Goal: Task Accomplishment & Management: Manage account settings

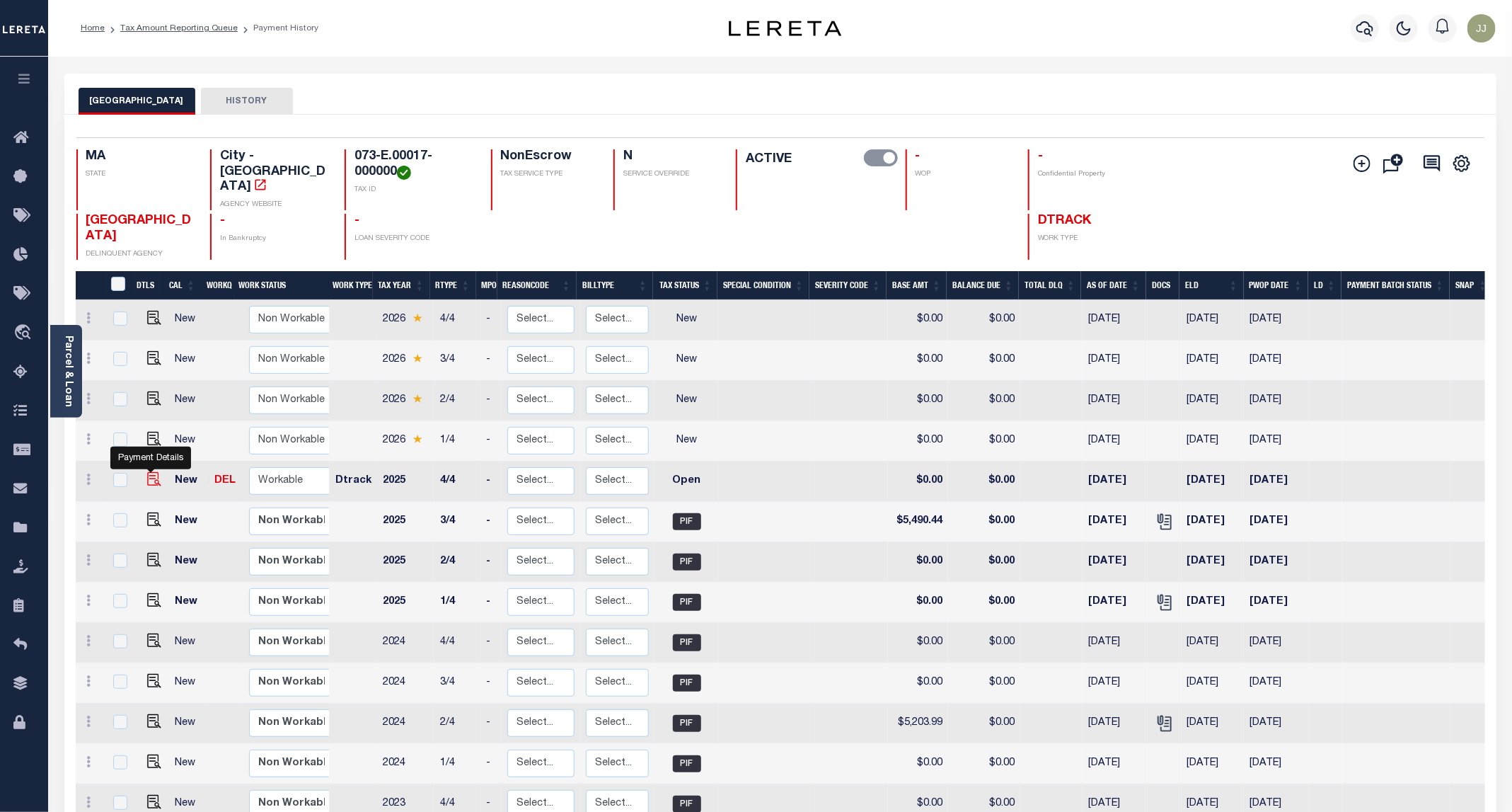
click at [149, 472] on img "" at bounding box center [155, 479] width 15 height 15
checkbox input "true"
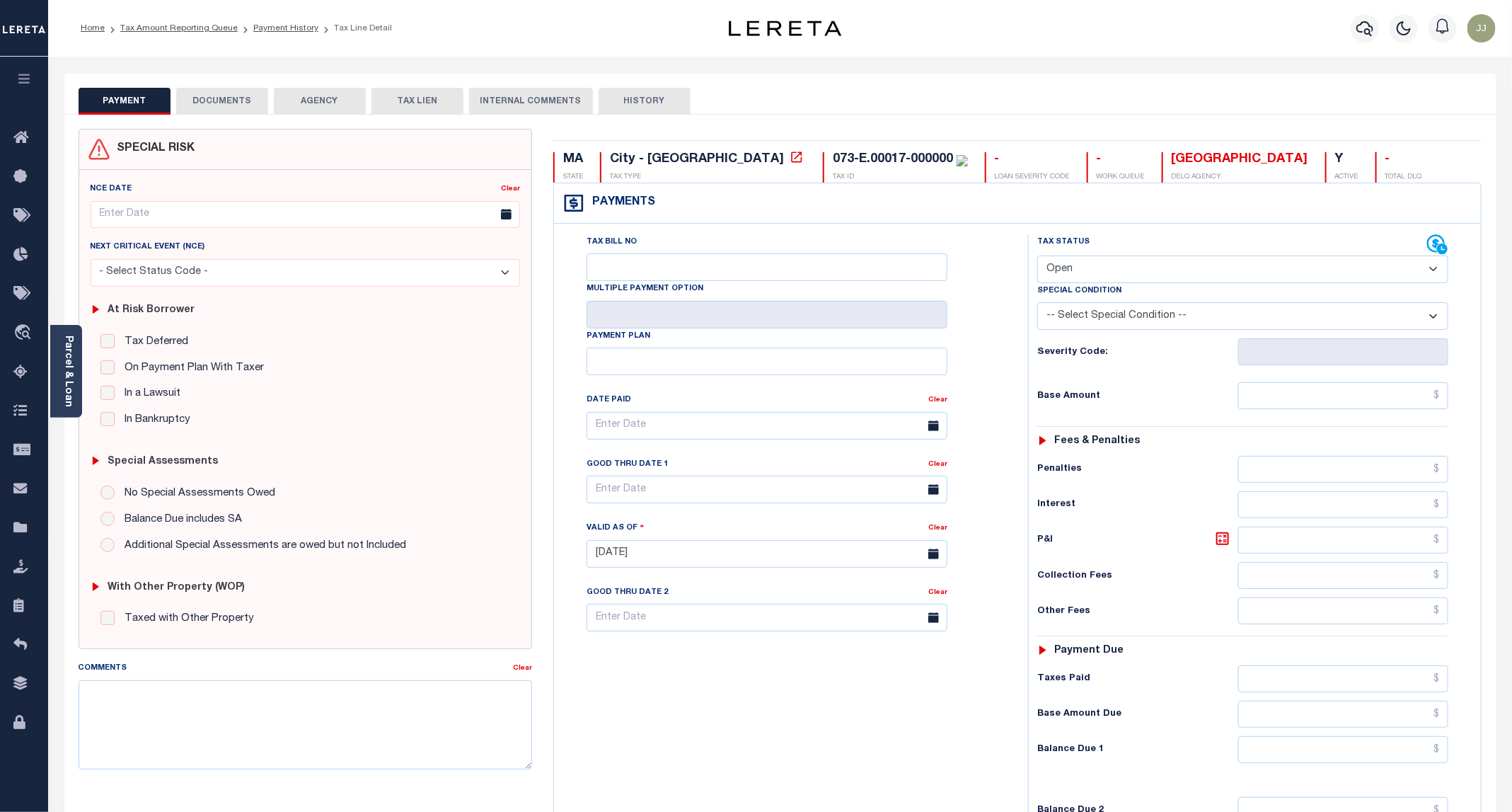
click at [1123, 268] on select "- Select Status Code - Open Due/Unpaid Paid Incomplete No Tax Due Internal Refu…" at bounding box center [1242, 269] width 411 height 27
select select "PYD"
click at [1038, 257] on select "- Select Status Code - Open Due/Unpaid Paid Incomplete No Tax Due Internal Refu…" at bounding box center [1242, 269] width 411 height 27
type input "08/15/2025"
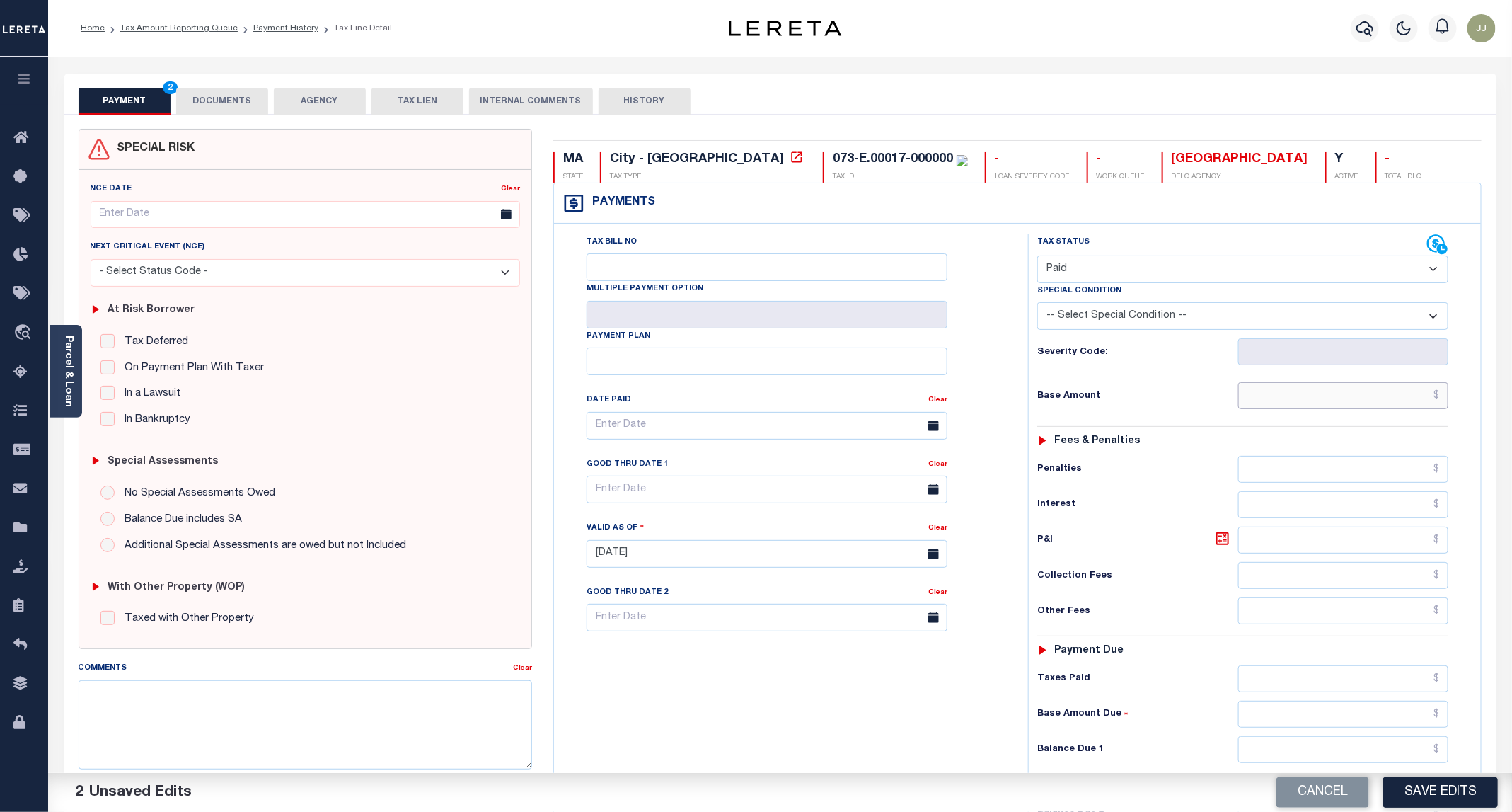
click at [1281, 399] on input "text" at bounding box center [1343, 396] width 210 height 27
type input "$0.00"
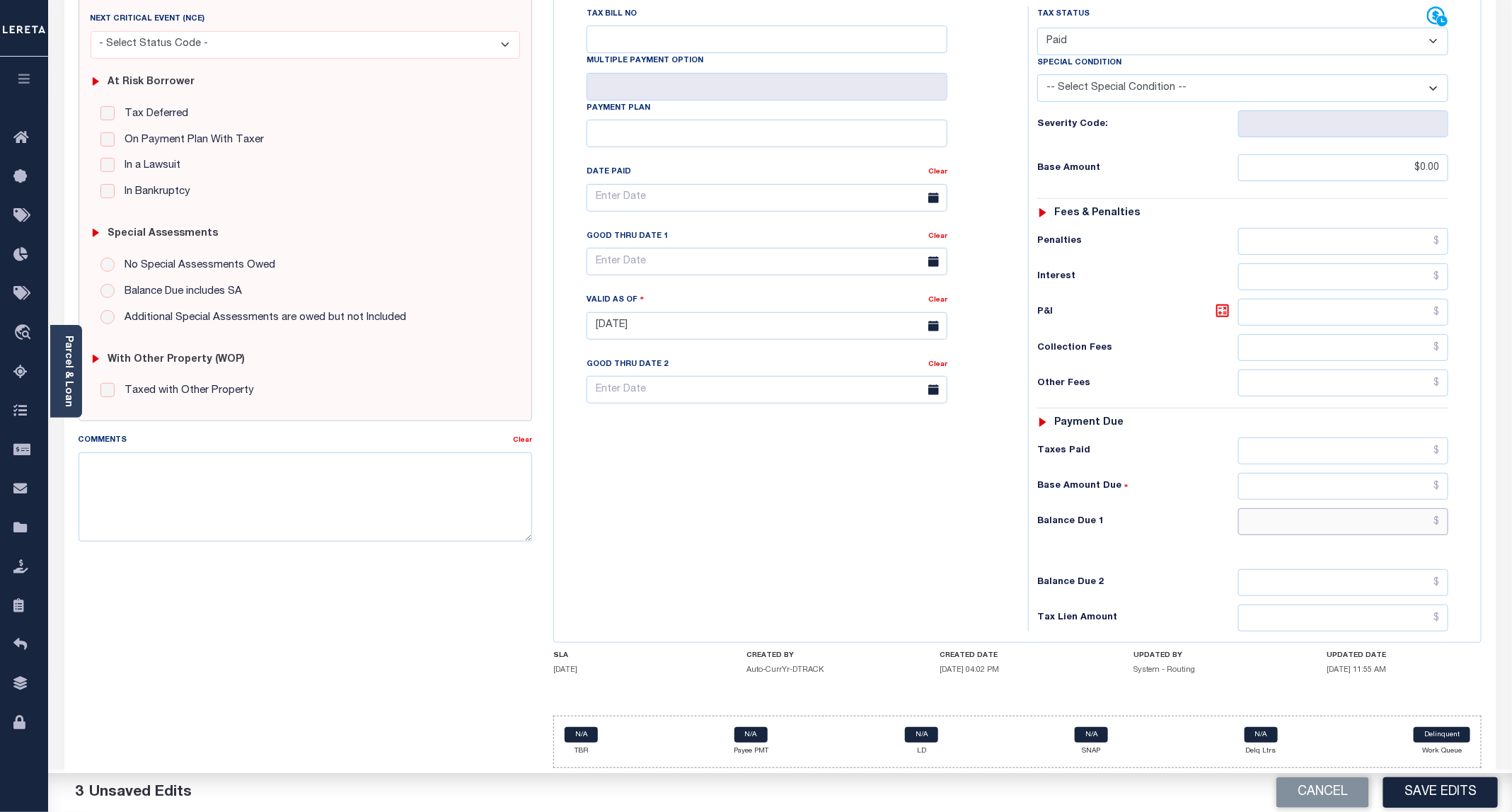
click at [1282, 522] on input "text" at bounding box center [1343, 522] width 210 height 27
type input "$0.00"
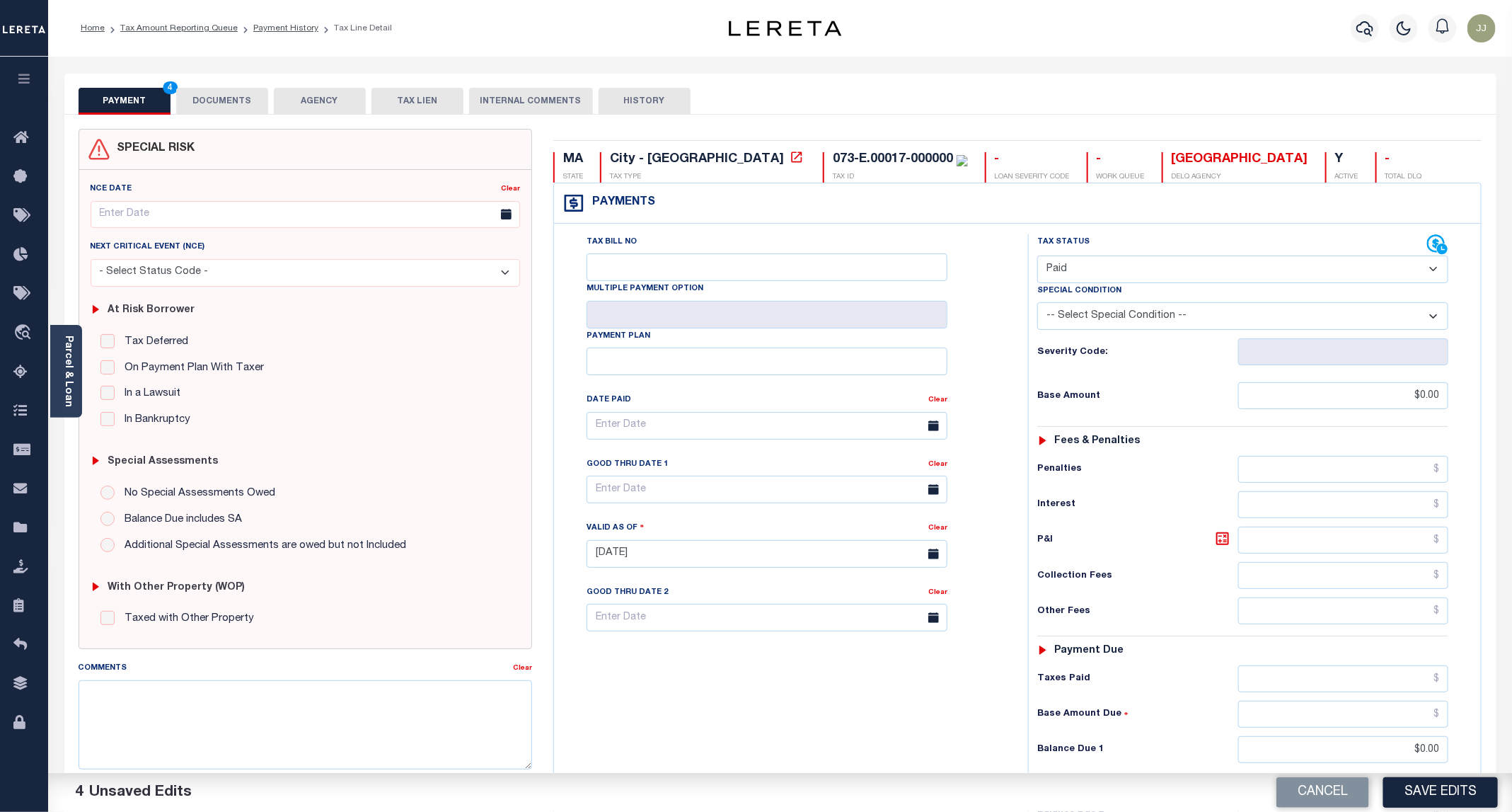
click at [211, 87] on button "DOCUMENTS" at bounding box center [221, 101] width 92 height 27
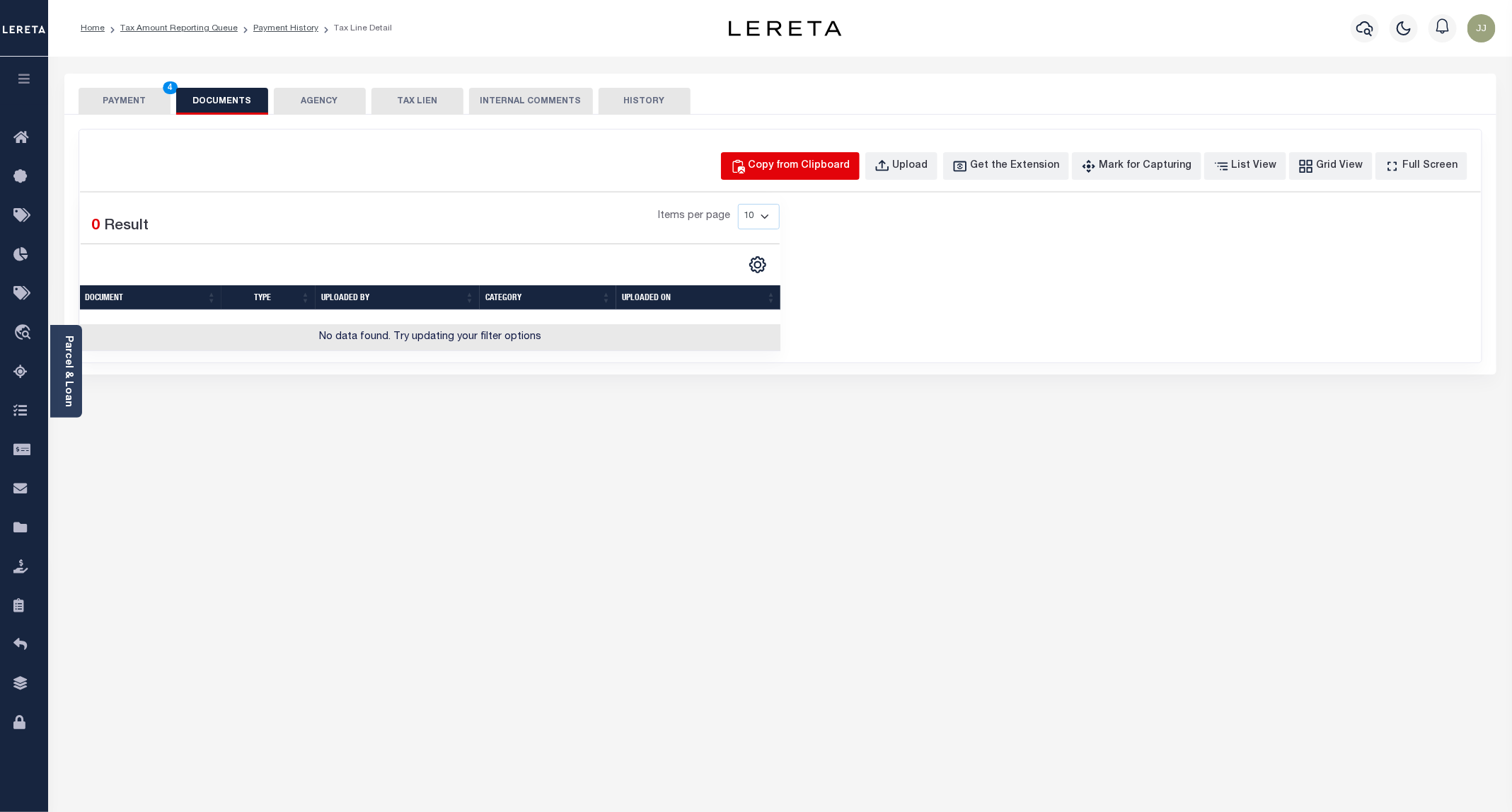
click at [822, 176] on button "Copy from Clipboard" at bounding box center [791, 166] width 138 height 27
select select "POP"
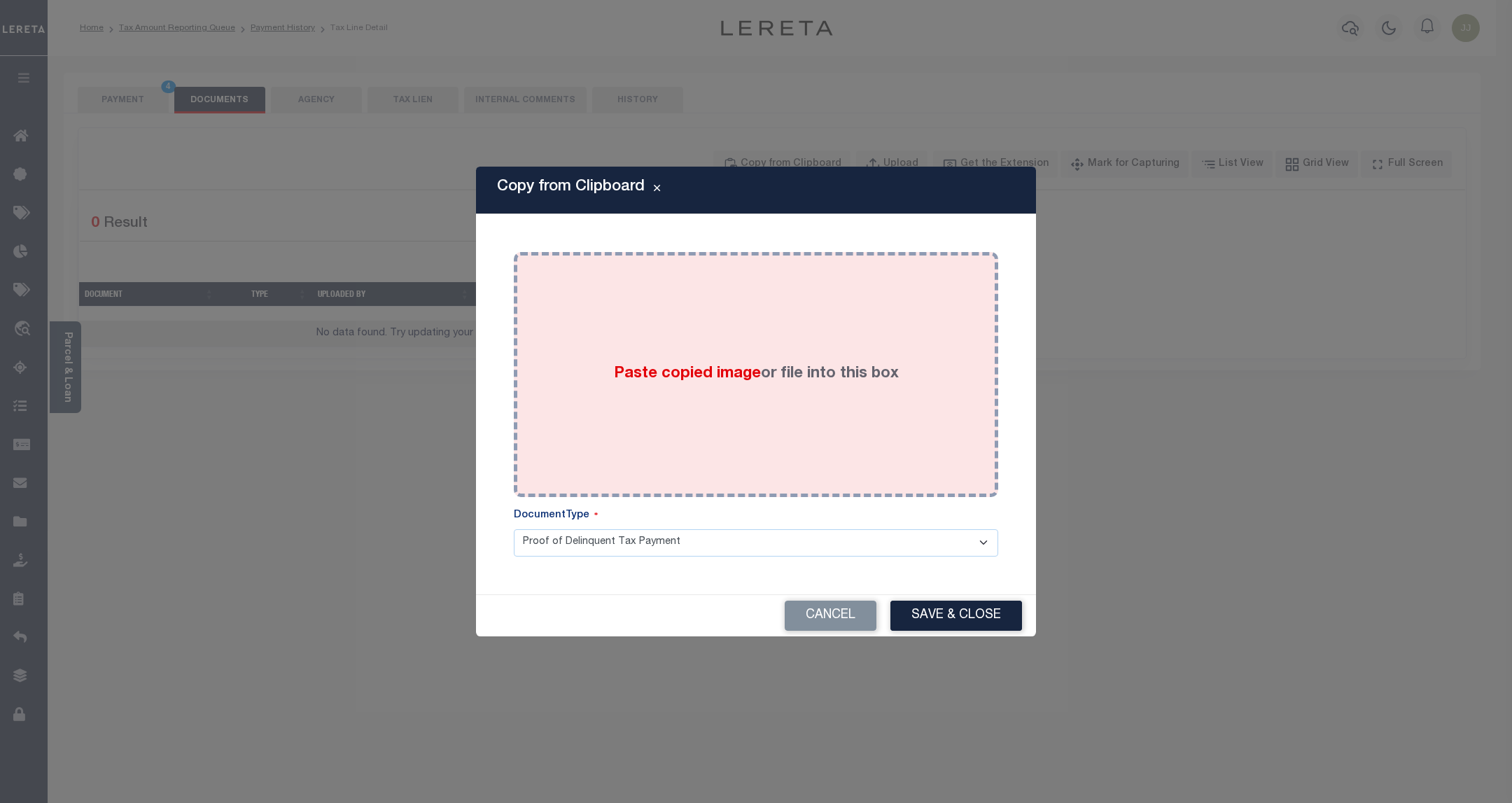
click at [748, 306] on div "Paste copied image or file into this box" at bounding box center [756, 374] width 463 height 224
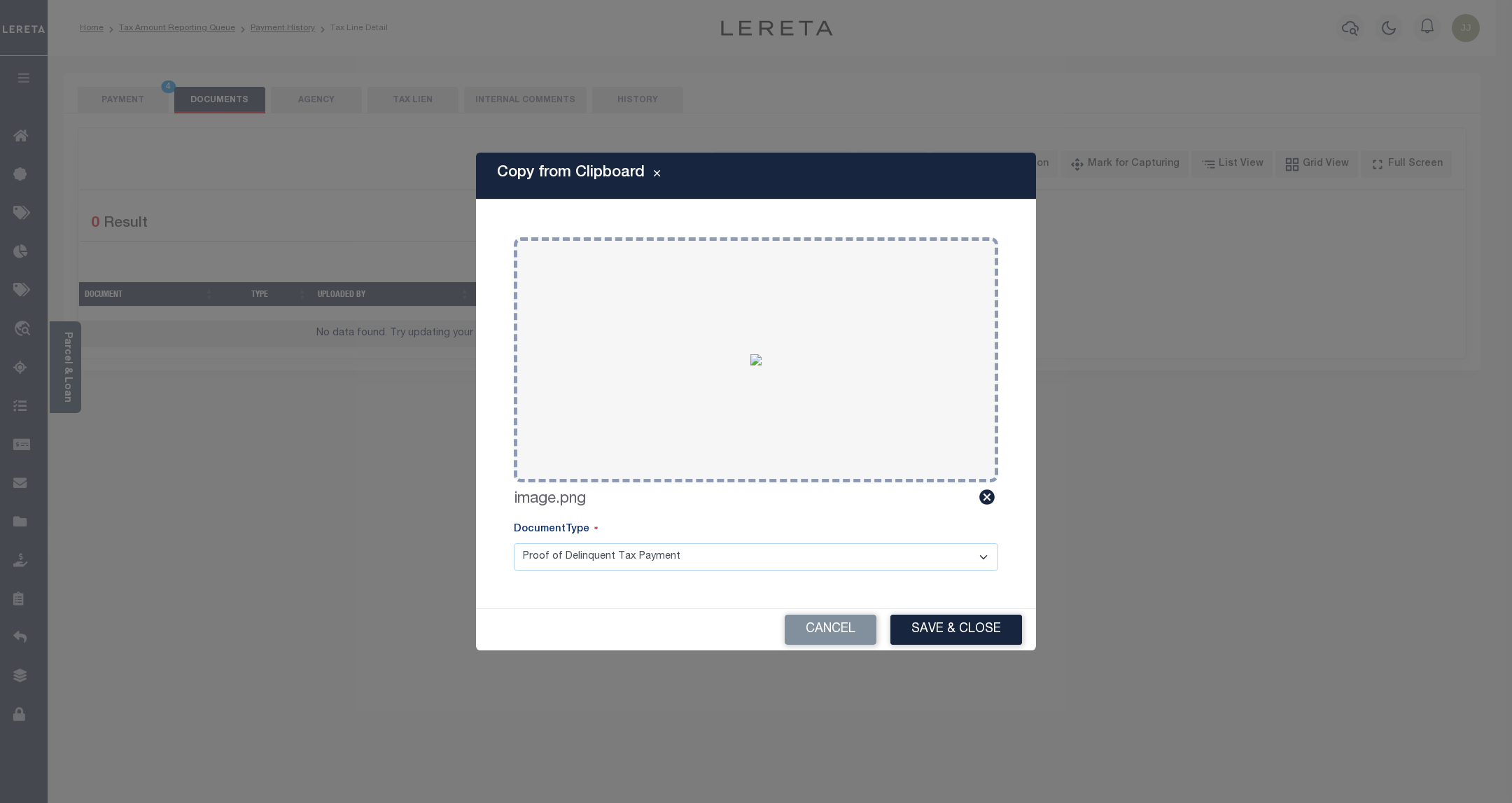
click at [969, 624] on button "Save & Close" at bounding box center [956, 629] width 132 height 30
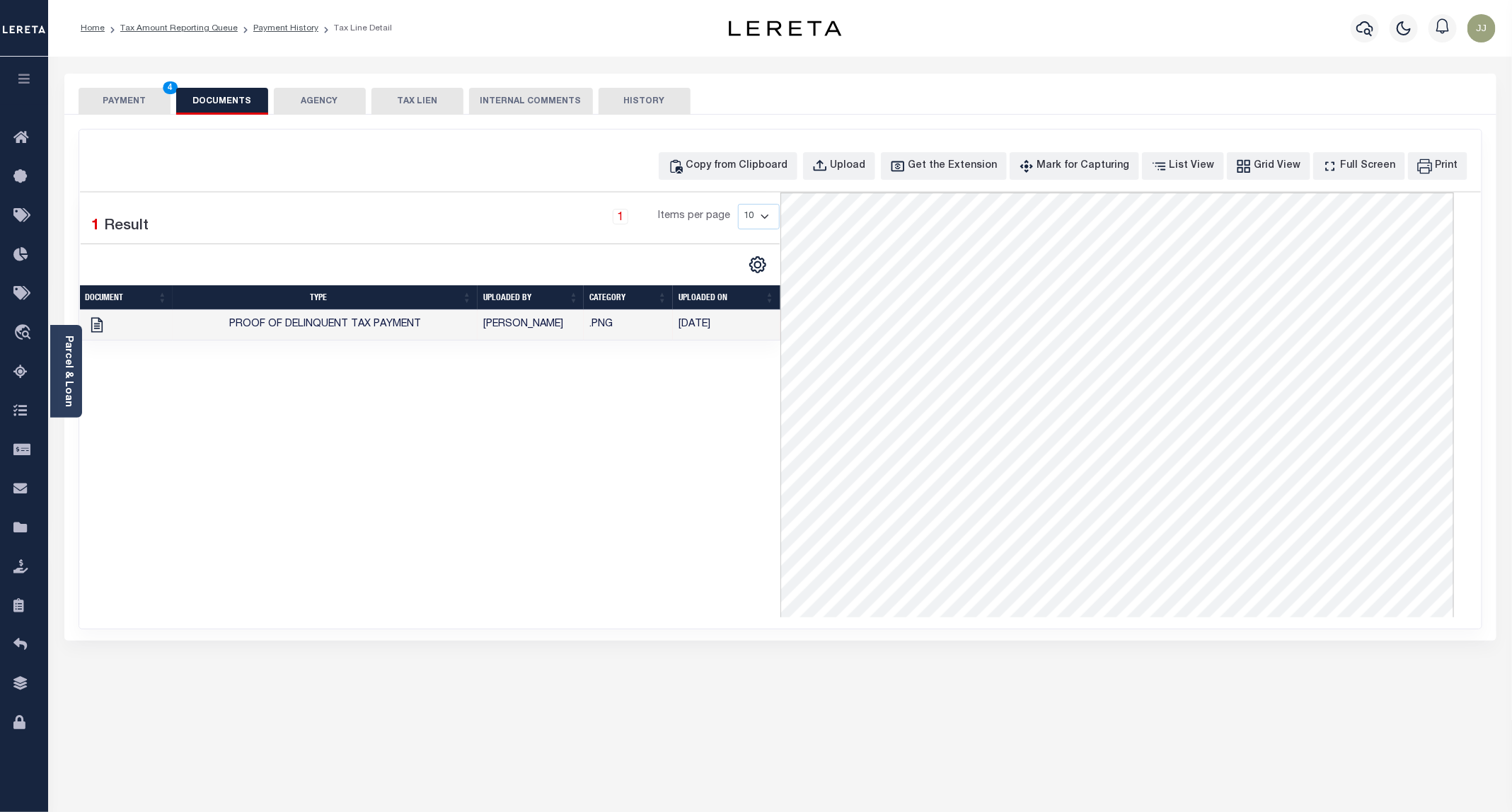
click at [128, 105] on button "PAYMENT 4" at bounding box center [124, 101] width 92 height 27
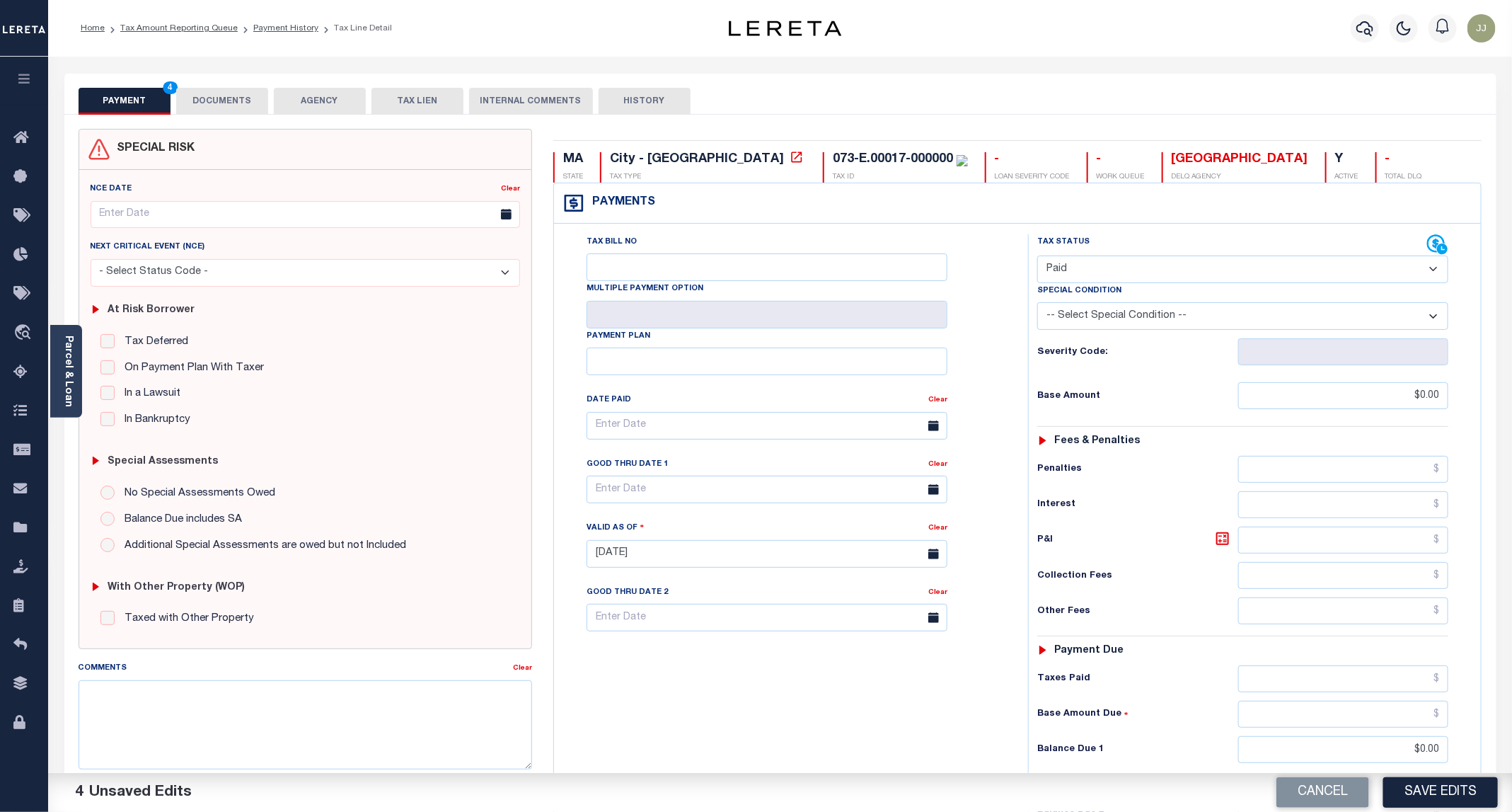
scroll to position [237, 0]
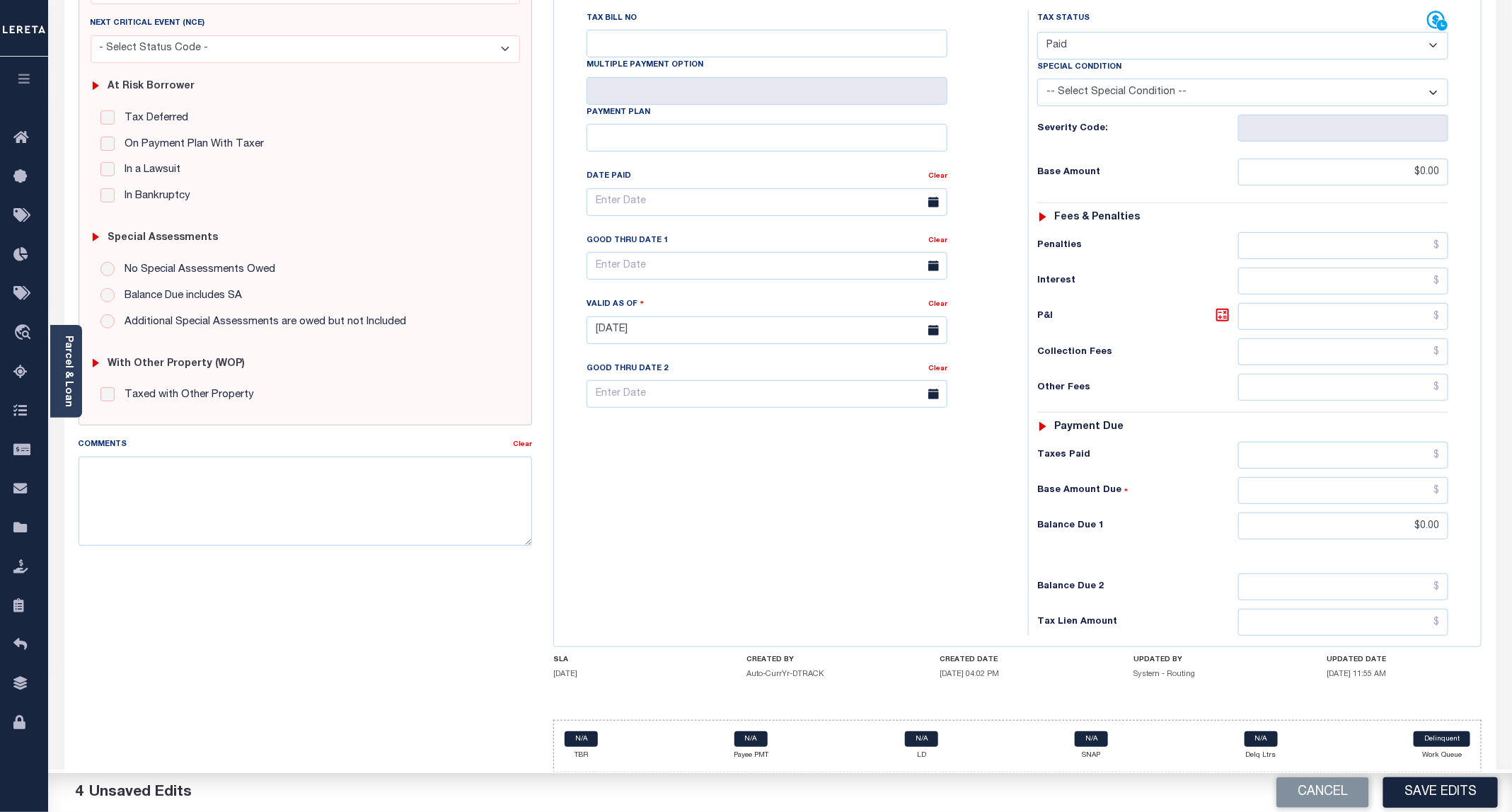
click at [1431, 790] on button "Save Edits" at bounding box center [1441, 792] width 115 height 30
checkbox input "false"
type input "$0"
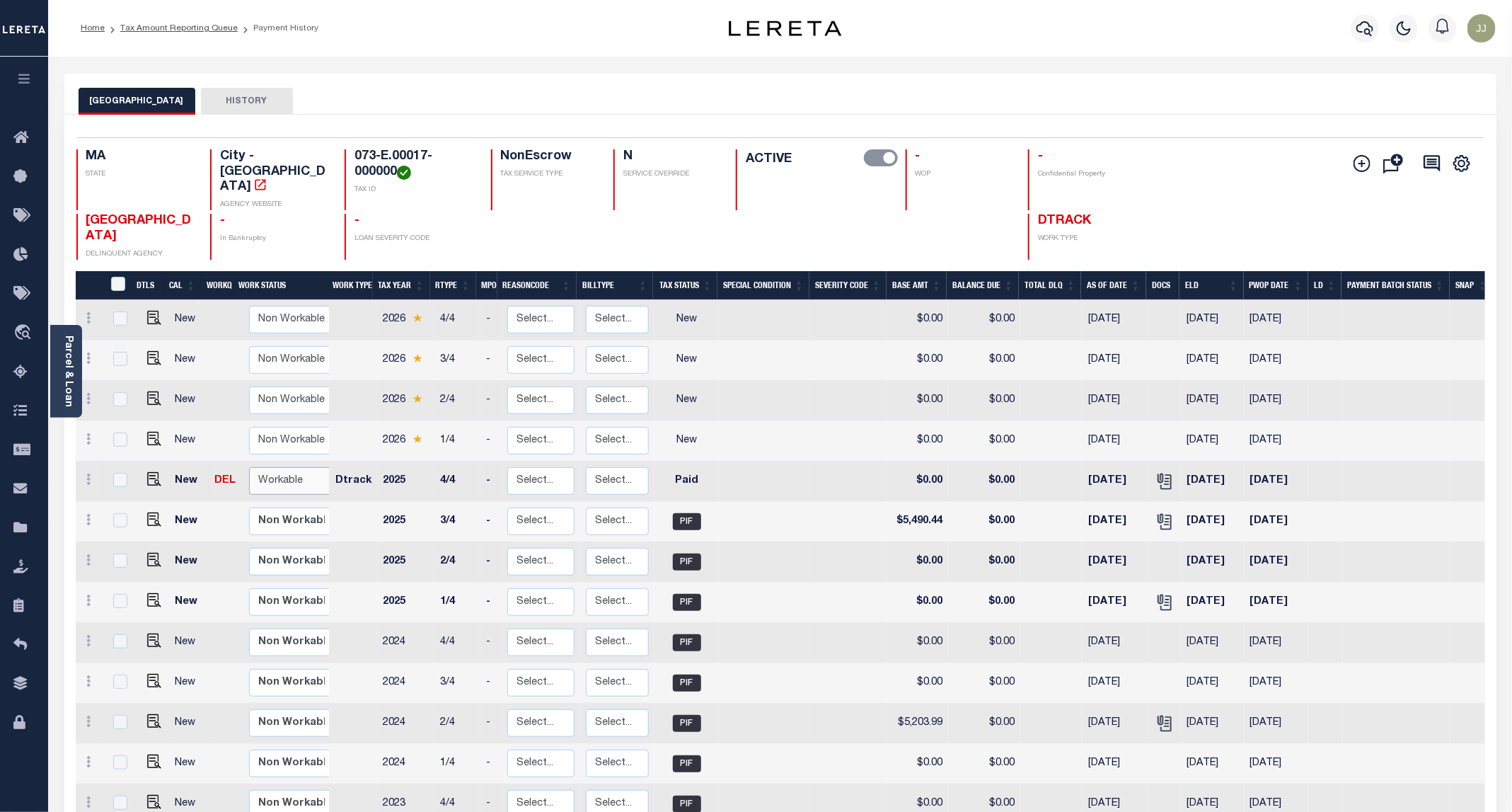
click at [285, 471] on select "Non Workable Workable" at bounding box center [291, 481] width 85 height 27
checkbox input "true"
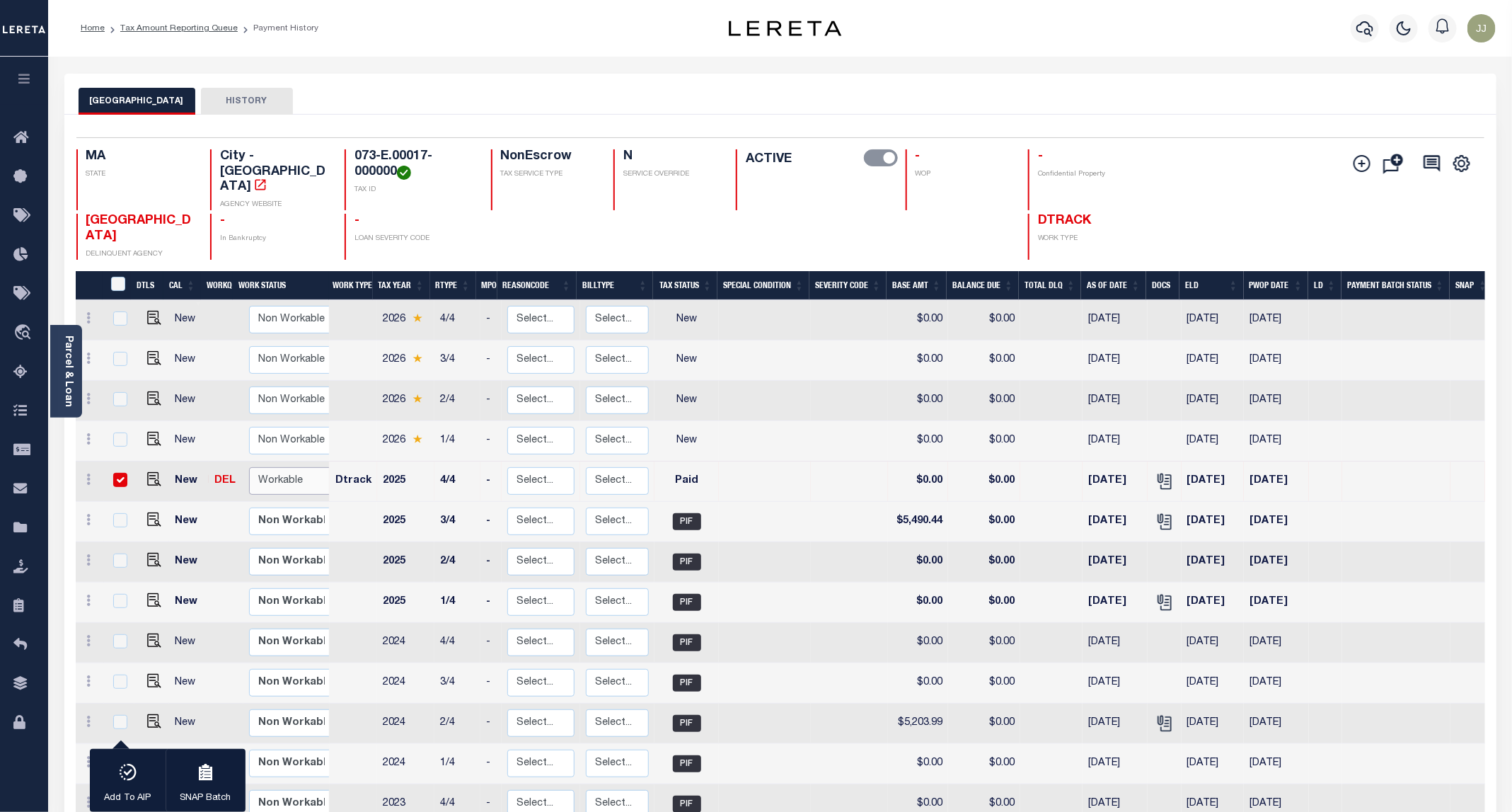
select select "true"
click at [249, 468] on select "Non Workable Workable" at bounding box center [291, 481] width 85 height 27
checkbox input "false"
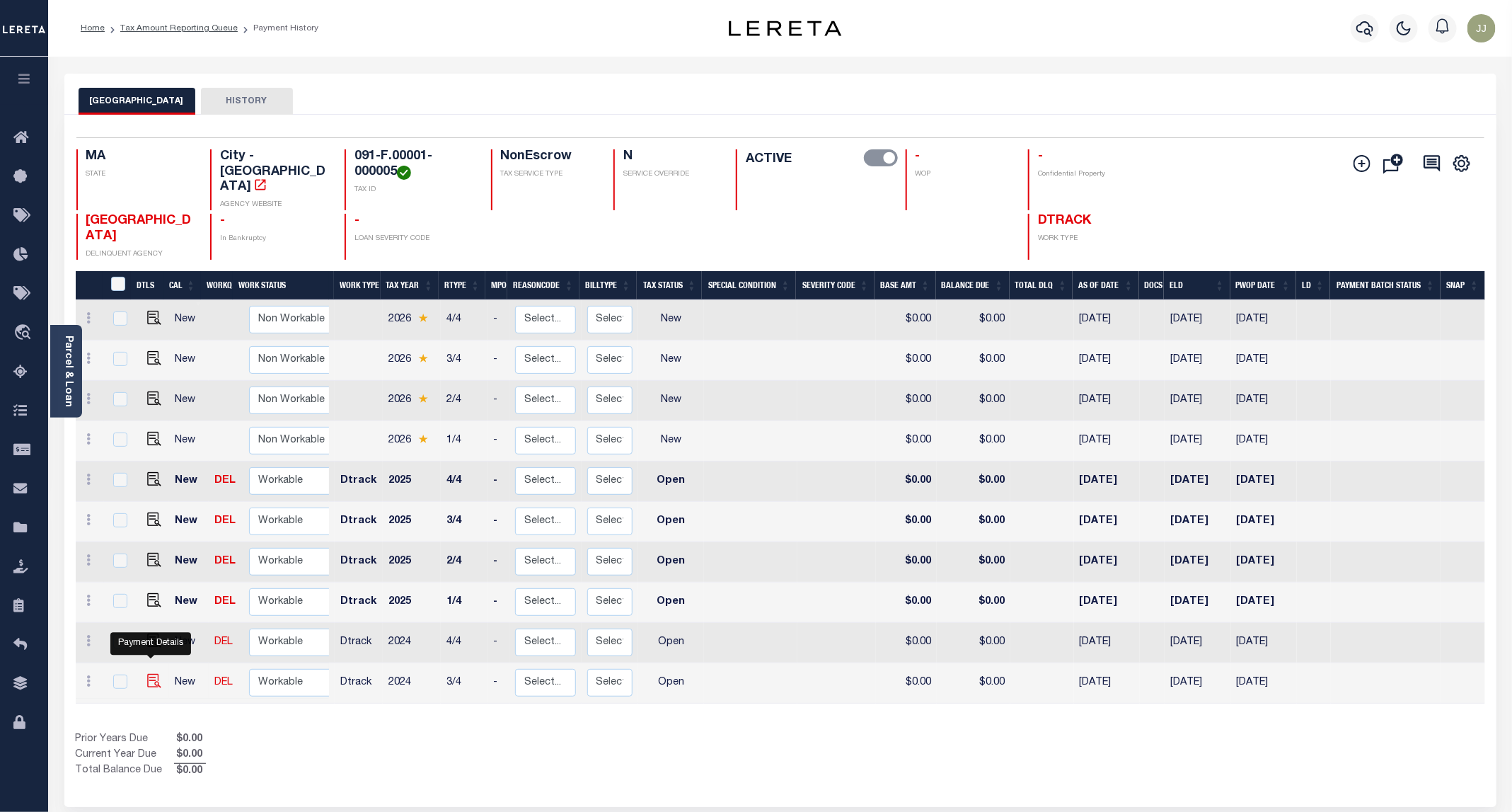
click at [151, 674] on img "" at bounding box center [155, 682] width 15 height 15
checkbox input "true"
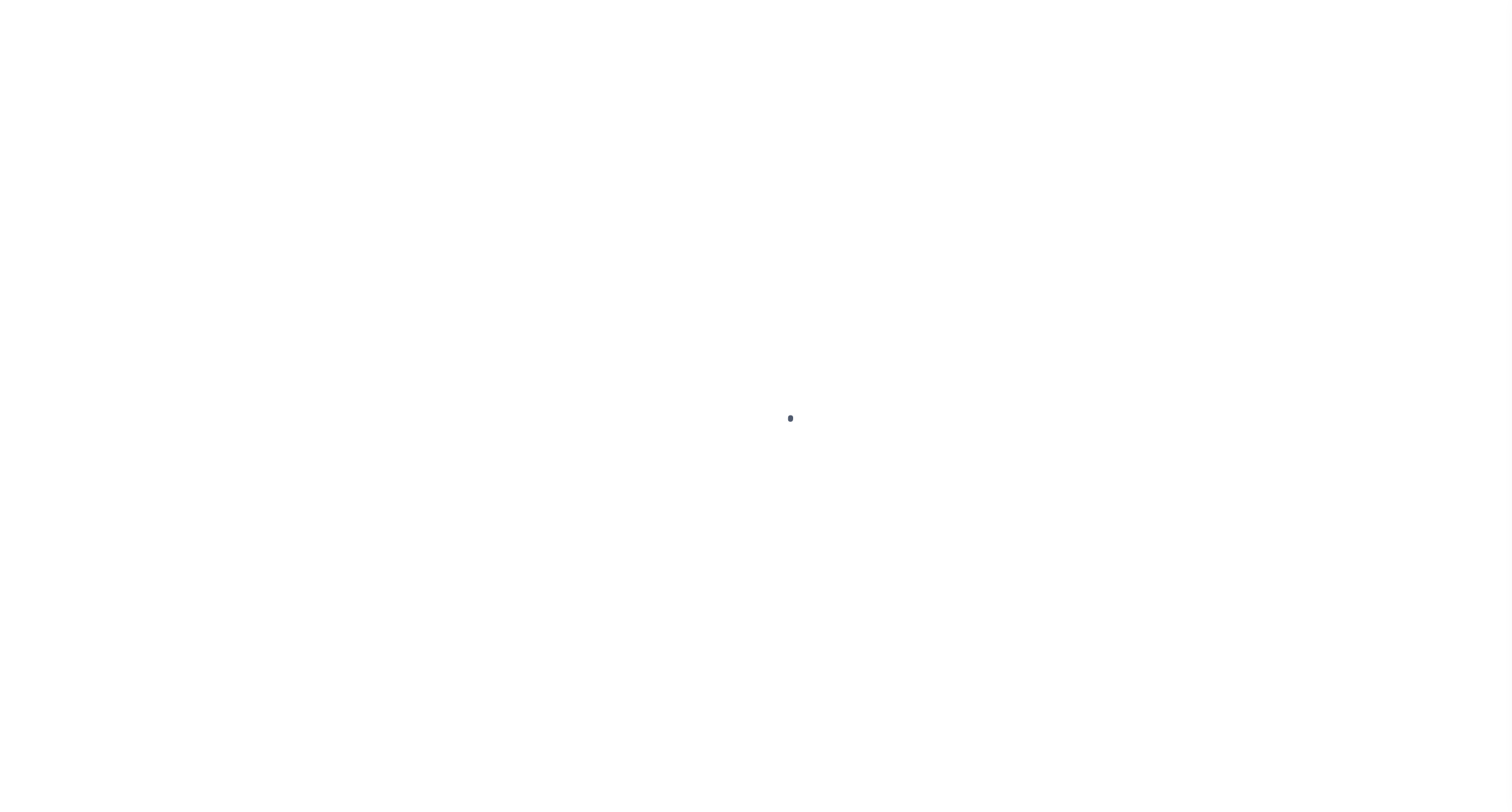
select select "OP2"
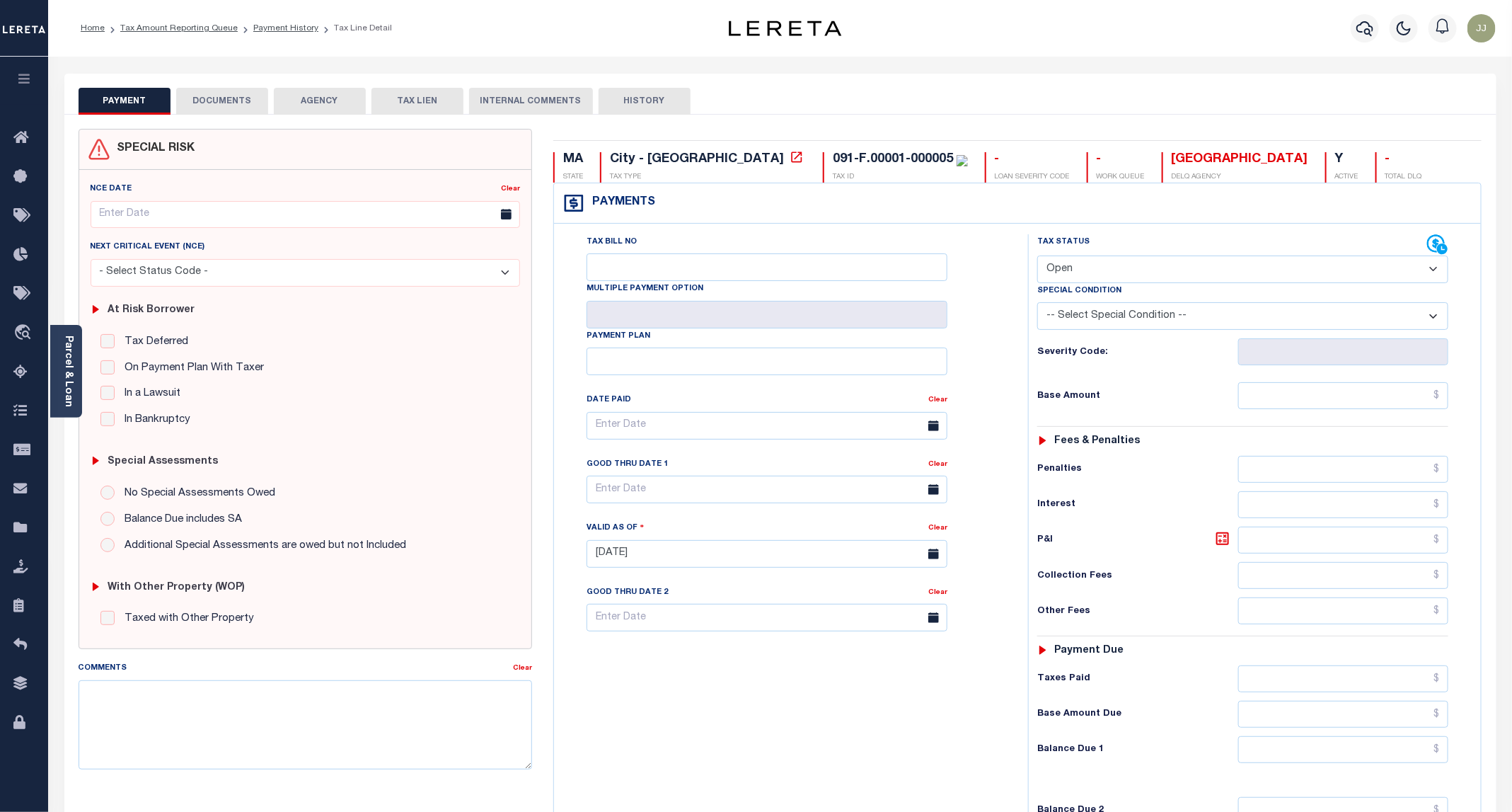
click at [210, 91] on button "DOCUMENTS" at bounding box center [221, 101] width 92 height 27
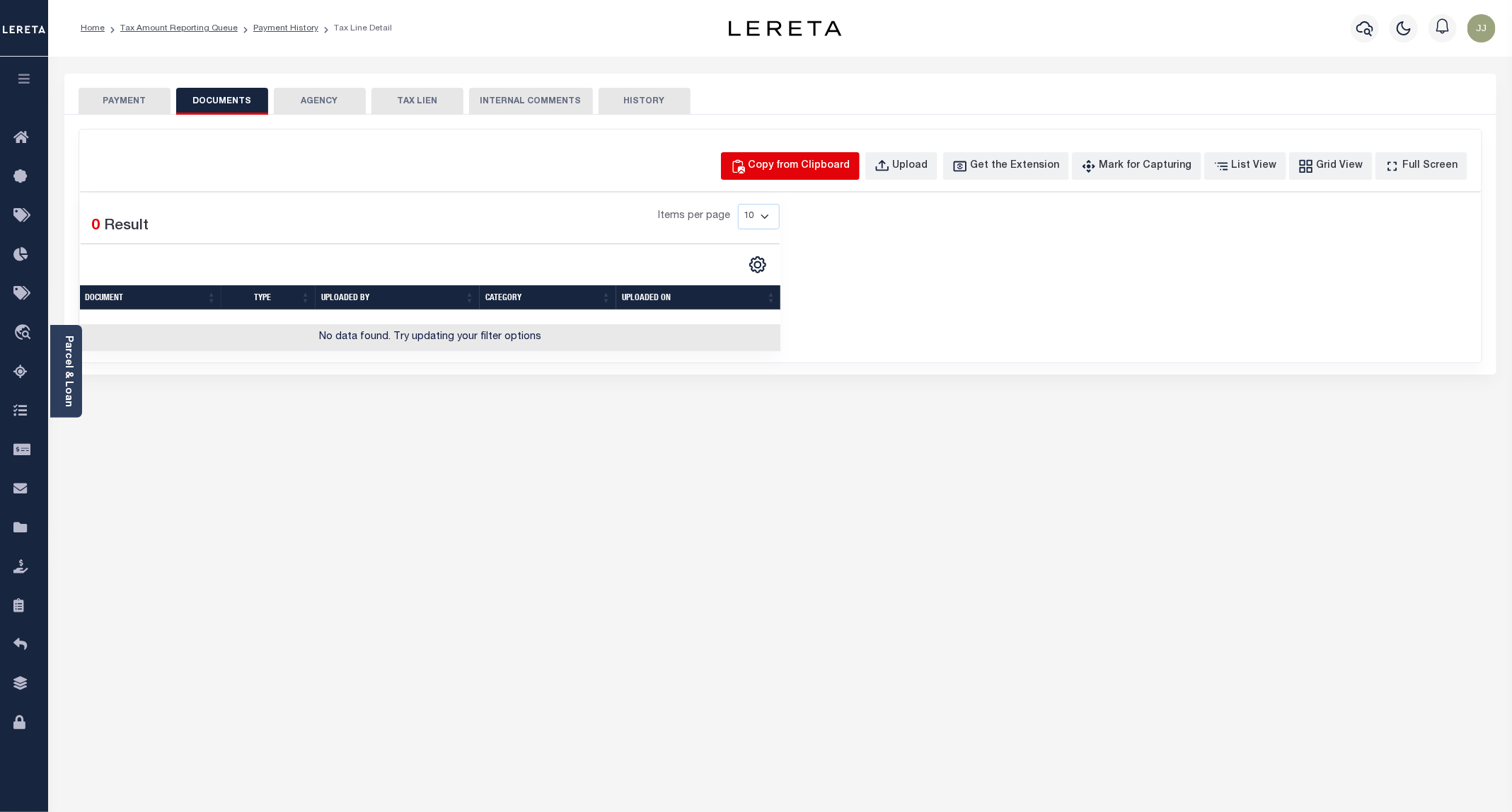
click at [815, 164] on div "Copy from Clipboard" at bounding box center [800, 166] width 102 height 15
select select "POP"
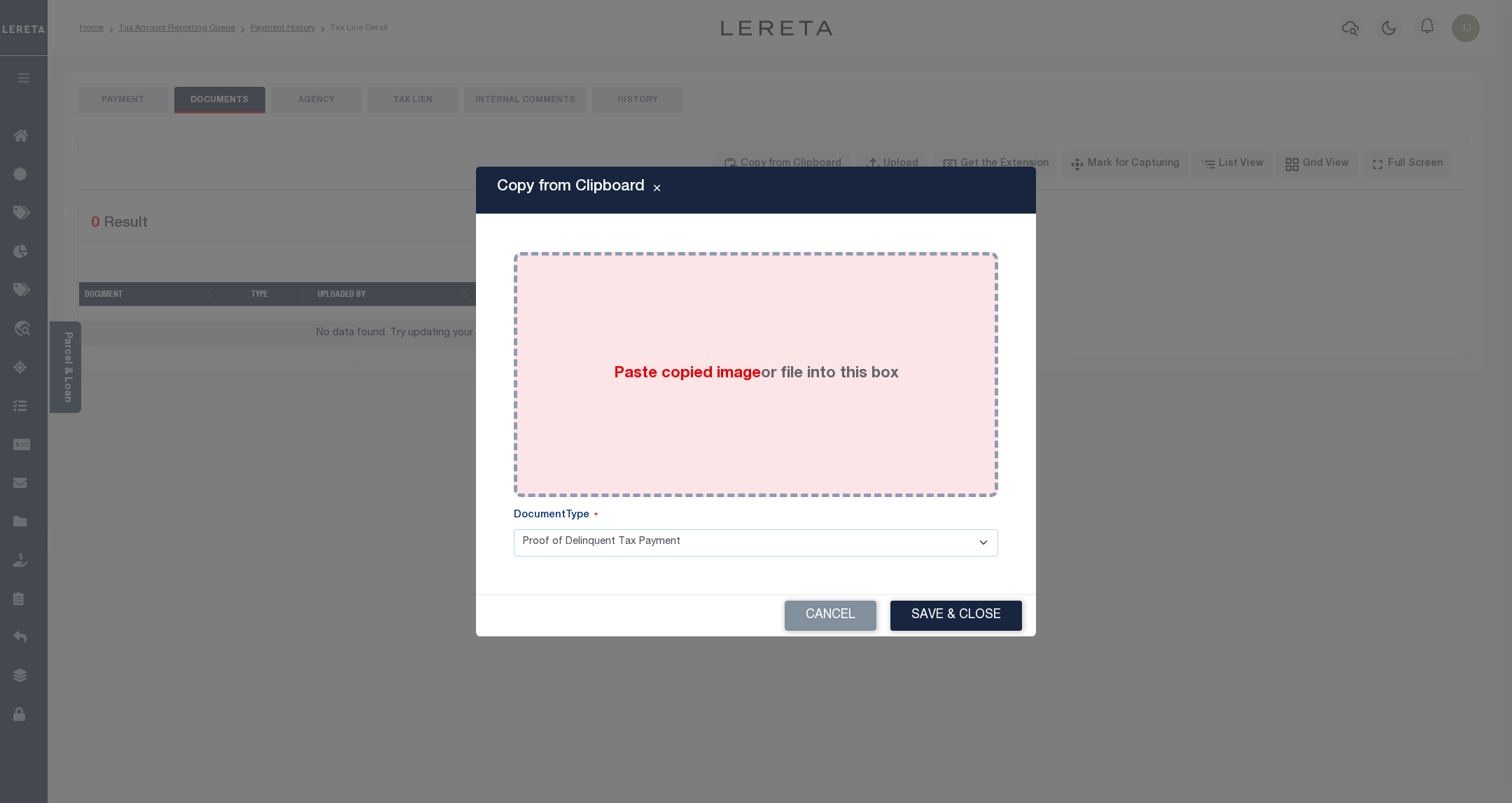
click at [754, 312] on div "Paste copied image or file into this box" at bounding box center [756, 374] width 463 height 224
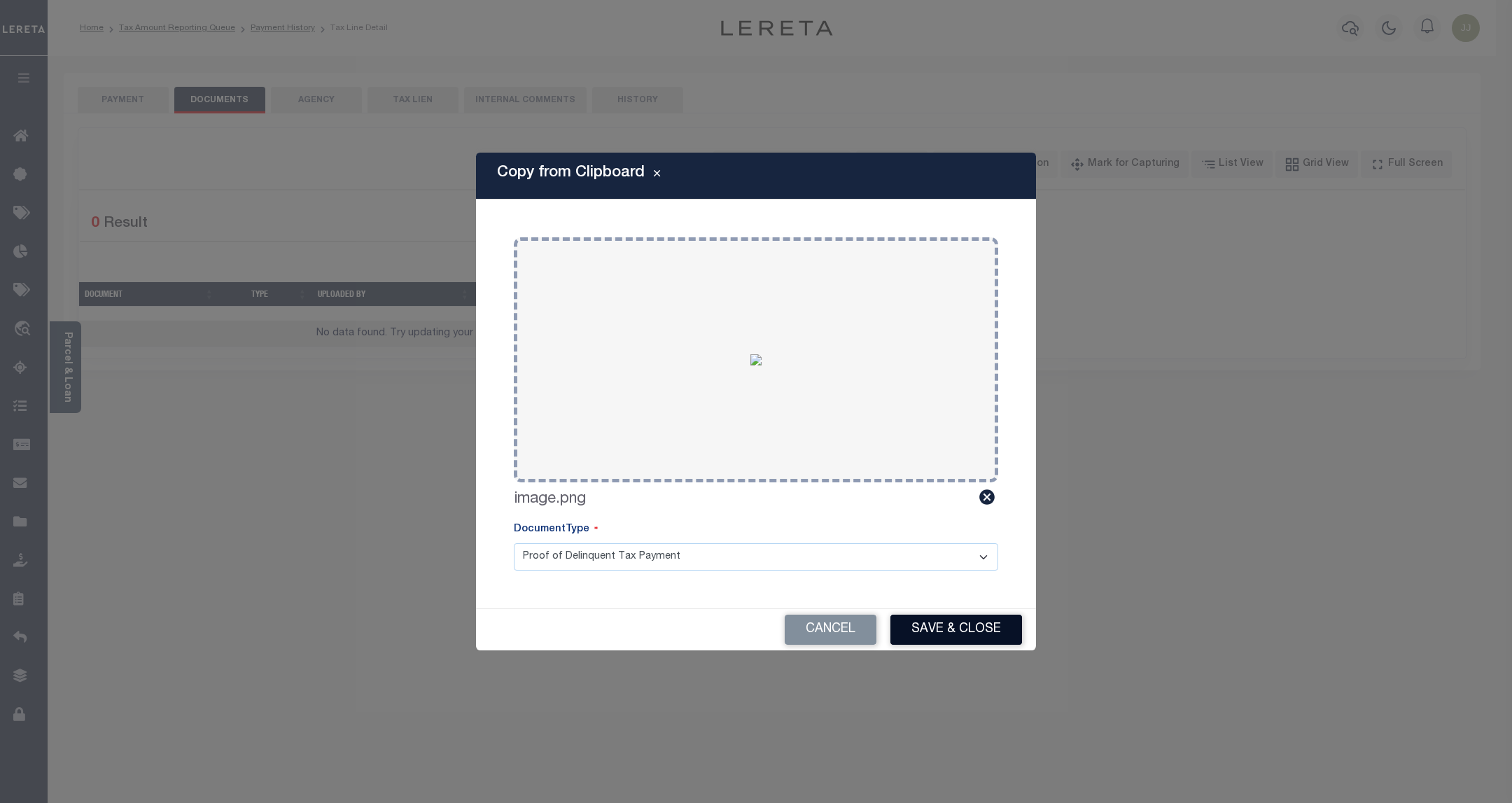
click at [953, 618] on button "Save & Close" at bounding box center [956, 629] width 132 height 30
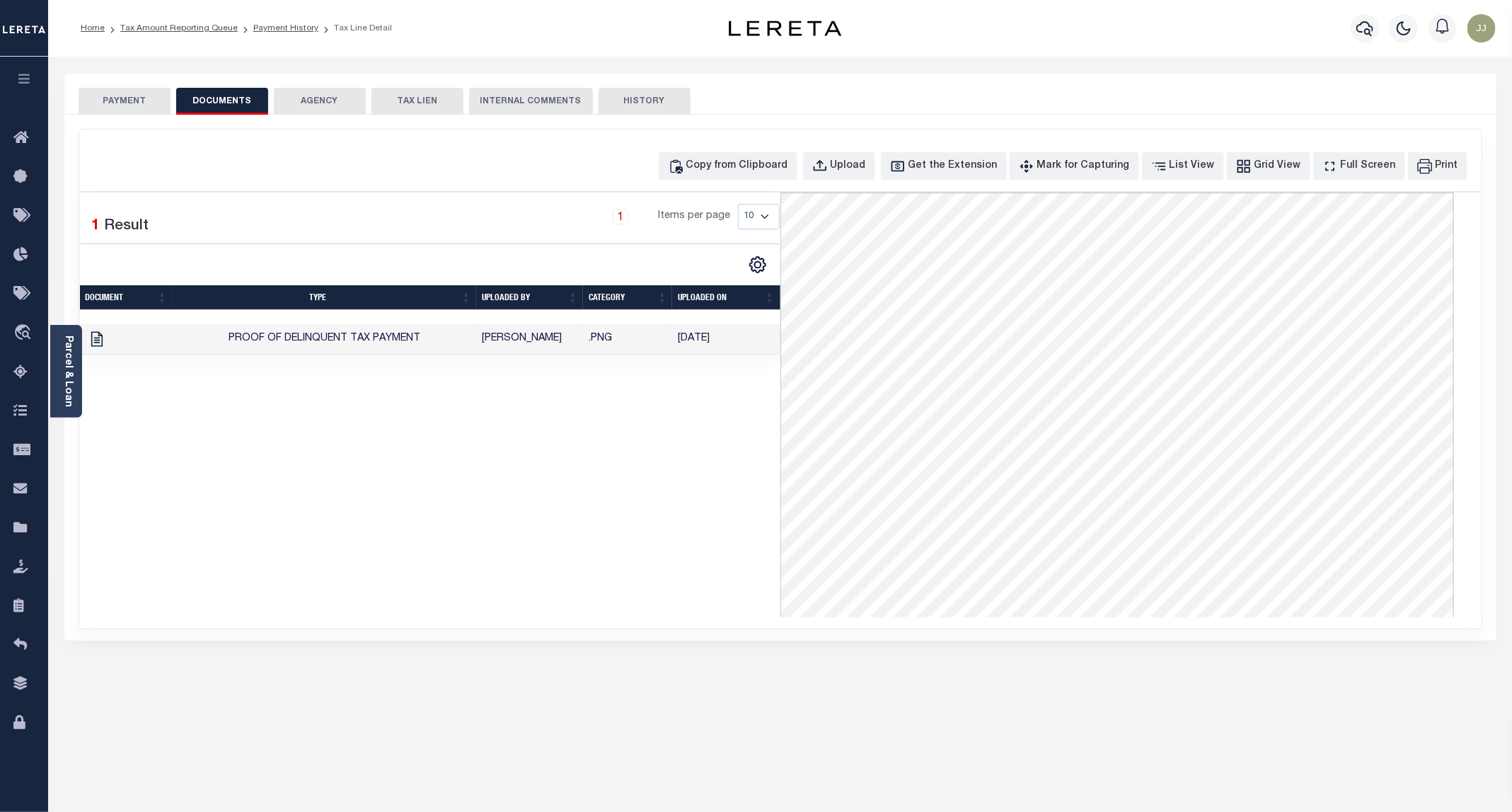
click at [138, 100] on button "PAYMENT" at bounding box center [124, 101] width 92 height 27
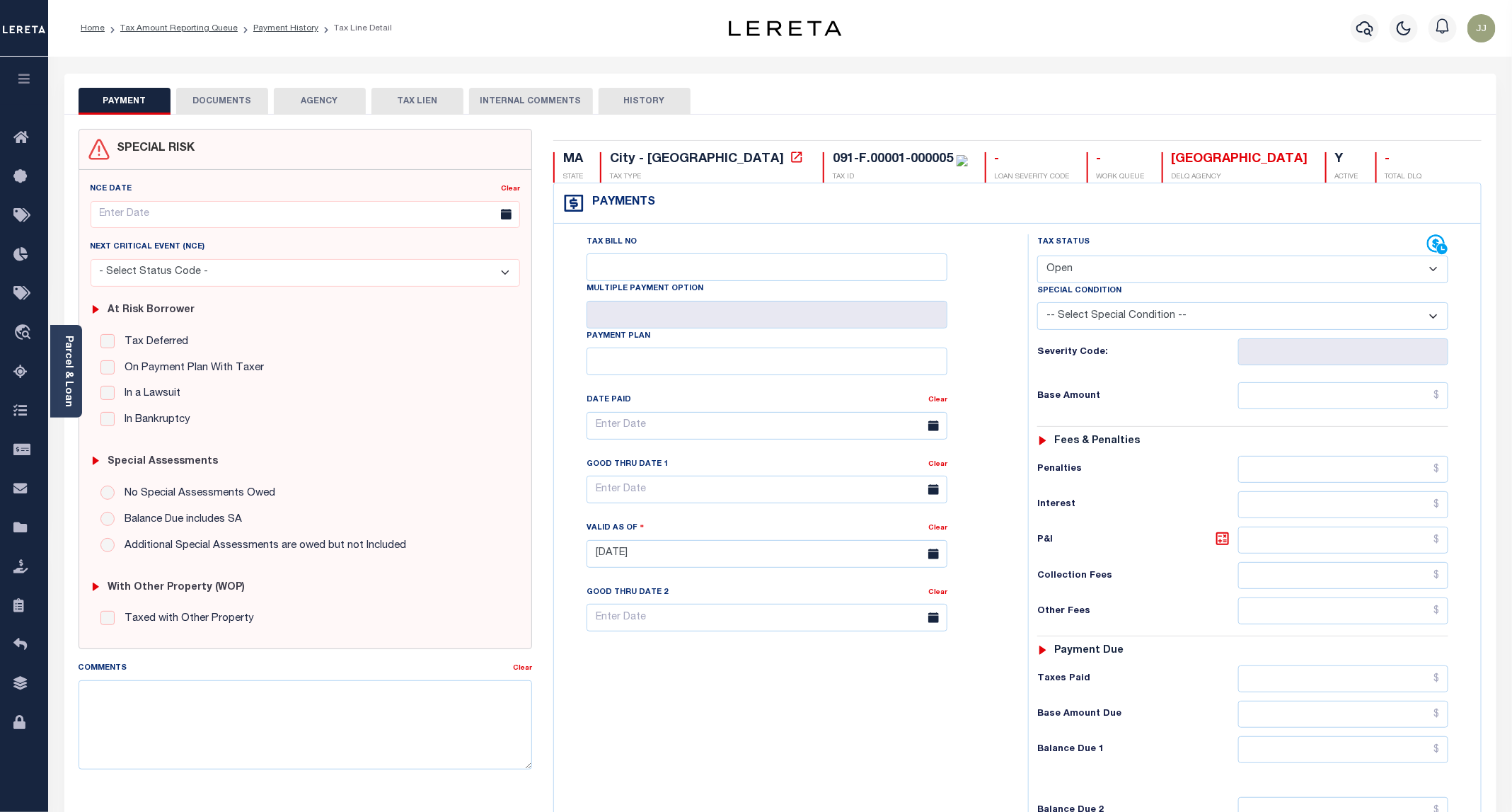
click at [1084, 268] on select "- Select Status Code - Open Due/Unpaid Paid Incomplete No Tax Due Internal Refu…" at bounding box center [1242, 269] width 411 height 27
select select "PYD"
click at [1038, 257] on select "- Select Status Code - Open Due/Unpaid Paid Incomplete No Tax Due Internal Refu…" at bounding box center [1242, 269] width 411 height 27
type input "[DATE]"
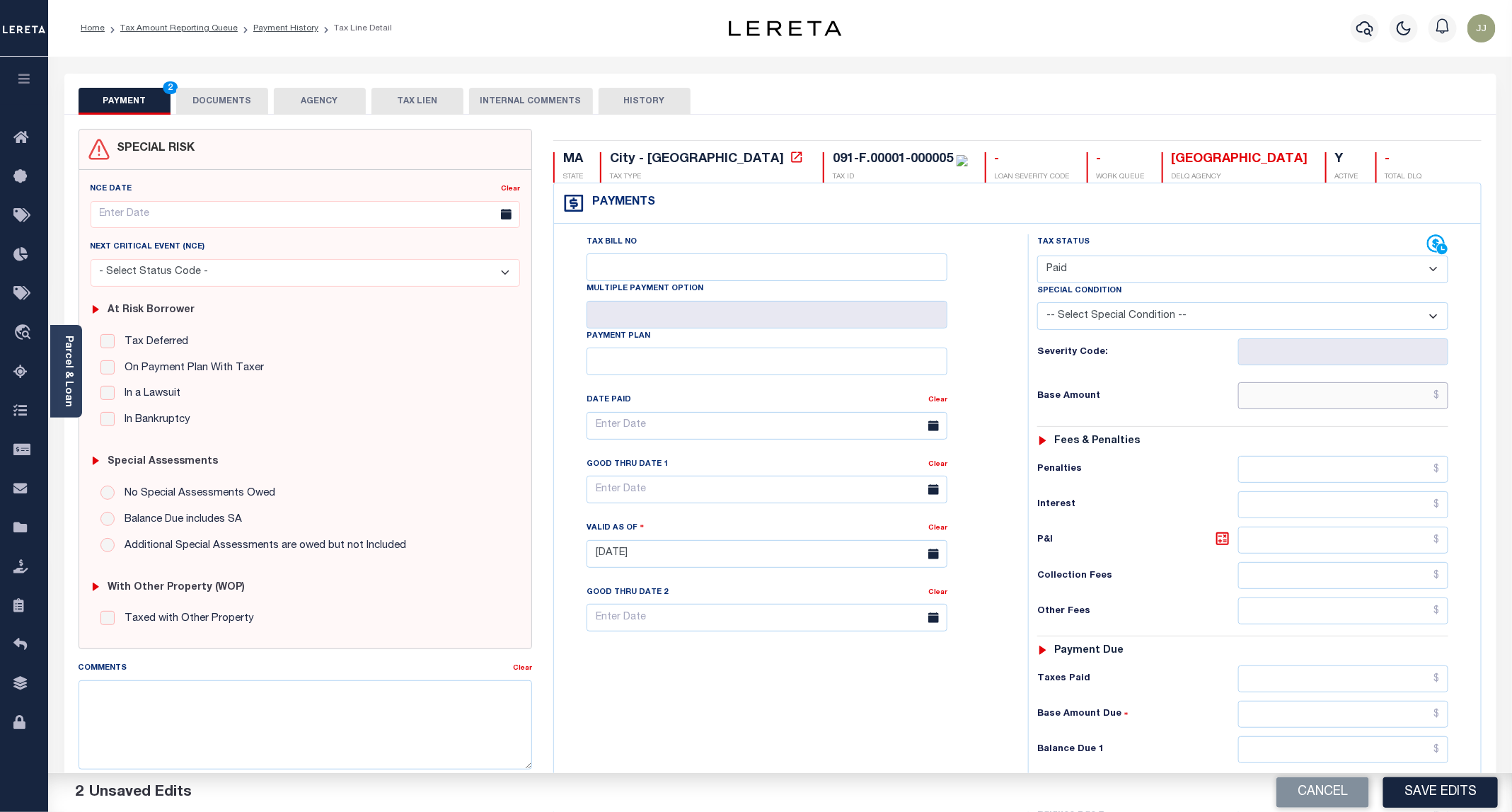
click at [1300, 402] on input "text" at bounding box center [1343, 396] width 210 height 27
type input "$0.00"
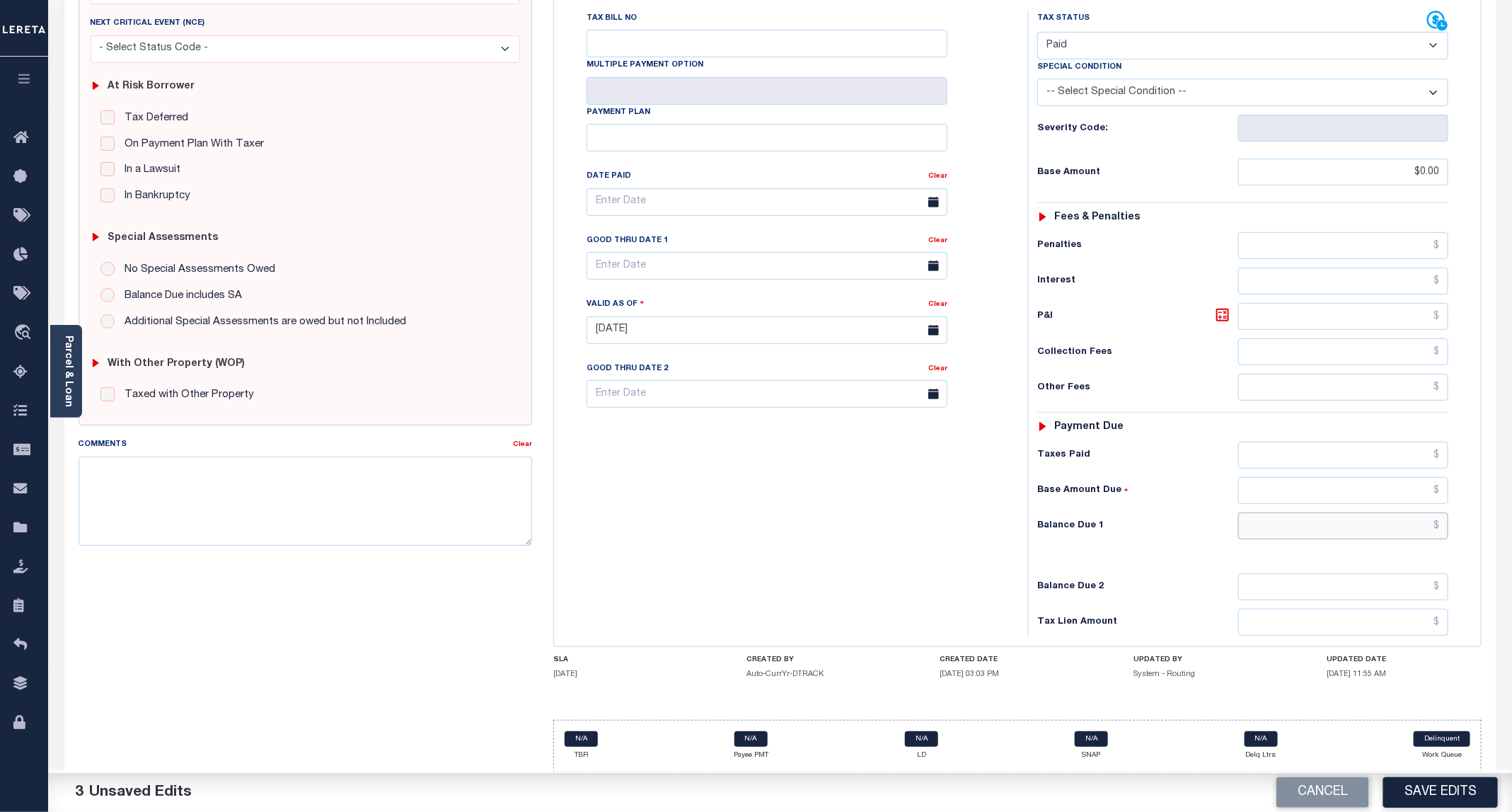
click at [1293, 523] on input "text" at bounding box center [1343, 527] width 210 height 27
type input "$0.00"
click at [1438, 792] on button "Save Edits" at bounding box center [1441, 792] width 115 height 30
checkbox input "false"
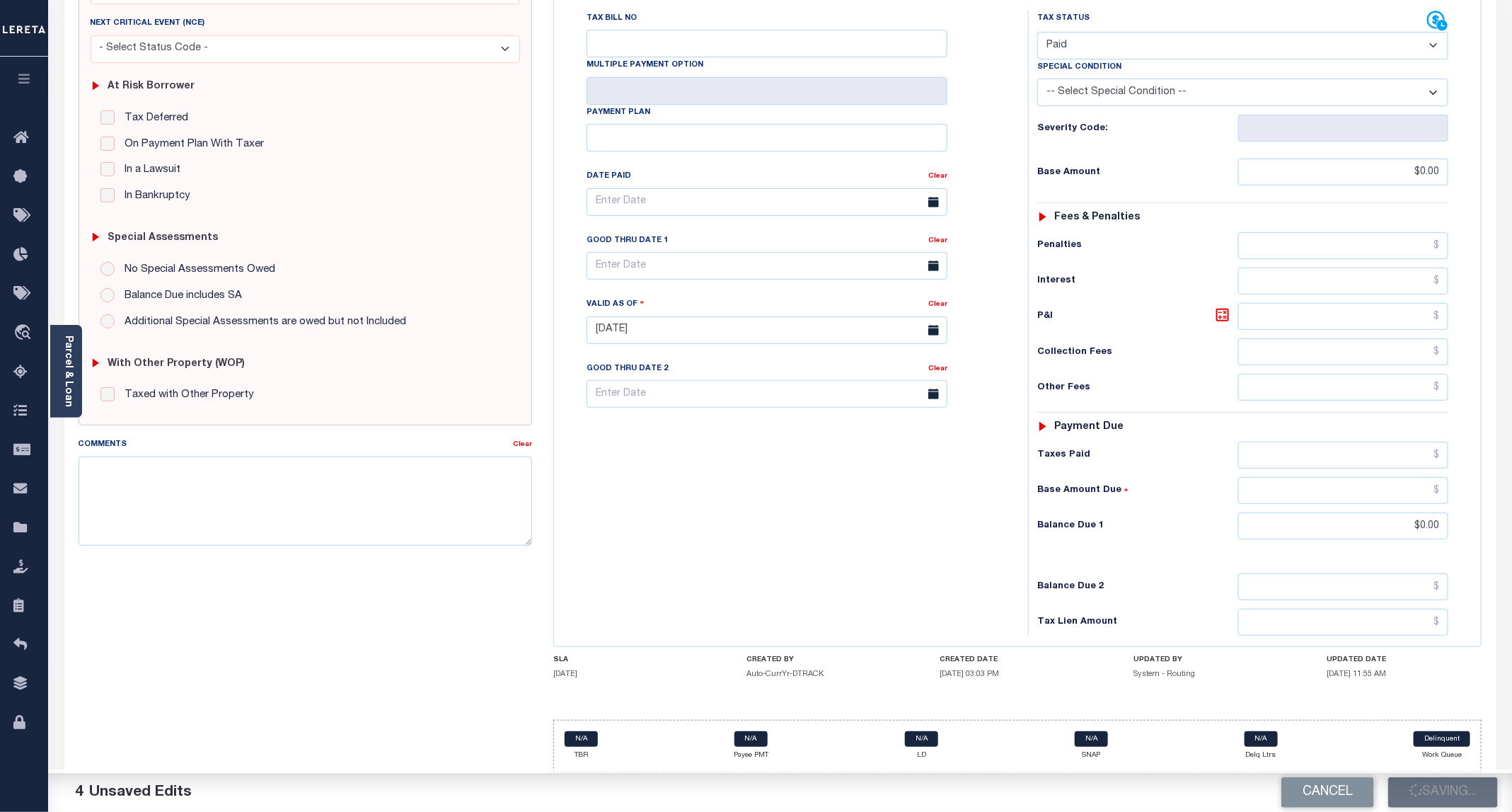
checkbox input "false"
type input "$0"
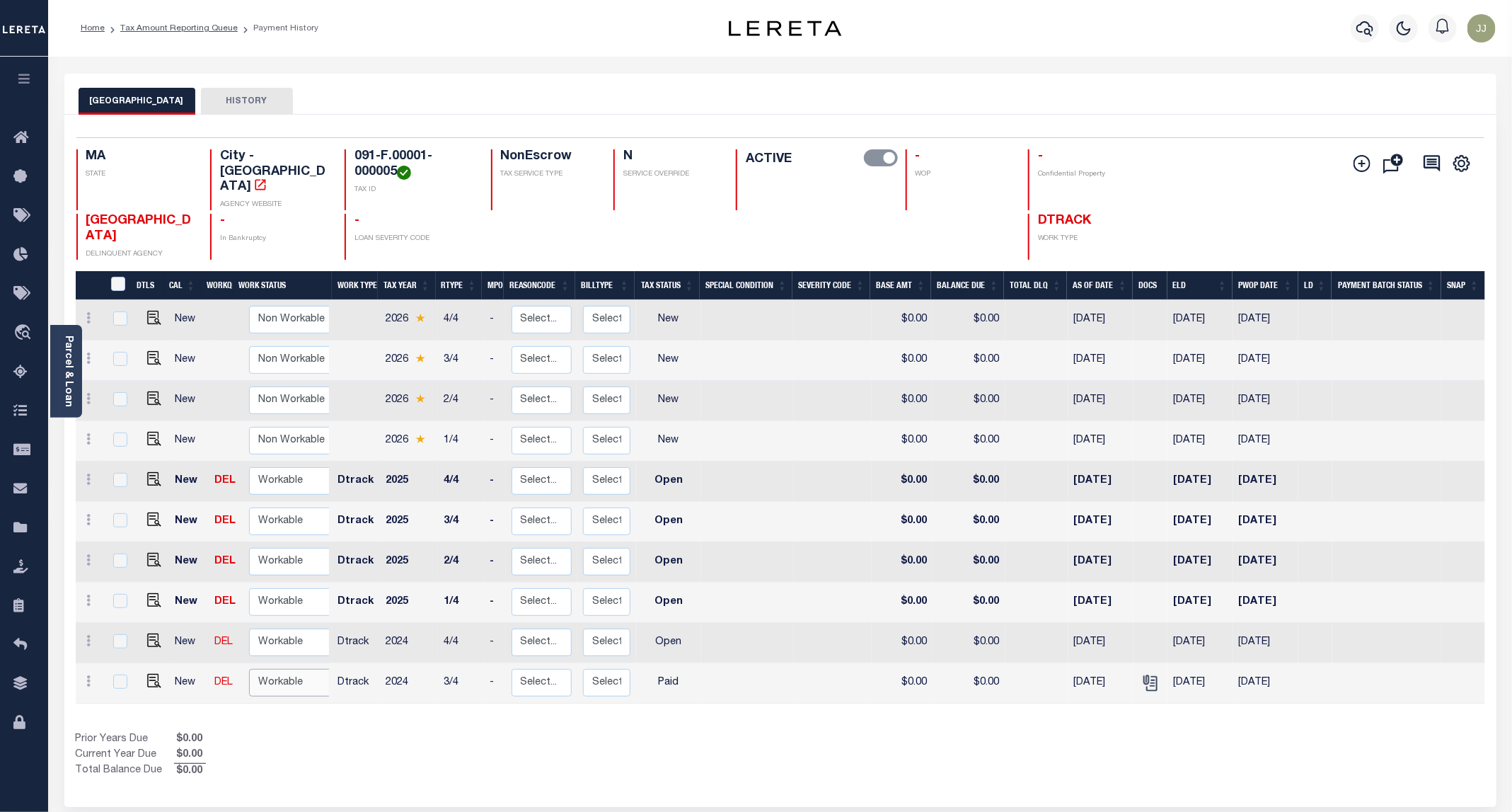
click at [260, 669] on select "Non Workable Workable" at bounding box center [291, 683] width 85 height 27
checkbox input "true"
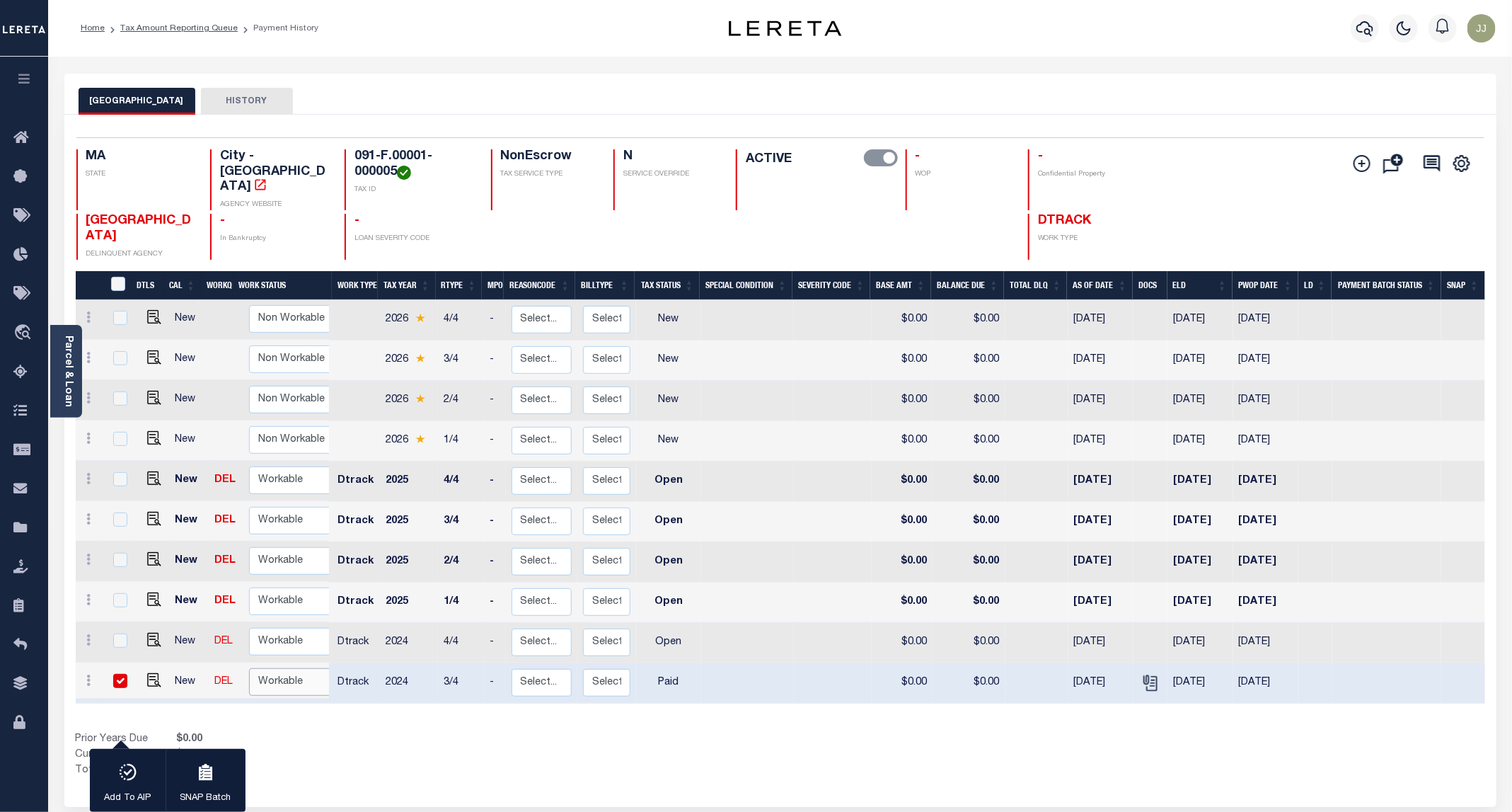
select select "true"
click at [249, 668] on select "Non Workable Workable" at bounding box center [291, 682] width 85 height 27
checkbox input "false"
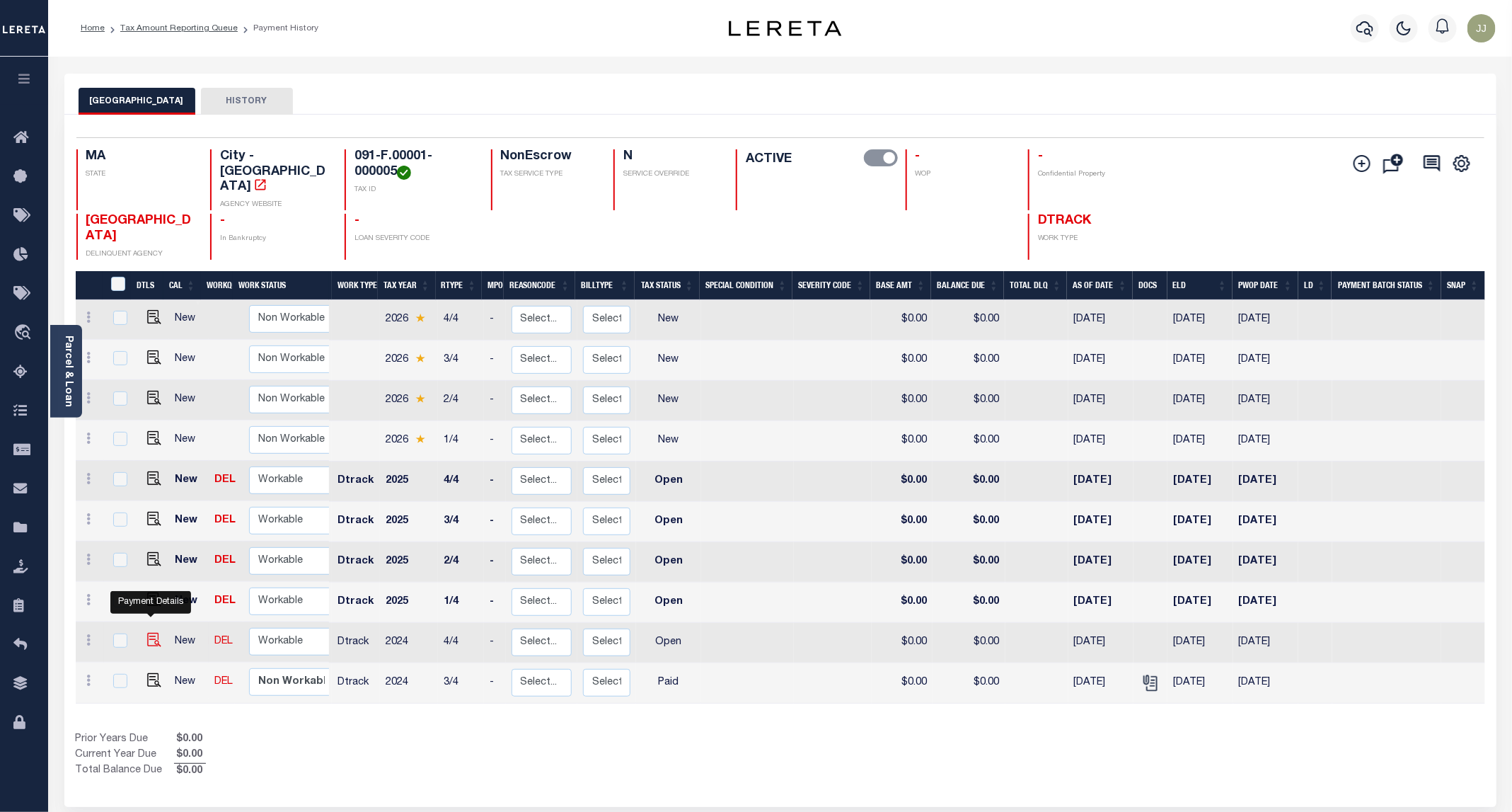
click at [156, 633] on img "" at bounding box center [155, 641] width 15 height 15
checkbox input "true"
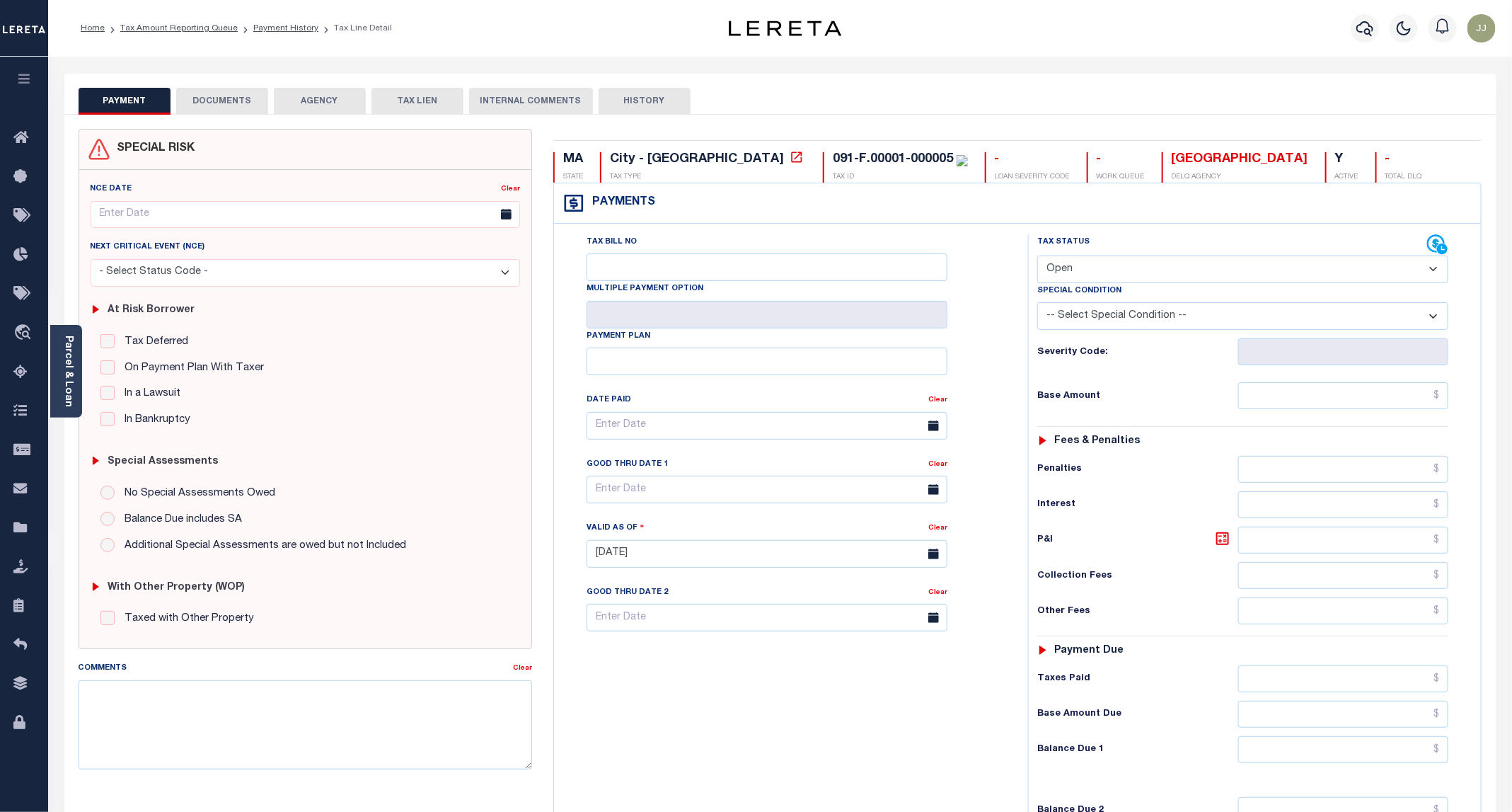
click at [1089, 268] on select "- Select Status Code - Open Due/Unpaid Paid Incomplete No Tax Due Internal Refu…" at bounding box center [1242, 269] width 411 height 27
select select "PYD"
click at [1038, 257] on select "- Select Status Code - Open Due/Unpaid Paid Incomplete No Tax Due Internal Refu…" at bounding box center [1242, 269] width 411 height 27
type input "[DATE]"
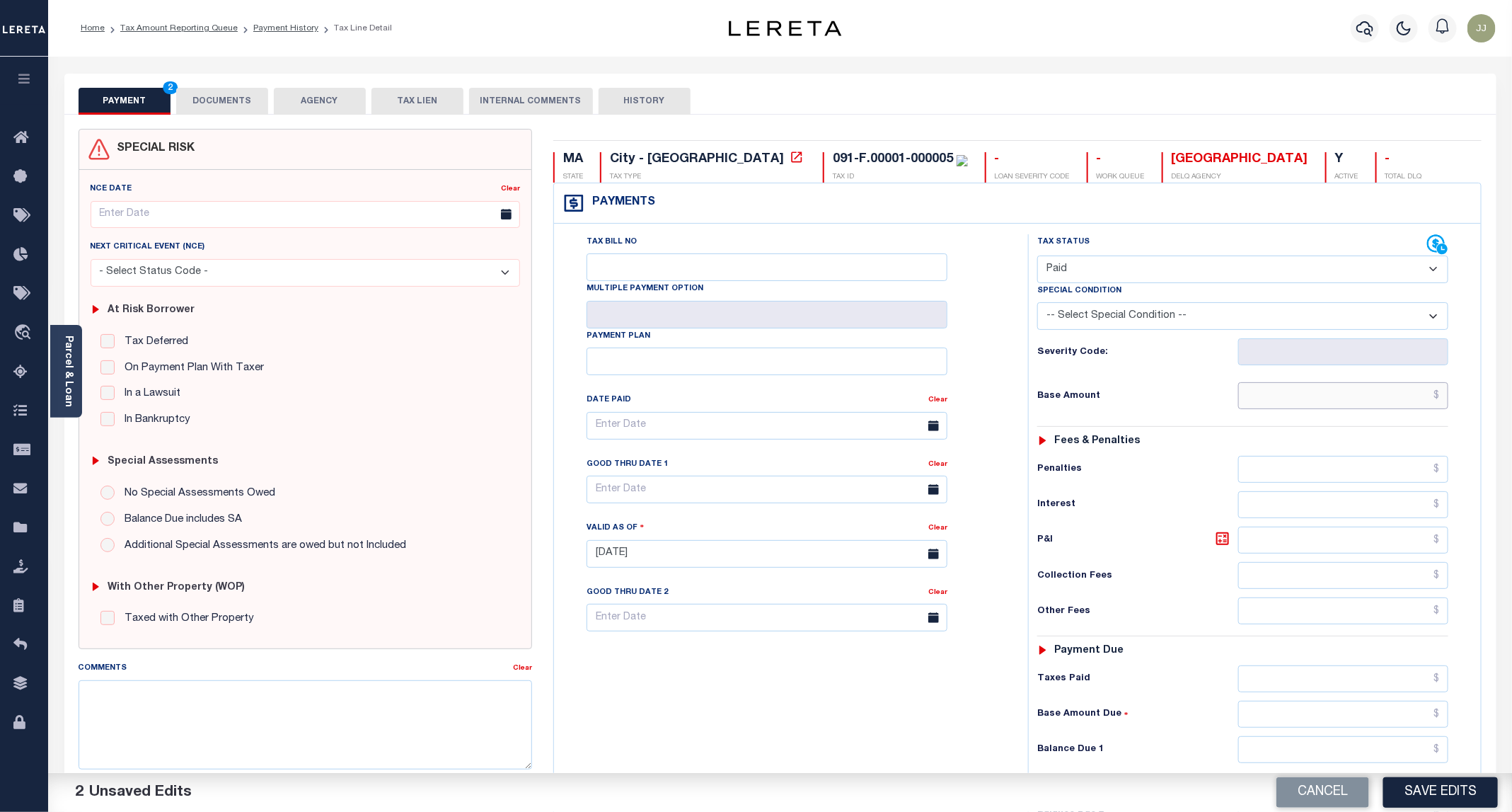
click at [1293, 399] on input "text" at bounding box center [1343, 396] width 210 height 27
type input "$0.00"
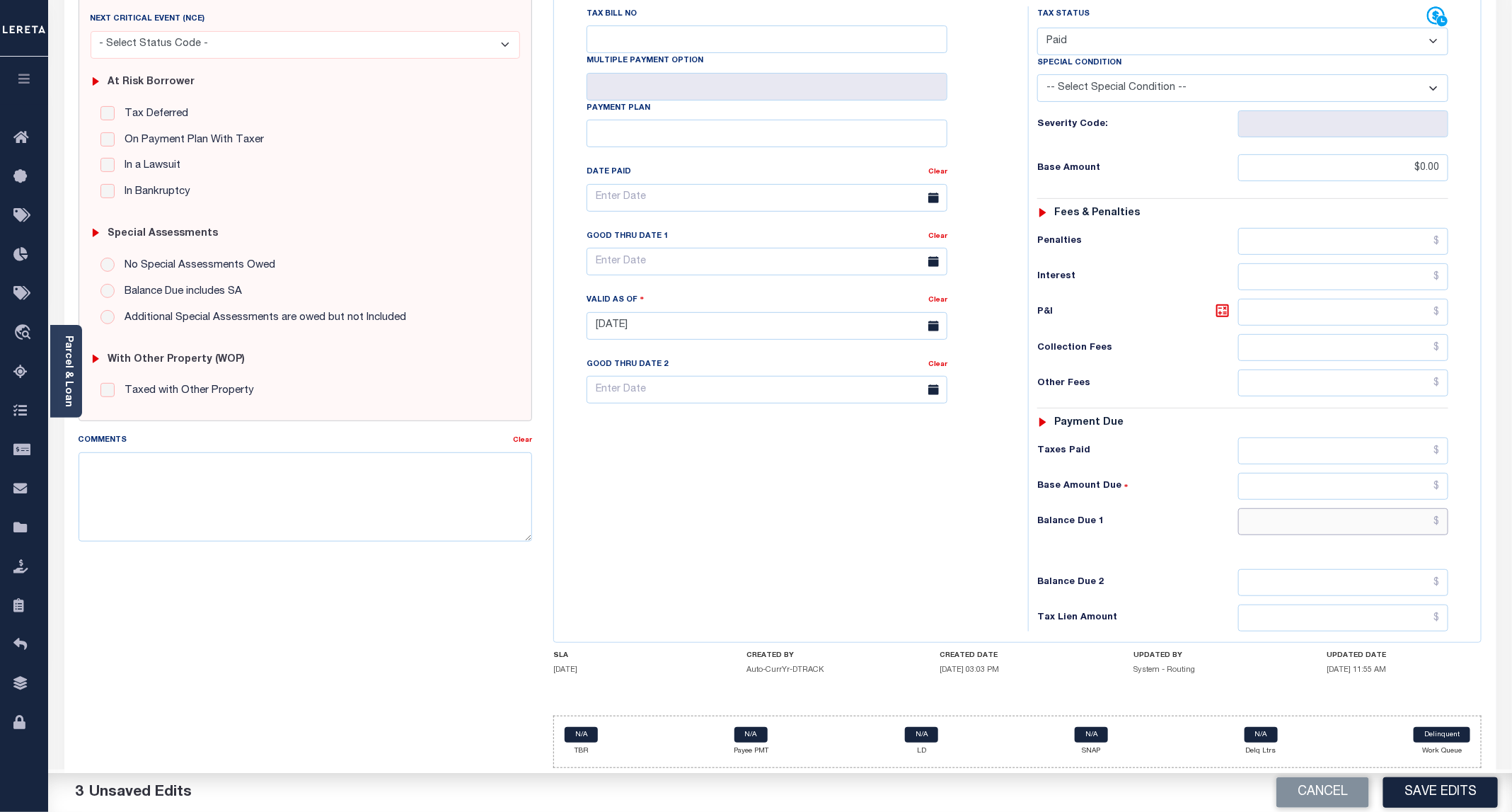
click at [1295, 521] on input "text" at bounding box center [1343, 522] width 210 height 27
type input "$0.00"
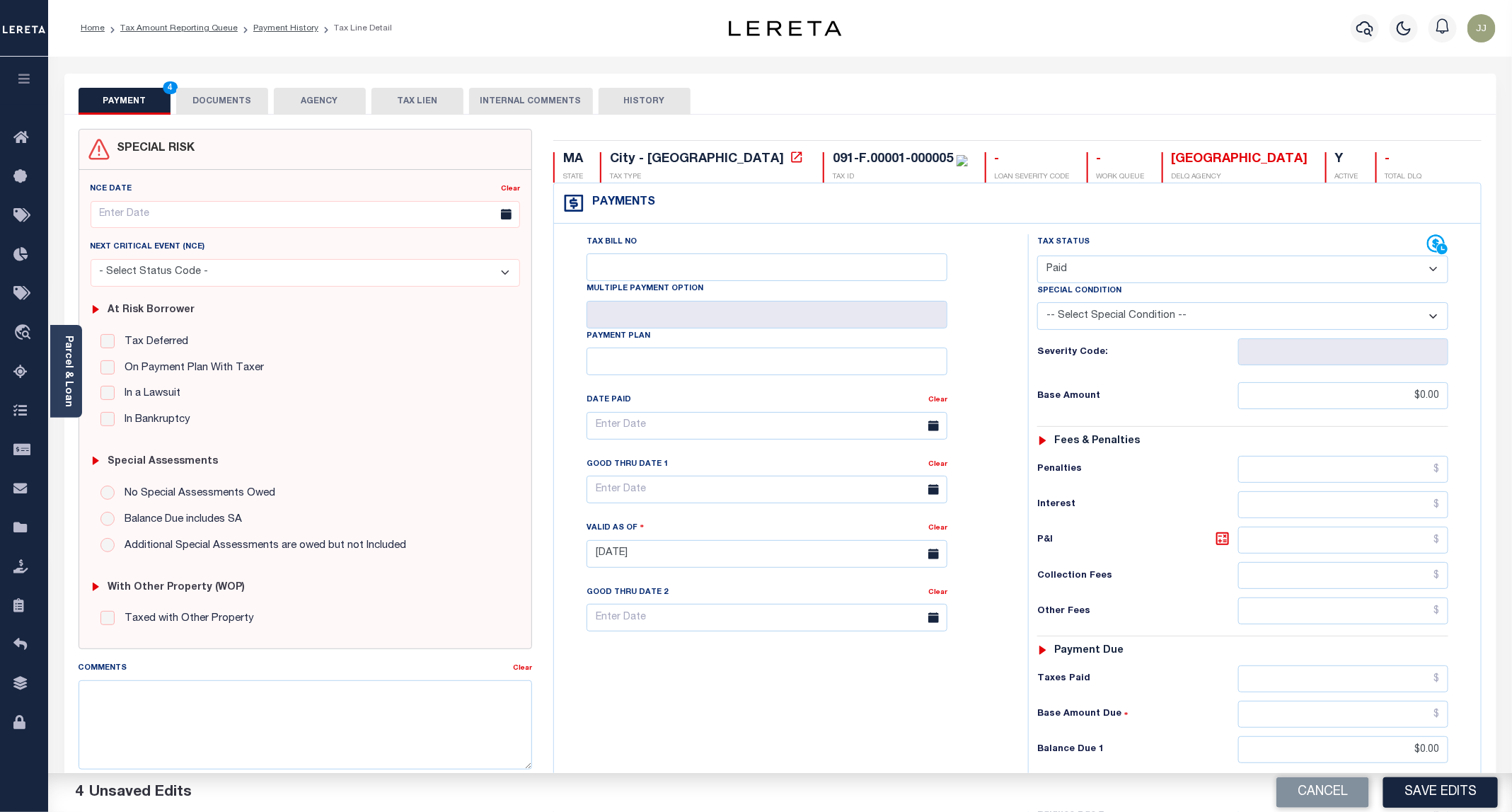
click at [230, 97] on button "DOCUMENTS" at bounding box center [221, 101] width 92 height 27
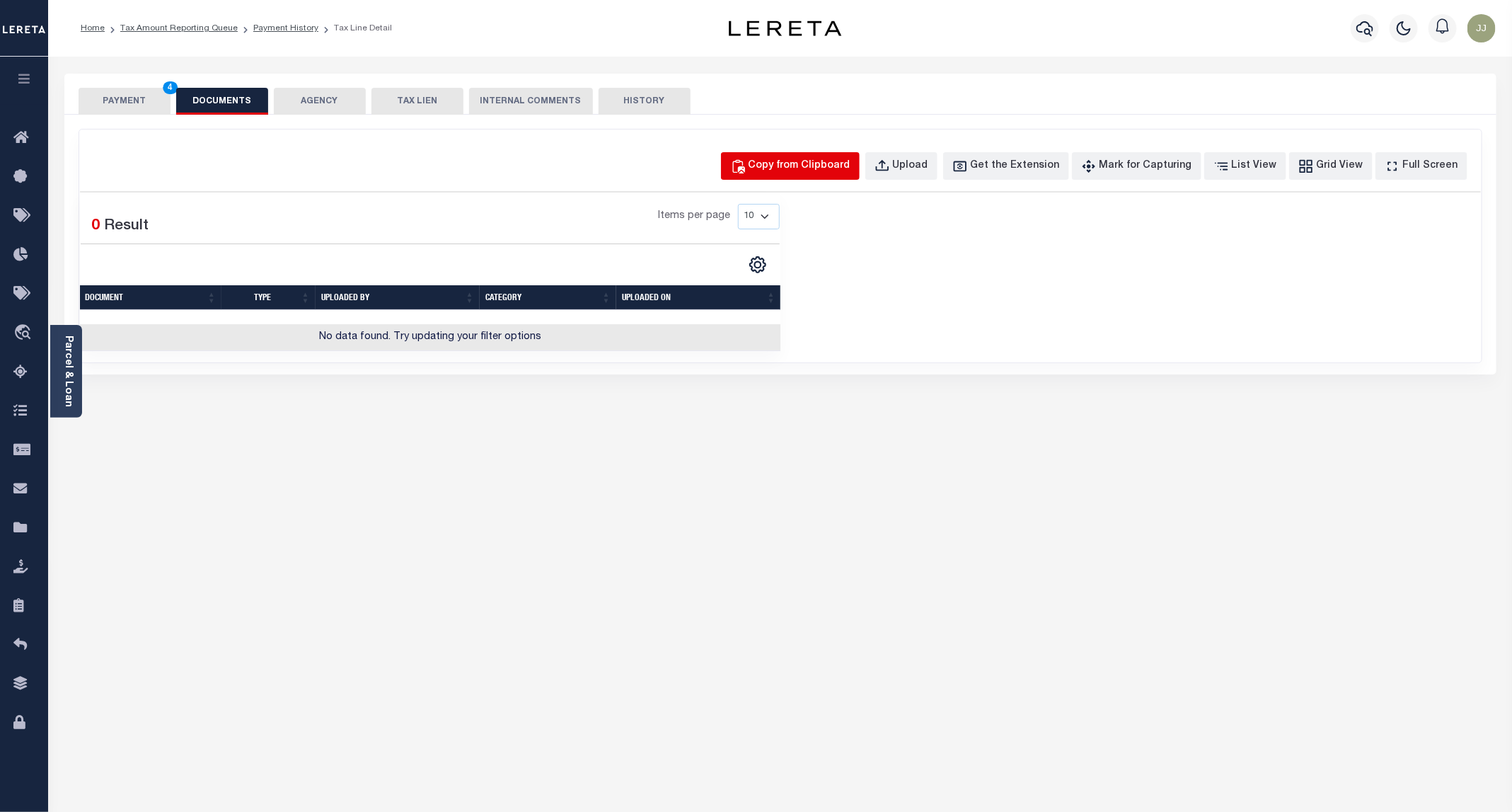
click at [811, 162] on div "Copy from Clipboard" at bounding box center [800, 166] width 102 height 15
select select "POP"
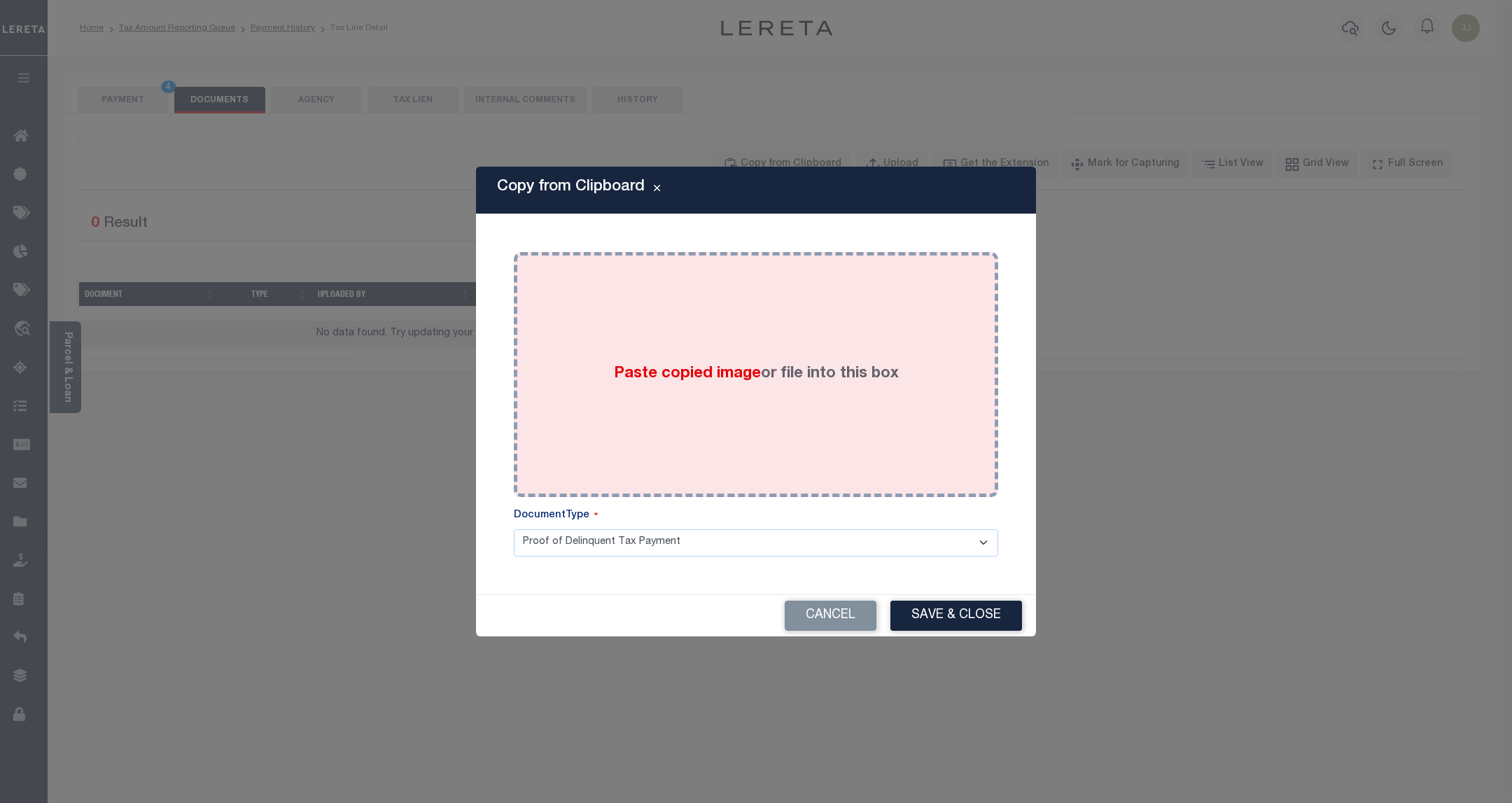
click at [727, 351] on div "Paste copied image or file into this box" at bounding box center [756, 374] width 463 height 224
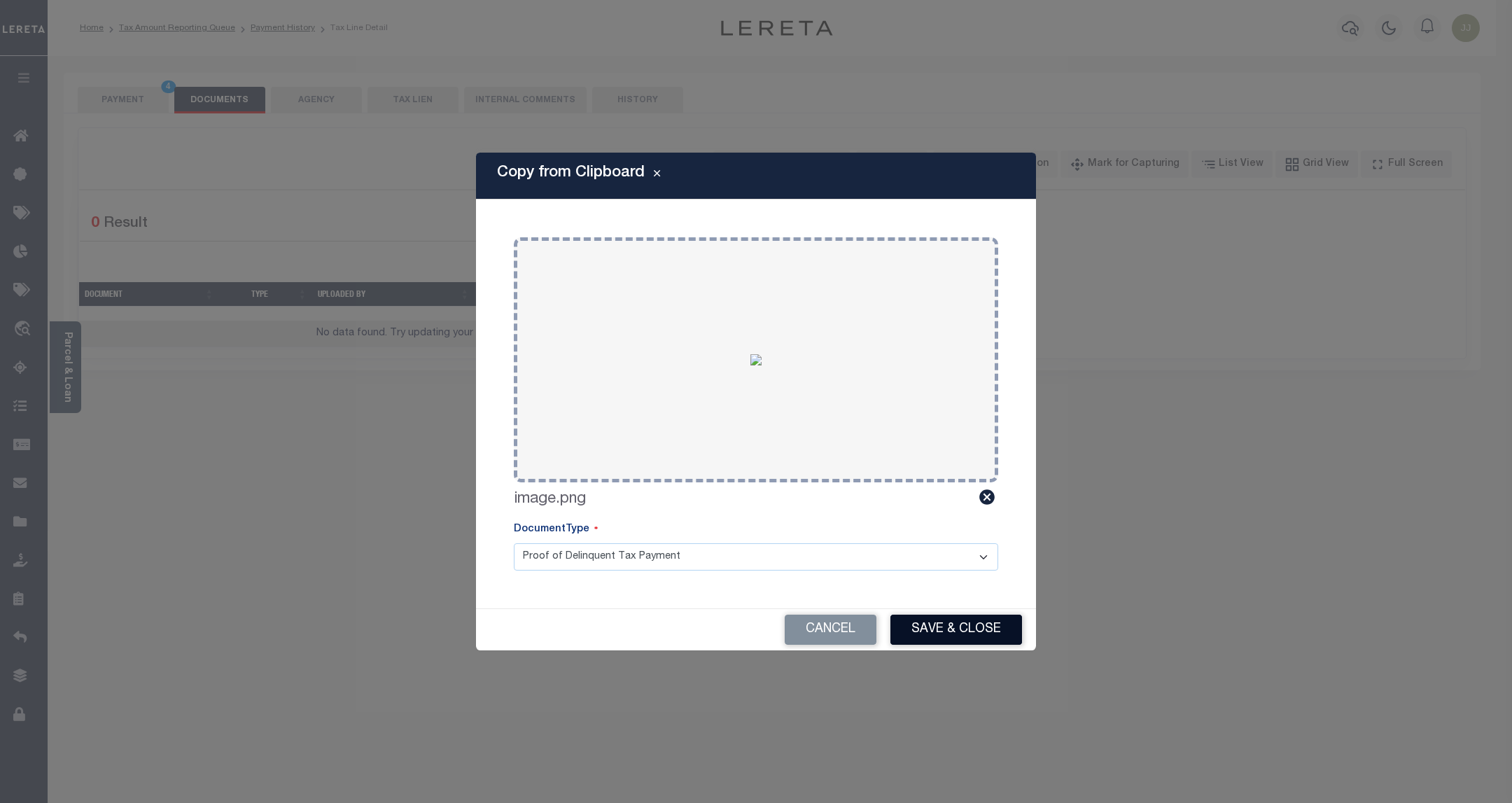
click at [946, 639] on button "Save & Close" at bounding box center [956, 629] width 132 height 30
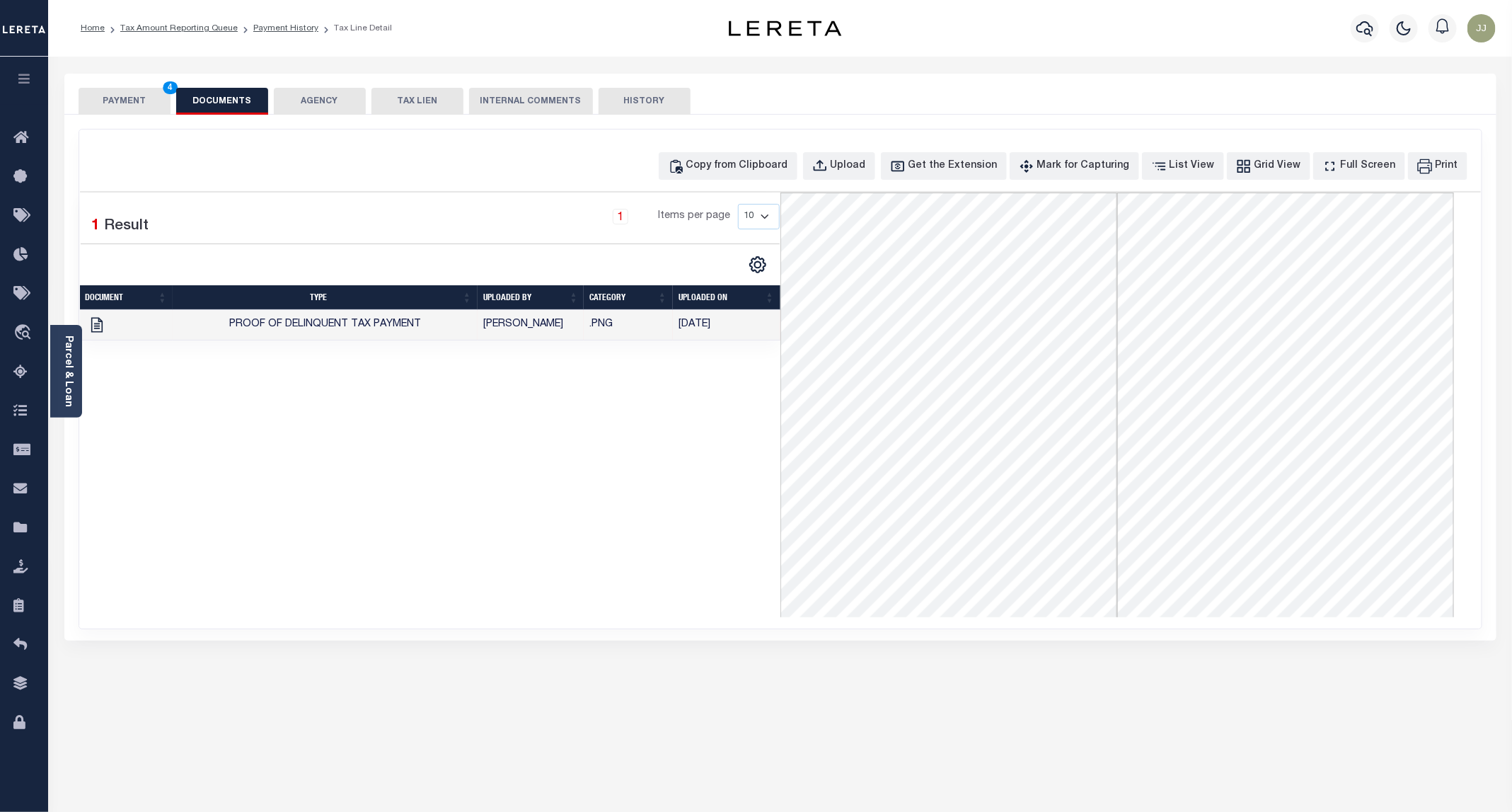
click at [103, 102] on button "PAYMENT 4" at bounding box center [124, 101] width 92 height 27
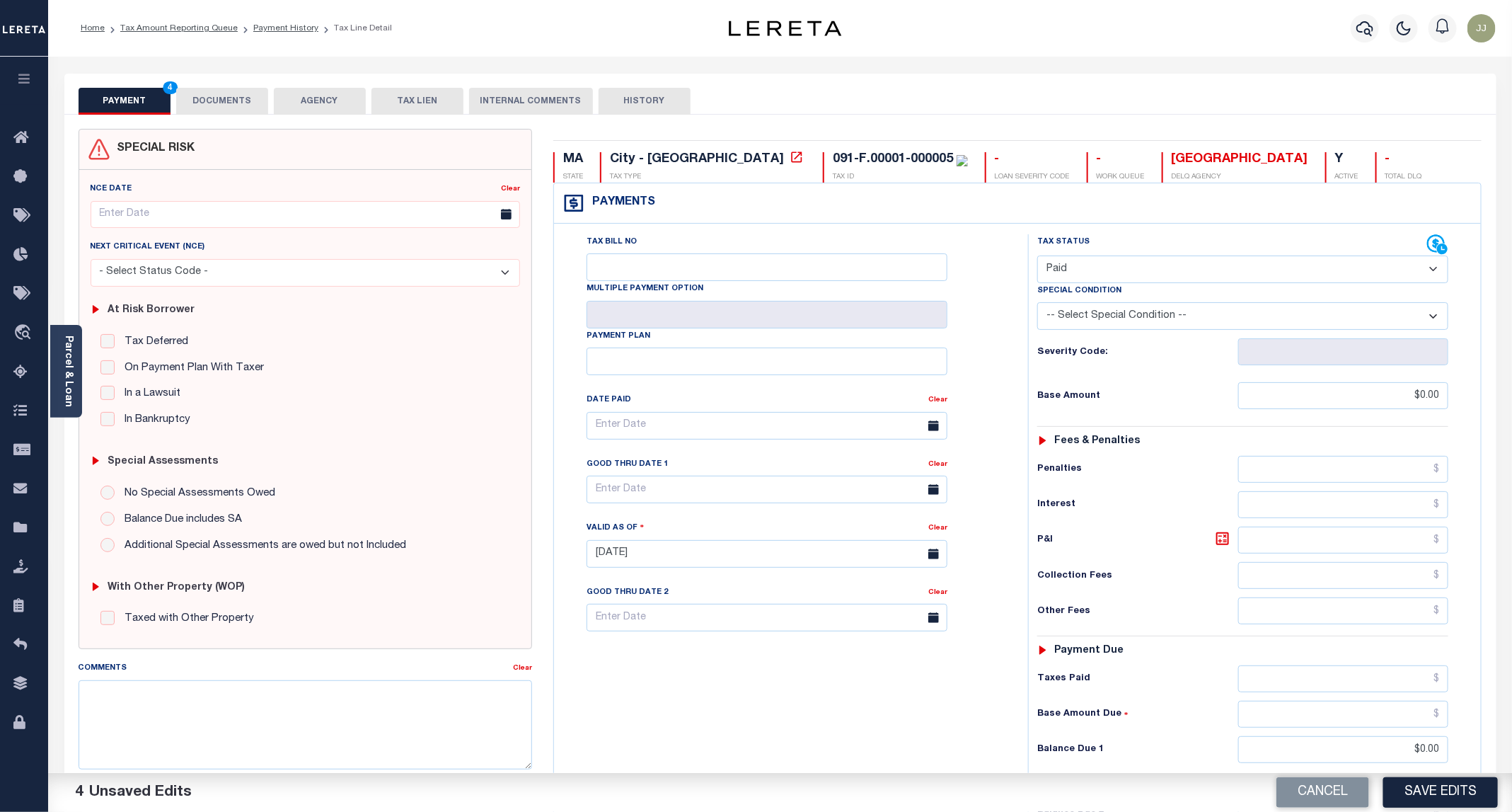
scroll to position [237, 0]
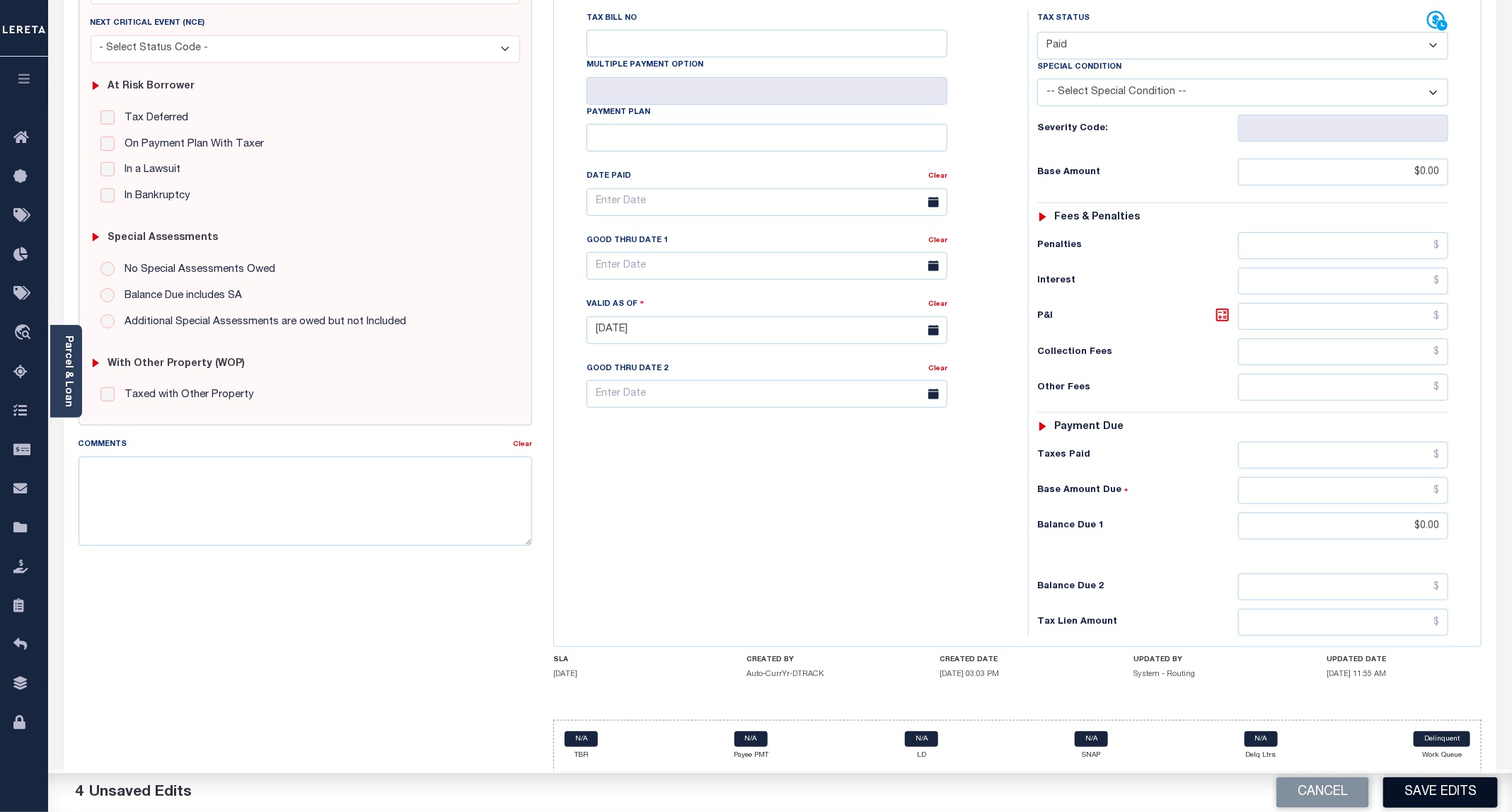
click at [1435, 788] on button "Save Edits" at bounding box center [1441, 792] width 115 height 30
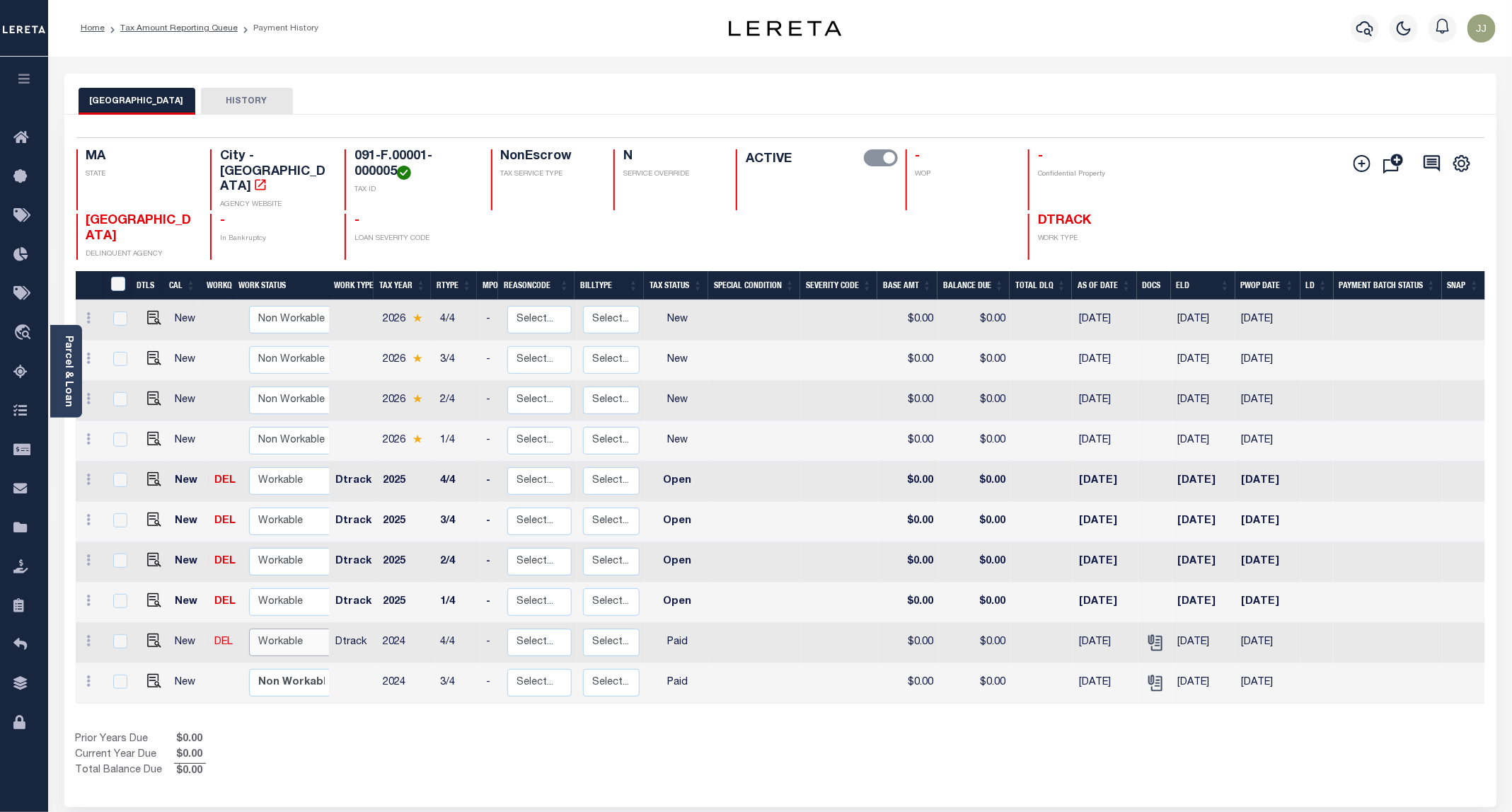
click at [277, 630] on select "Non Workable Workable" at bounding box center [291, 642] width 85 height 27
checkbox input "true"
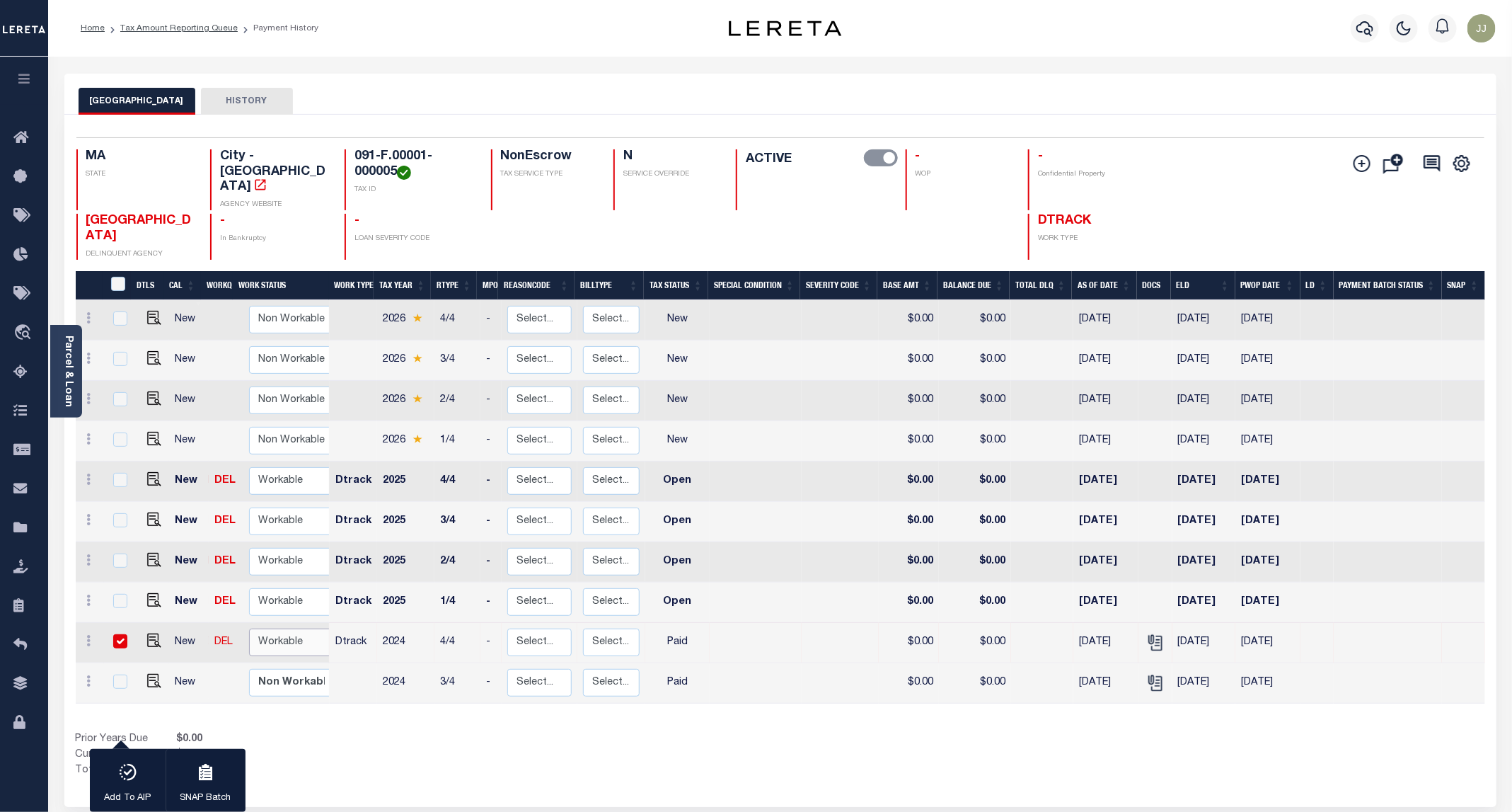
select select "true"
click at [249, 629] on select "Non Workable Workable" at bounding box center [291, 642] width 85 height 27
checkbox input "false"
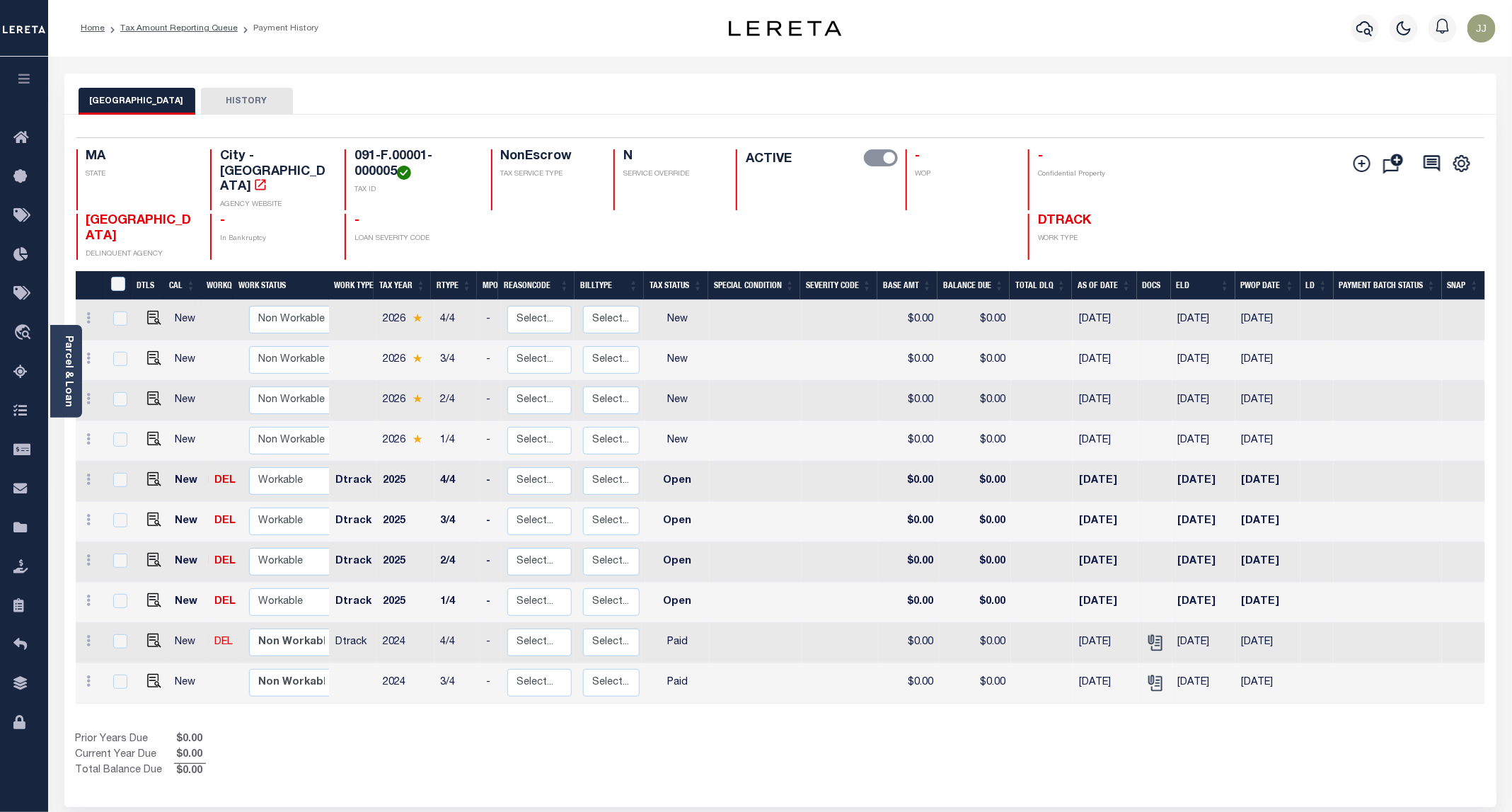
click at [469, 747] on div "Prior Years Due $0.00 Current Year Due $0.00 Total Balance Due $0.00" at bounding box center [428, 755] width 705 height 47
click at [153, 593] on img "" at bounding box center [155, 601] width 15 height 15
checkbox input "true"
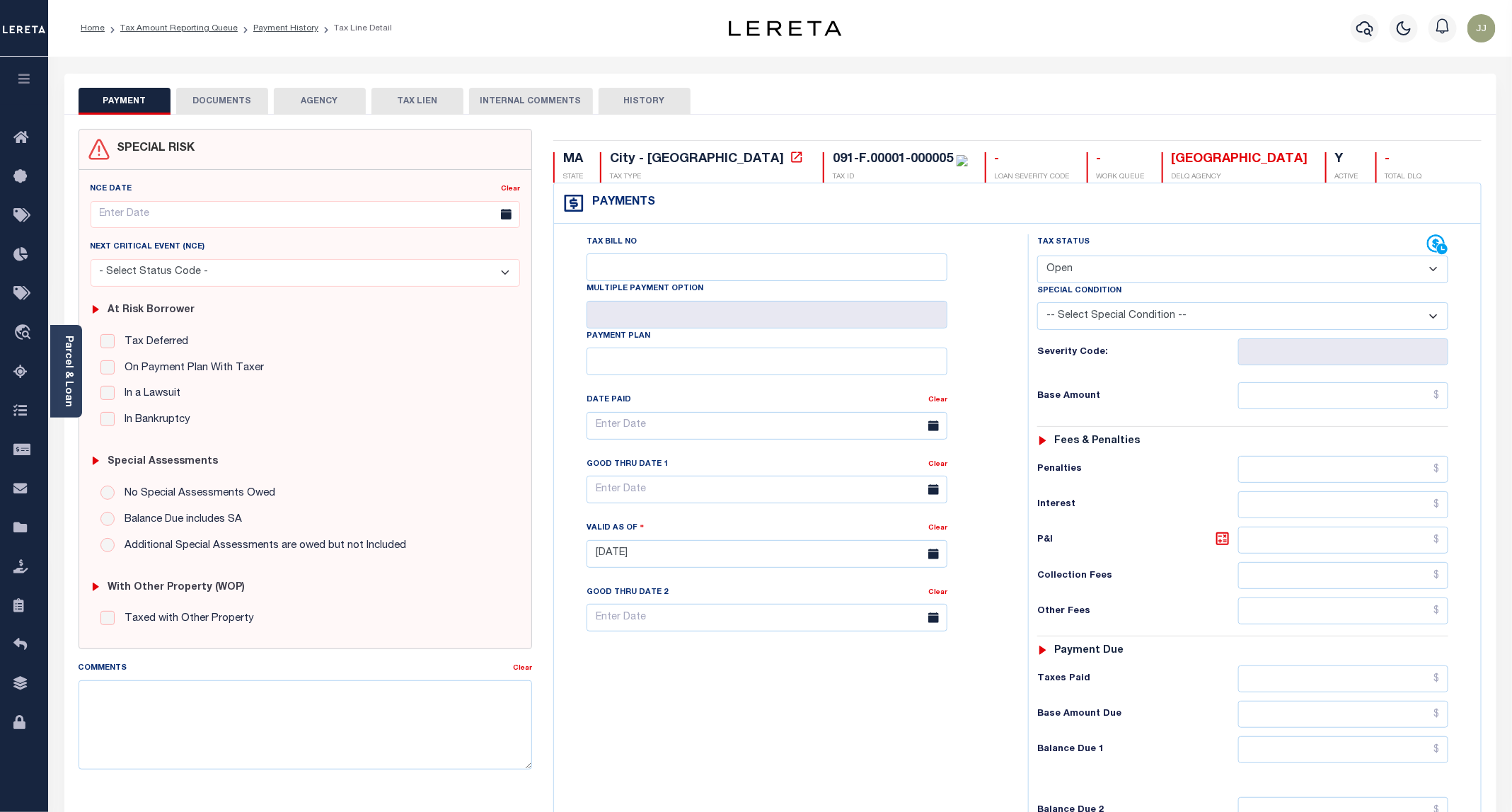
click at [1092, 270] on select "- Select Status Code - Open Due/Unpaid Paid Incomplete No Tax Due Internal Refu…" at bounding box center [1242, 269] width 411 height 27
select select "INC"
click at [1038, 257] on select "- Select Status Code - Open Due/Unpaid Paid Incomplete No Tax Due Internal Refu…" at bounding box center [1242, 269] width 411 height 27
type input "[DATE]"
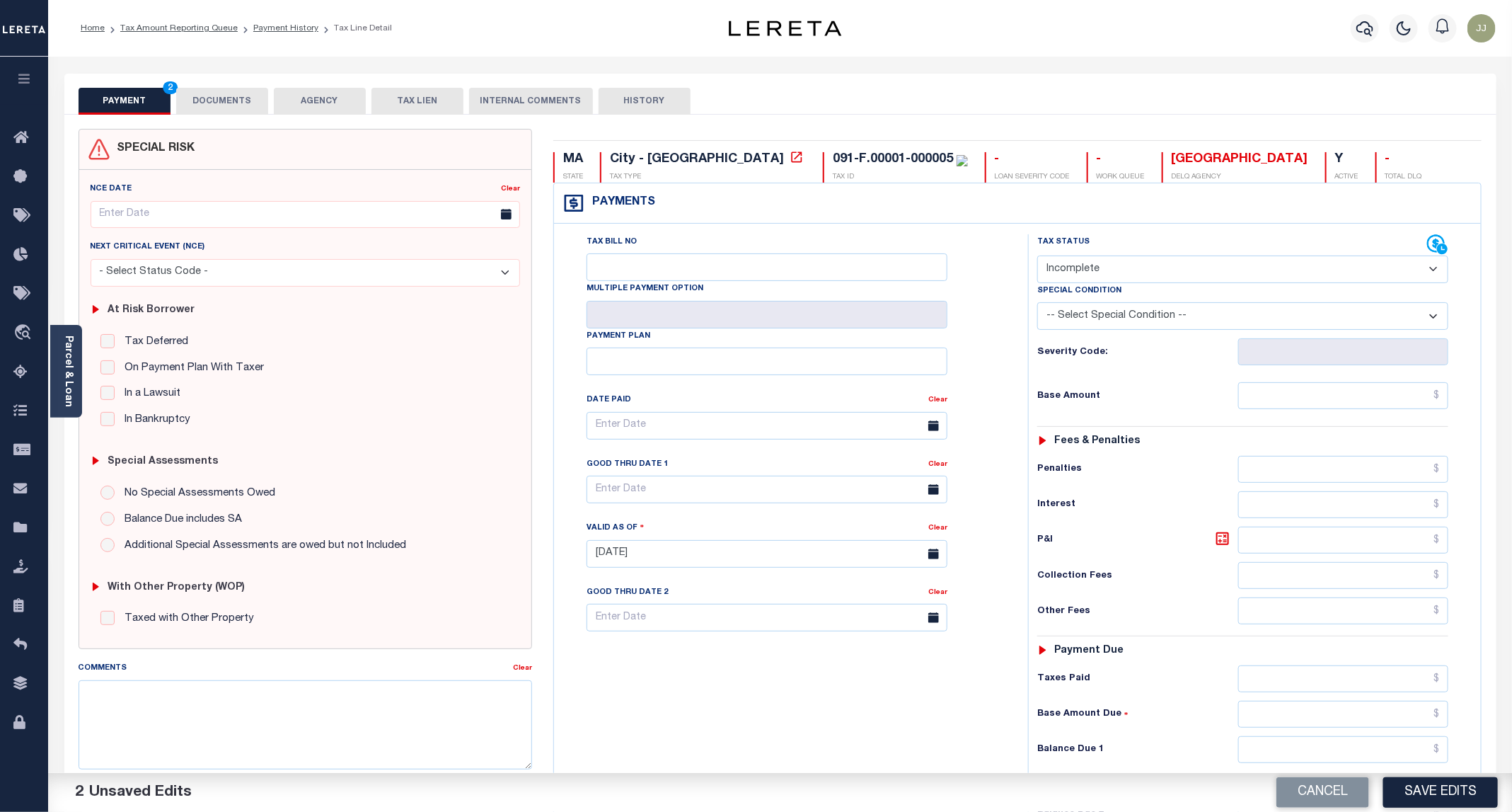
click at [1085, 266] on select "- Select Status Code - Open Due/Unpaid Paid Incomplete No Tax Due Internal Refu…" at bounding box center [1242, 269] width 411 height 27
select select "PYD"
click at [1038, 257] on select "- Select Status Code - Open Due/Unpaid Paid Incomplete No Tax Due Internal Refu…" at bounding box center [1242, 269] width 411 height 27
click at [1317, 404] on input "text" at bounding box center [1343, 396] width 210 height 27
type input "$0.00"
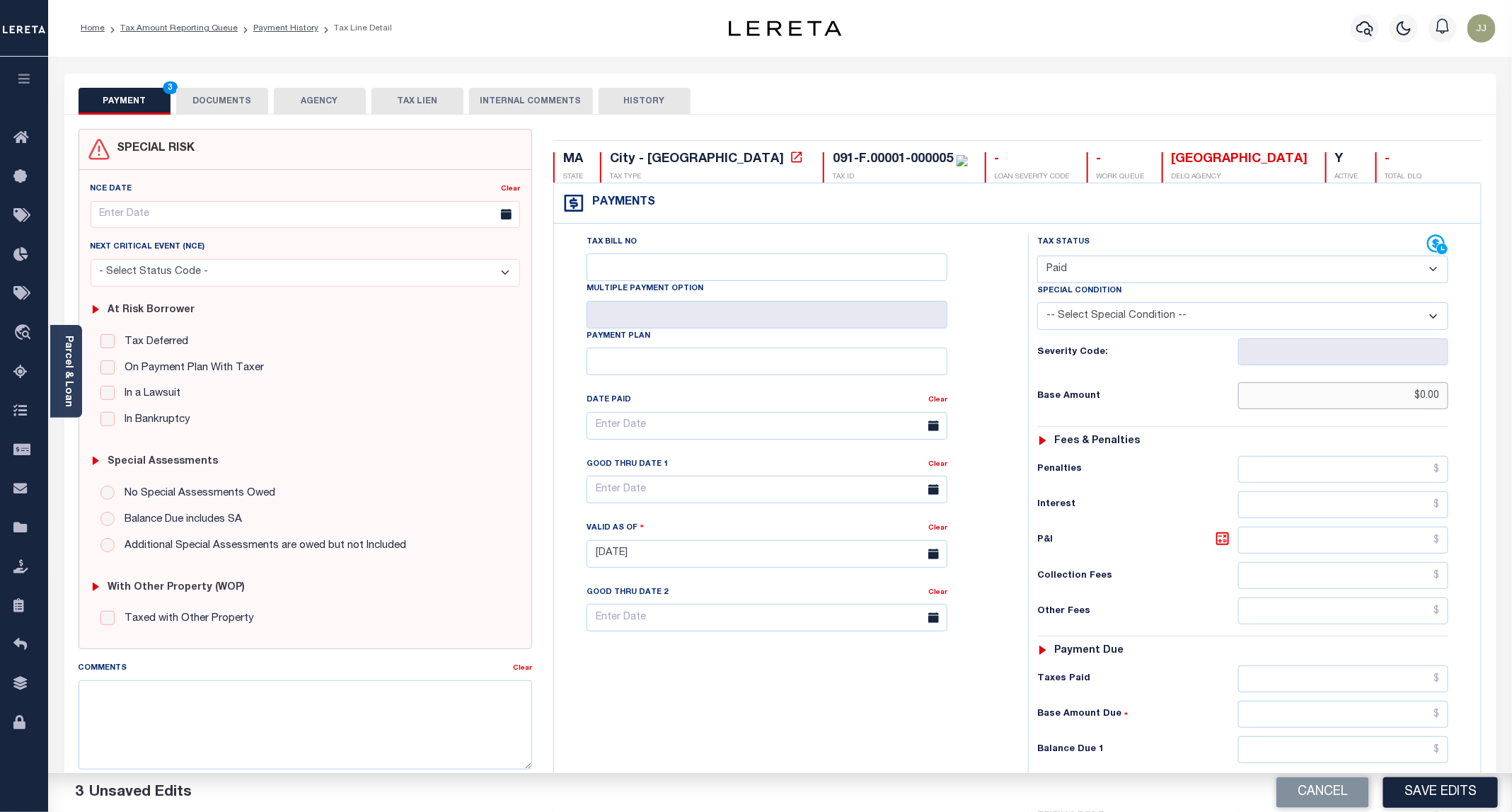
scroll to position [241, 0]
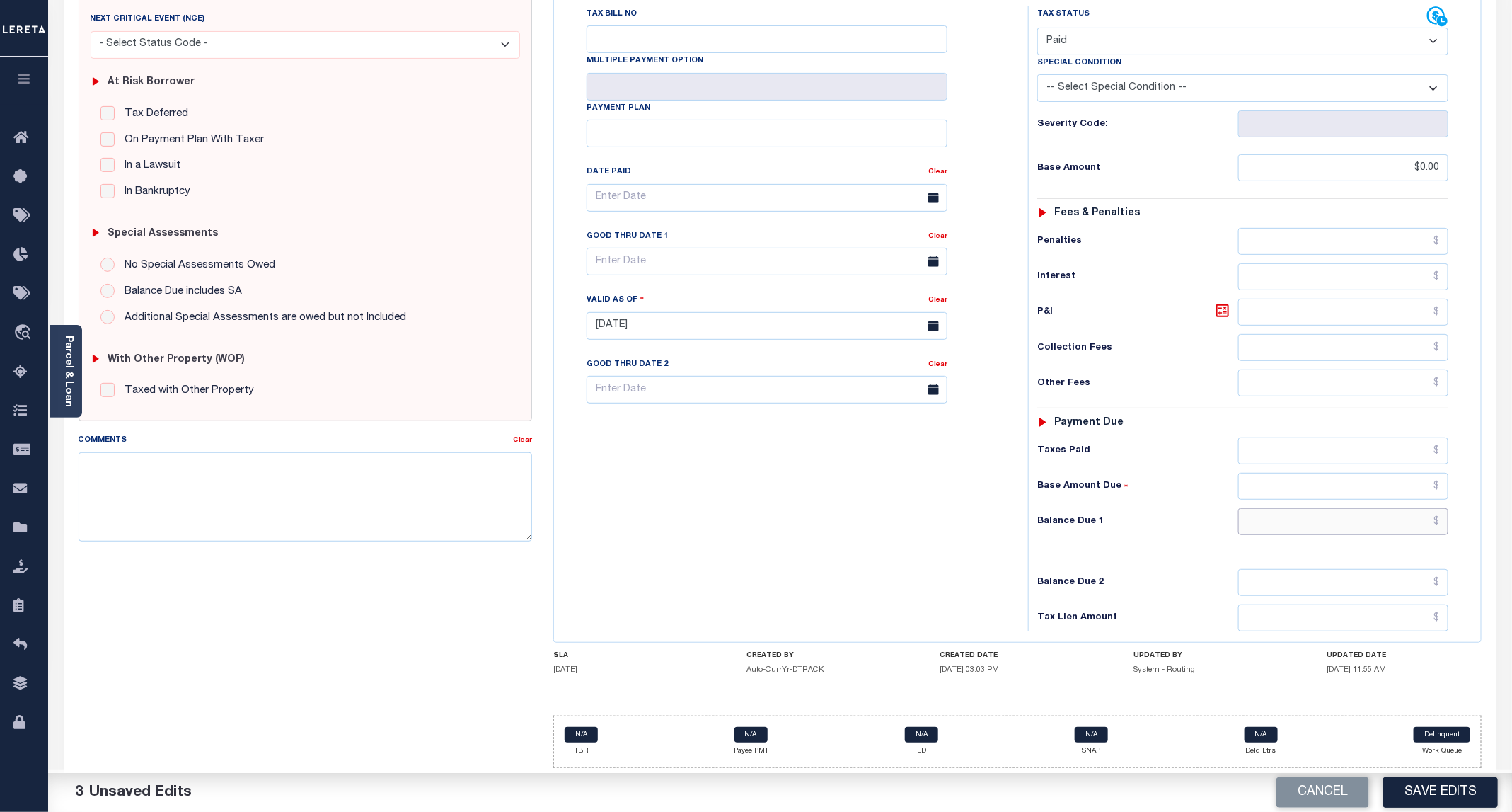
click at [1287, 527] on input "text" at bounding box center [1343, 522] width 210 height 27
type input "$0.00"
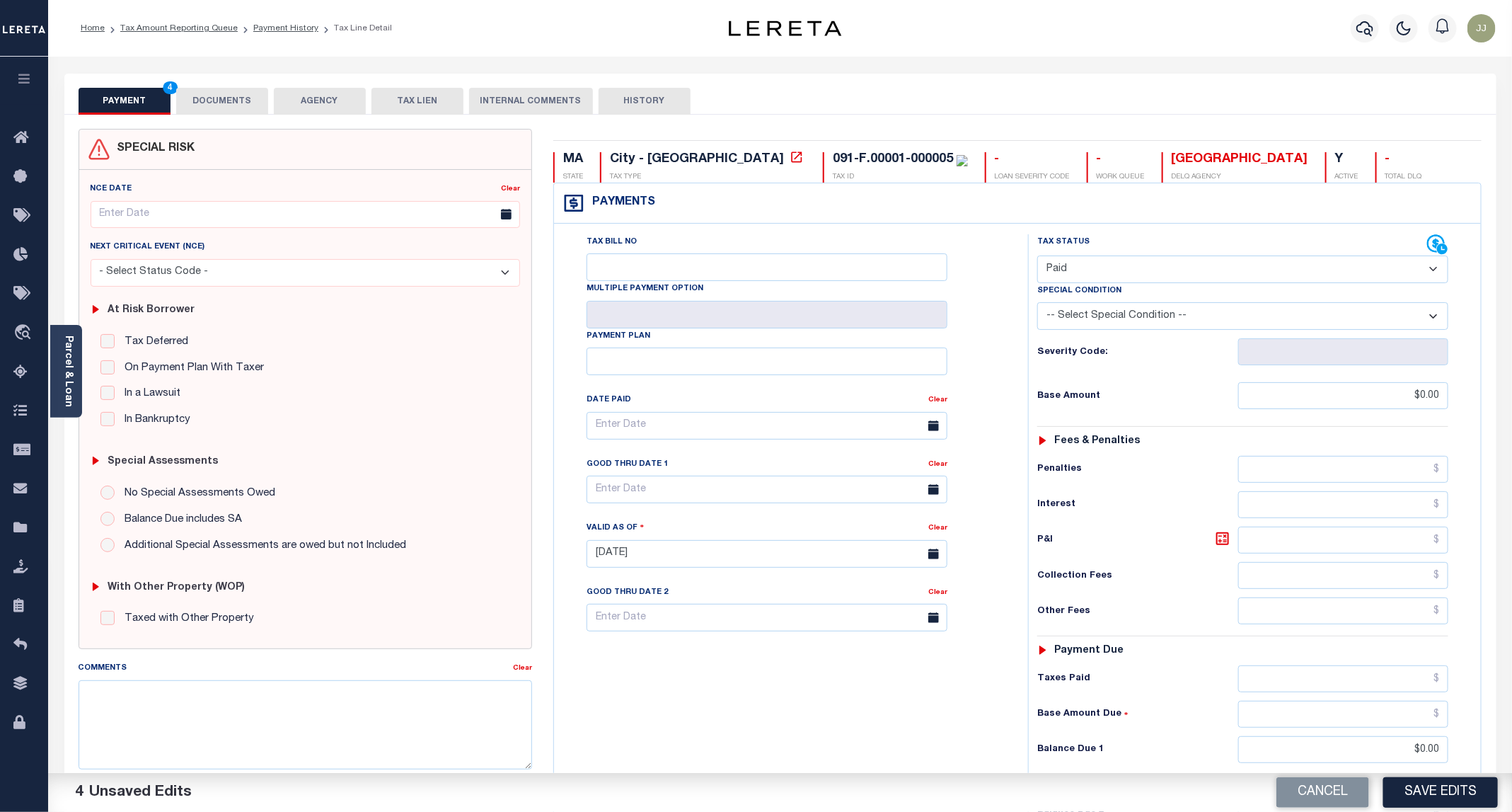
click at [257, 100] on button "DOCUMENTS" at bounding box center [221, 101] width 92 height 27
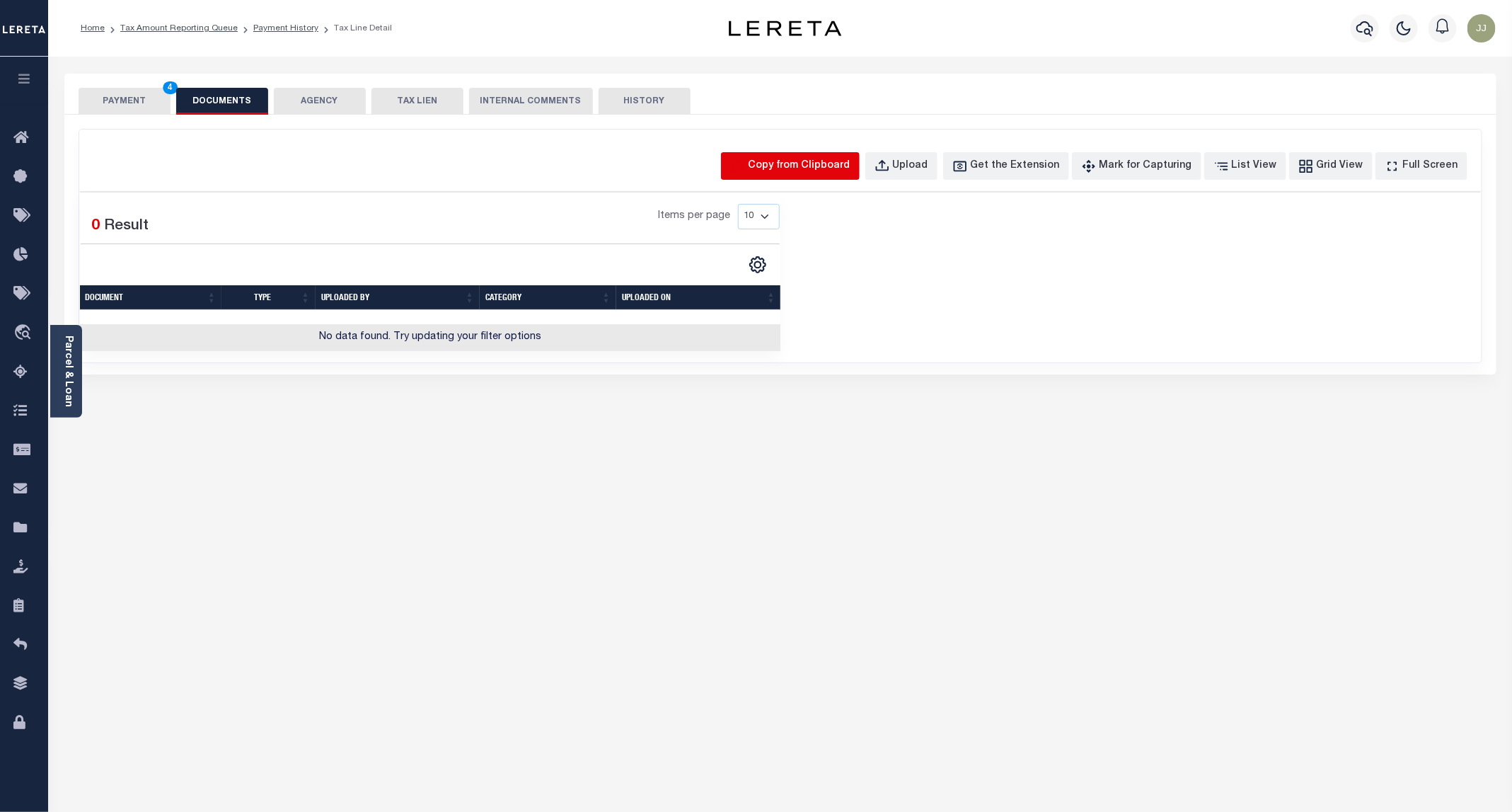
click at [746, 164] on icon "button" at bounding box center [738, 166] width 15 height 15
select select "POP"
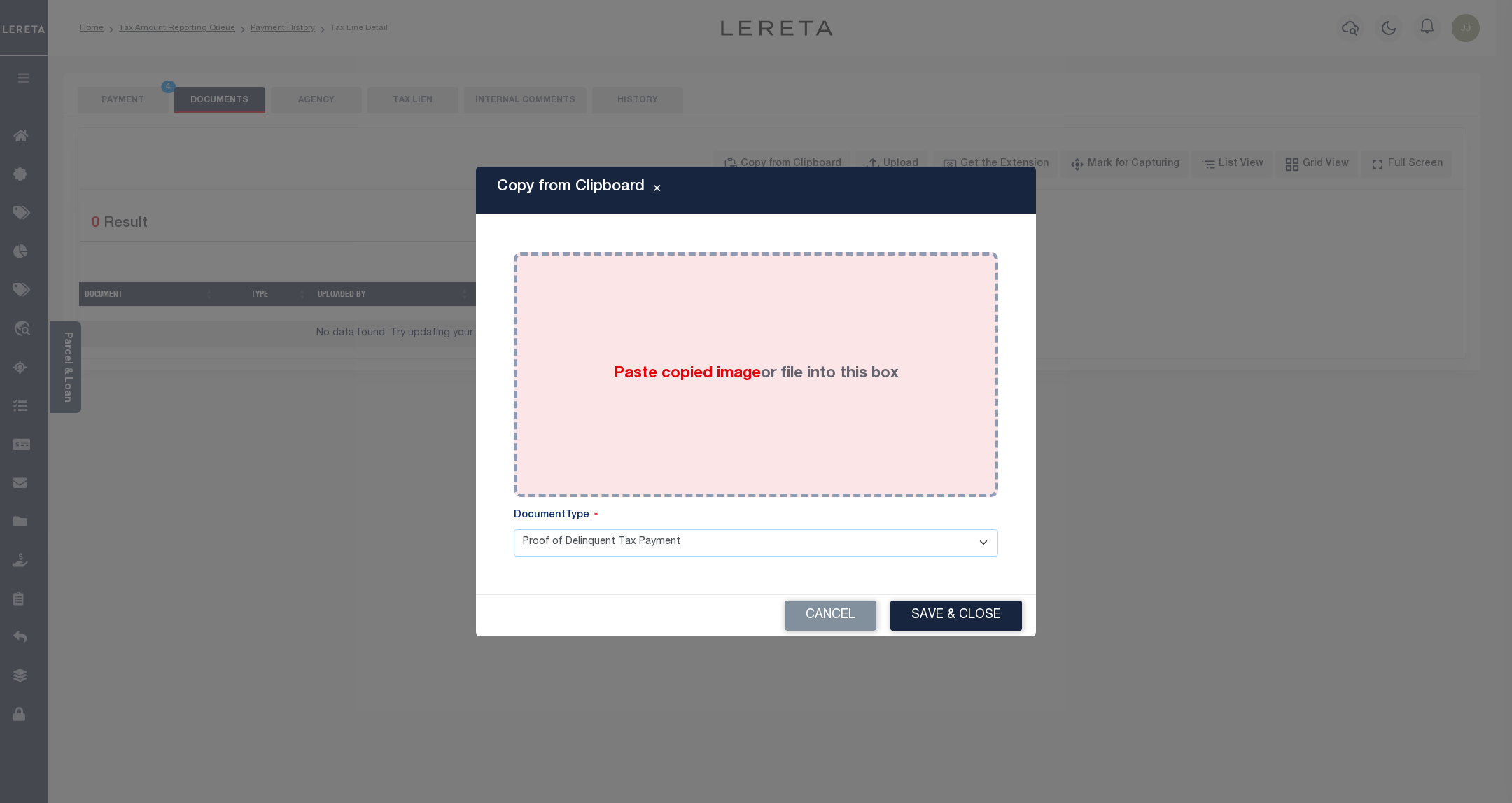
click at [641, 349] on div "Paste copied image or file into this box" at bounding box center [756, 374] width 463 height 224
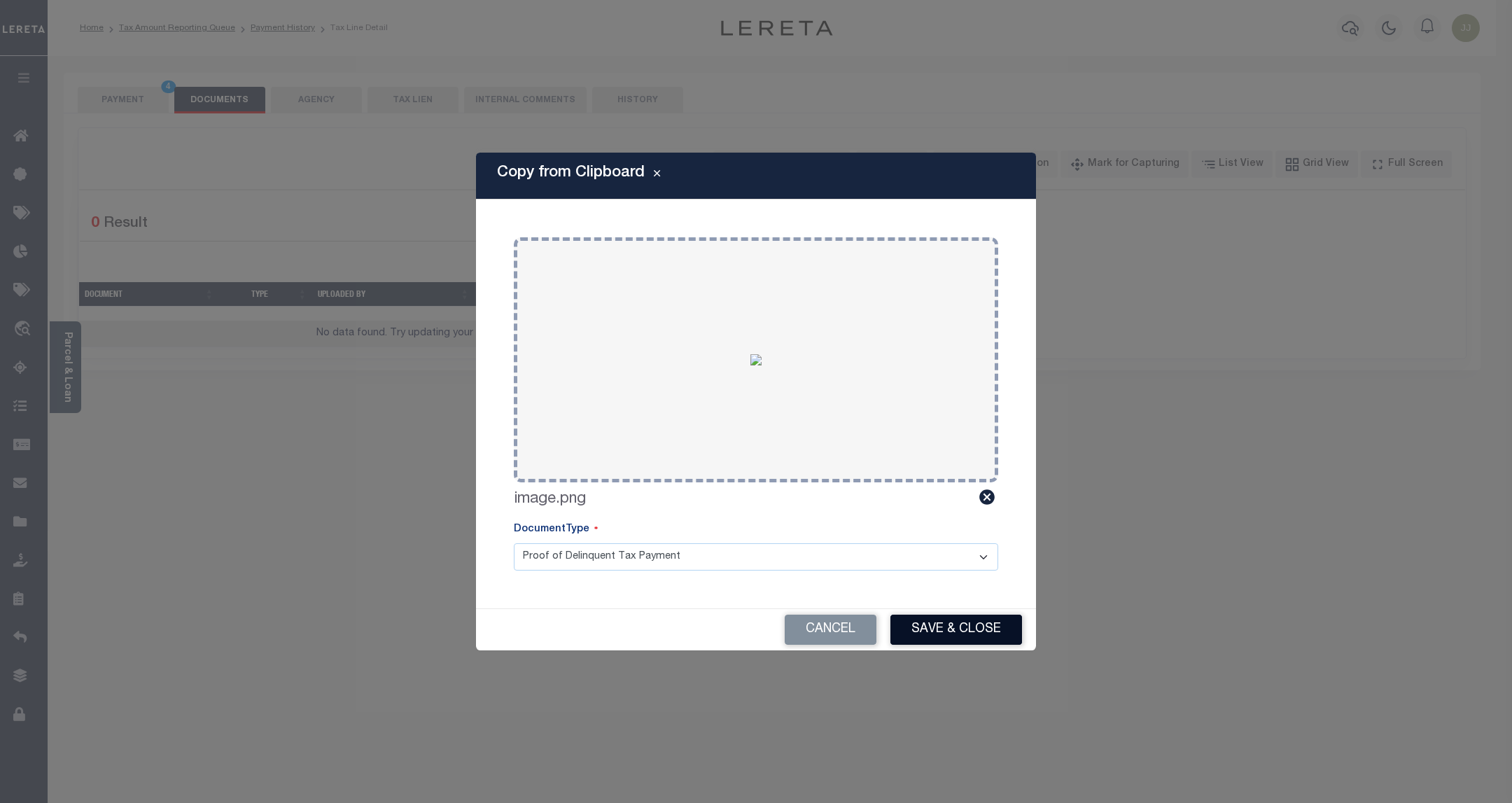
click at [971, 630] on button "Save & Close" at bounding box center [956, 629] width 132 height 30
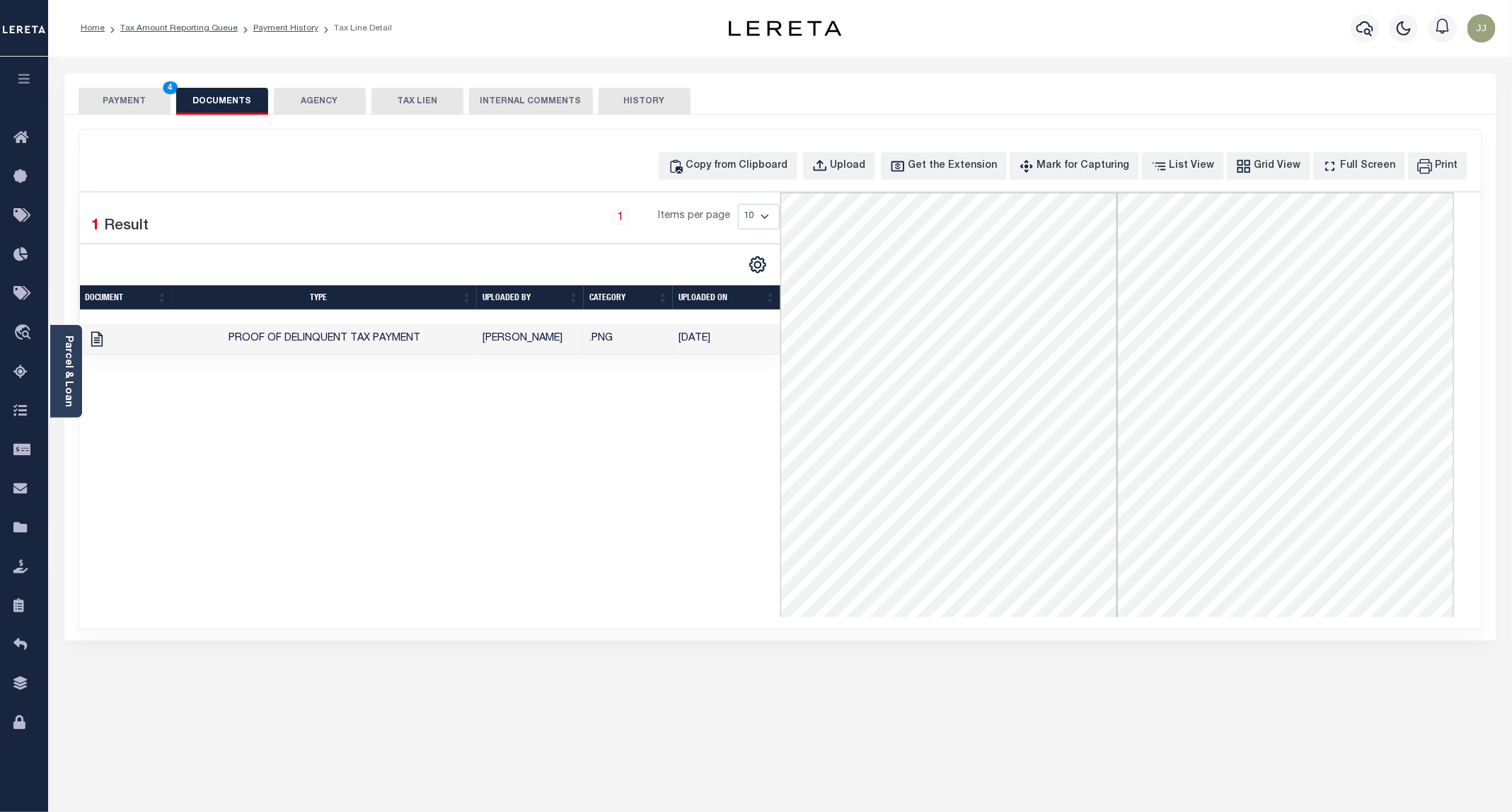
click at [119, 87] on button "PAYMENT 4" at bounding box center [124, 101] width 92 height 27
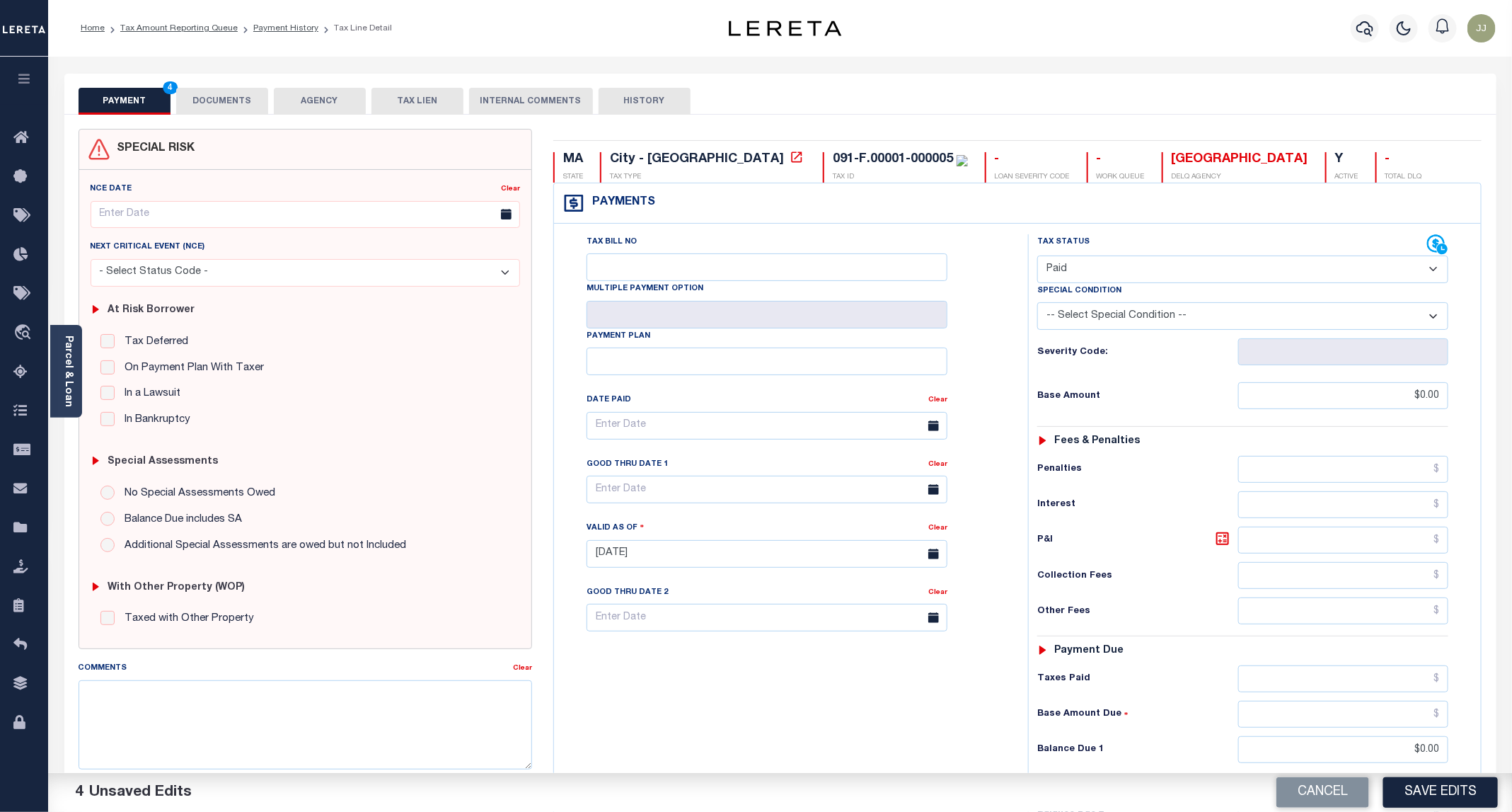
scroll to position [237, 0]
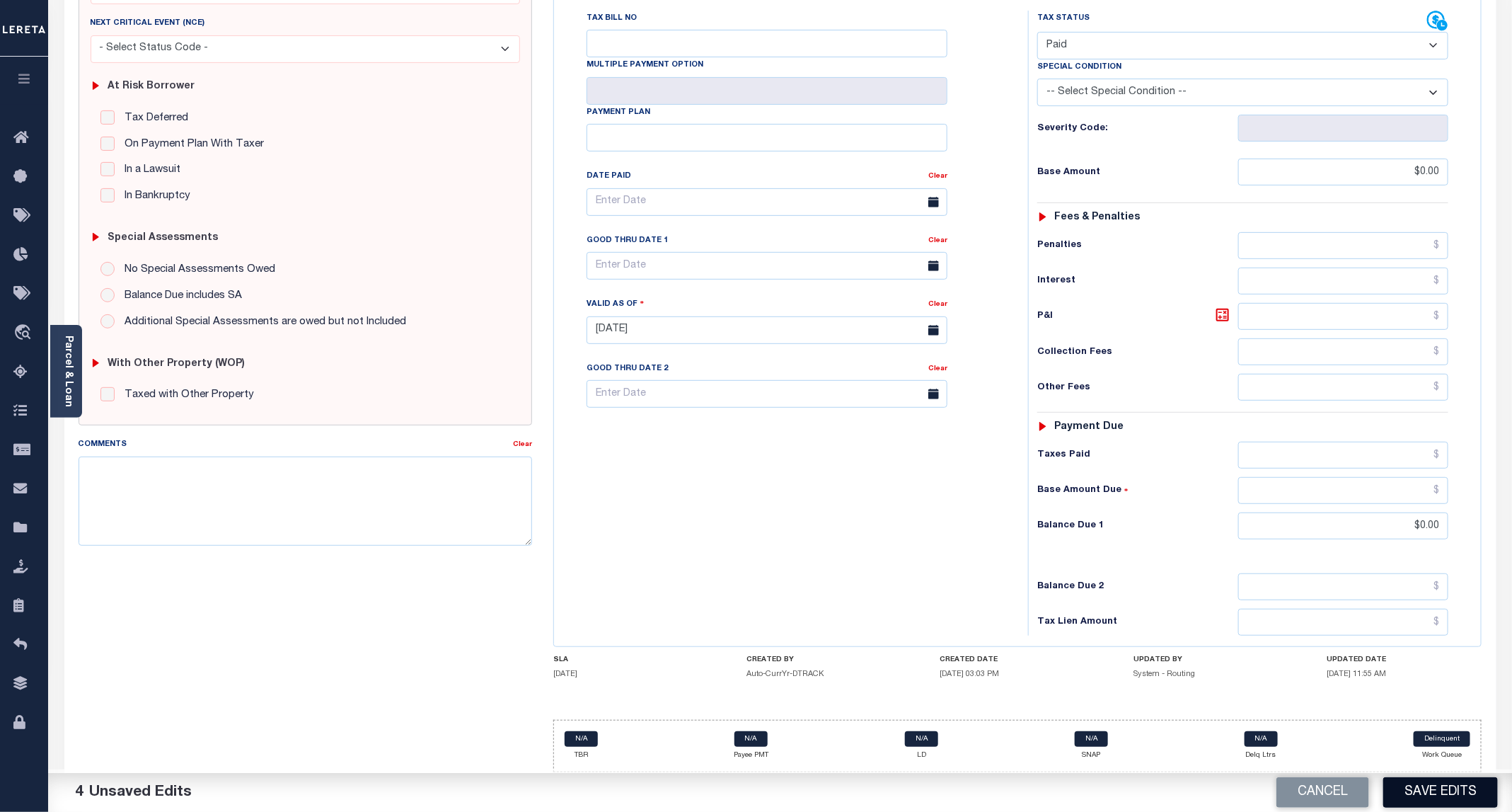
click at [1407, 789] on button "Save Edits" at bounding box center [1441, 792] width 115 height 30
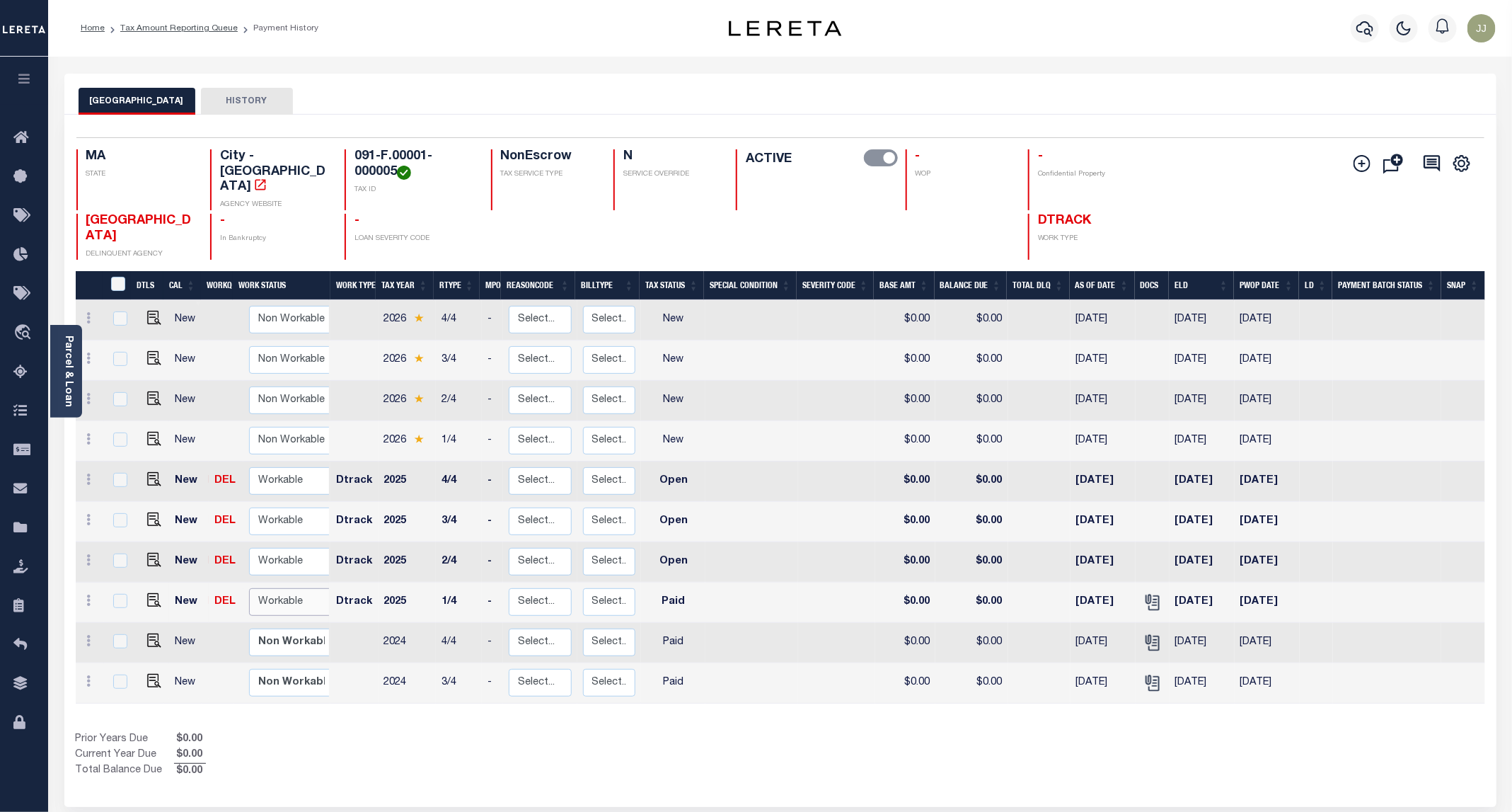
click at [283, 589] on select "Non Workable Workable" at bounding box center [291, 602] width 85 height 27
checkbox input "true"
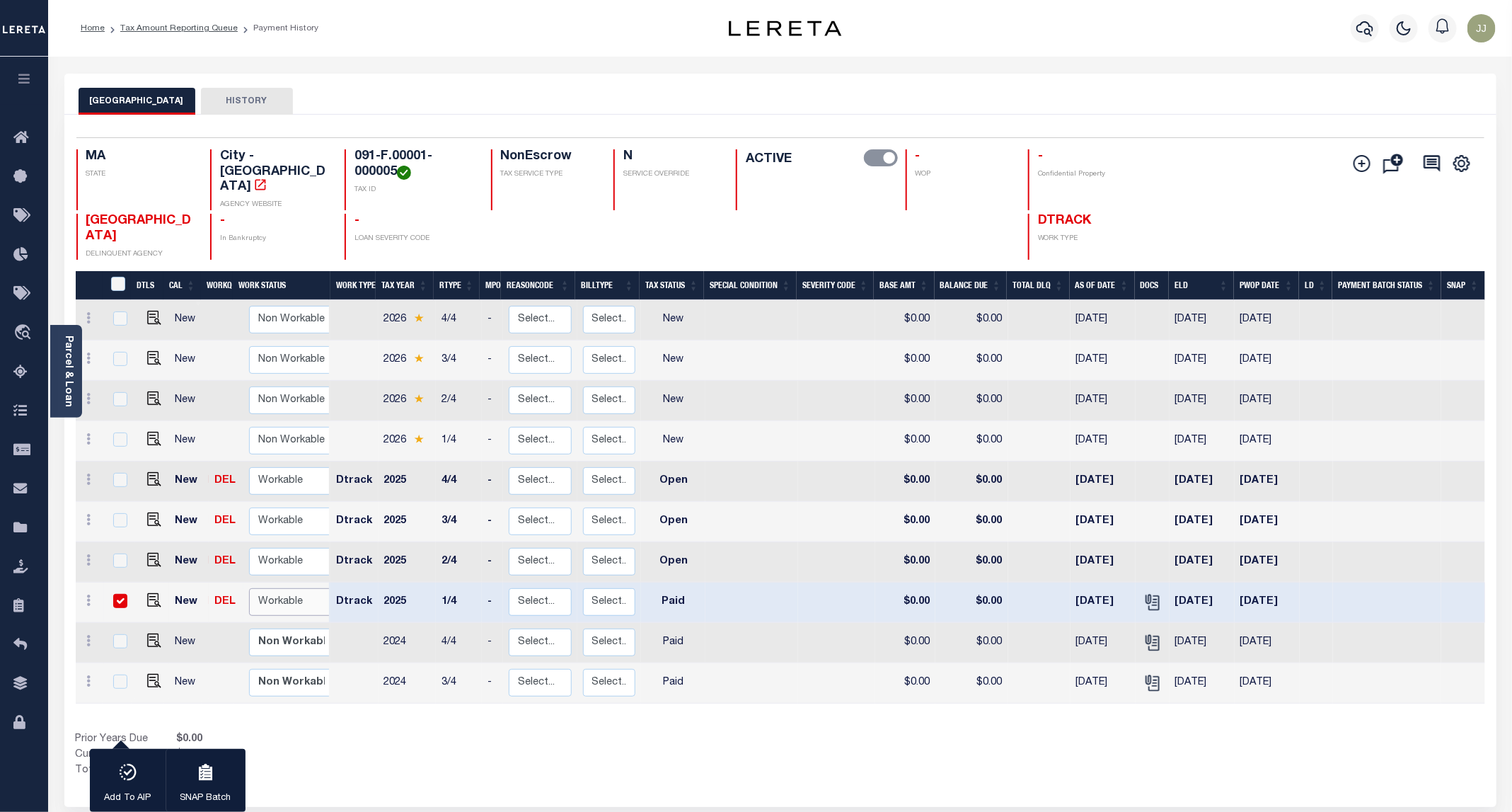
select select "true"
click at [249, 589] on select "Non Workable Workable" at bounding box center [291, 602] width 85 height 27
checkbox input "false"
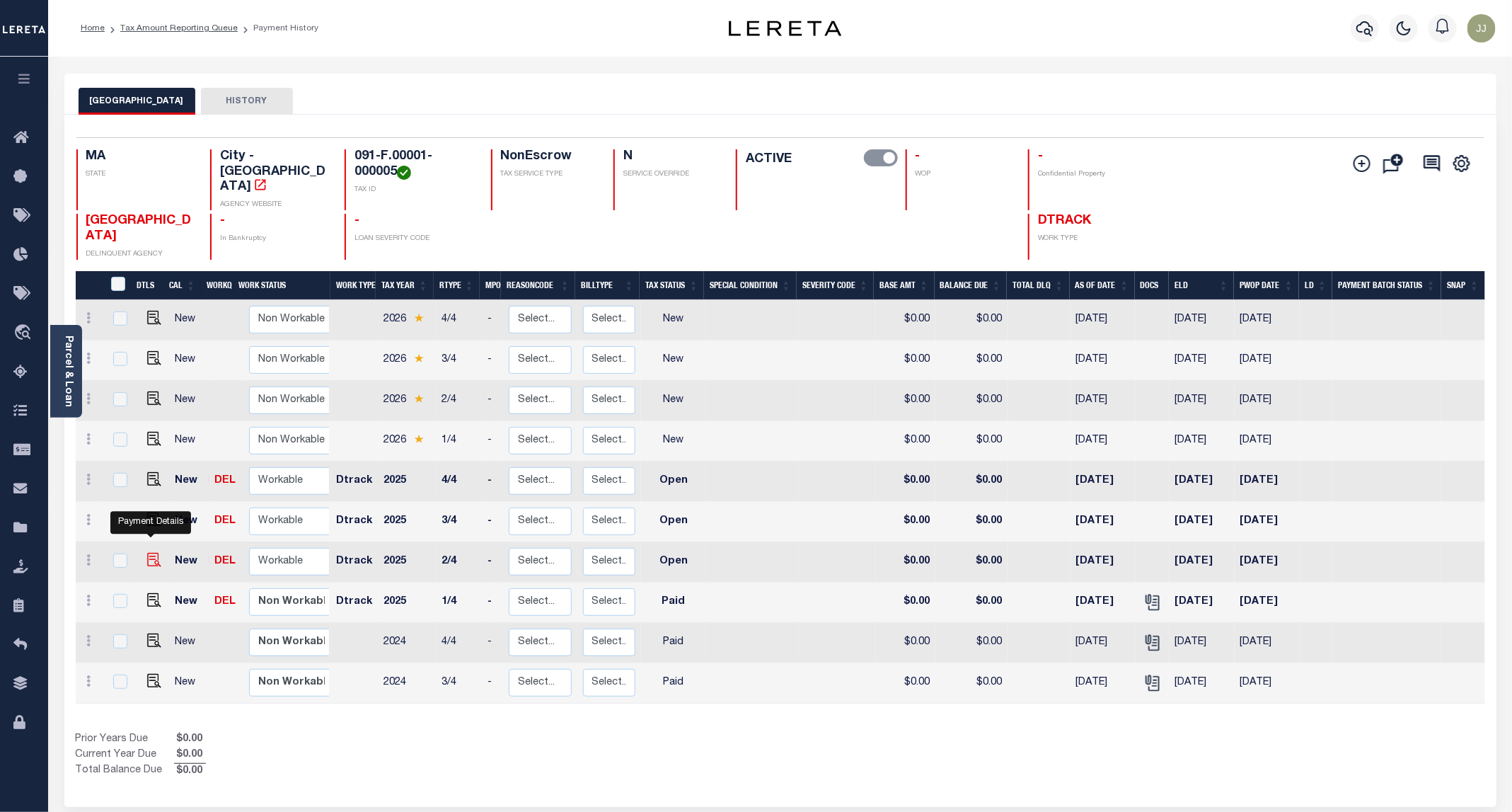
click at [149, 553] on img "" at bounding box center [155, 560] width 15 height 15
checkbox input "true"
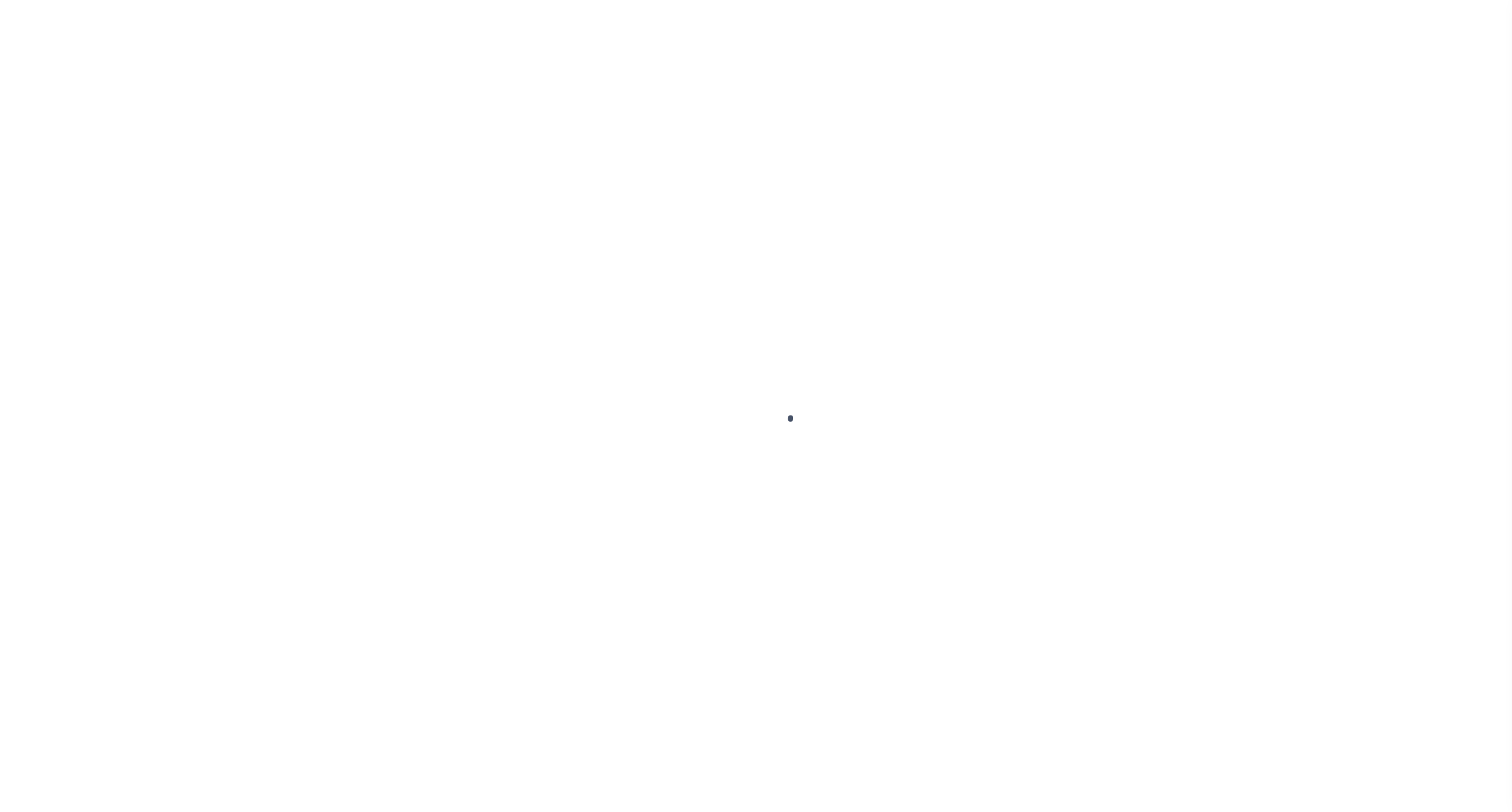
select select "OP2"
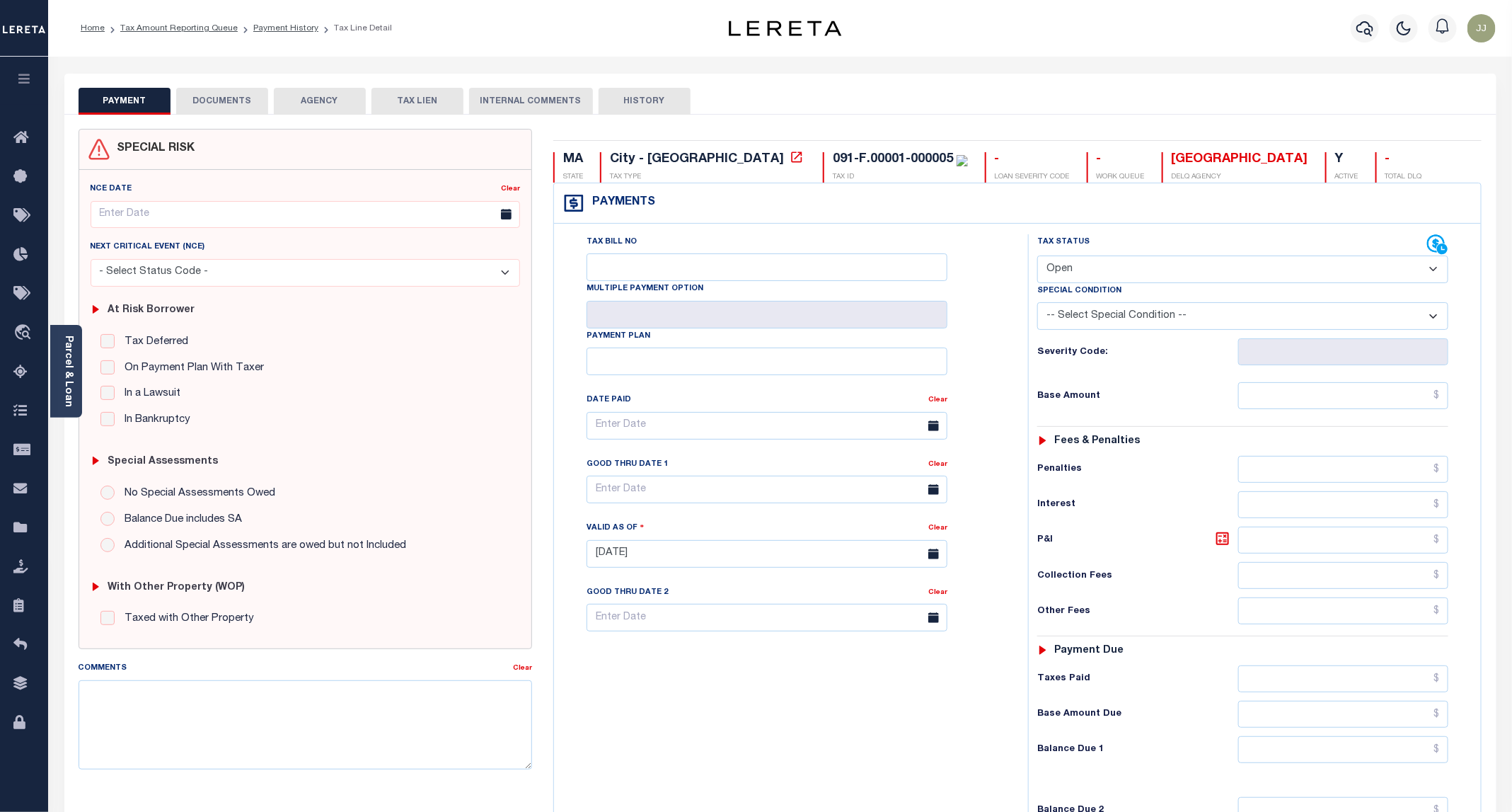
click at [212, 98] on button "DOCUMENTS" at bounding box center [221, 101] width 92 height 27
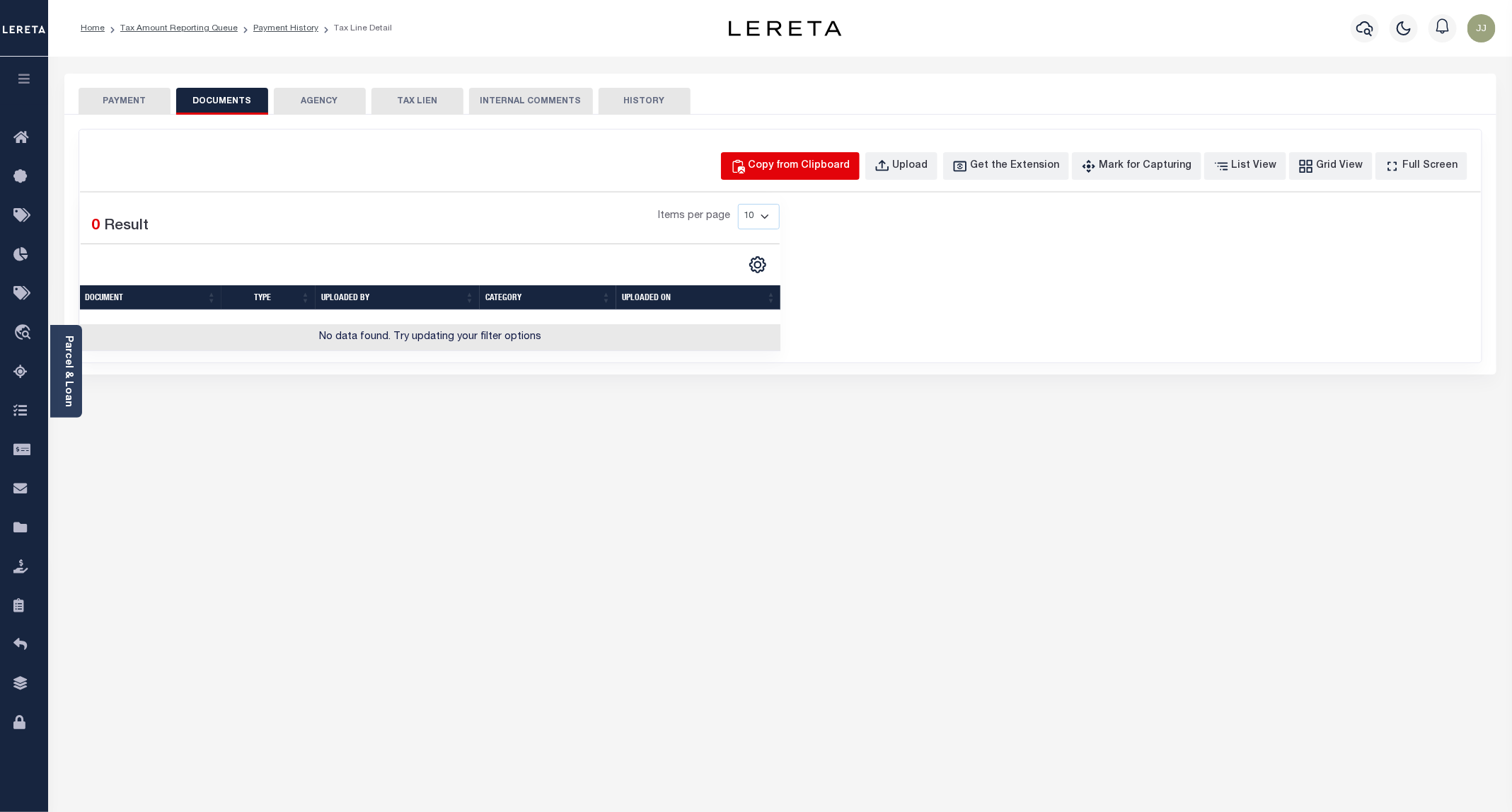
click at [802, 164] on div "Copy from Clipboard" at bounding box center [800, 166] width 102 height 15
select select "POP"
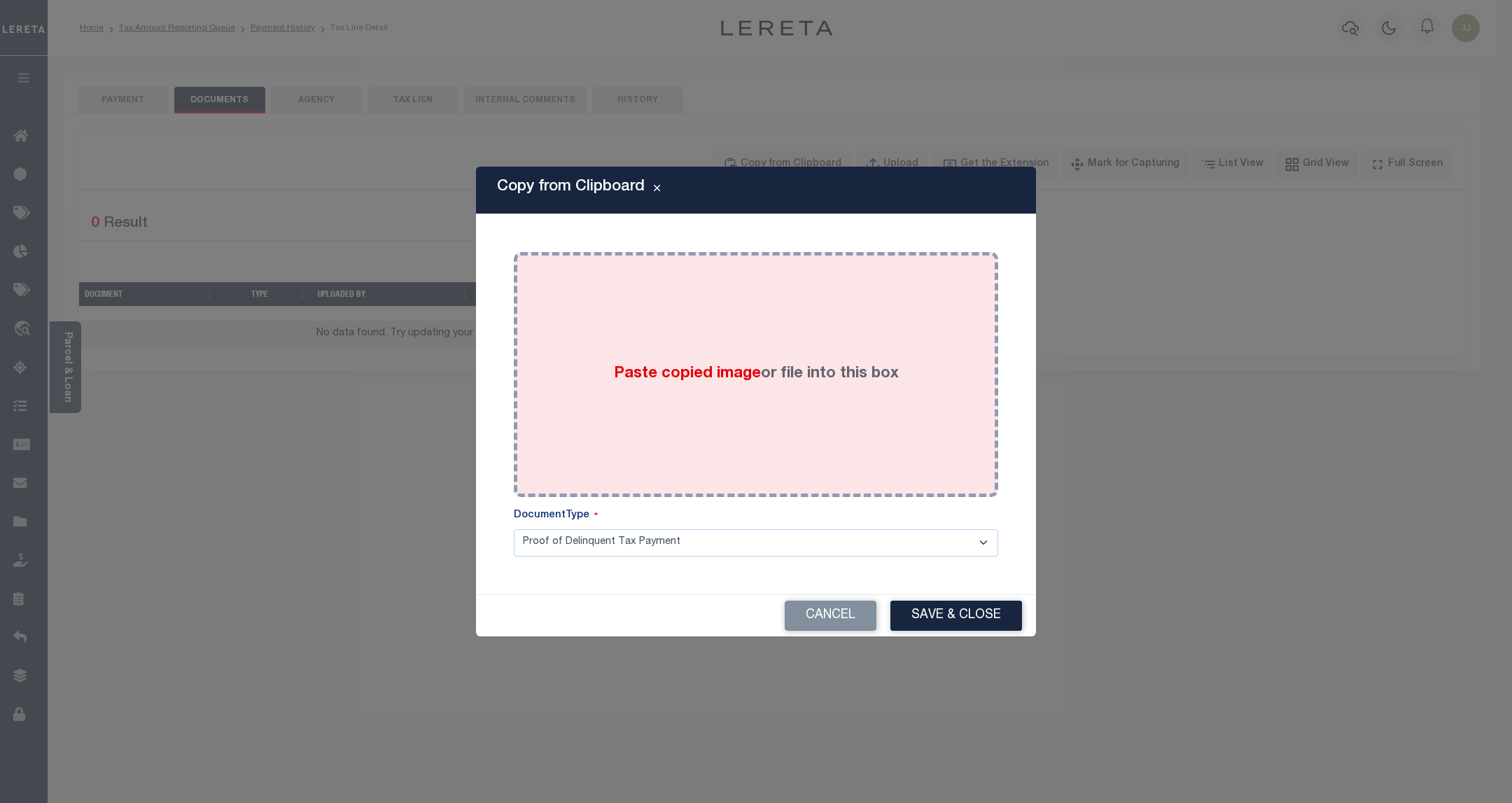
click at [670, 299] on div "Paste copied image or file into this box" at bounding box center [756, 374] width 463 height 224
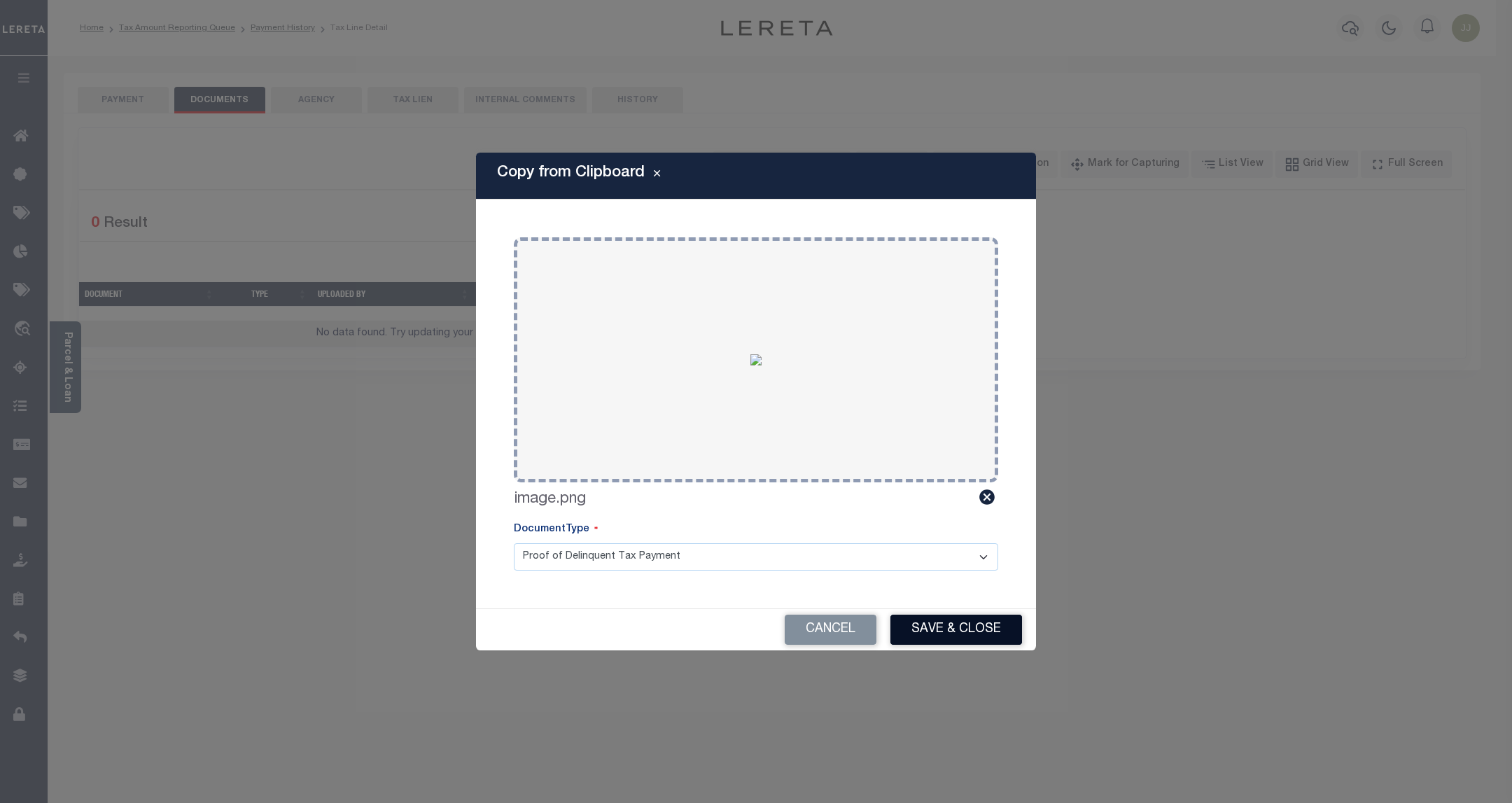
click at [962, 639] on button "Save & Close" at bounding box center [956, 629] width 132 height 30
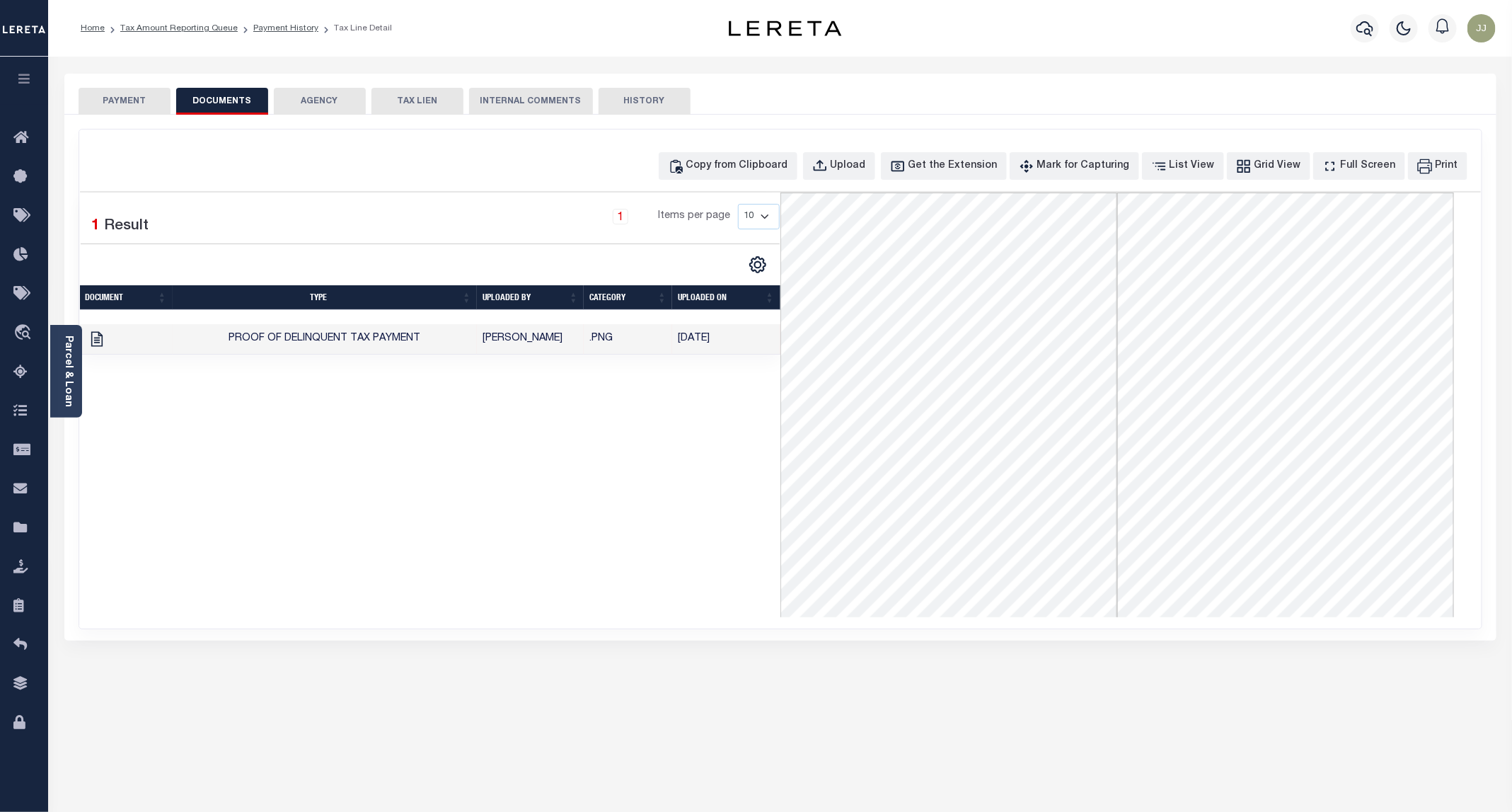
click at [135, 108] on button "PAYMENT" at bounding box center [124, 101] width 92 height 27
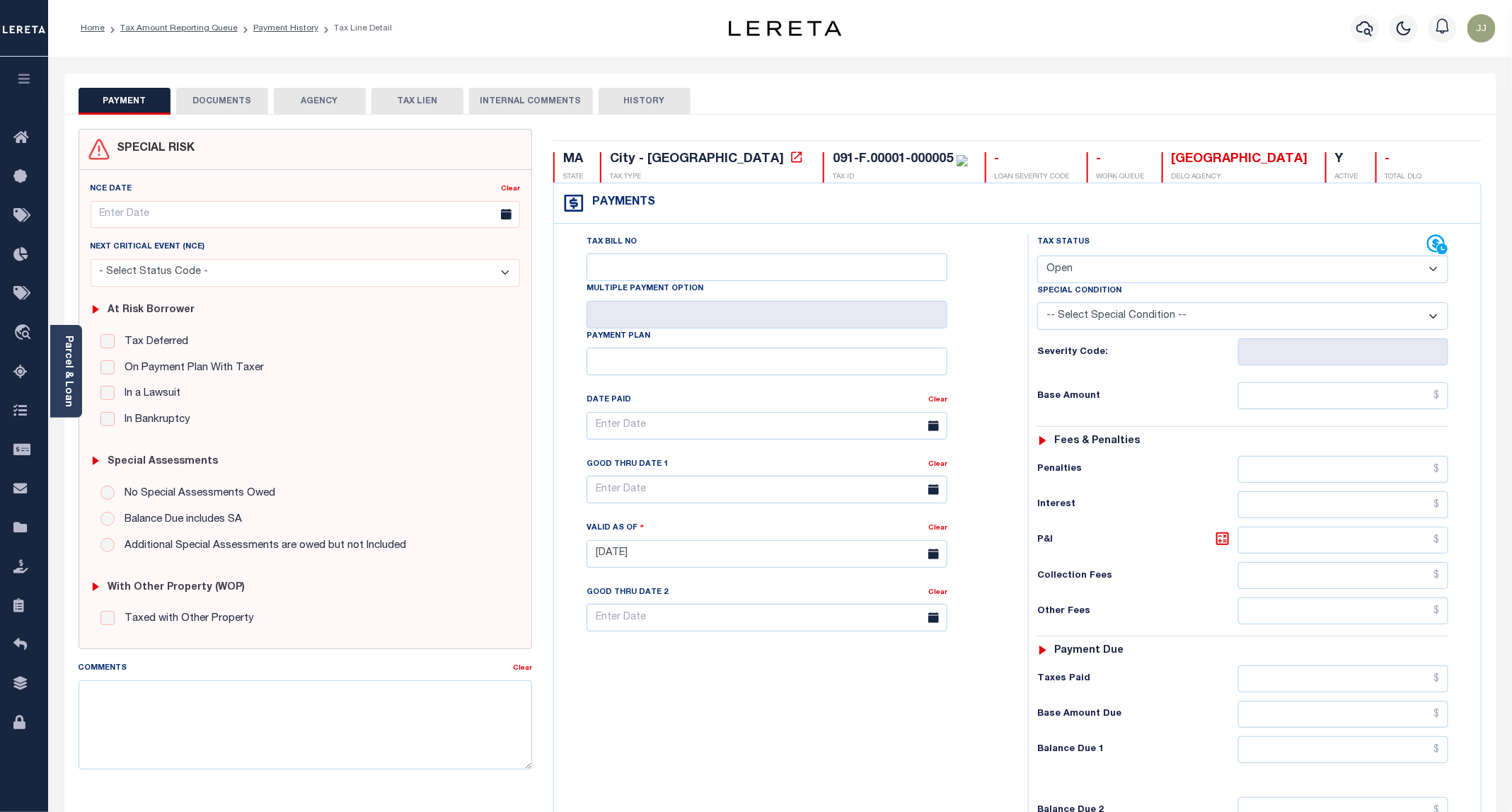
click at [1098, 271] on select "- Select Status Code - Open Due/Unpaid Paid Incomplete No Tax Due Internal Refu…" at bounding box center [1242, 269] width 411 height 27
select select "PYD"
click at [1038, 257] on select "- Select Status Code - Open Due/Unpaid Paid Incomplete No Tax Due Internal Refu…" at bounding box center [1242, 269] width 411 height 27
type input "[DATE]"
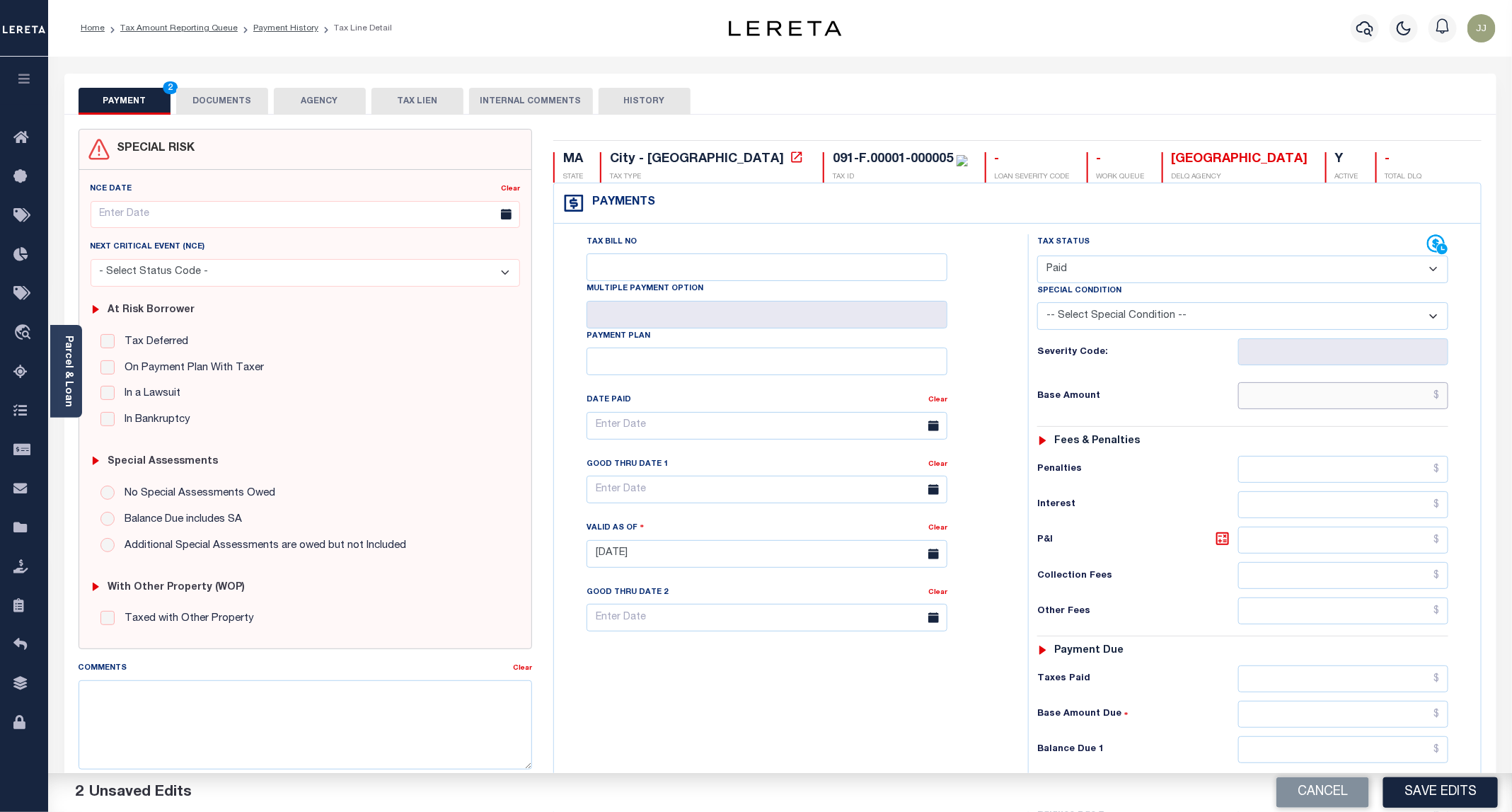
drag, startPoint x: 1300, startPoint y: 402, endPoint x: 1293, endPoint y: 421, distance: 20.2
click at [1300, 402] on input "text" at bounding box center [1343, 396] width 210 height 27
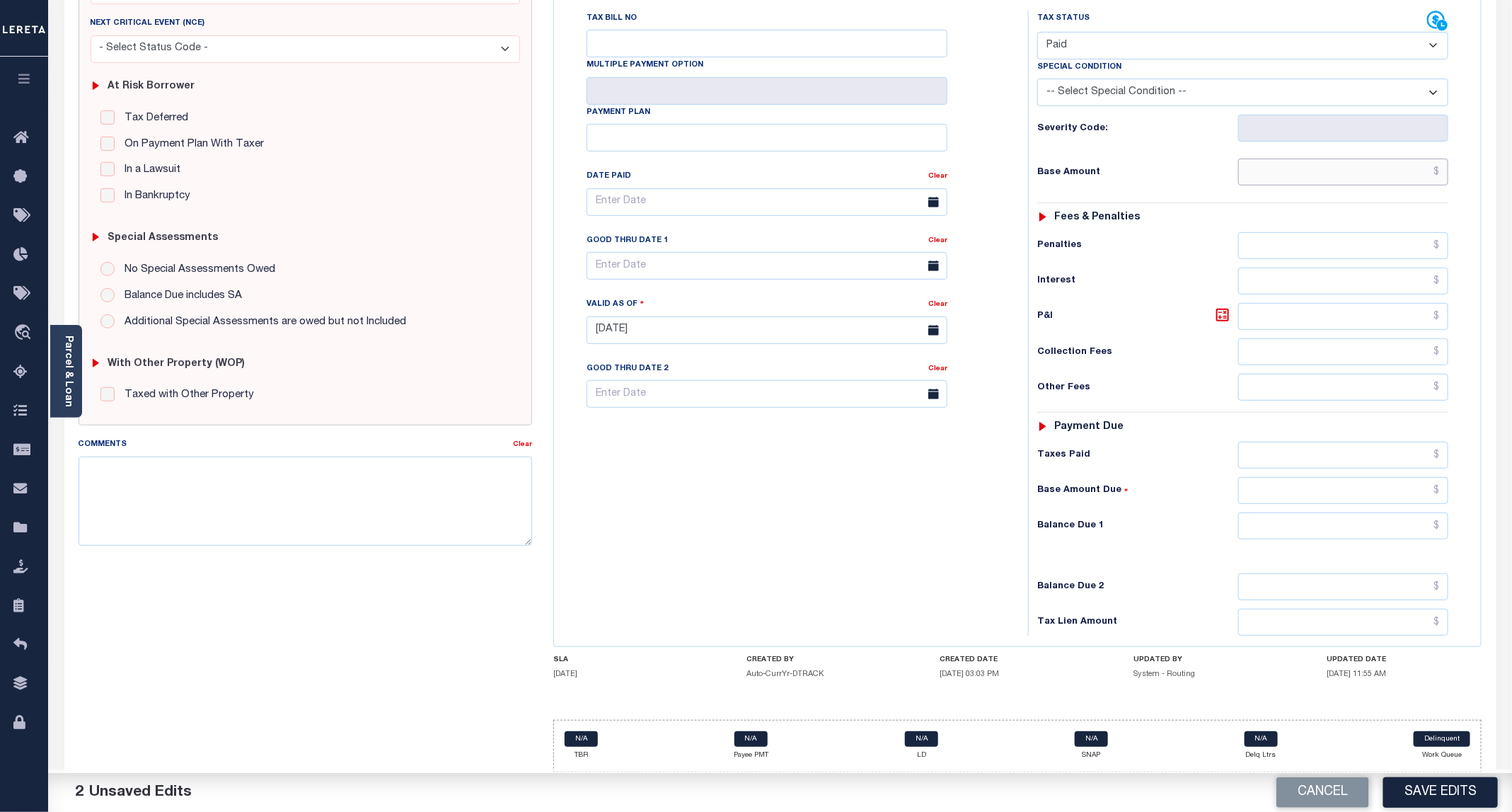
click at [1315, 163] on input "text" at bounding box center [1343, 172] width 210 height 27
type input "$0.00"
click at [1297, 516] on input "text" at bounding box center [1343, 527] width 210 height 27
type input "$0.00"
click at [1425, 799] on button "Save Edits" at bounding box center [1441, 792] width 115 height 30
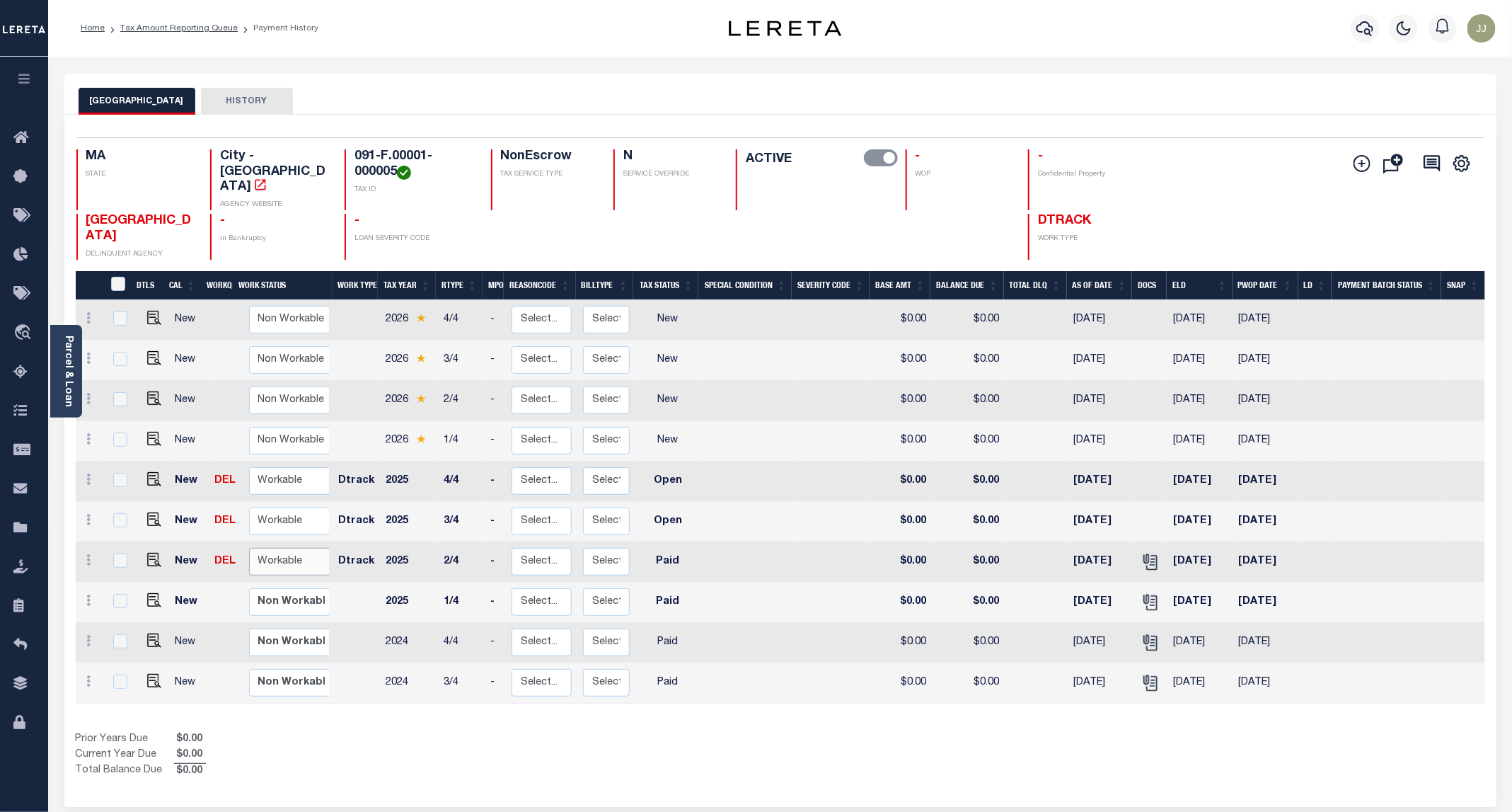
click at [276, 548] on select "Non Workable Workable" at bounding box center [291, 561] width 85 height 27
checkbox input "true"
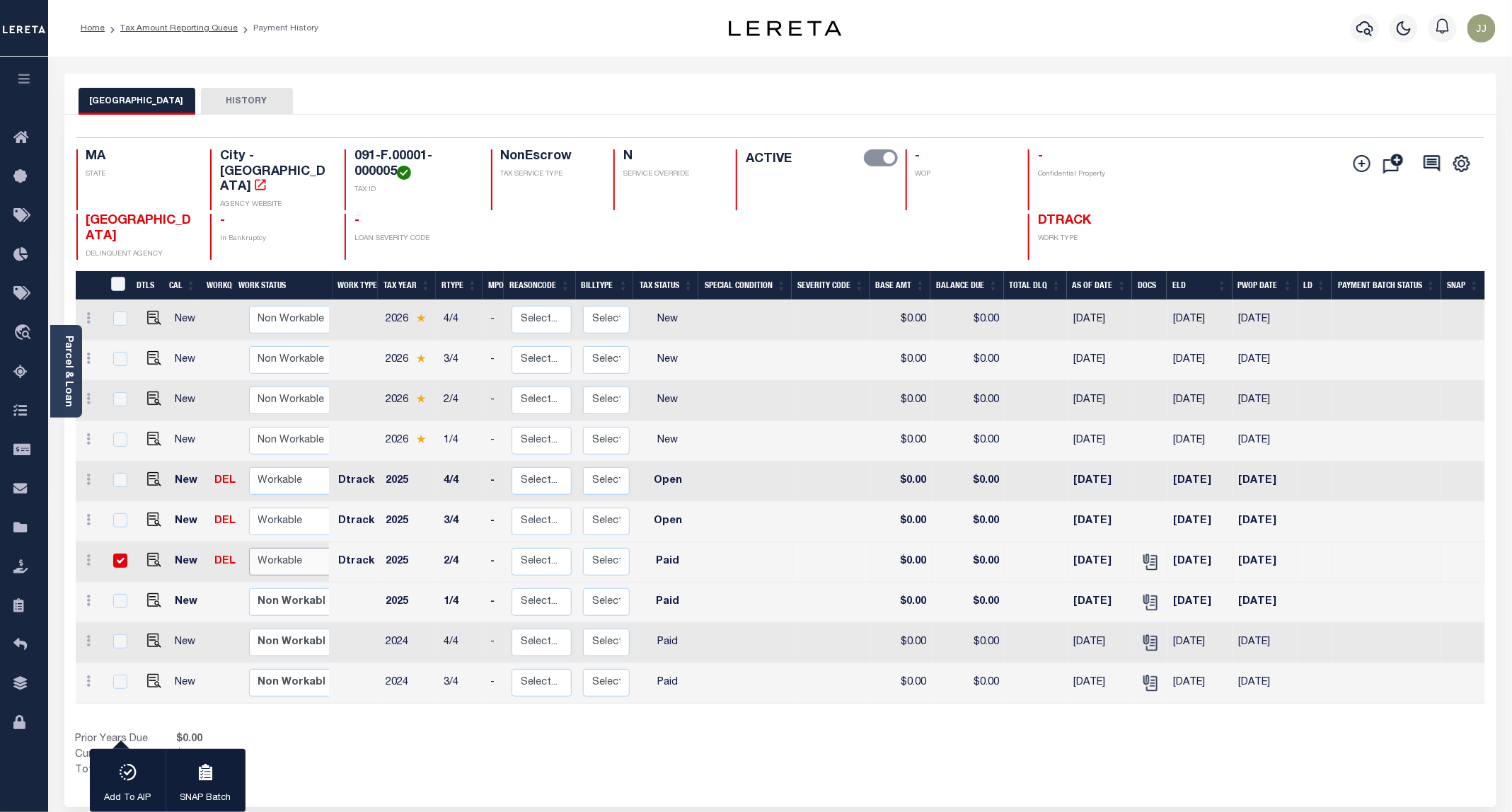
select select "true"
click at [249, 548] on select "Non Workable Workable" at bounding box center [291, 561] width 85 height 27
checkbox input "false"
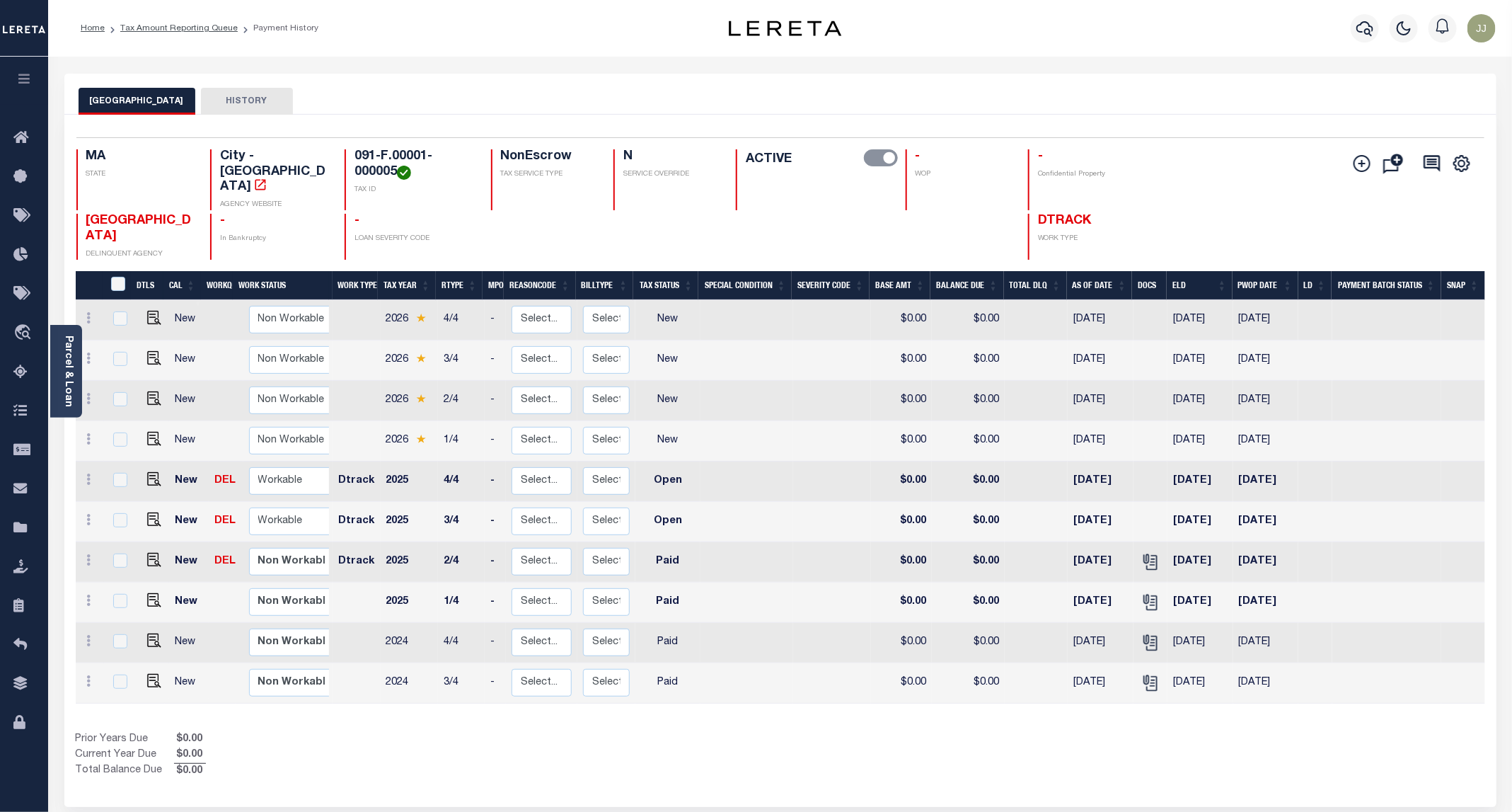
click at [463, 737] on div "Prior Years Due $0.00 Current Year Due $0.00 Total Balance Due $0.00" at bounding box center [428, 755] width 705 height 47
click at [148, 513] on img "" at bounding box center [155, 520] width 15 height 15
checkbox input "true"
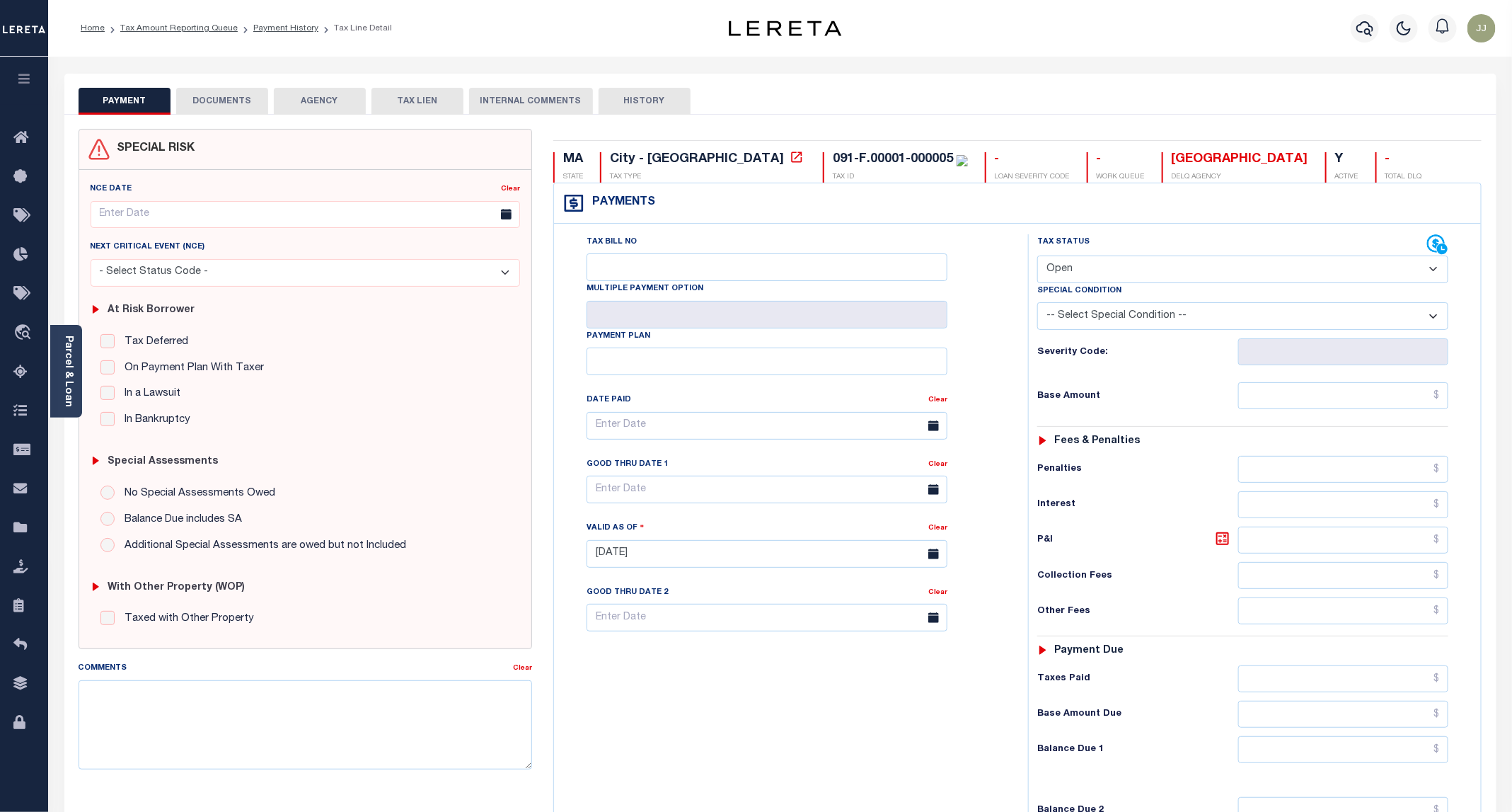
click at [1111, 255] on div "Tax Status Status" at bounding box center [1232, 244] width 390 height 21
click at [1098, 270] on select "- Select Status Code - Open Due/Unpaid Paid Incomplete No Tax Due Internal Refu…" at bounding box center [1242, 269] width 411 height 27
select select "PYD"
click at [1038, 257] on select "- Select Status Code - Open Due/Unpaid Paid Incomplete No Tax Due Internal Refu…" at bounding box center [1242, 269] width 411 height 27
type input "[DATE]"
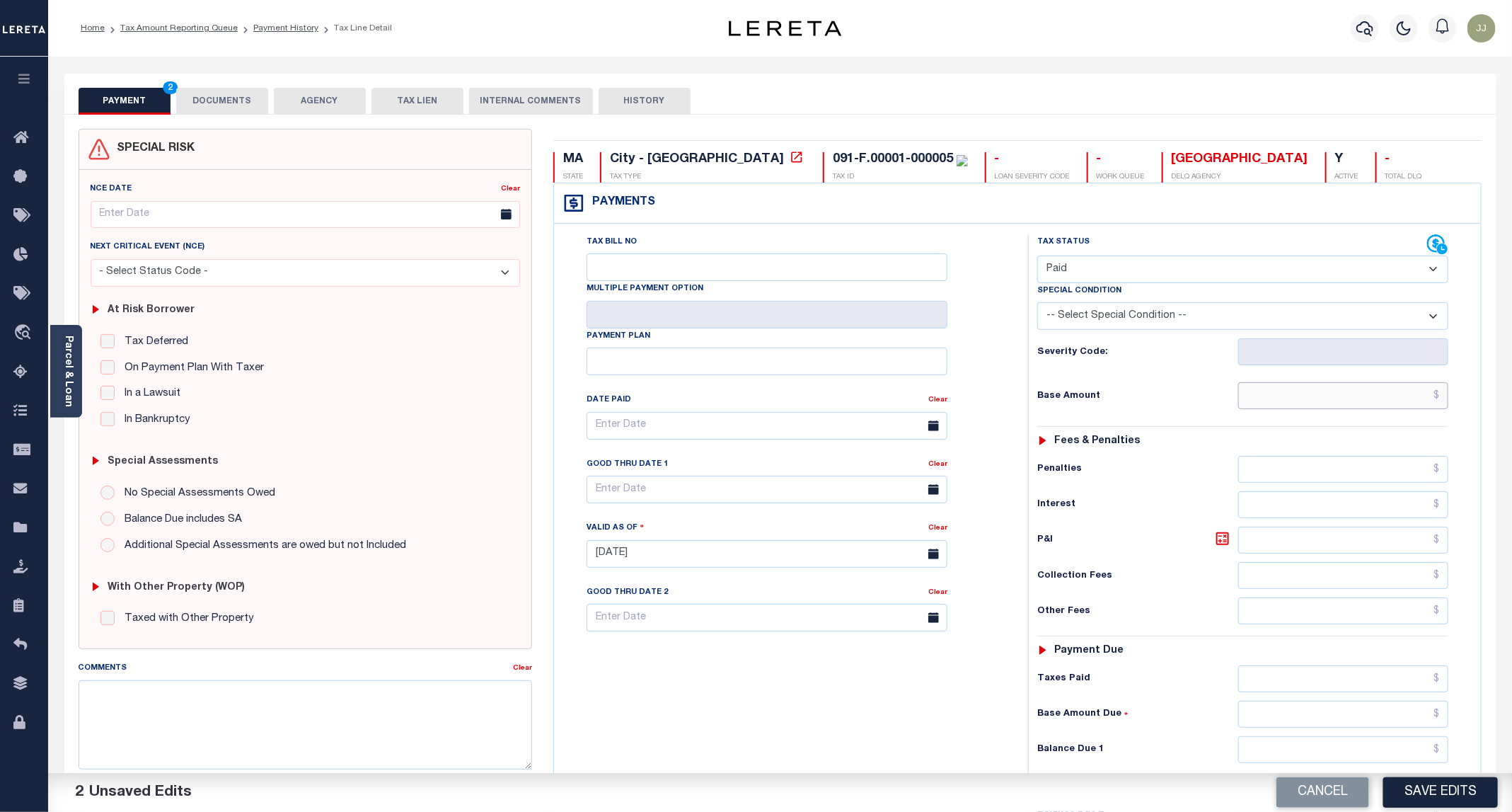
drag, startPoint x: 1317, startPoint y: 402, endPoint x: 1268, endPoint y: 396, distance: 49.4
click at [1317, 402] on input "text" at bounding box center [1343, 396] width 210 height 27
type input "$0.00"
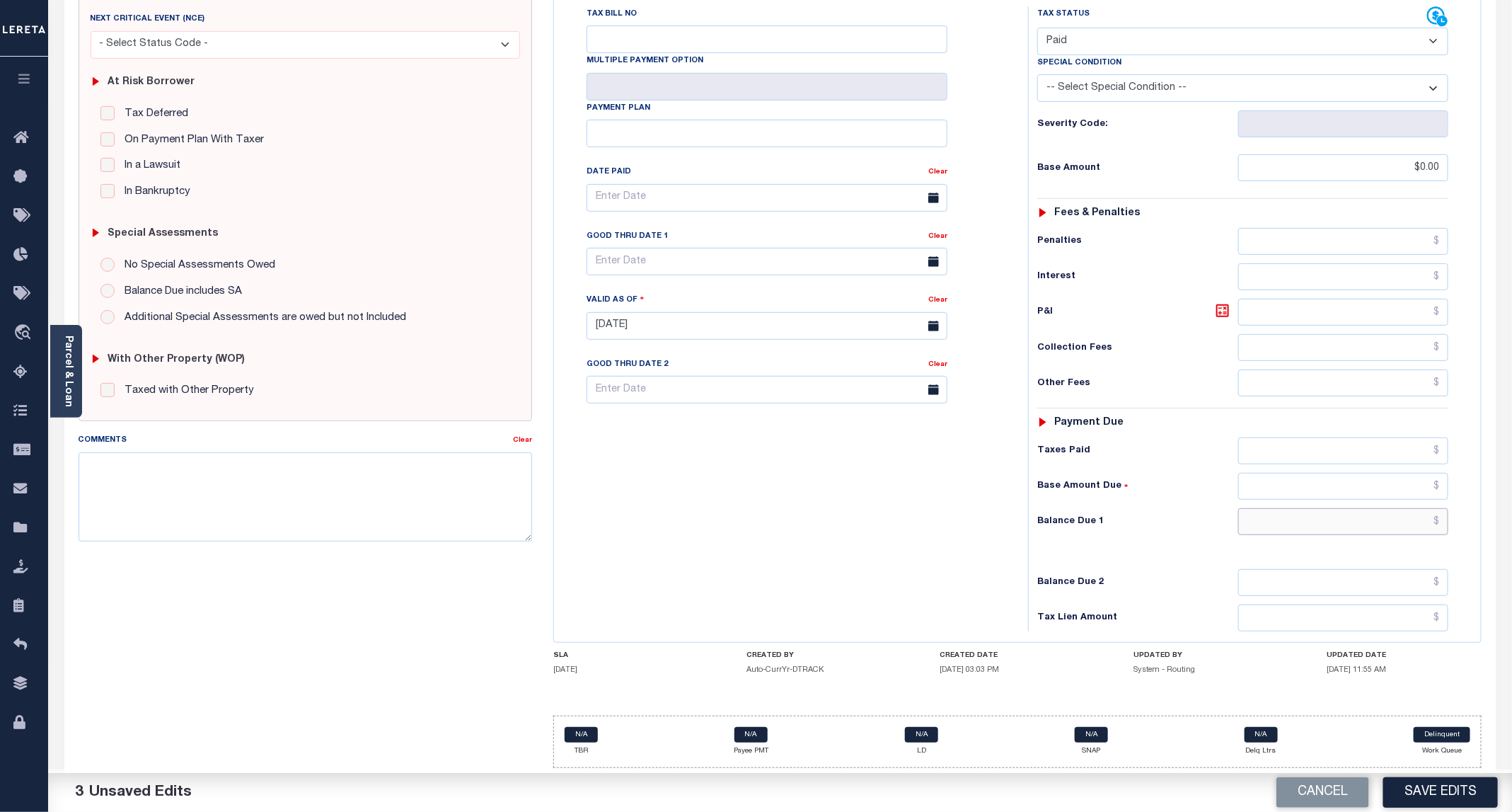
click at [1298, 510] on input "text" at bounding box center [1343, 522] width 210 height 27
type input "$0.00"
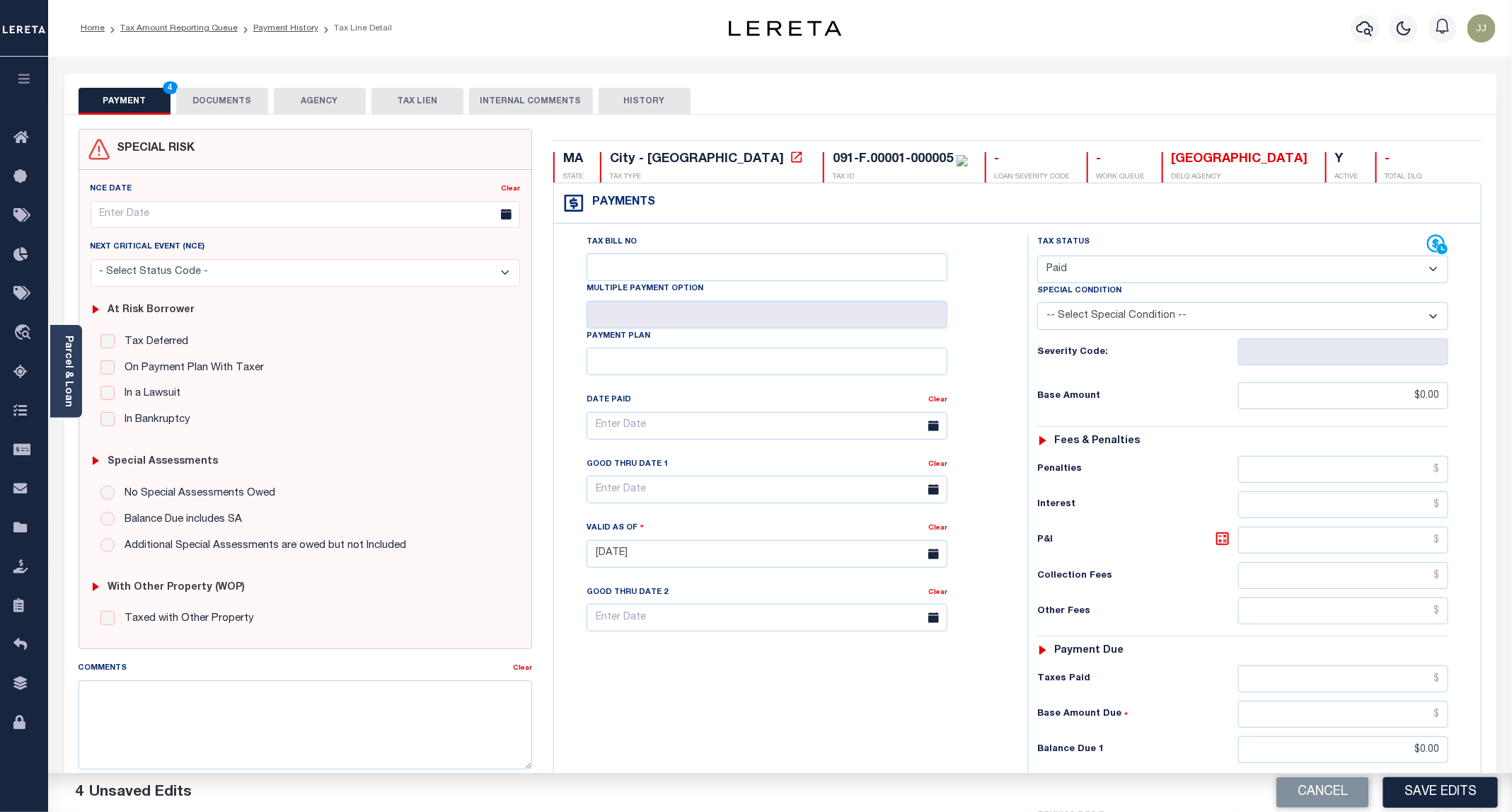
click at [249, 98] on button "DOCUMENTS" at bounding box center [221, 101] width 92 height 27
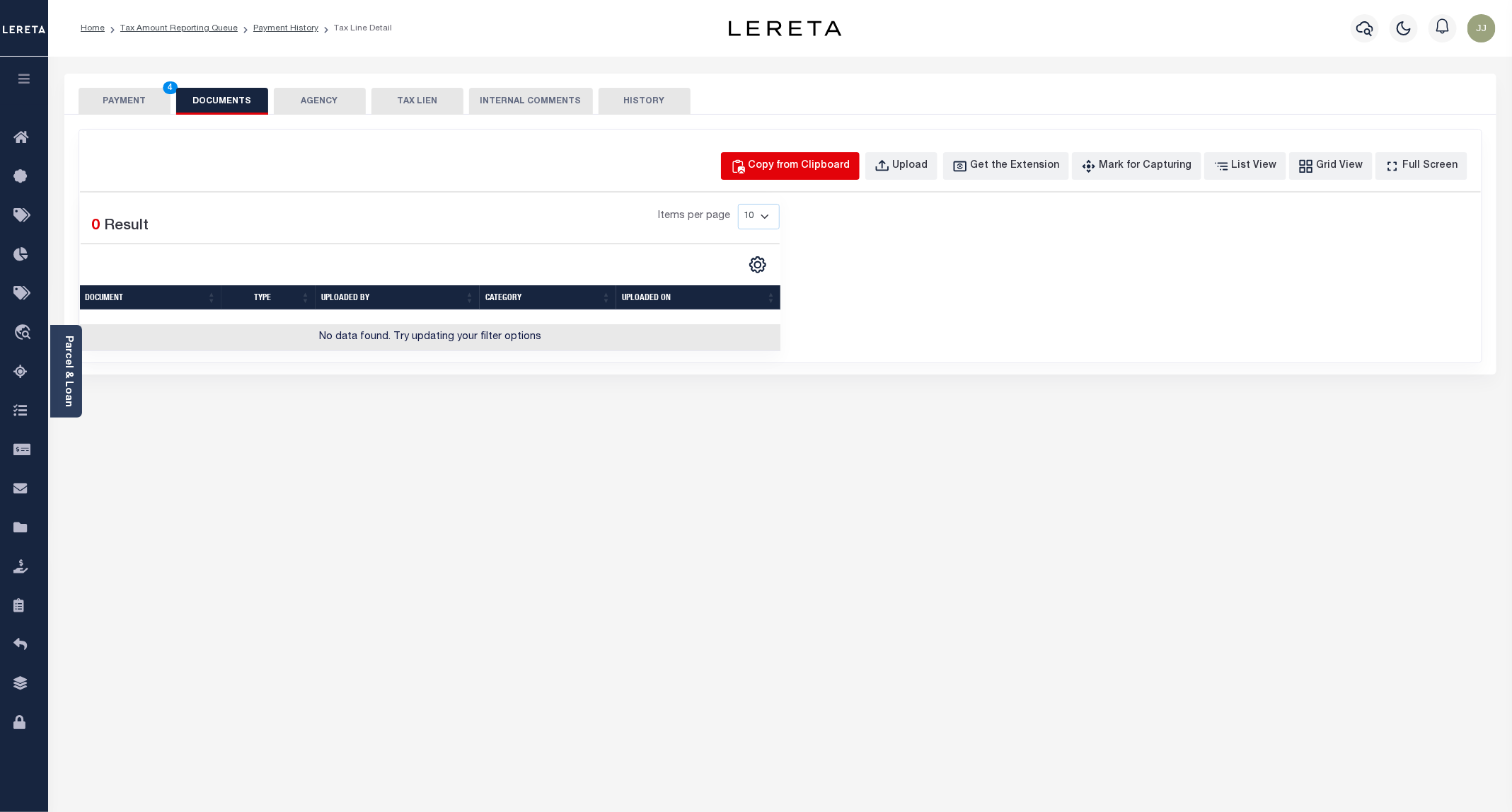
click at [802, 170] on div "Copy from Clipboard" at bounding box center [800, 166] width 102 height 15
select select "POP"
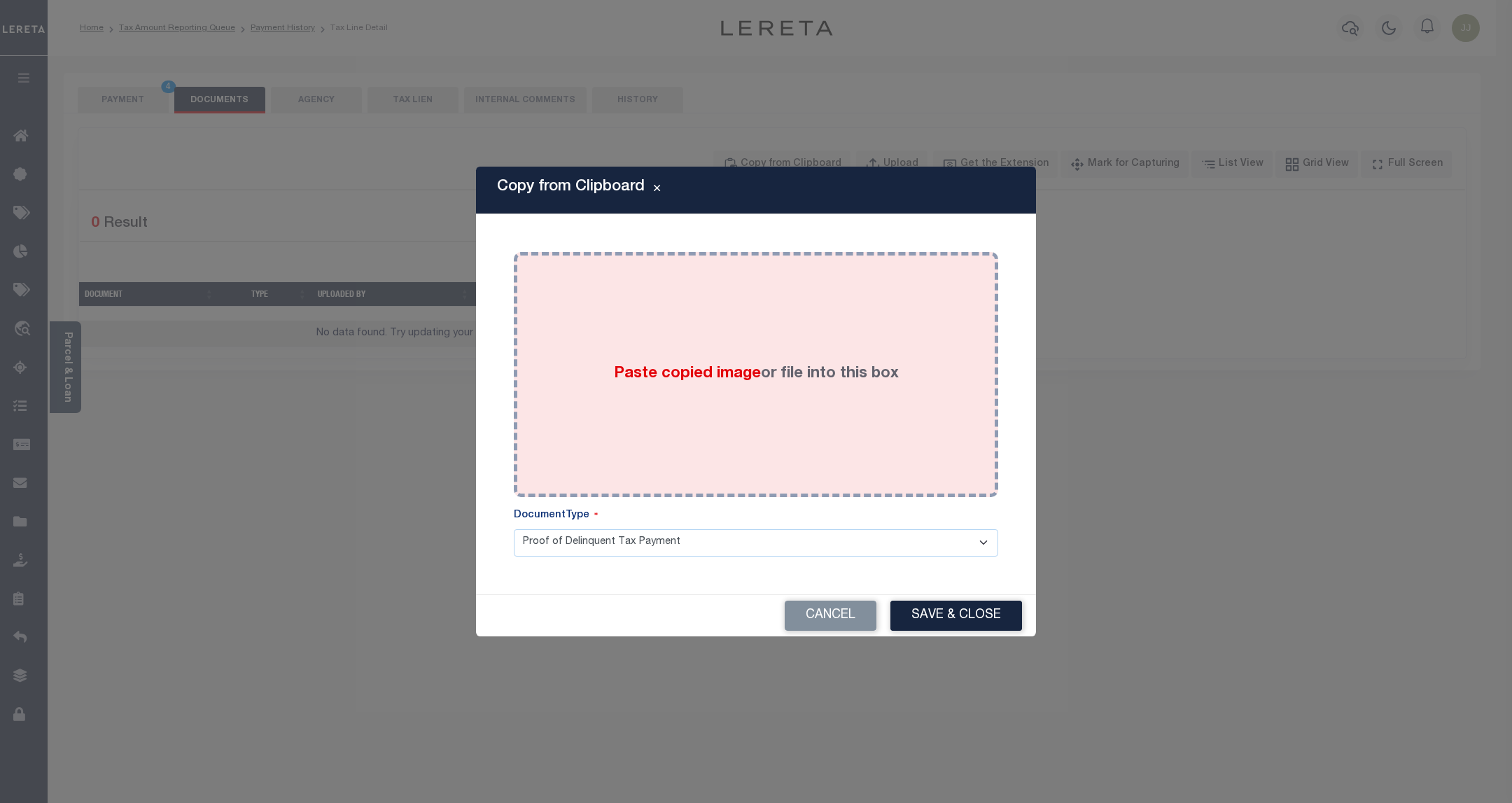
click at [743, 353] on div "Paste copied image or file into this box" at bounding box center [756, 374] width 463 height 224
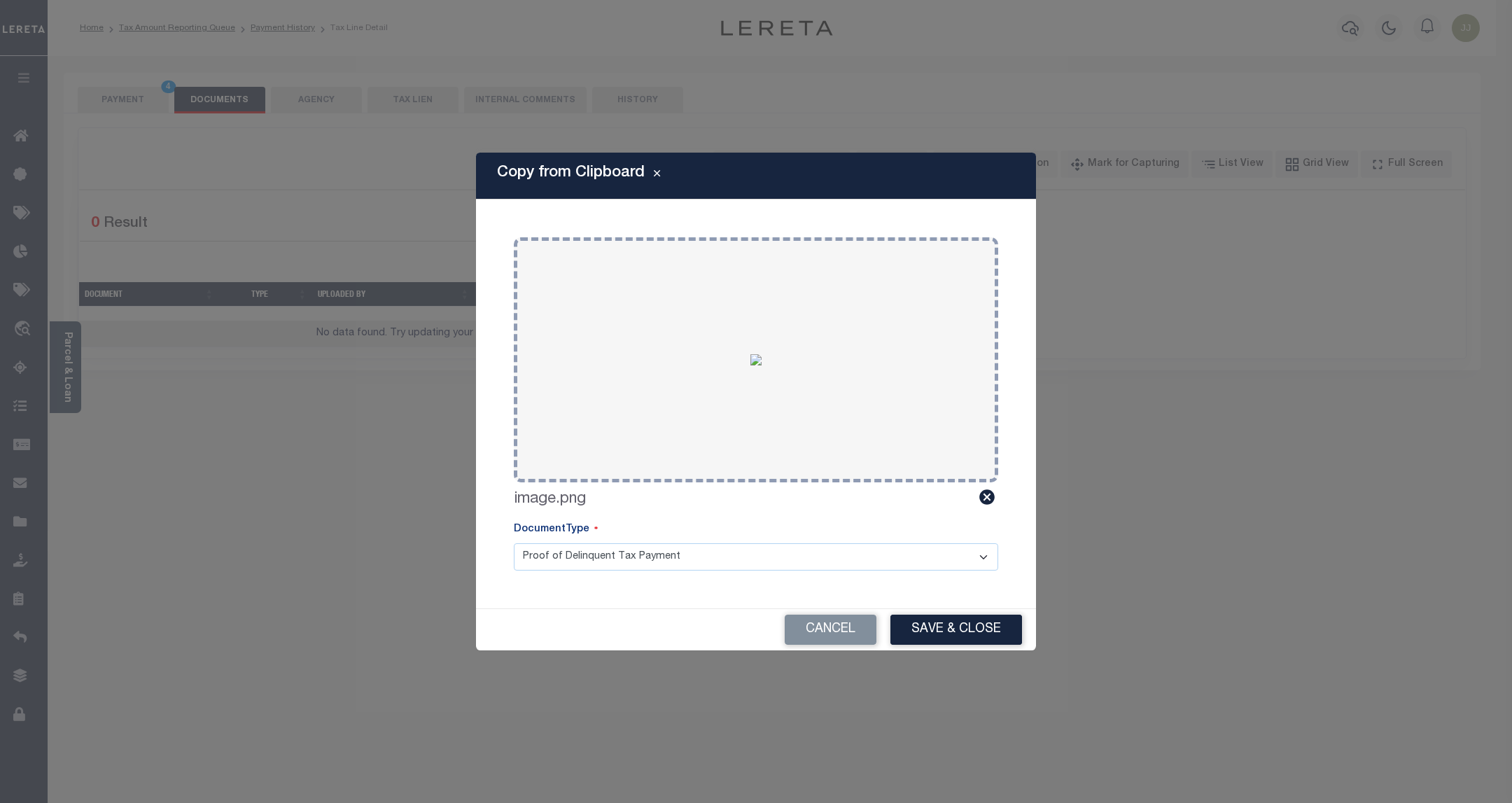
click at [979, 629] on button "Save & Close" at bounding box center [956, 629] width 132 height 30
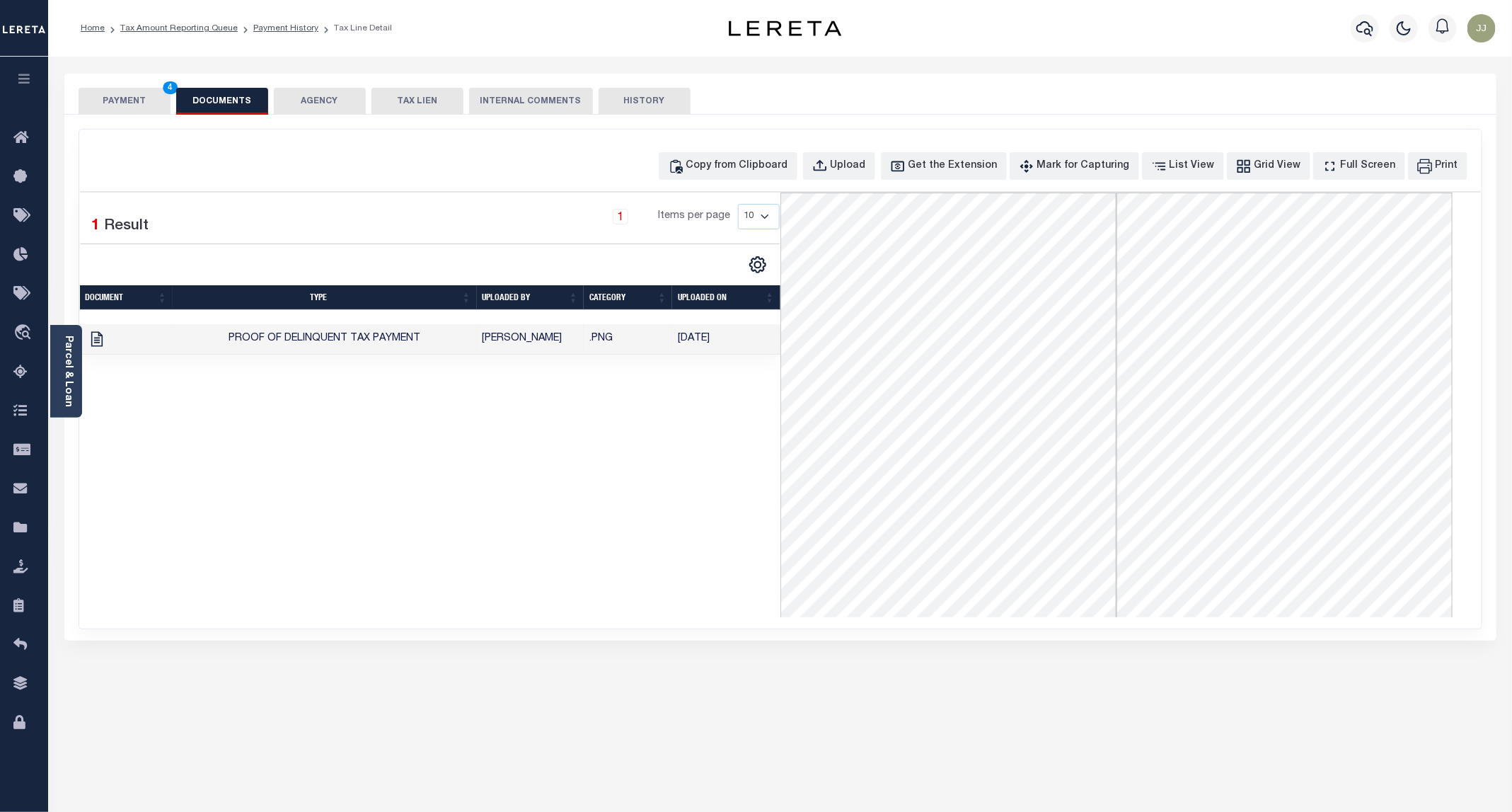
click at [126, 100] on button "PAYMENT 4" at bounding box center [124, 101] width 92 height 27
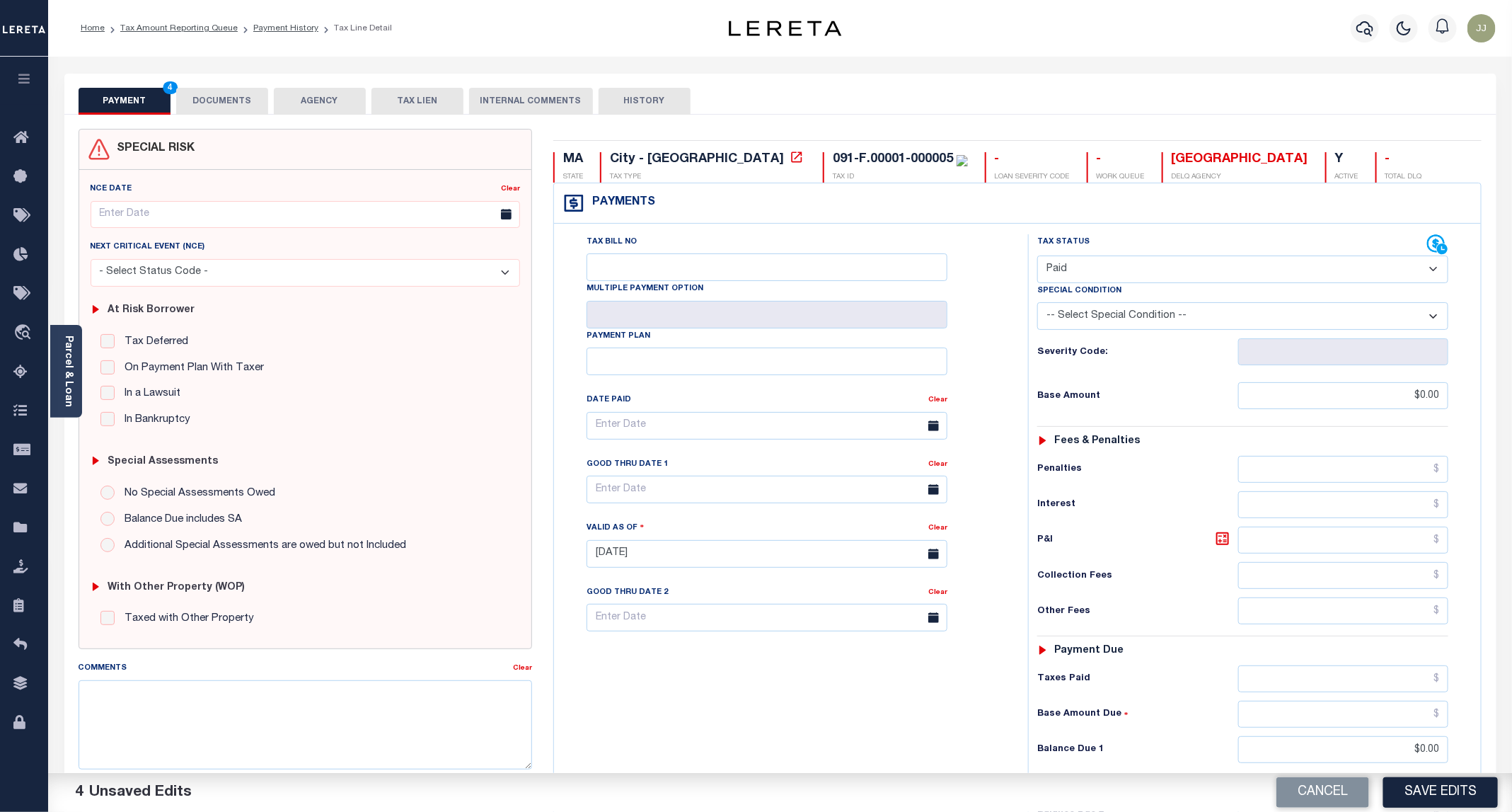
scroll to position [237, 0]
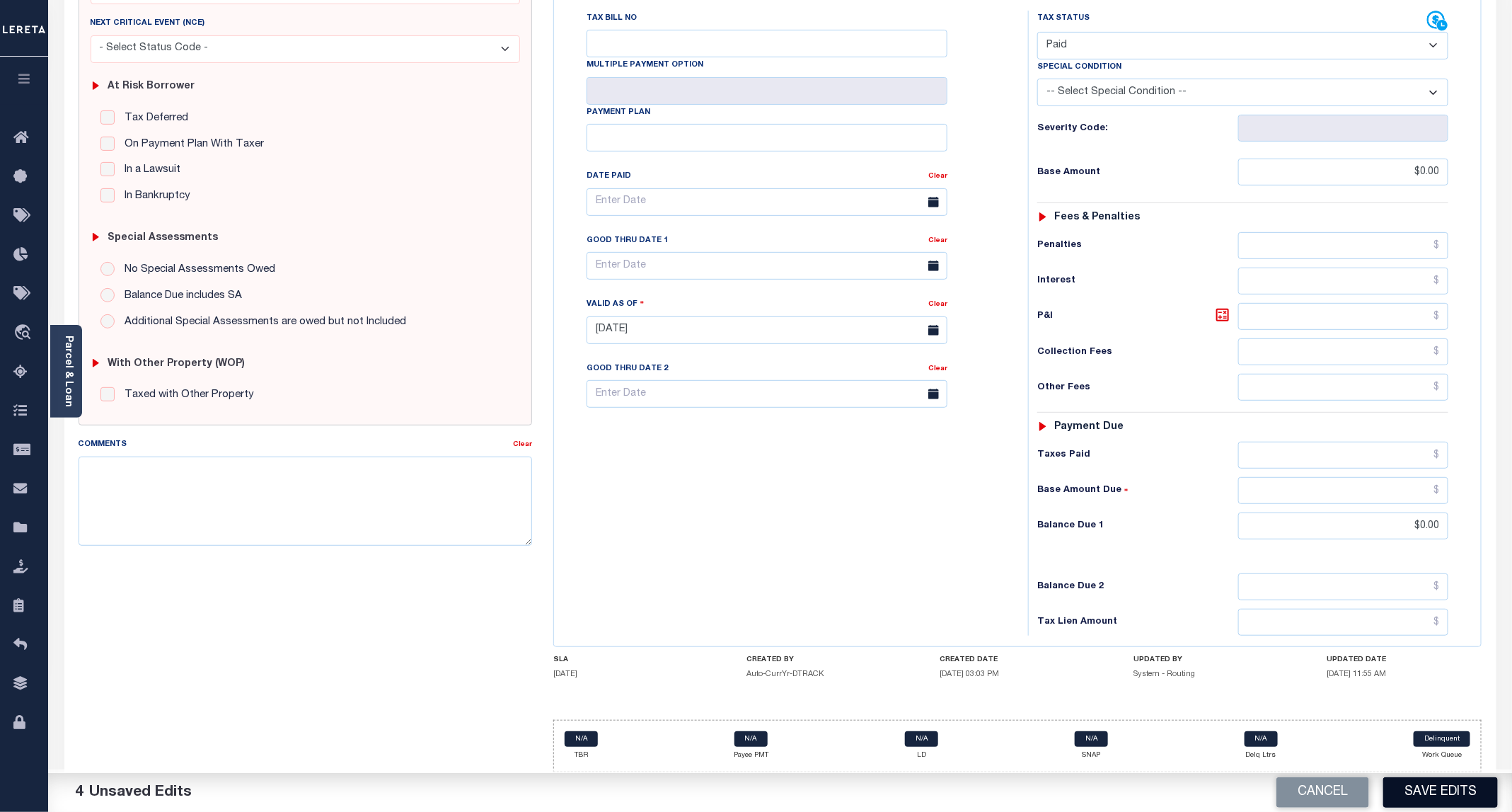
click at [1425, 784] on button "Save Edits" at bounding box center [1441, 792] width 115 height 30
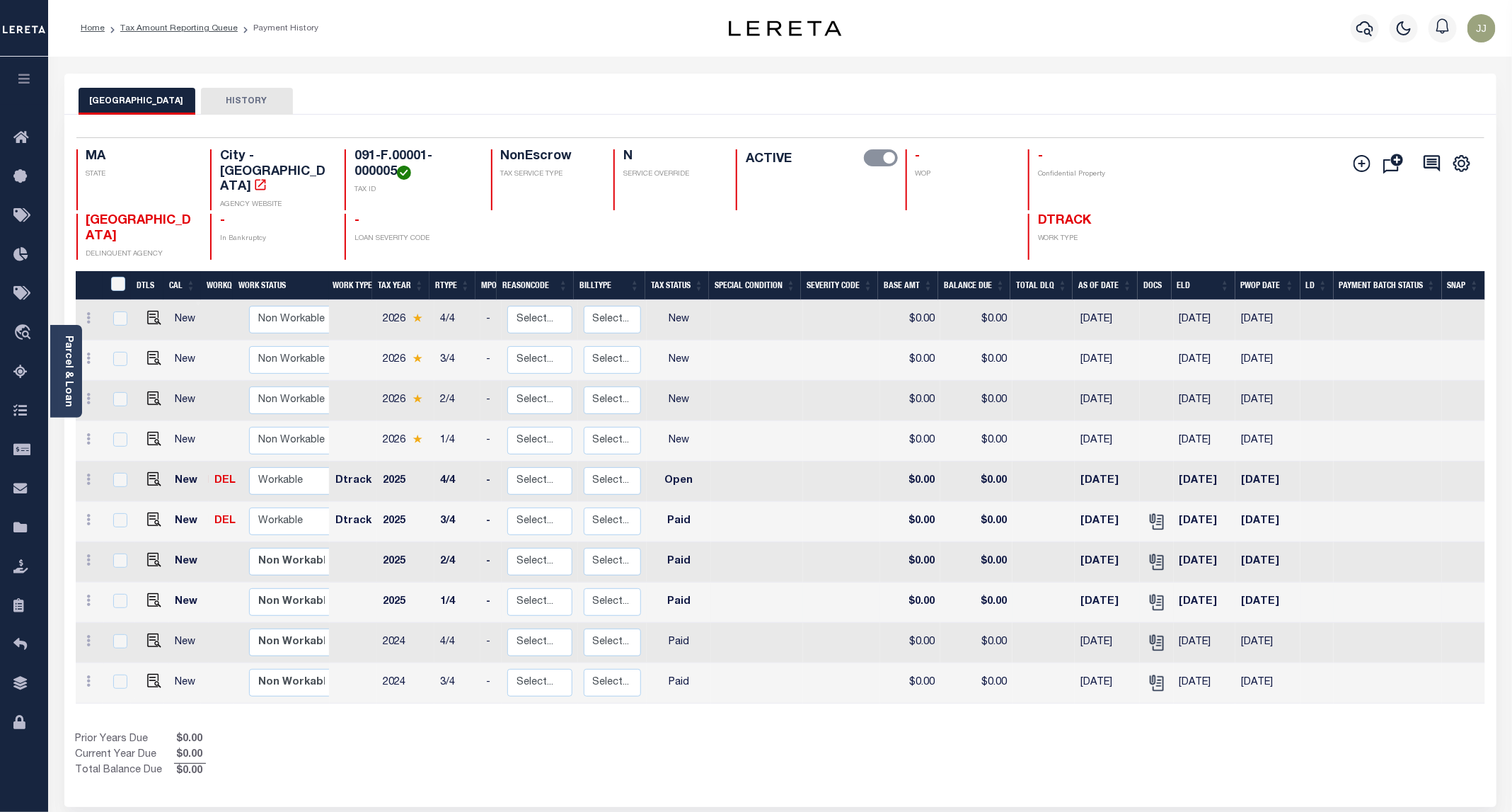
scroll to position [66, 0]
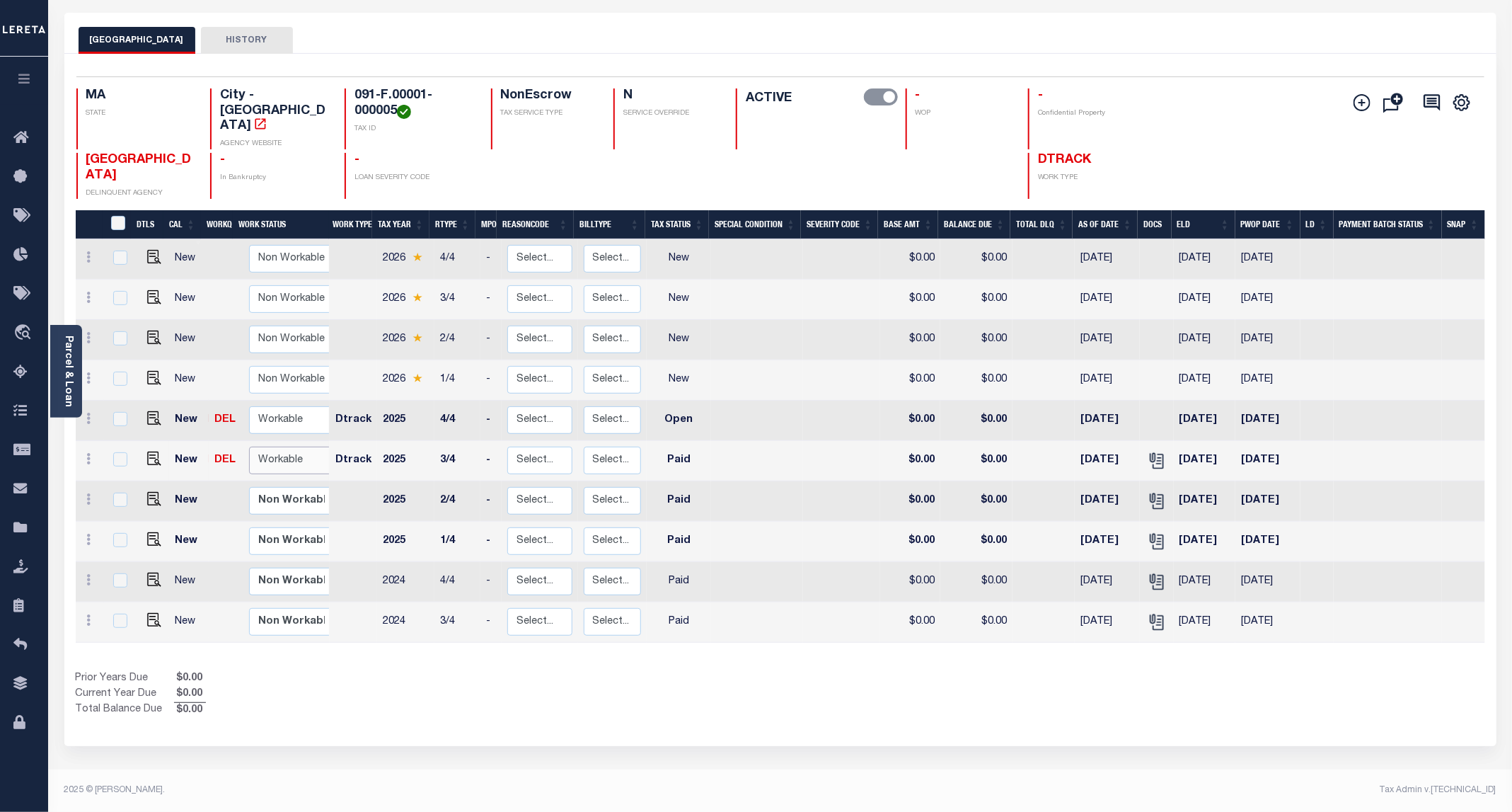
click at [272, 447] on select "Non Workable Workable" at bounding box center [291, 460] width 85 height 27
checkbox input "true"
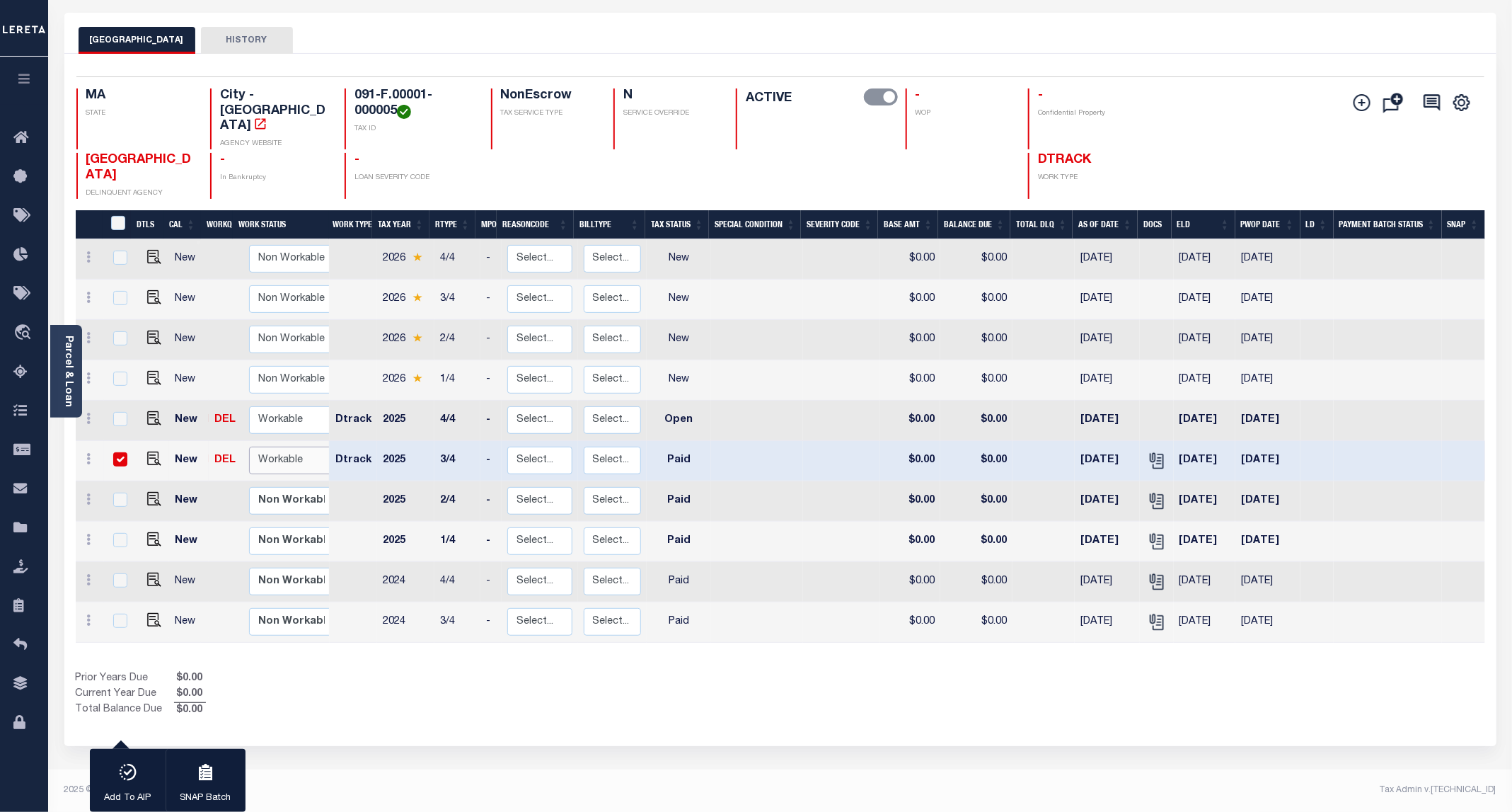
select select "true"
click at [249, 447] on select "Non Workable Workable" at bounding box center [291, 460] width 85 height 27
checkbox input "false"
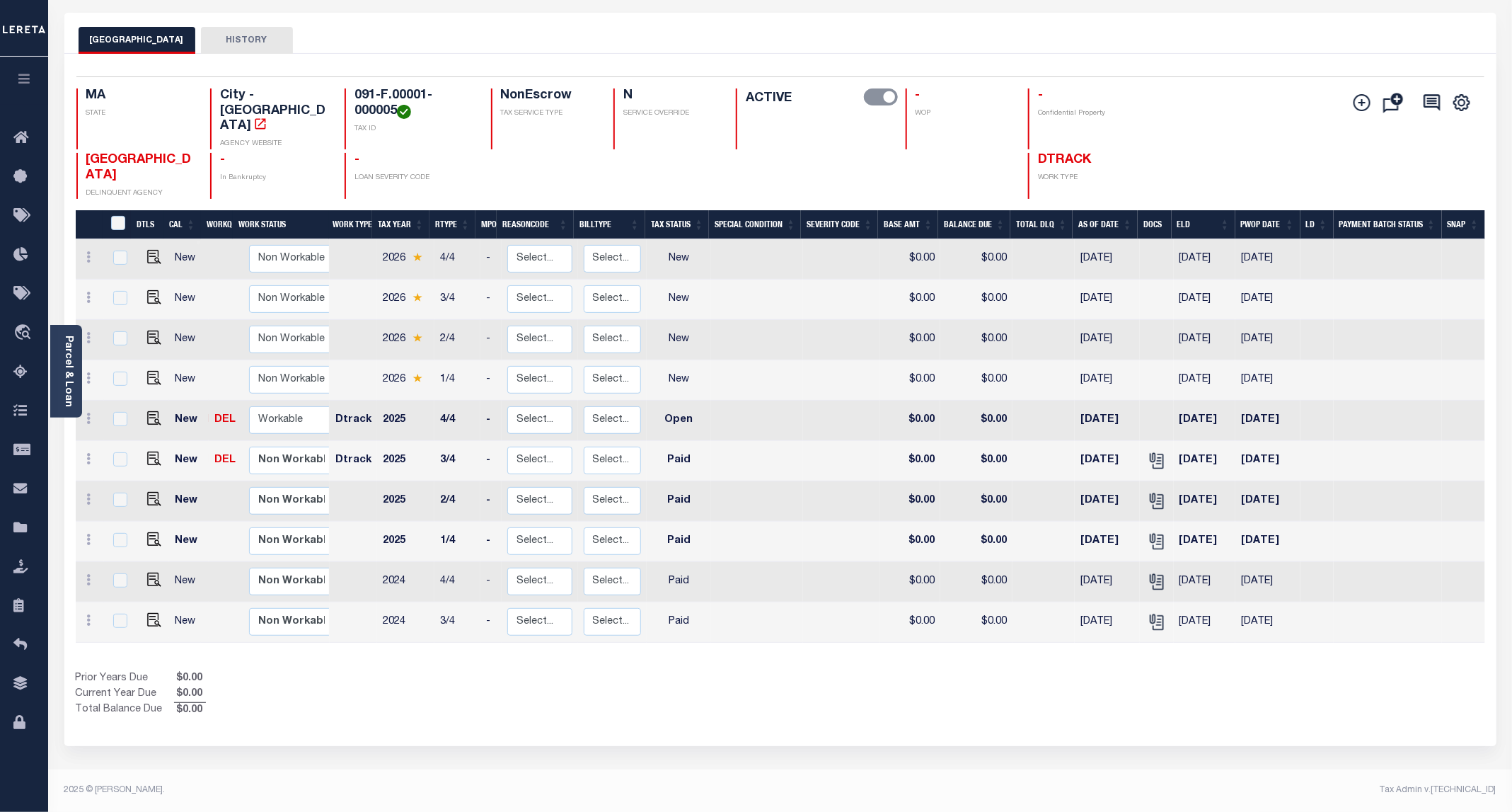
click at [463, 672] on div "Prior Years Due $0.00 Current Year Due $0.00 Total Balance Due $0.00" at bounding box center [428, 695] width 705 height 47
click at [148, 411] on img "" at bounding box center [155, 418] width 15 height 15
checkbox input "true"
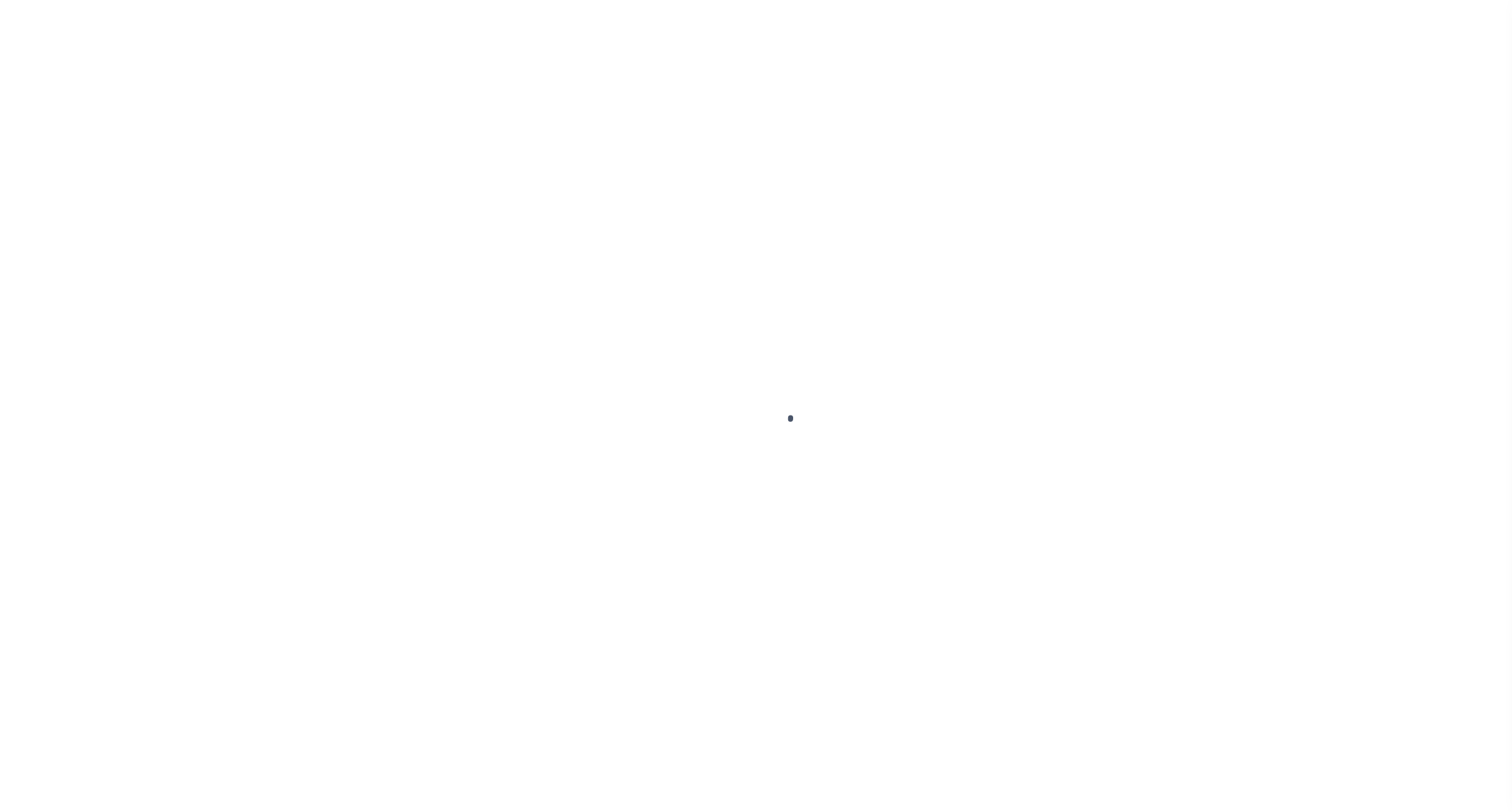
select select "OP2"
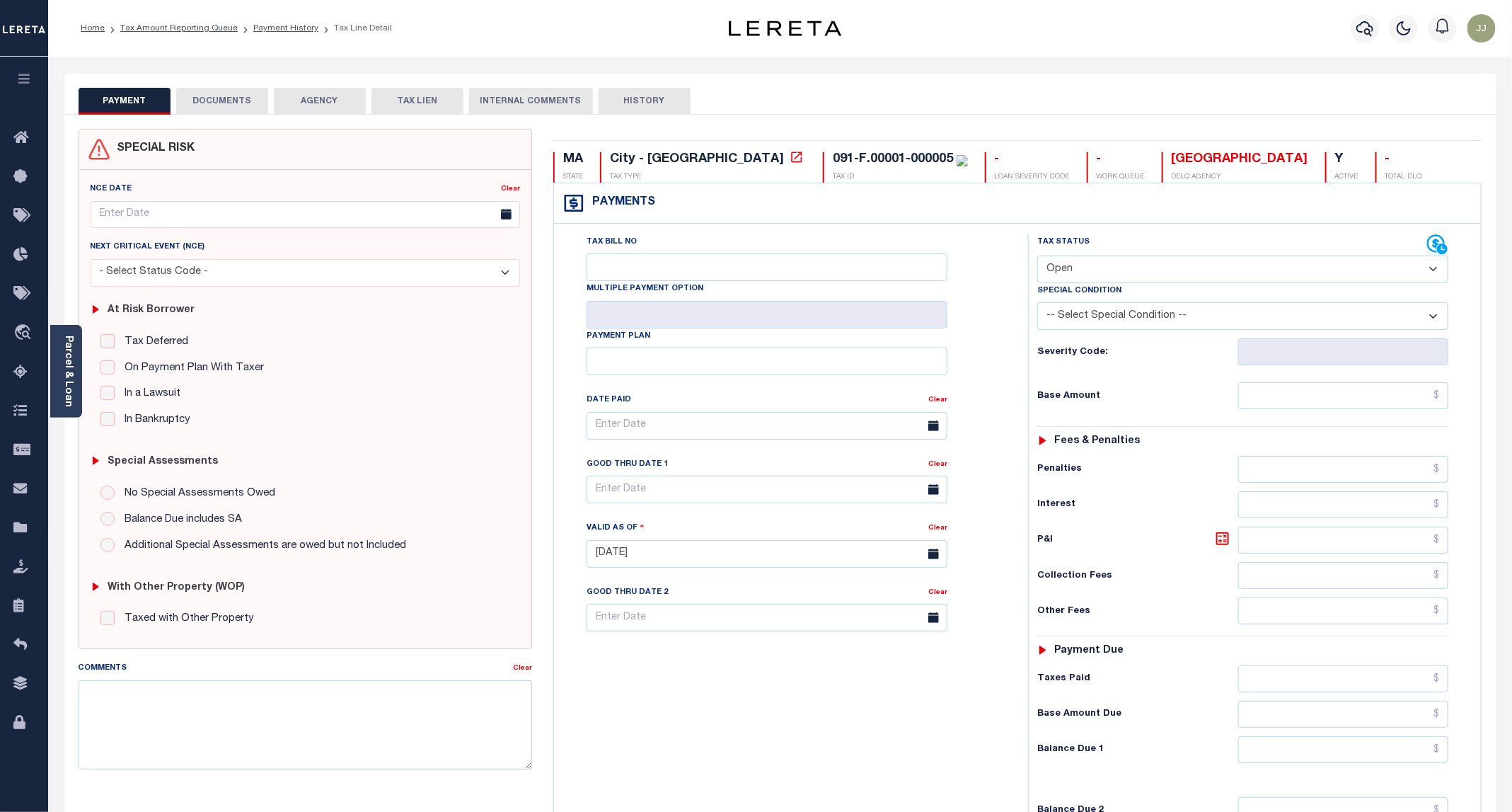
click at [212, 98] on button "DOCUMENTS" at bounding box center [221, 101] width 92 height 27
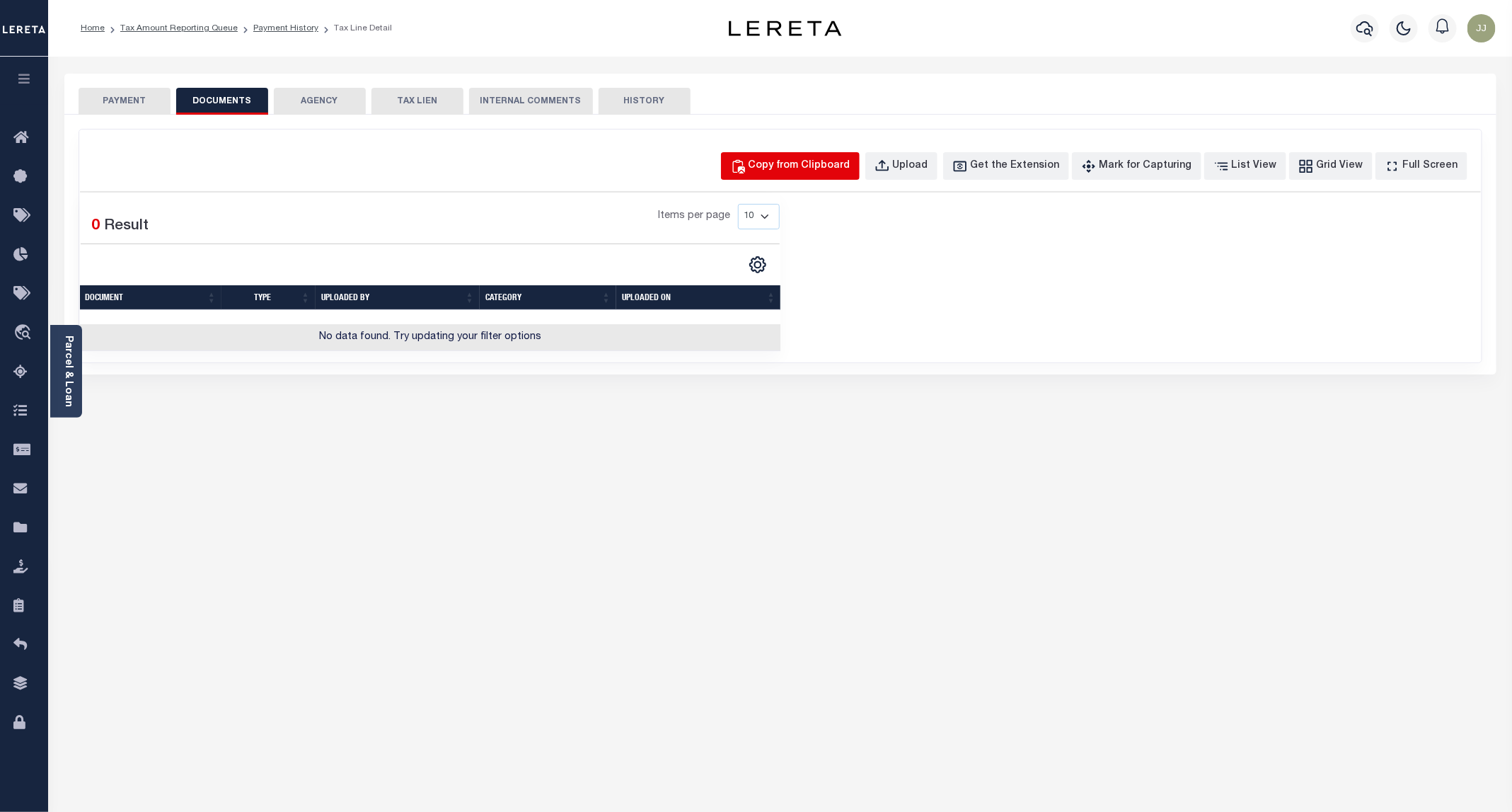
click at [836, 167] on div "Copy from Clipboard" at bounding box center [800, 166] width 102 height 15
select select "POP"
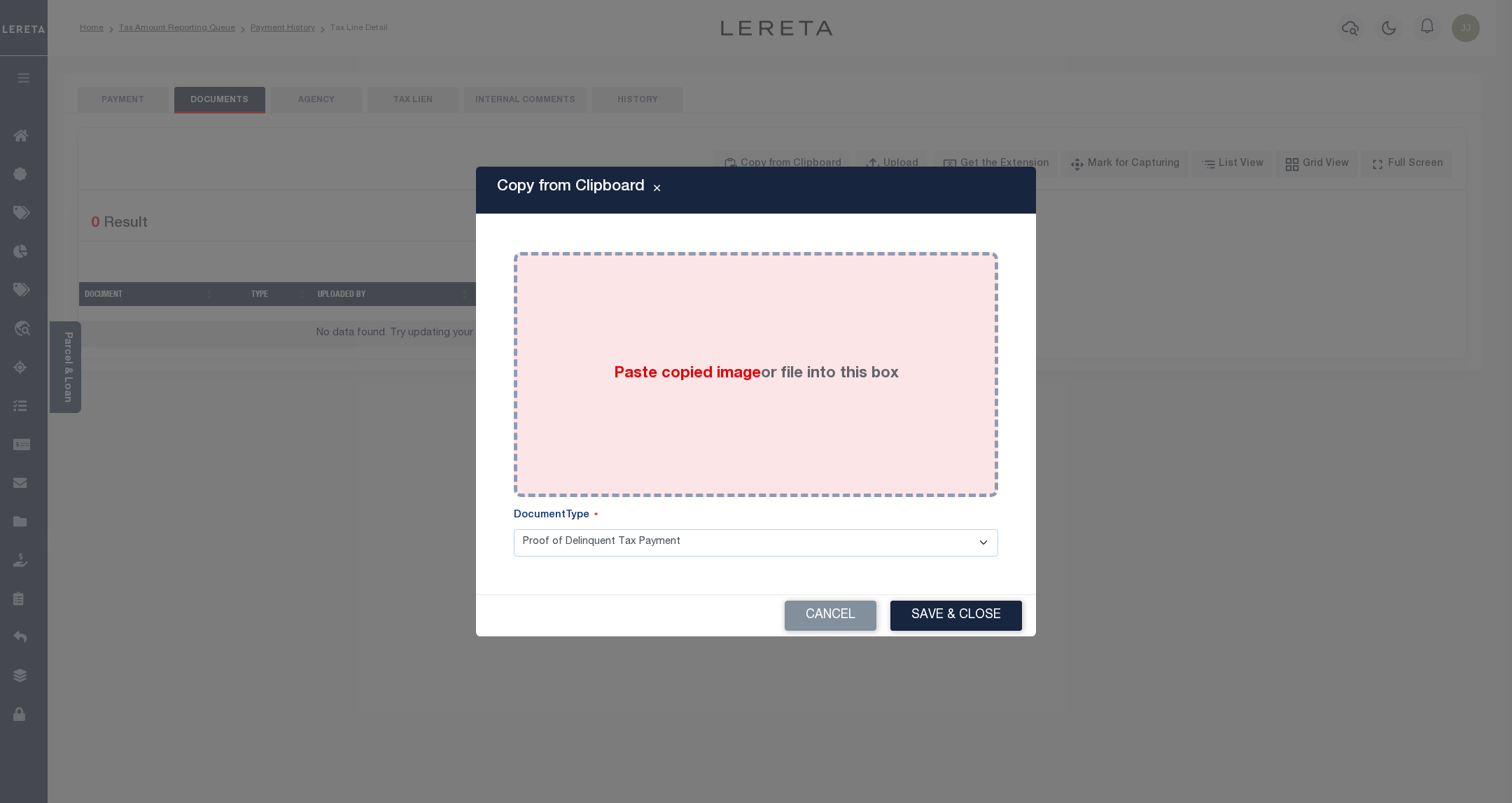
click at [647, 324] on div "Paste copied image or file into this box" at bounding box center [756, 374] width 463 height 224
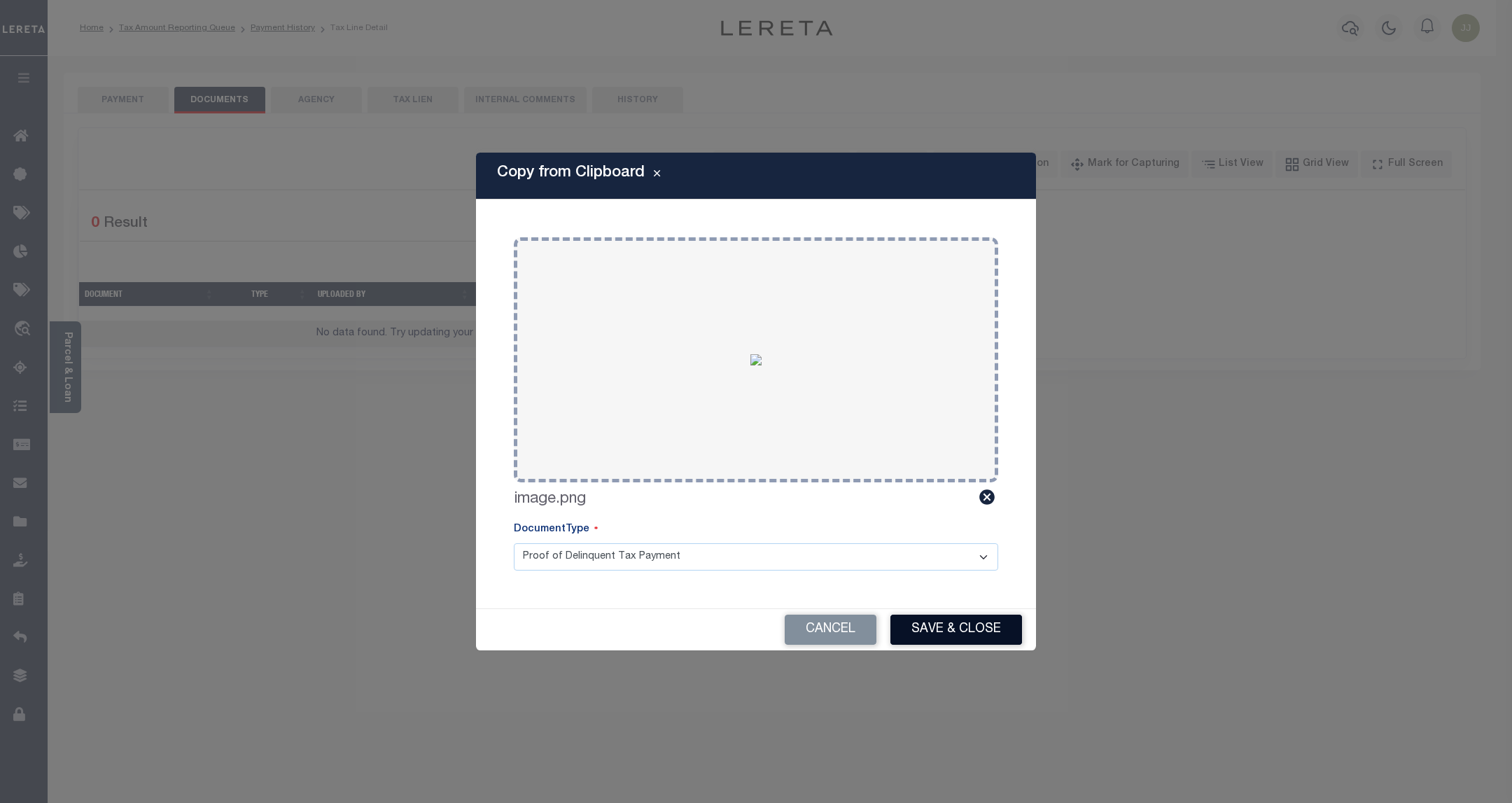
click at [960, 636] on button "Save & Close" at bounding box center [956, 629] width 132 height 30
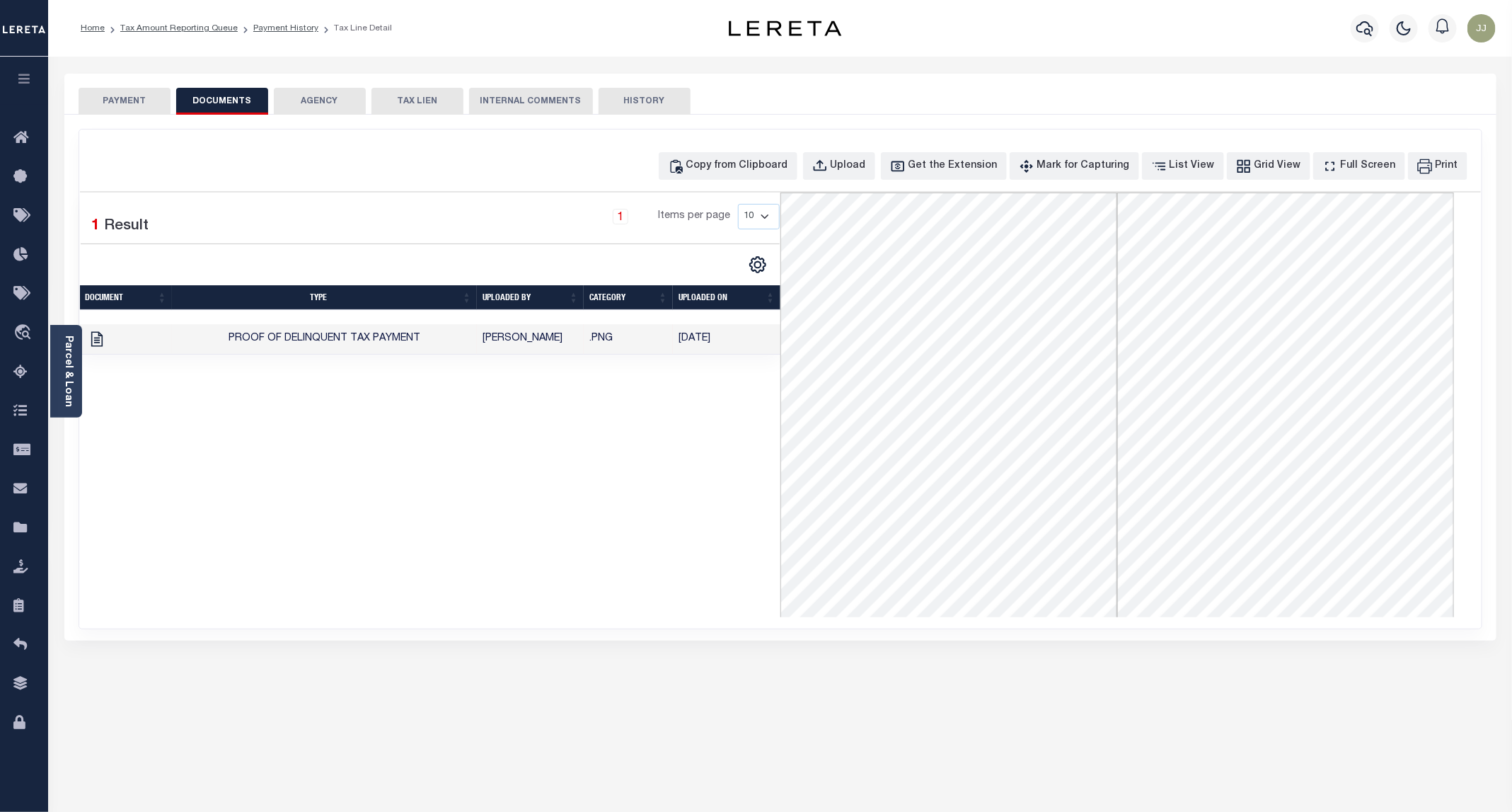
click at [128, 103] on button "PAYMENT" at bounding box center [124, 101] width 92 height 27
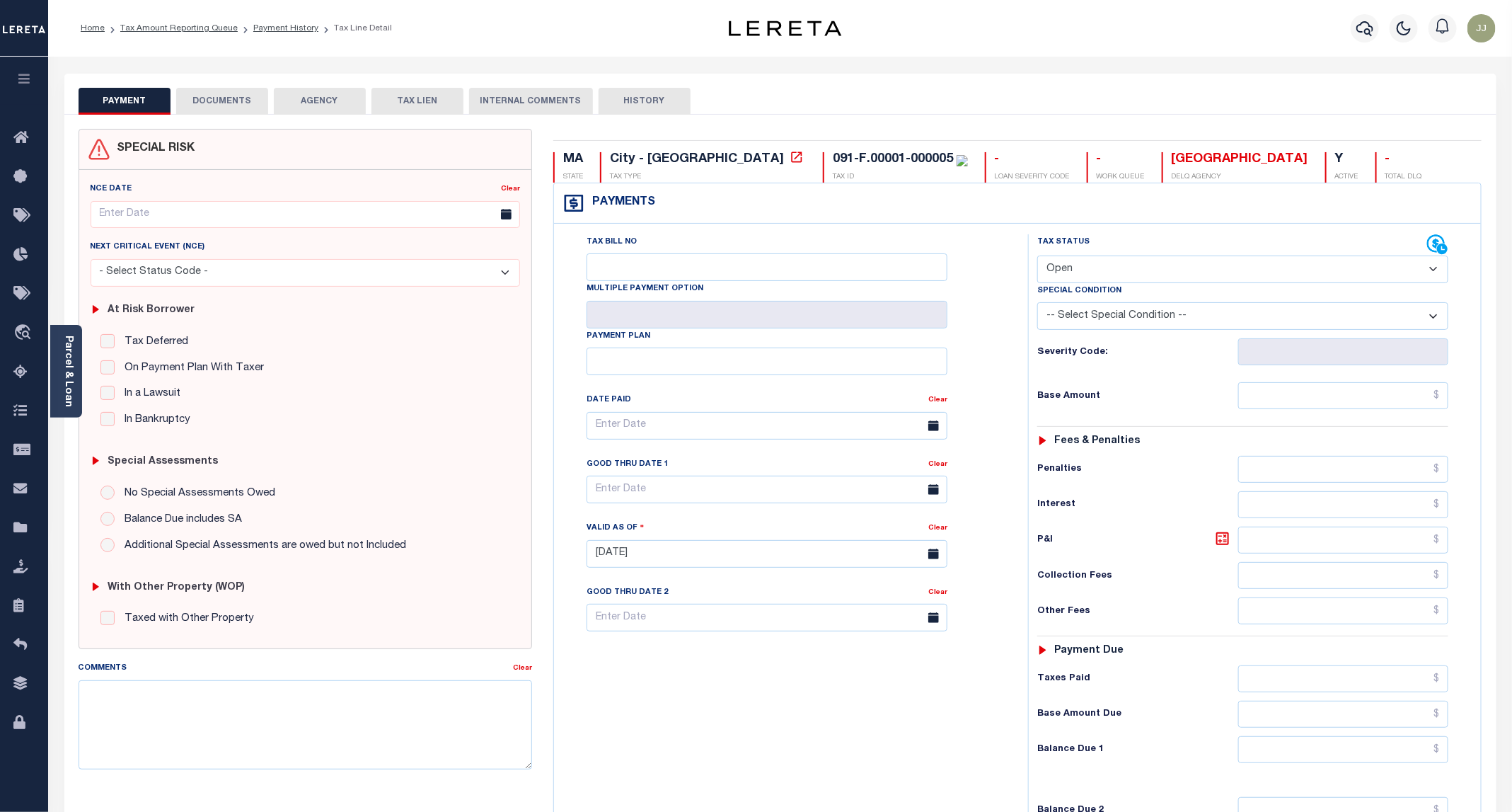
click at [1094, 268] on select "- Select Status Code - Open Due/Unpaid Paid Incomplete No Tax Due Internal Refu…" at bounding box center [1242, 269] width 411 height 27
select select "PYD"
click at [1038, 257] on select "- Select Status Code - Open Due/Unpaid Paid Incomplete No Tax Due Internal Refu…" at bounding box center [1242, 269] width 411 height 27
type input "[DATE]"
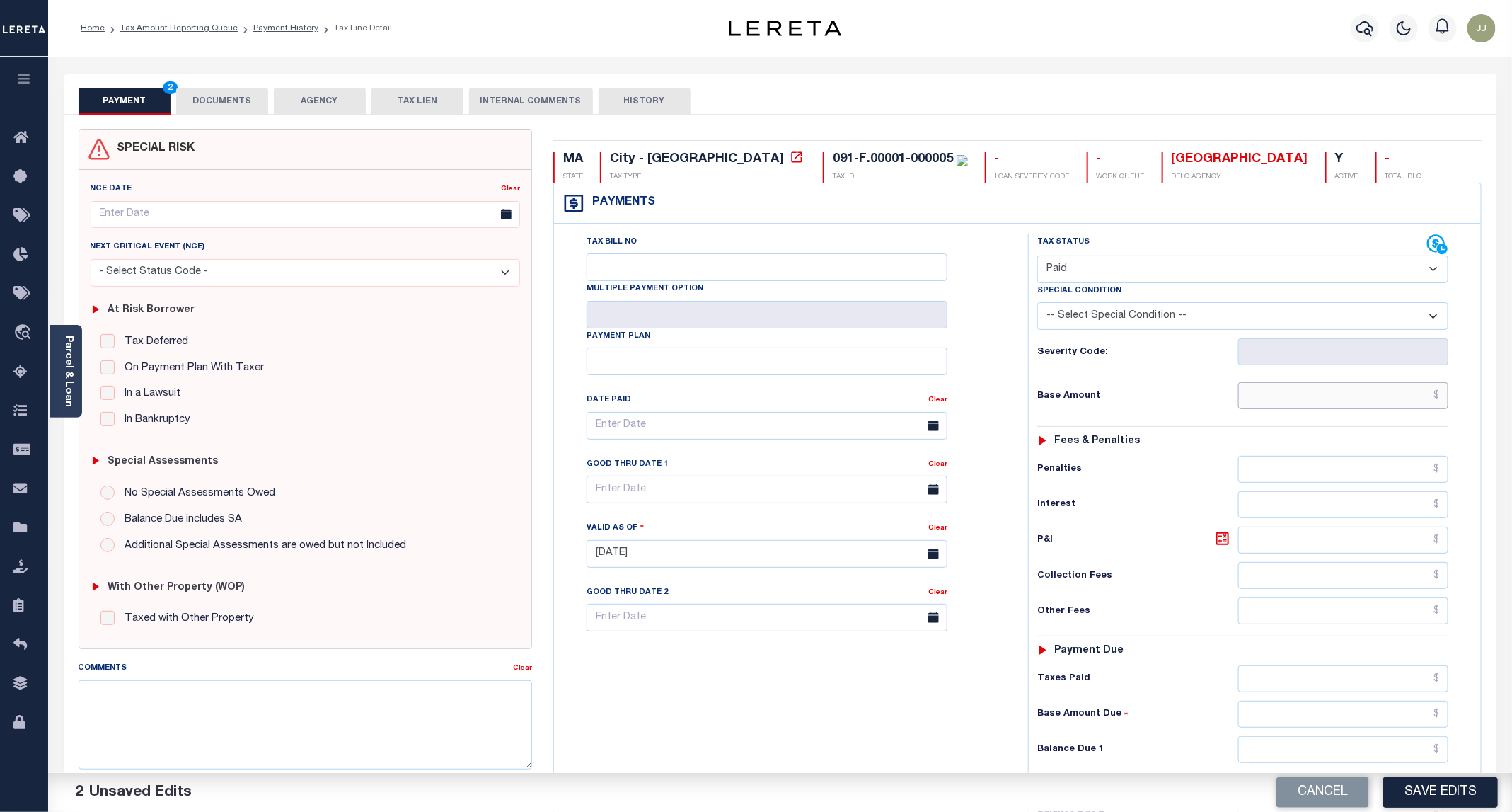
click at [1300, 406] on input "text" at bounding box center [1343, 396] width 210 height 27
type input "$0.00"
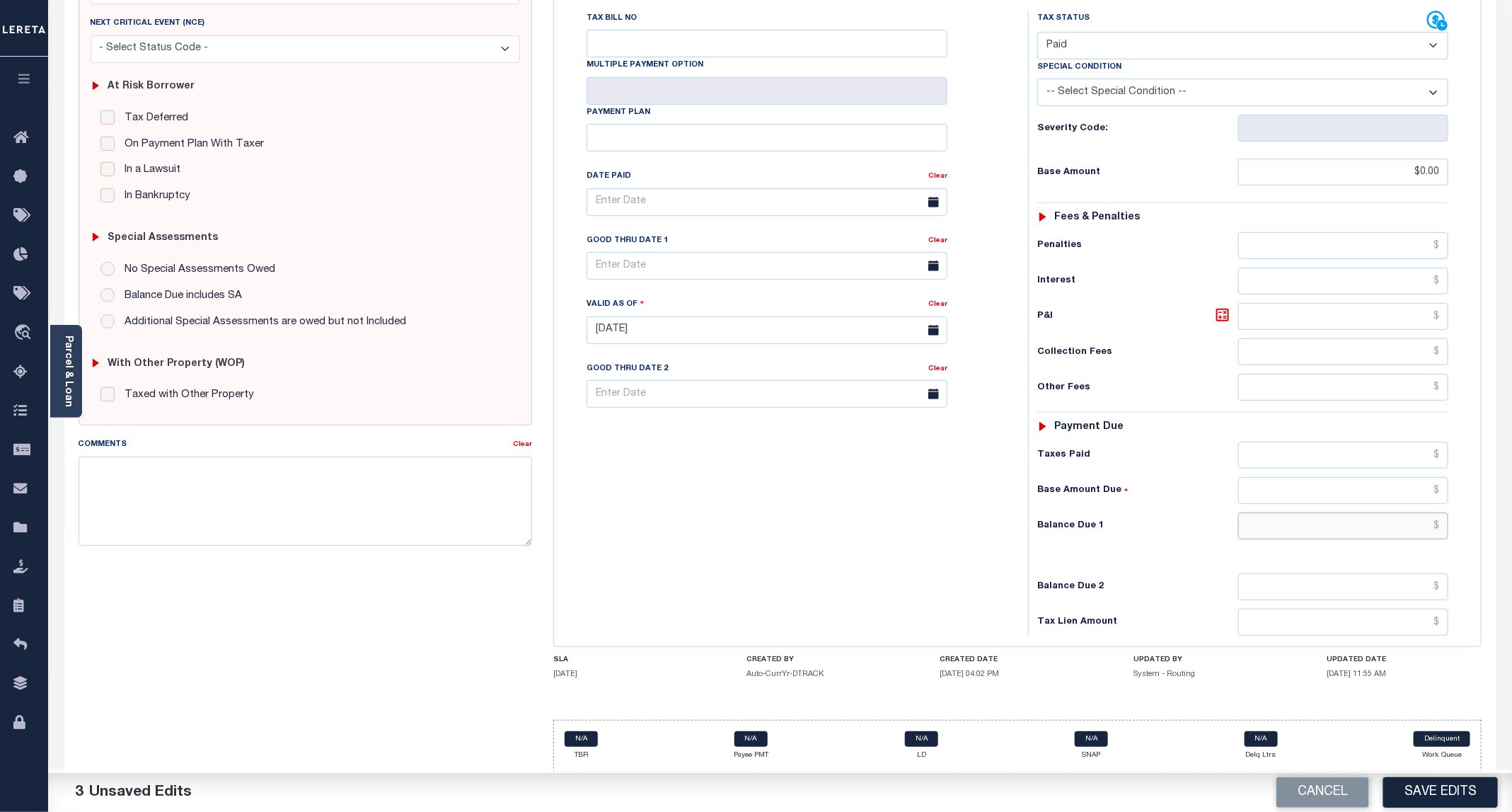
click at [1306, 515] on input "text" at bounding box center [1343, 527] width 210 height 27
type input "$0.00"
click at [1423, 799] on button "Save Edits" at bounding box center [1441, 792] width 115 height 30
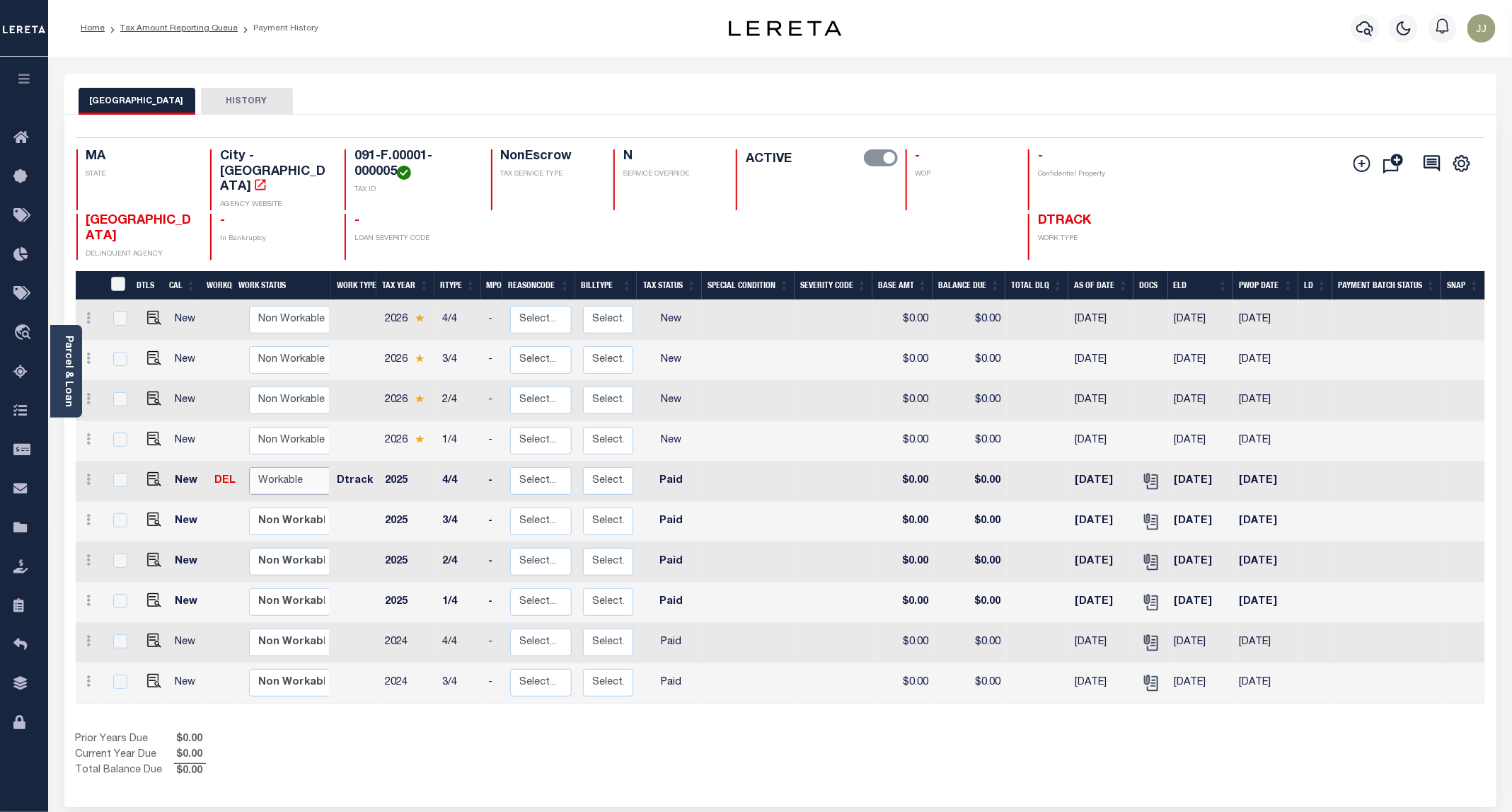
click at [277, 474] on select "Non Workable Workable" at bounding box center [291, 481] width 85 height 27
checkbox input "true"
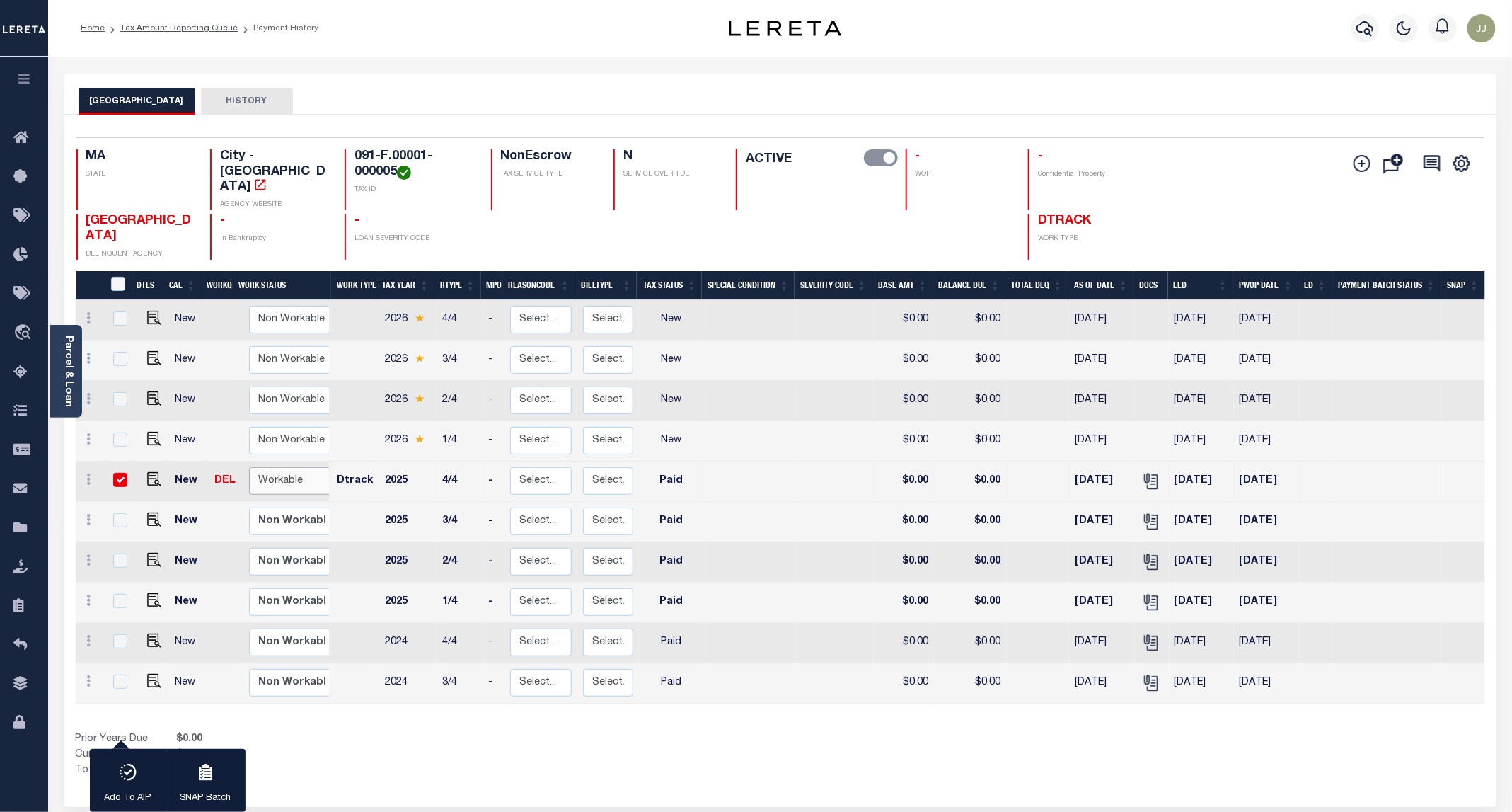
select select "true"
click at [249, 468] on select "Non Workable Workable" at bounding box center [291, 481] width 85 height 27
checkbox input "false"
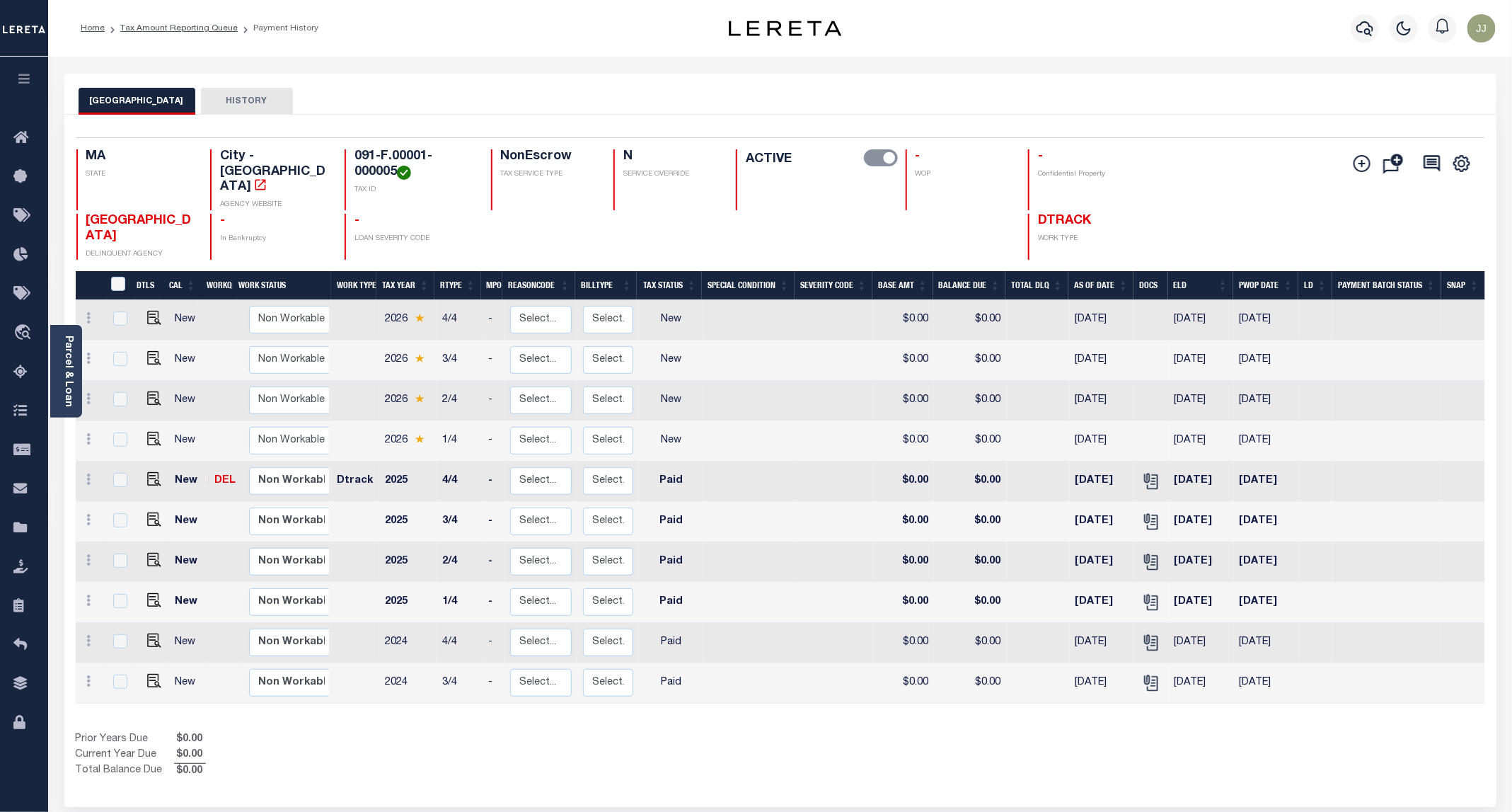
click at [486, 745] on div "Prior Years Due $0.00 Current Year Due $0.00 Total Balance Due $0.00" at bounding box center [428, 755] width 705 height 47
click at [15, 376] on icon at bounding box center [25, 372] width 23 height 17
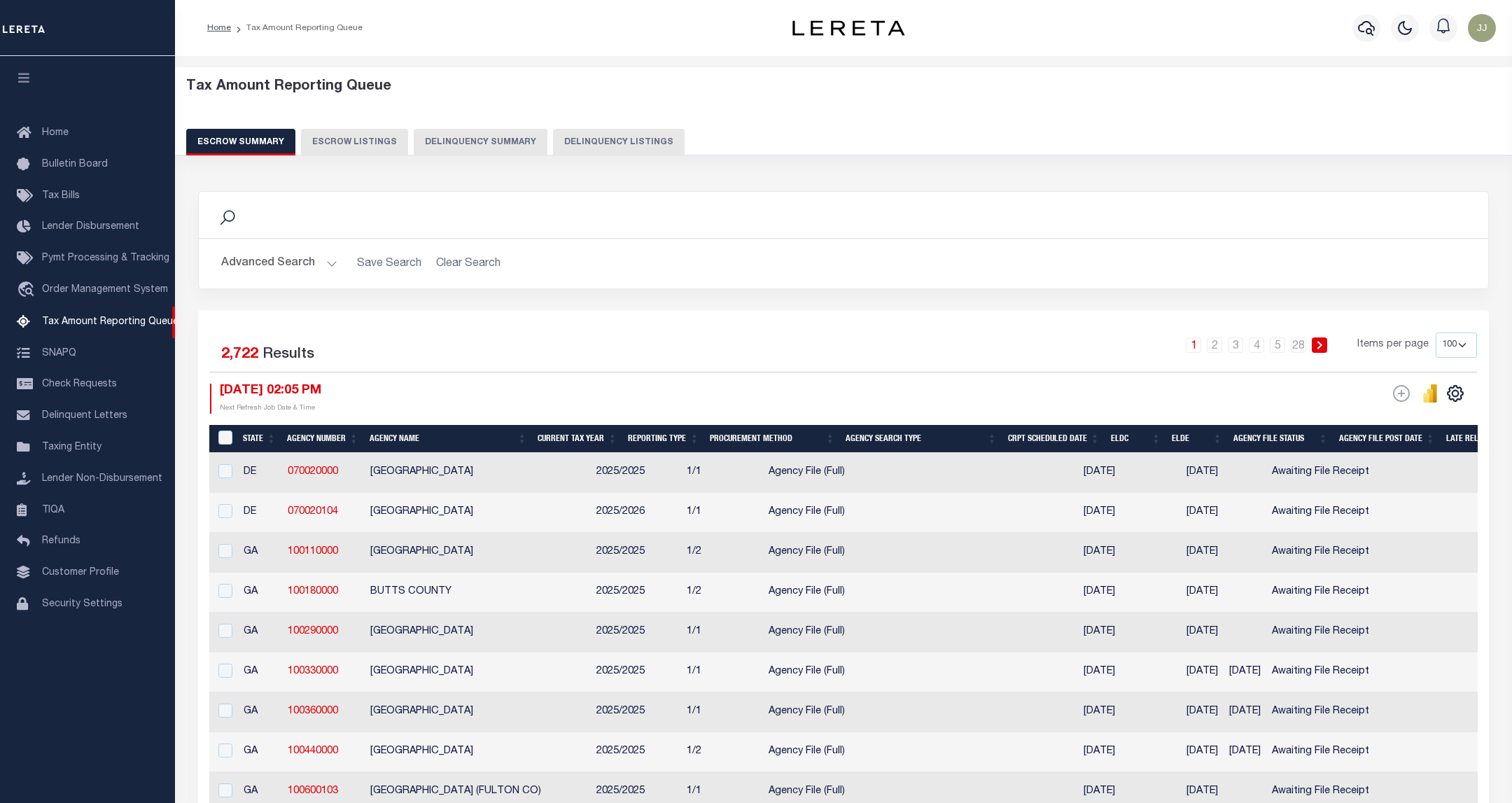
select select "100"
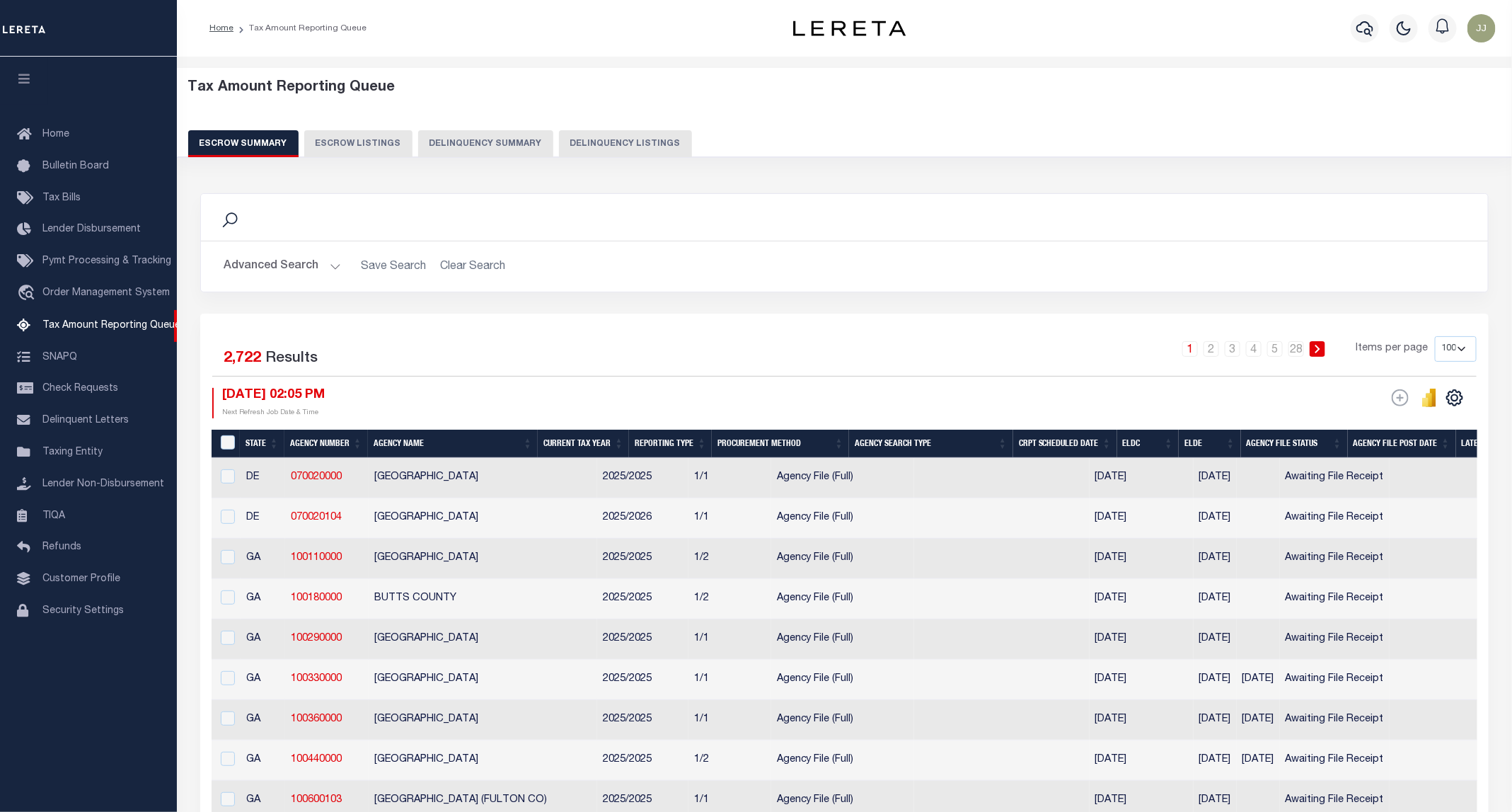
click at [590, 140] on button "Delinquency Listings" at bounding box center [626, 144] width 133 height 27
select select "100"
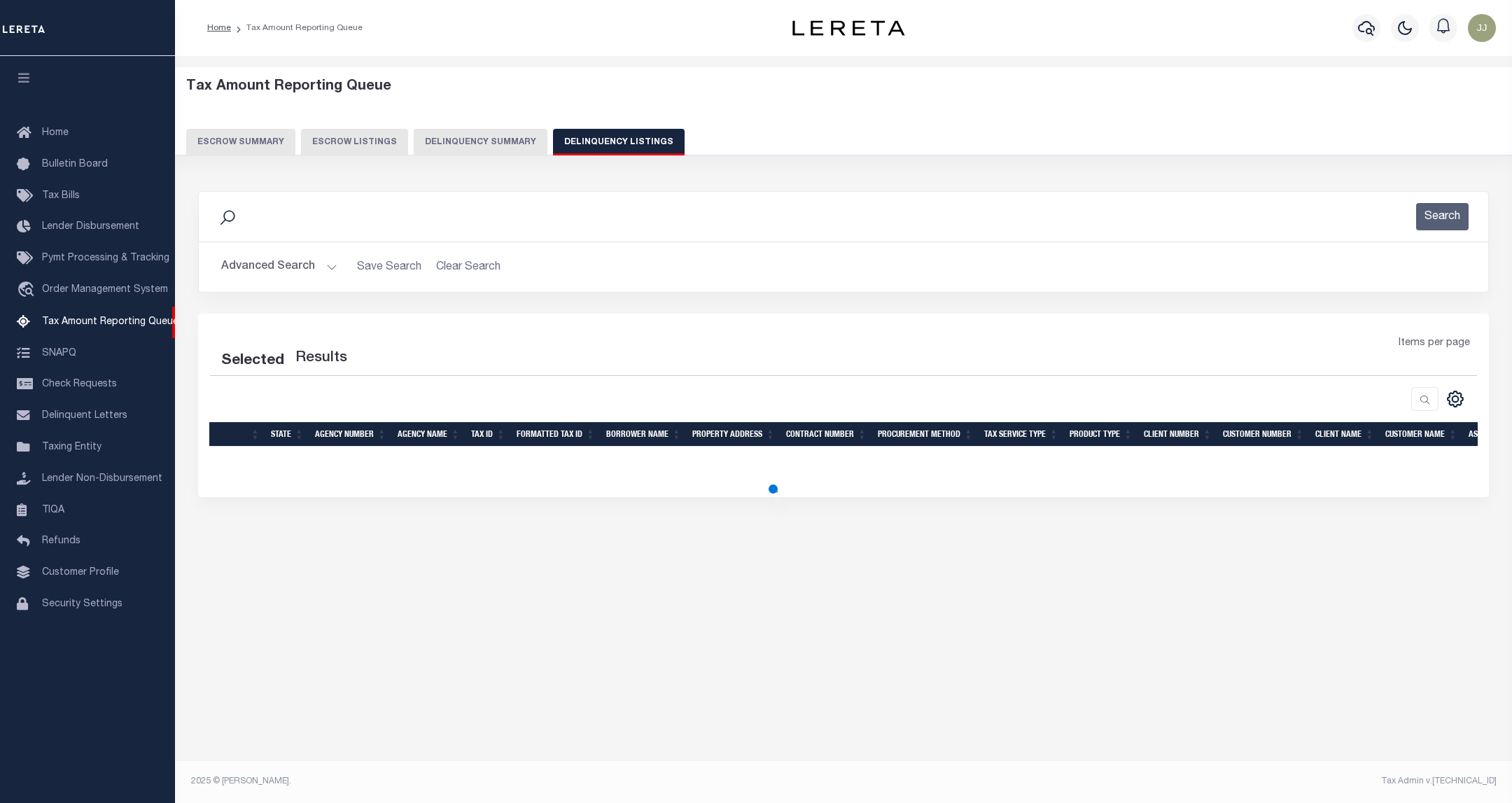
select select "100"
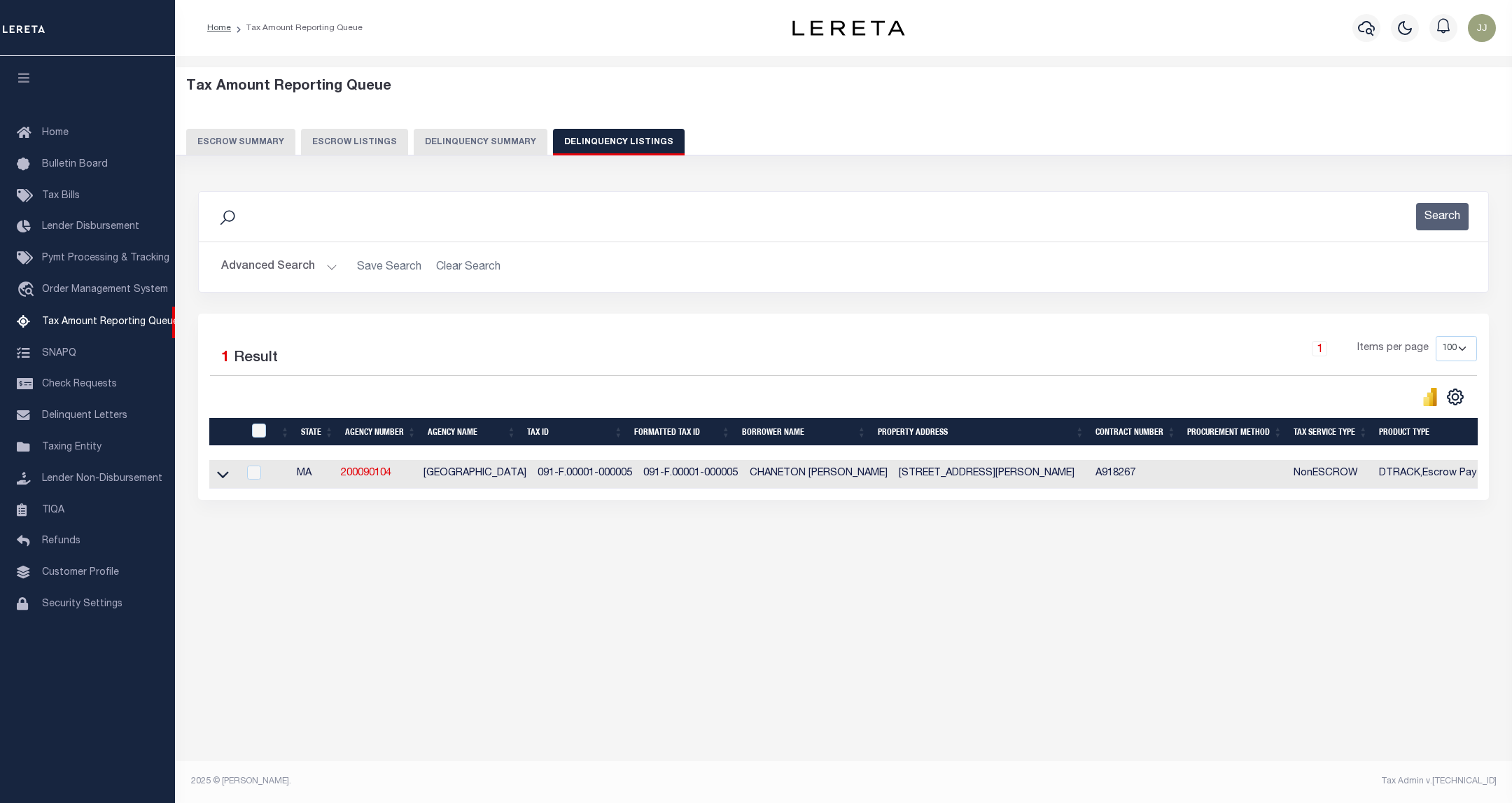
click at [315, 269] on button "Advanced Search" at bounding box center [279, 267] width 116 height 27
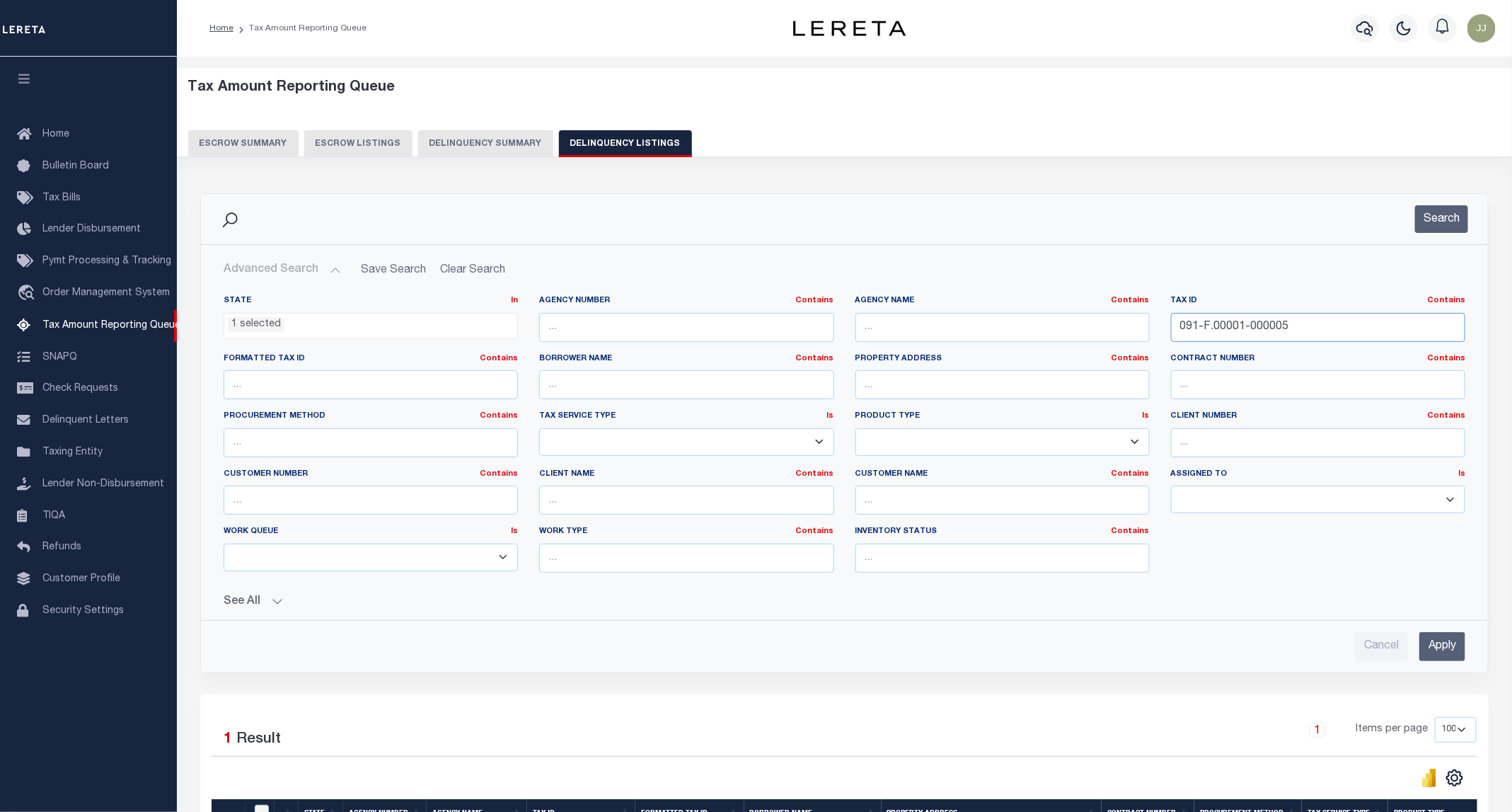
drag, startPoint x: 1311, startPoint y: 323, endPoint x: 1156, endPoint y: 325, distance: 155.0
click at [1156, 325] on div "State In In AK AL AR AZ CA CO CT DC DE FL GA GU HI IA ID IL IN KS KY LA MA MD M…" at bounding box center [844, 439] width 1263 height 289
paste input "105-A.00005-000000"
type input "105-A.00005-000000"
click at [1437, 212] on button "Search" at bounding box center [1442, 219] width 53 height 27
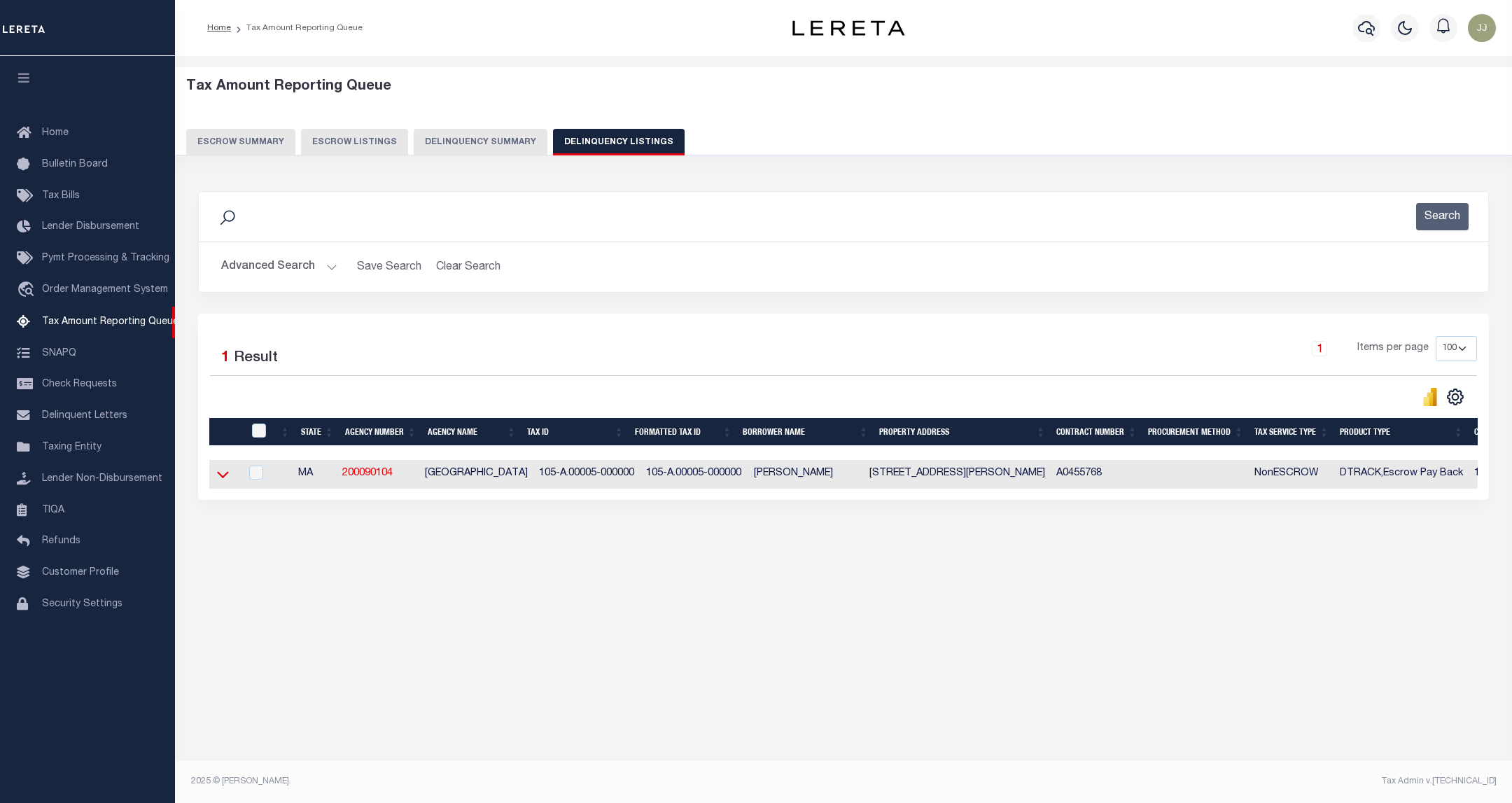
click at [222, 479] on icon at bounding box center [223, 474] width 12 height 14
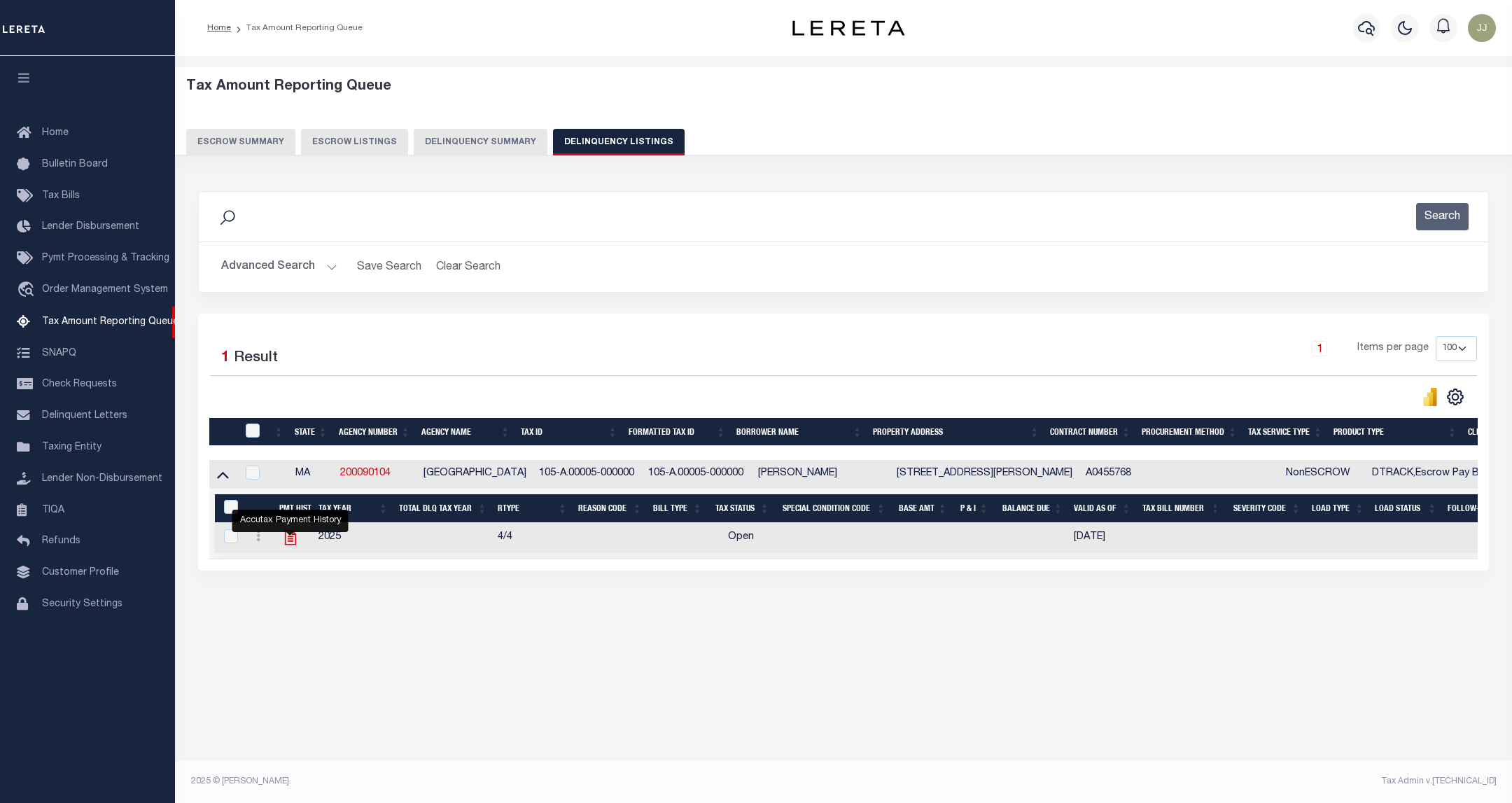
click at [287, 542] on icon "" at bounding box center [290, 538] width 18 height 18
checkbox input "true"
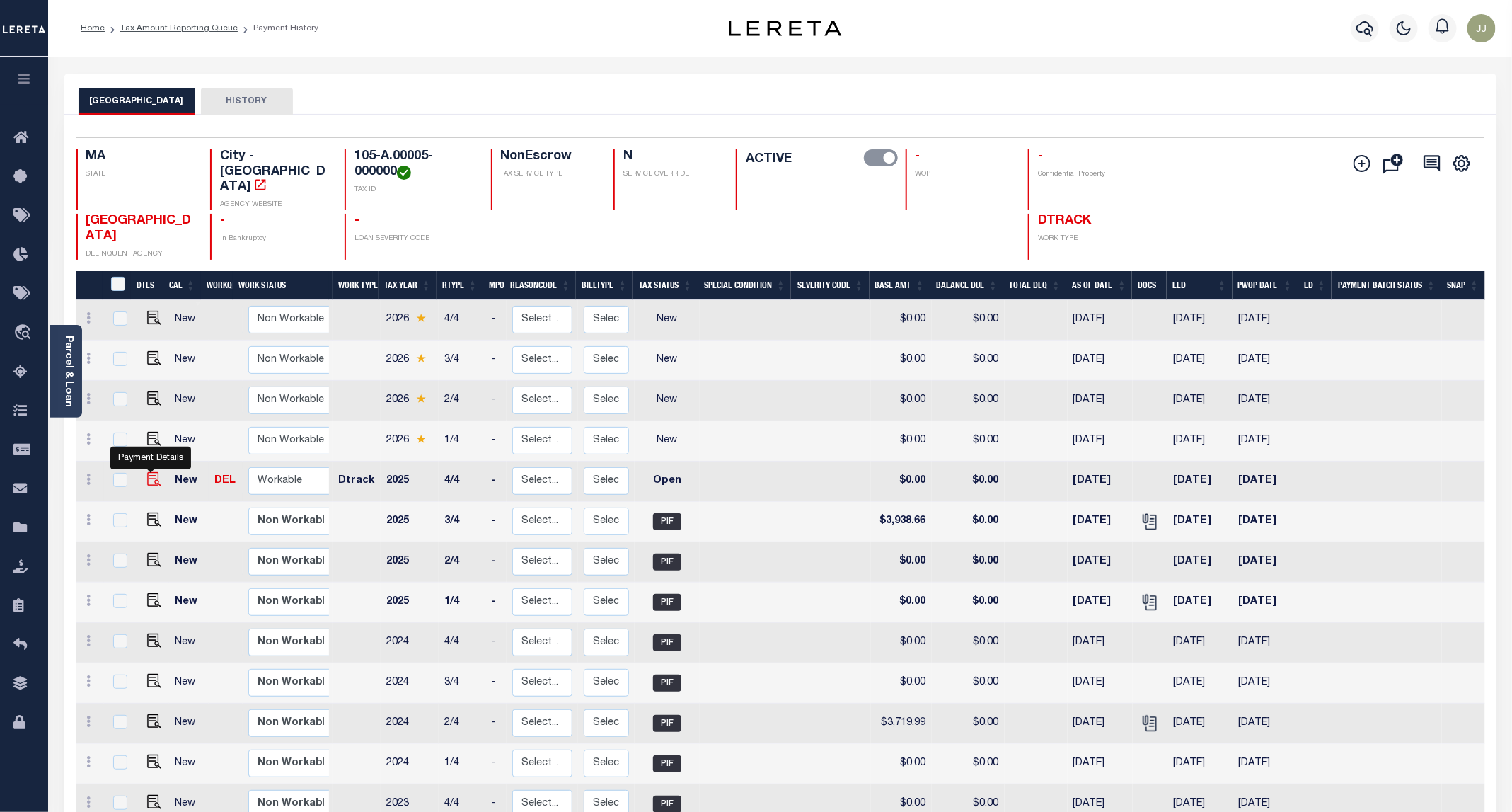
click at [150, 472] on img "" at bounding box center [155, 479] width 15 height 15
checkbox input "true"
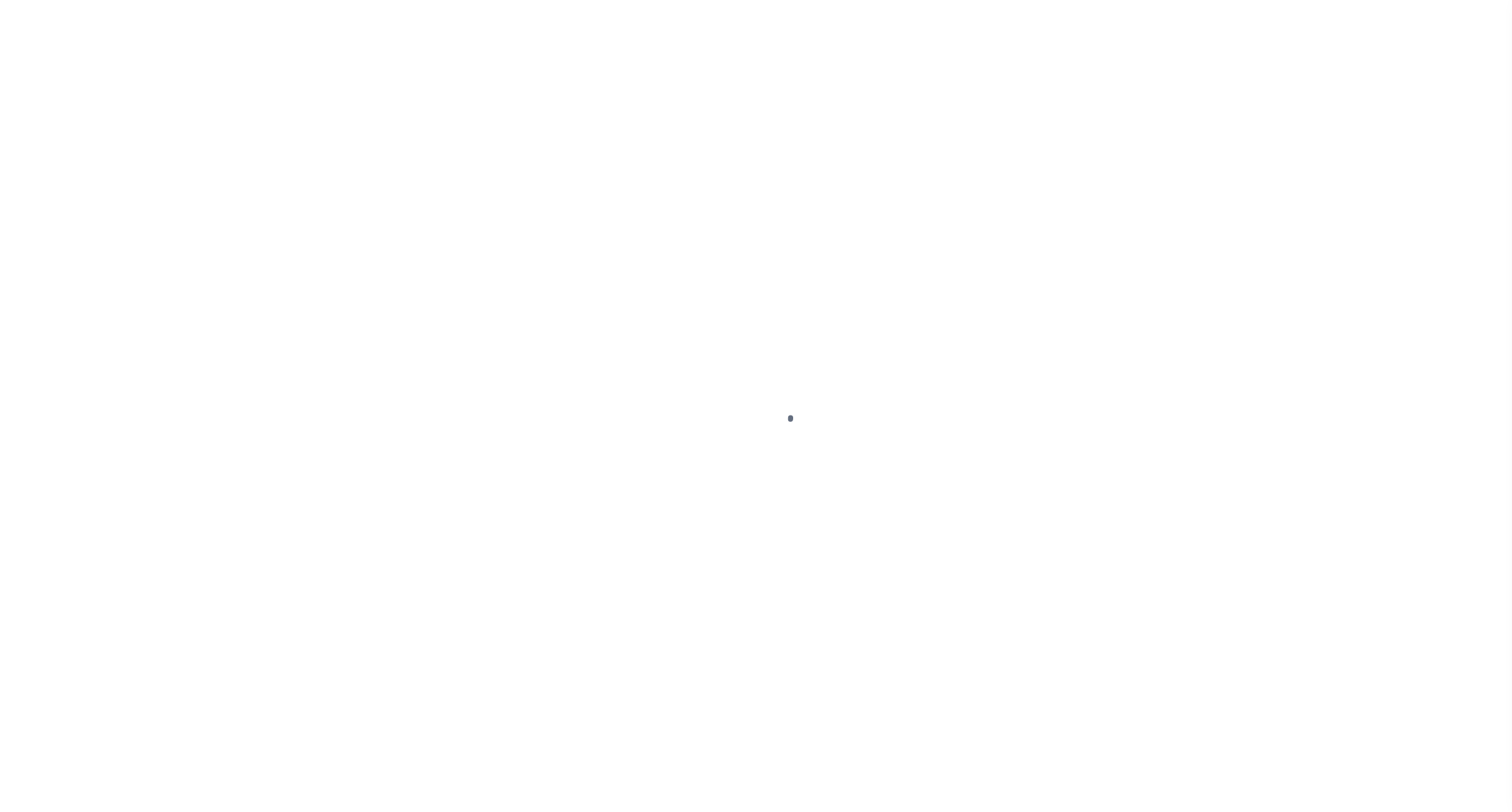
select select "OP2"
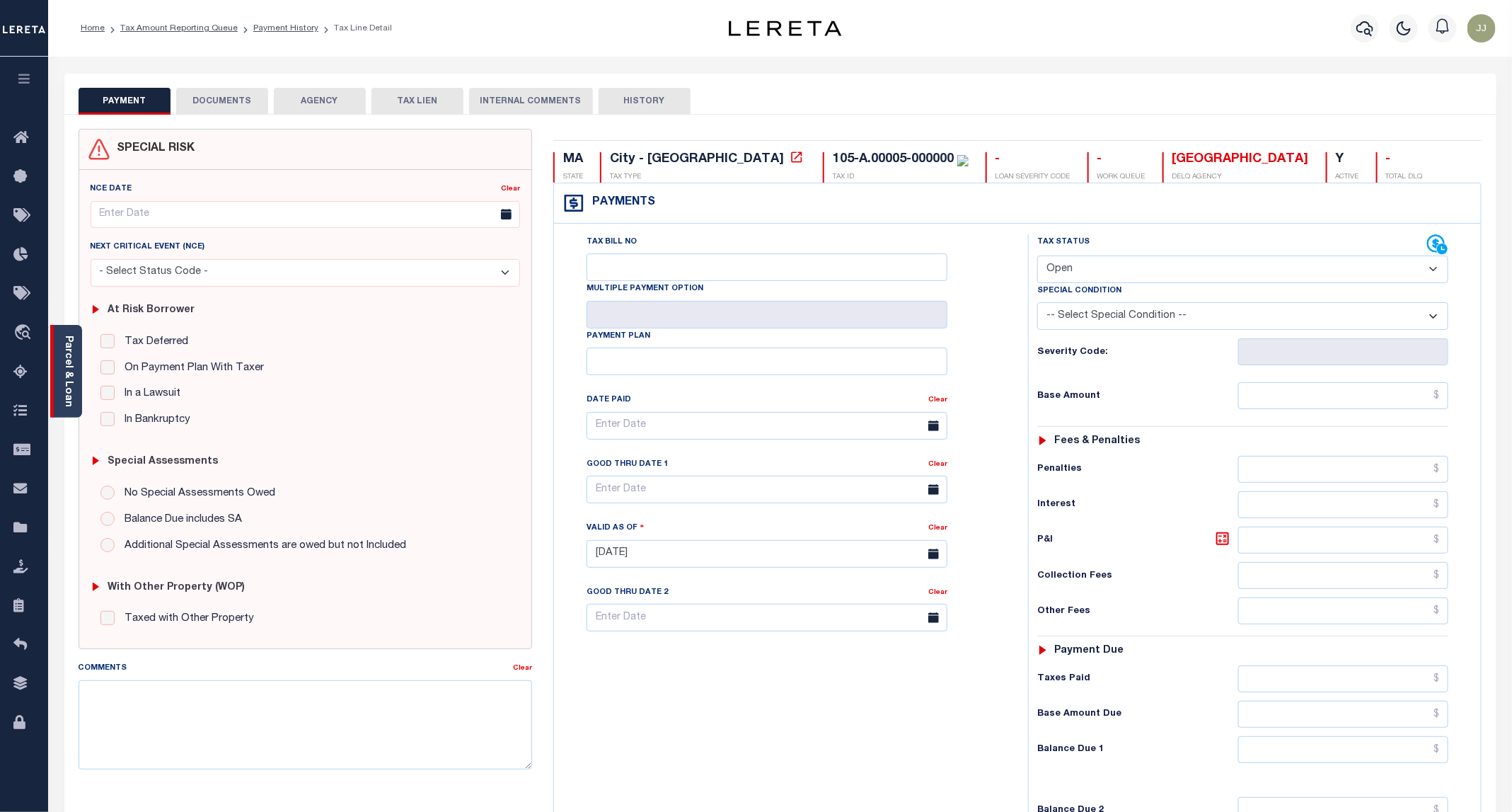
click at [81, 387] on div "Parcel & Loan" at bounding box center [66, 372] width 32 height 93
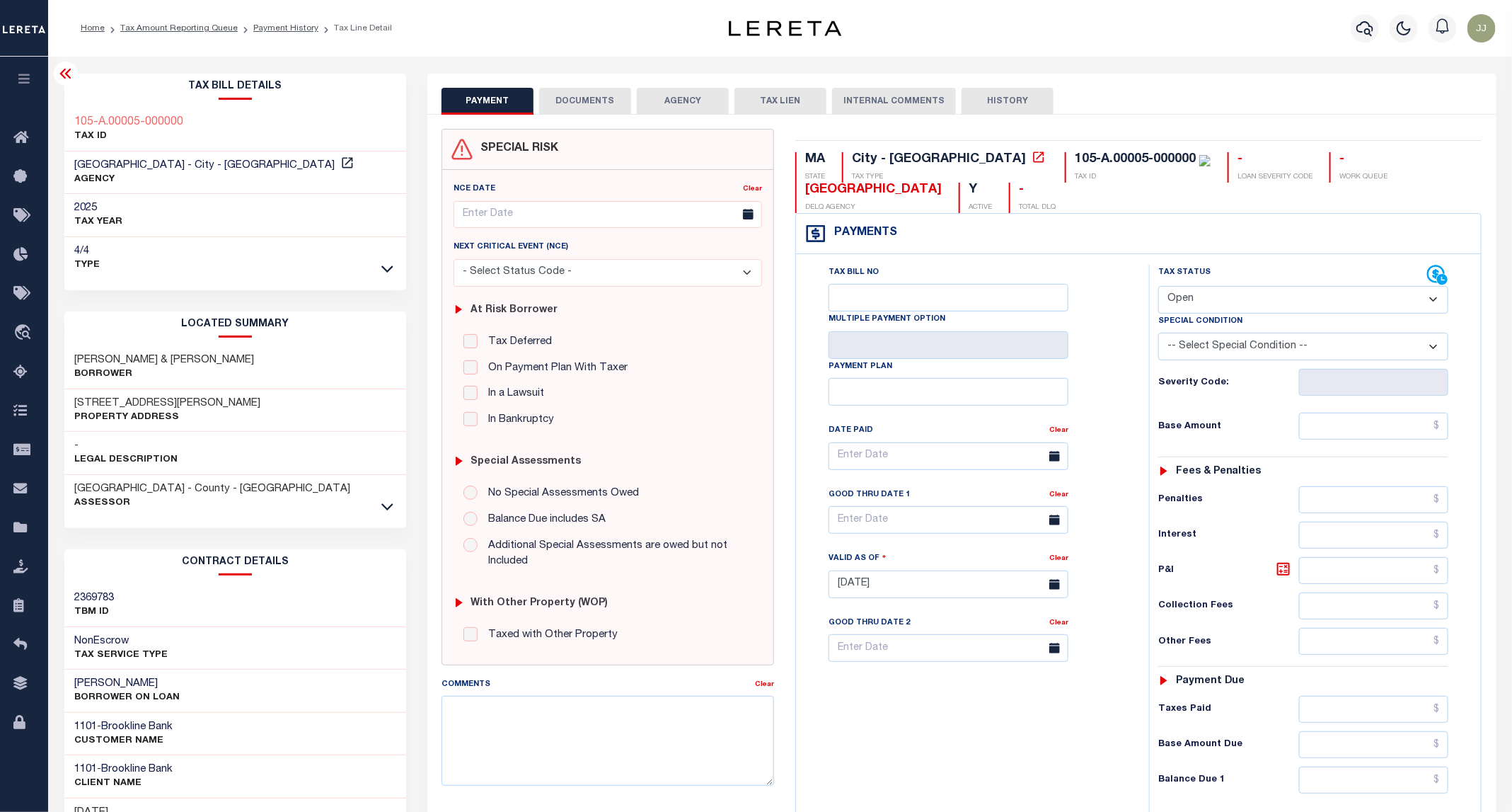
click at [622, 104] on button "DOCUMENTS" at bounding box center [585, 101] width 92 height 27
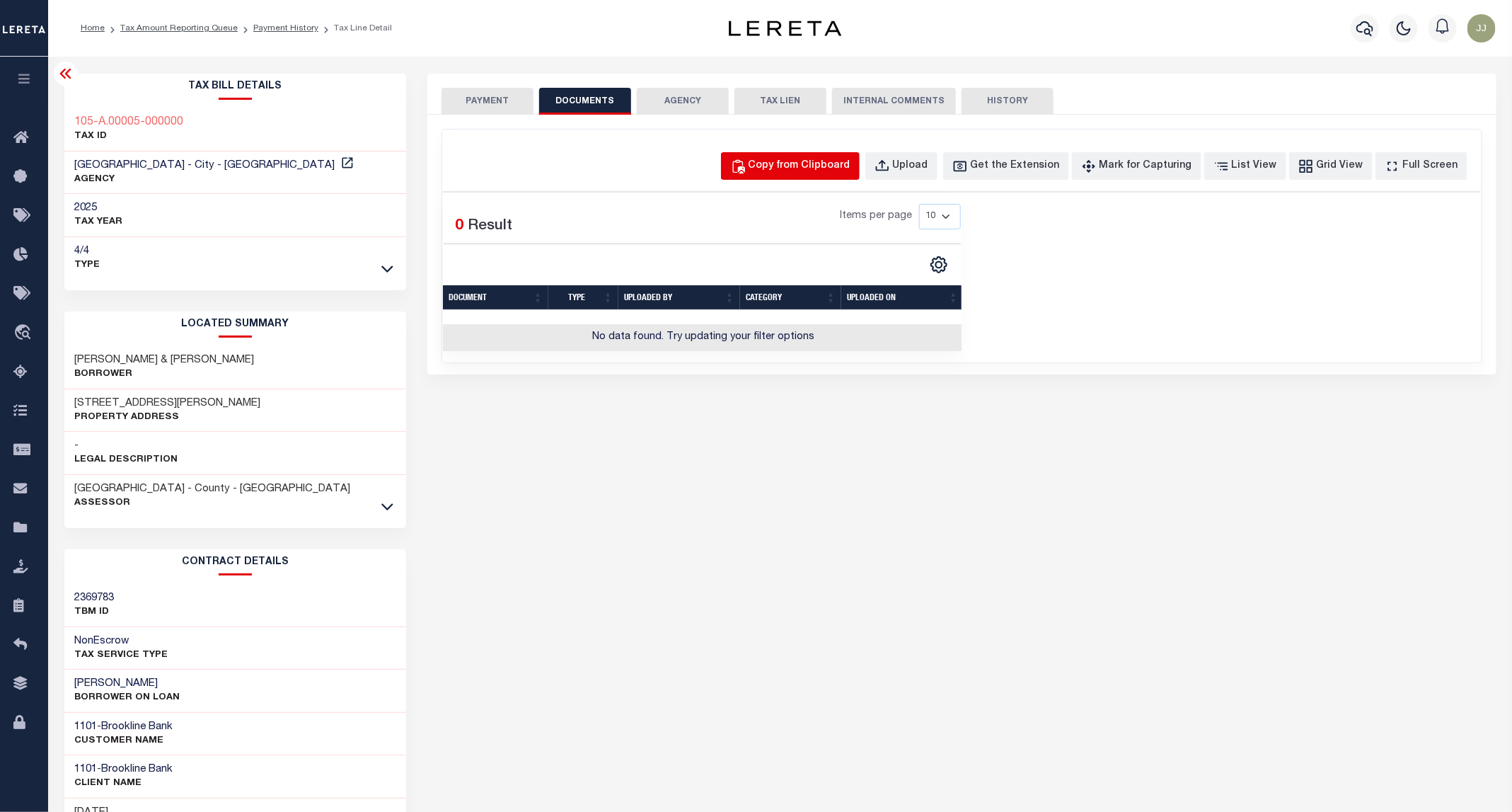
click at [822, 177] on button "Copy from Clipboard" at bounding box center [791, 166] width 138 height 27
select select "POP"
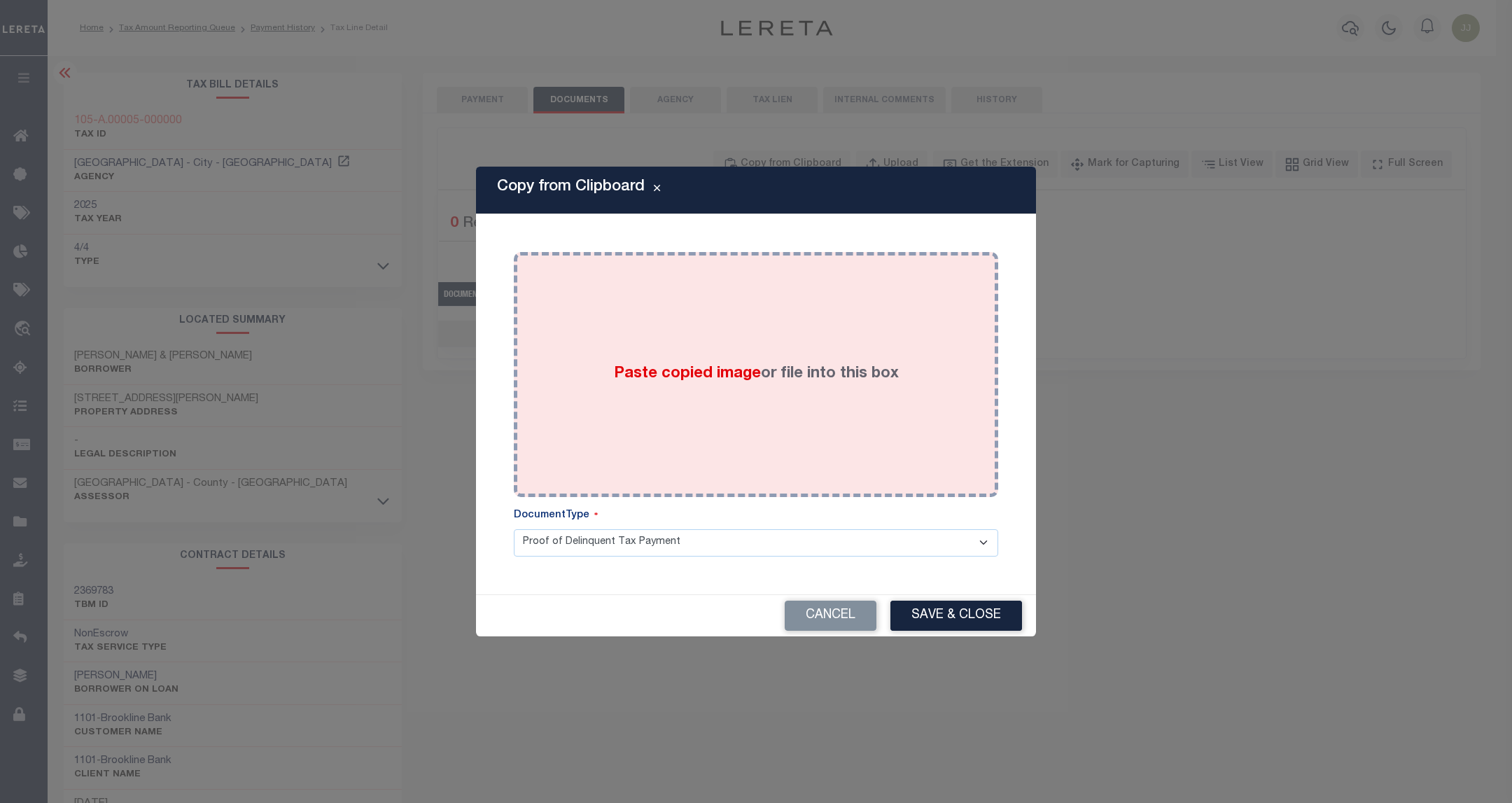
click at [742, 315] on div "Paste copied image or file into this box" at bounding box center [756, 374] width 463 height 224
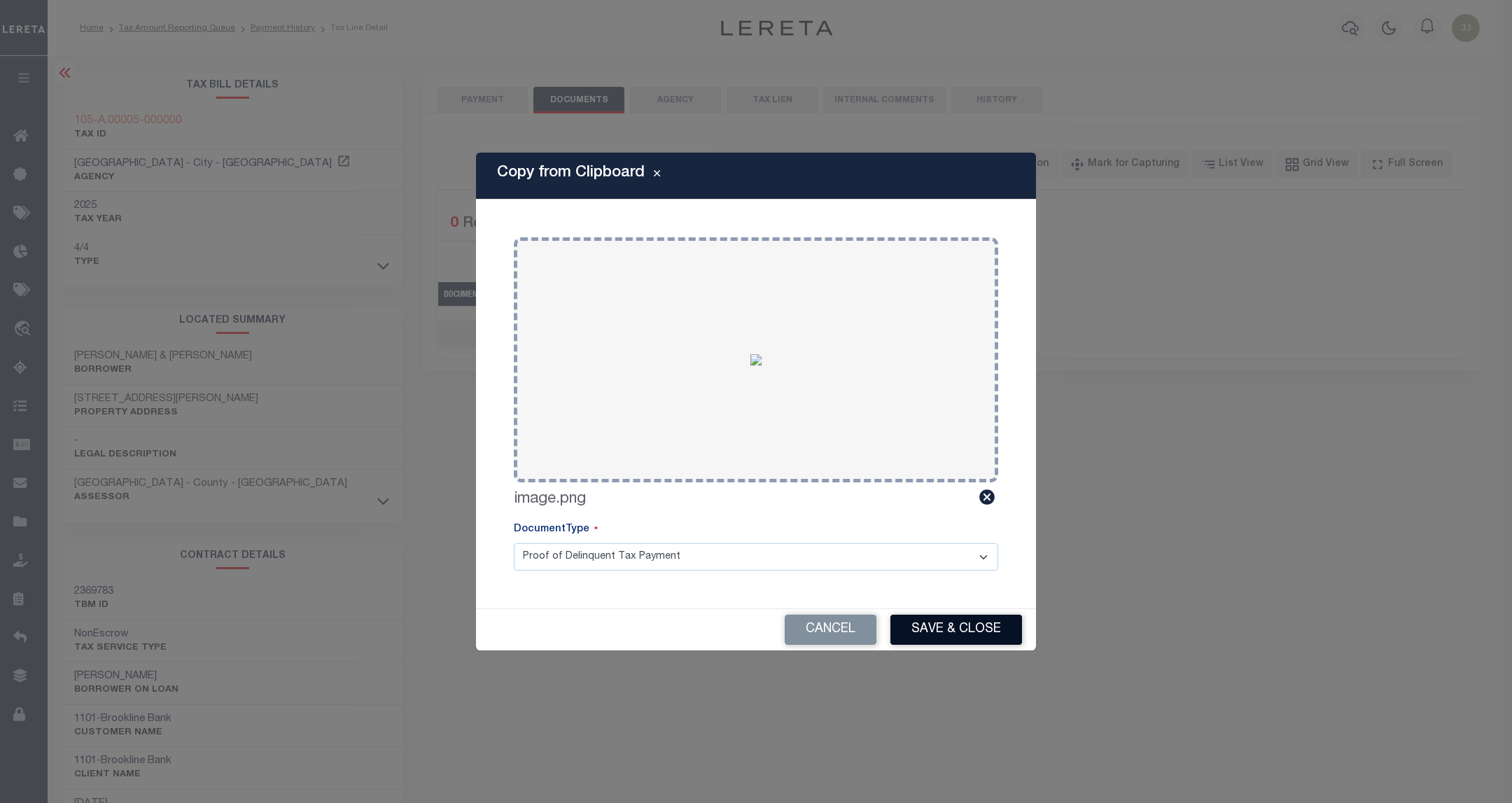
click at [986, 625] on button "Save & Close" at bounding box center [956, 629] width 132 height 30
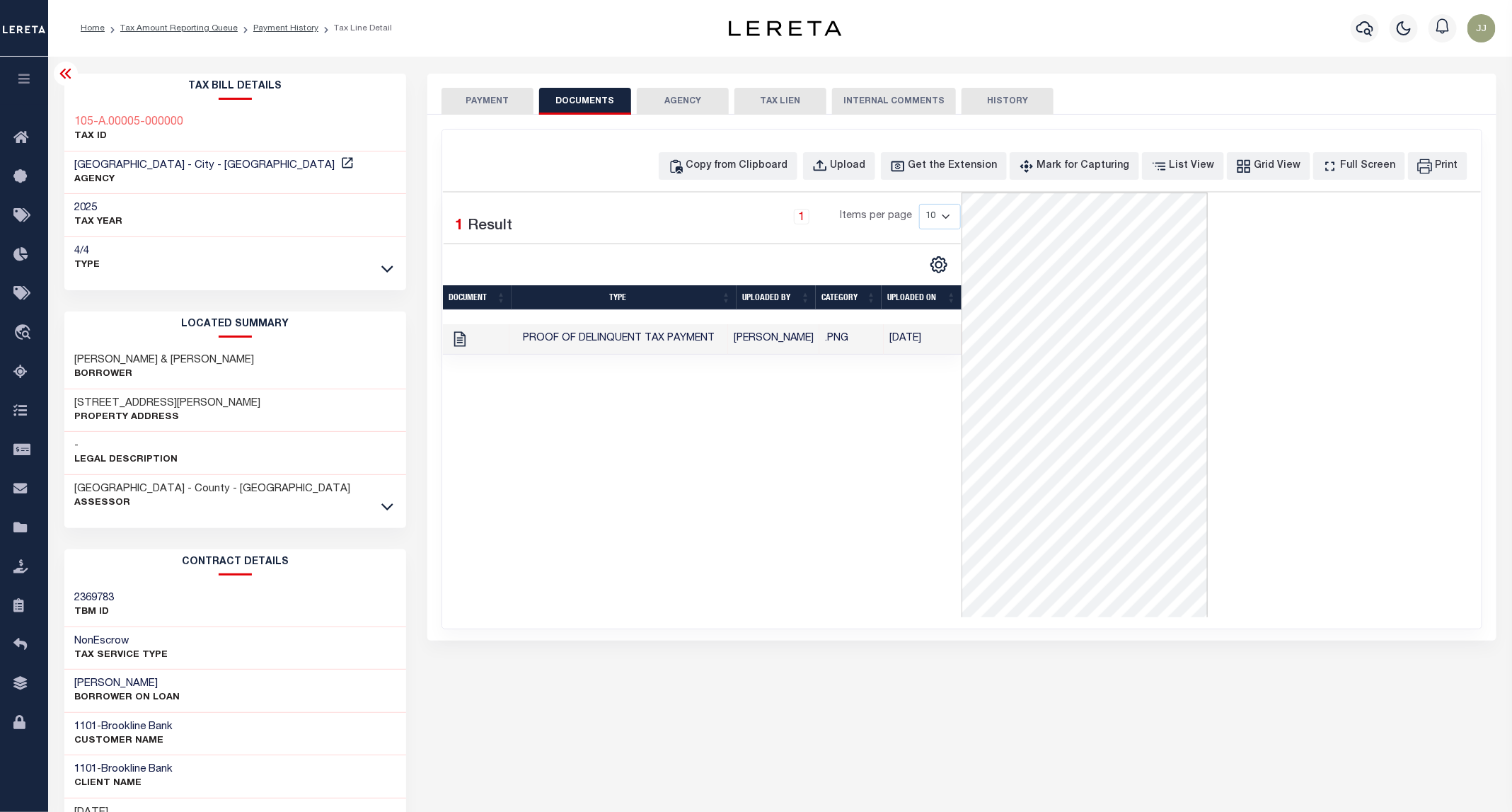
click at [496, 102] on button "PAYMENT" at bounding box center [487, 101] width 92 height 27
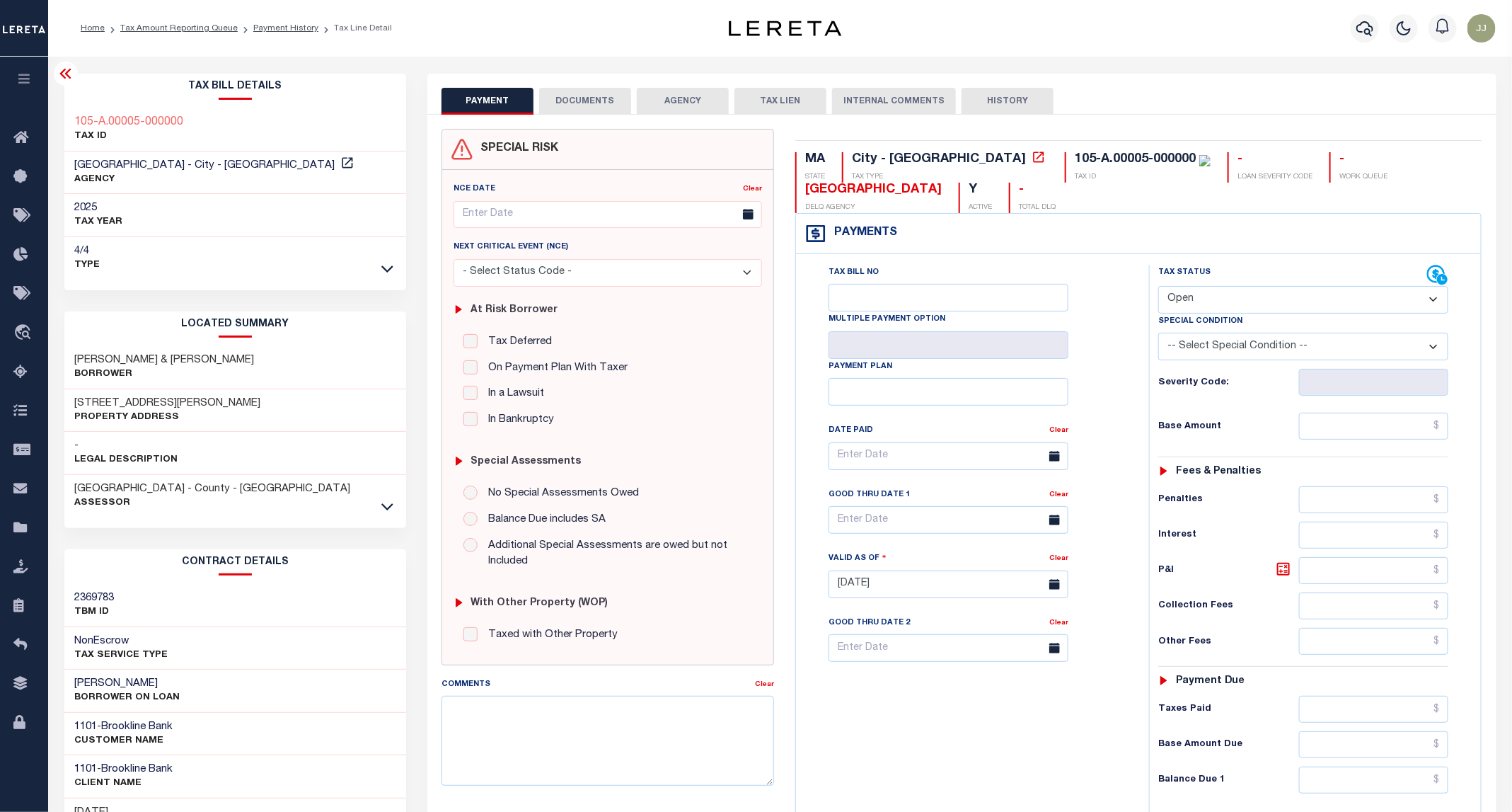
click at [68, 73] on icon at bounding box center [66, 73] width 17 height 17
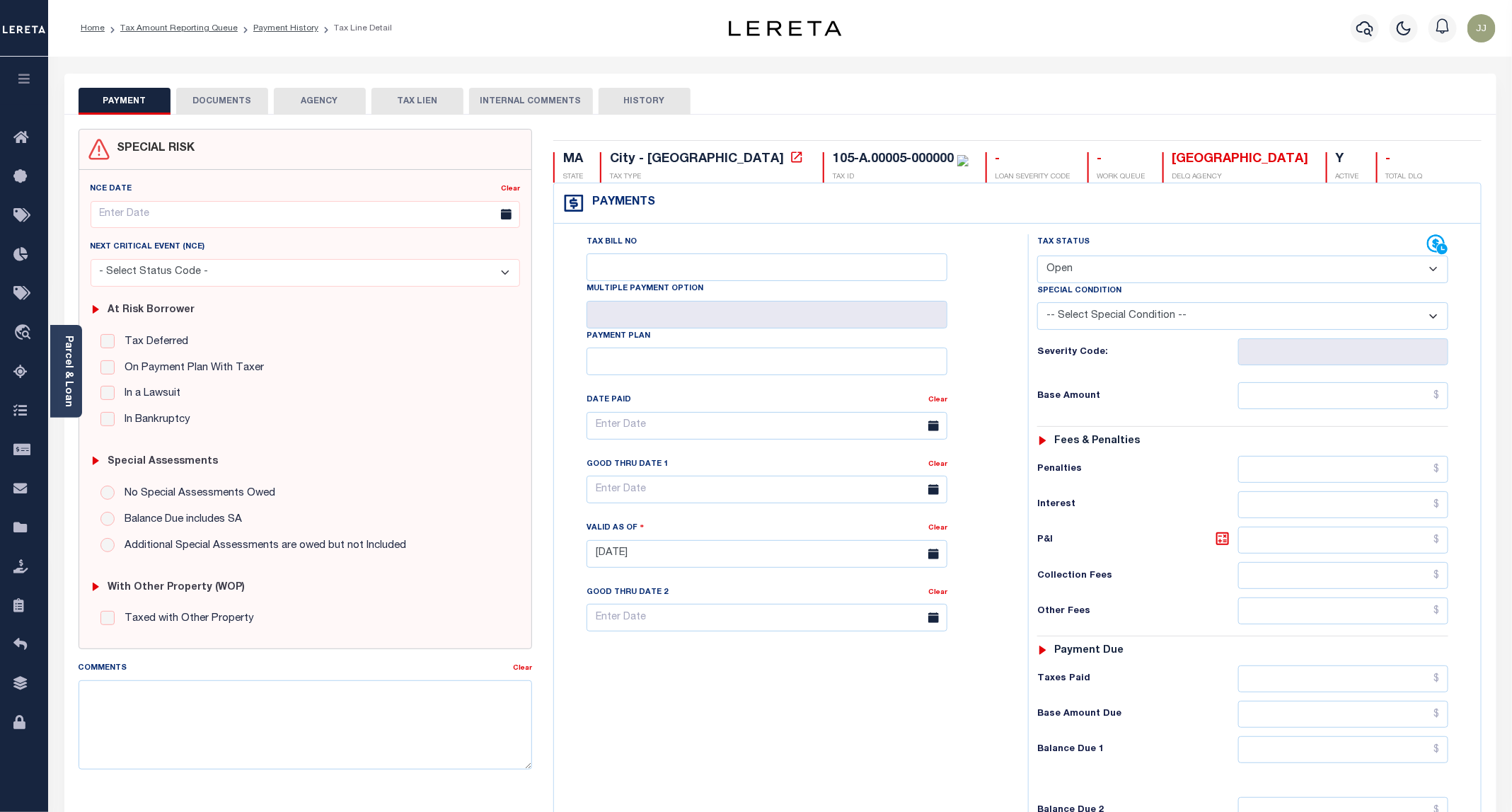
click at [1092, 272] on select "- Select Status Code - Open Due/Unpaid Paid Incomplete No Tax Due Internal Refu…" at bounding box center [1242, 269] width 411 height 27
select select "PYD"
click at [1038, 257] on select "- Select Status Code - Open Due/Unpaid Paid Incomplete No Tax Due Internal Refu…" at bounding box center [1242, 269] width 411 height 27
type input "[DATE]"
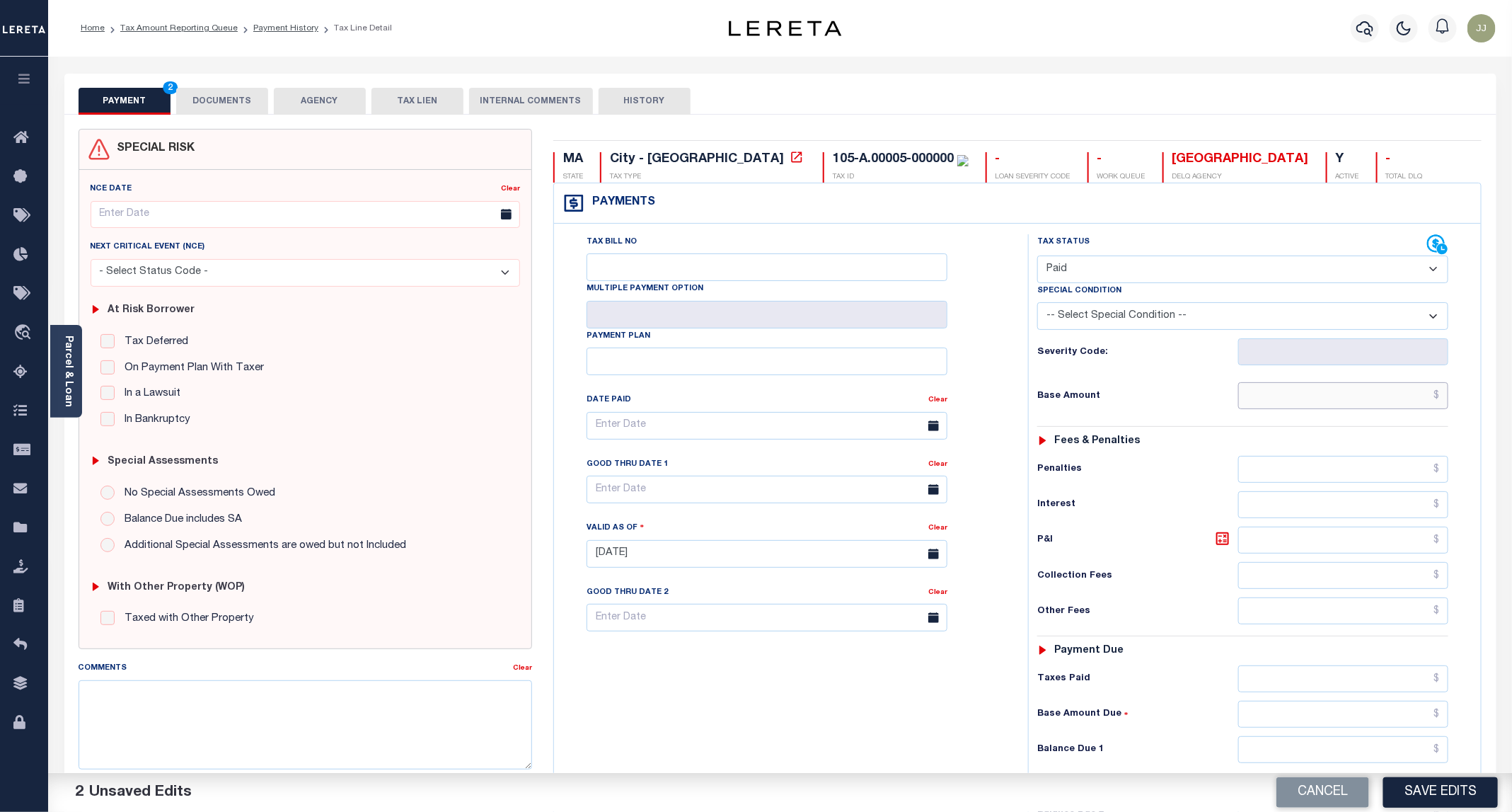
click at [1296, 396] on input "text" at bounding box center [1343, 396] width 210 height 27
type input "$0.00"
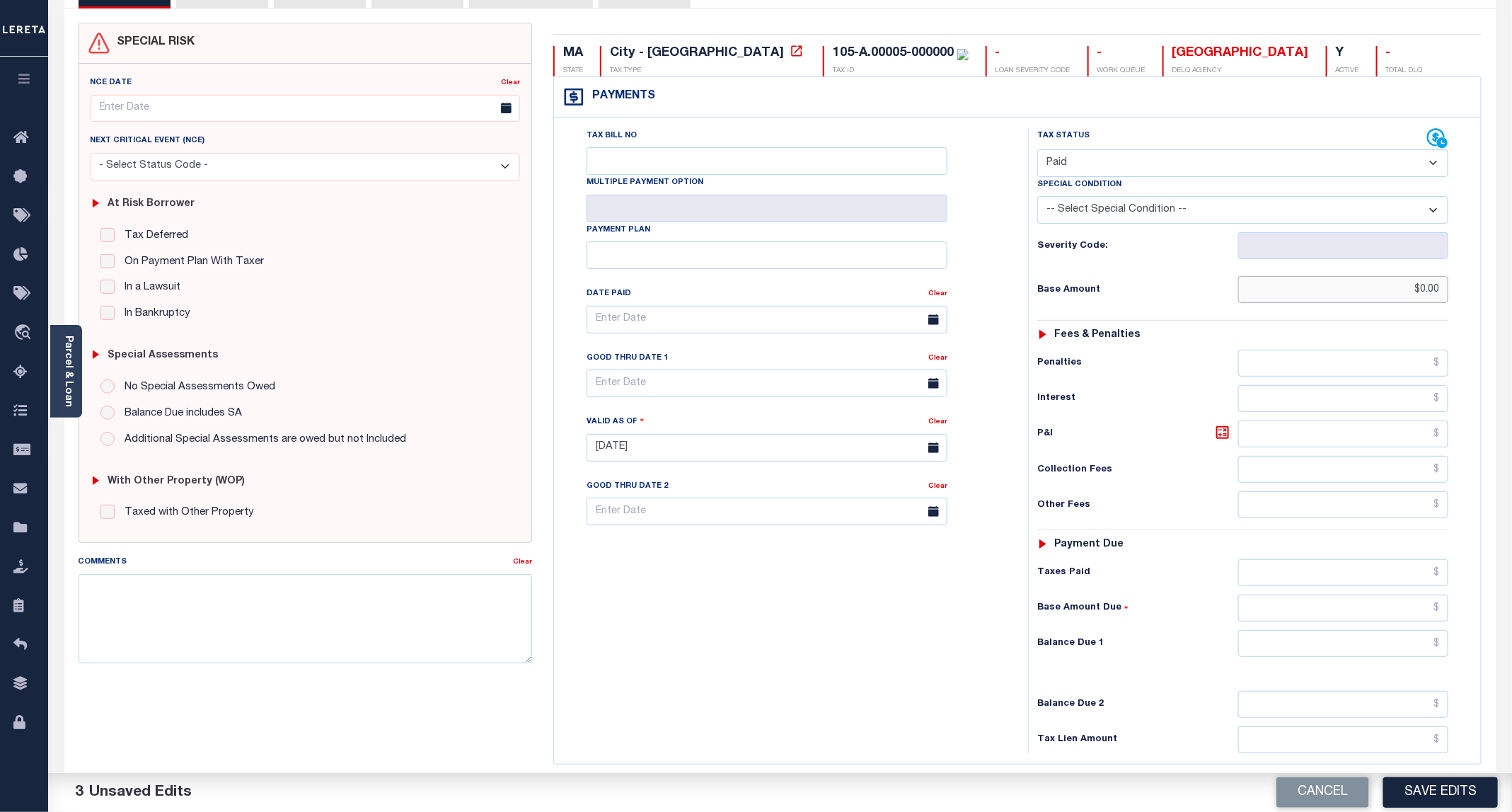
scroll to position [237, 0]
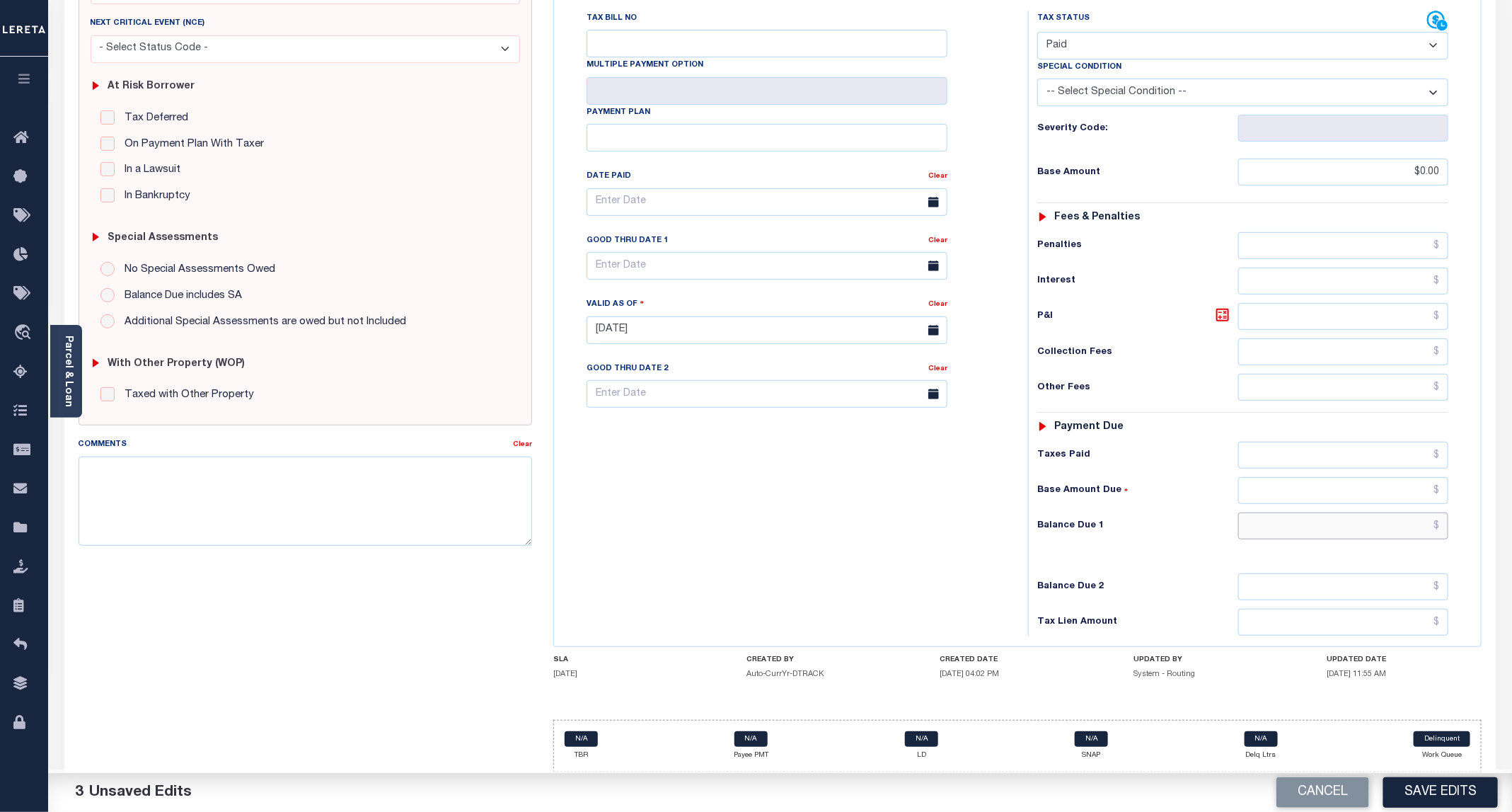
click at [1274, 529] on input "text" at bounding box center [1343, 527] width 210 height 27
type input "$0.00"
click at [1438, 801] on button "Save Edits" at bounding box center [1441, 792] width 115 height 30
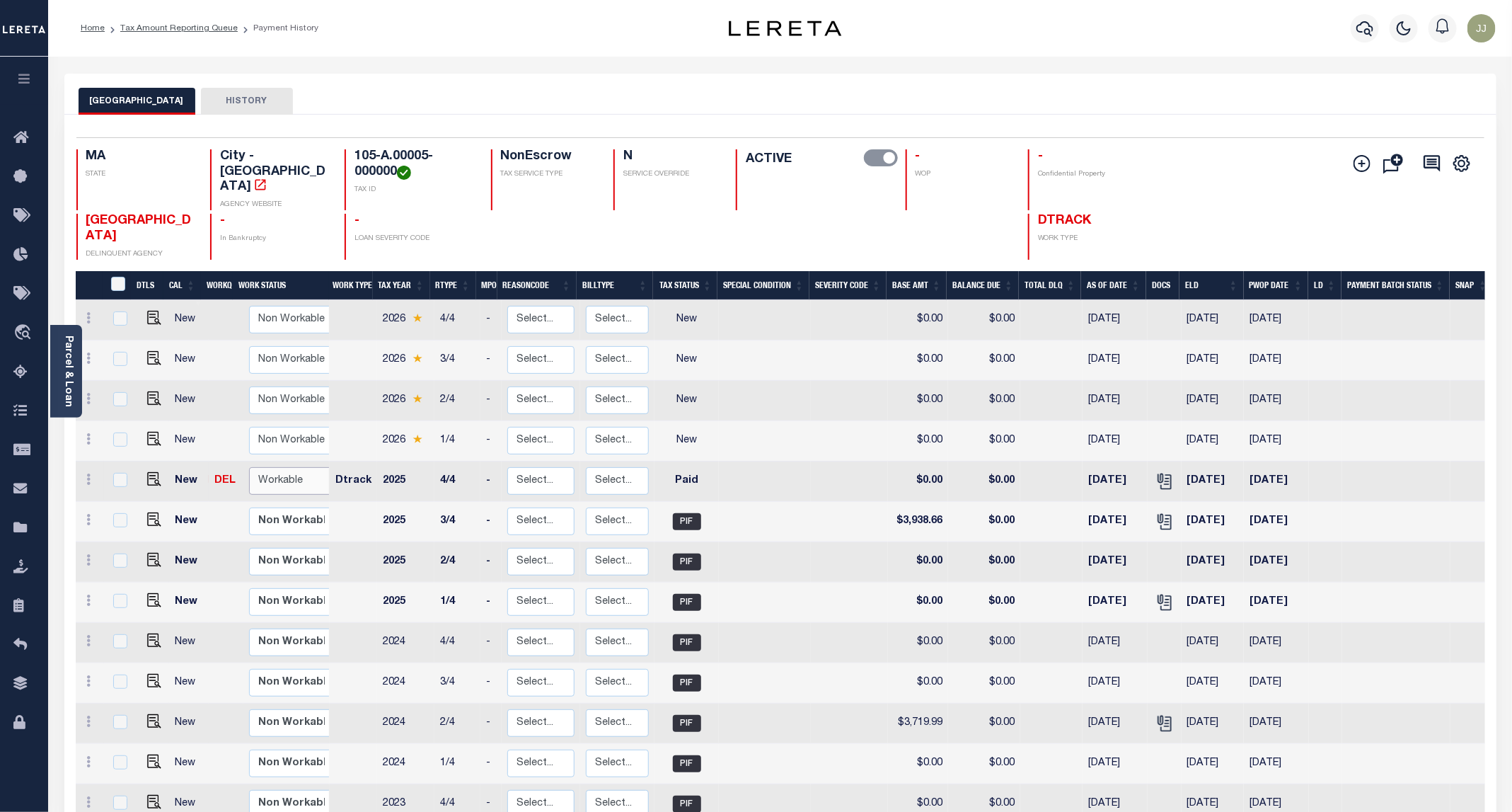
click at [281, 470] on select "Non Workable Workable" at bounding box center [291, 481] width 85 height 27
checkbox input "true"
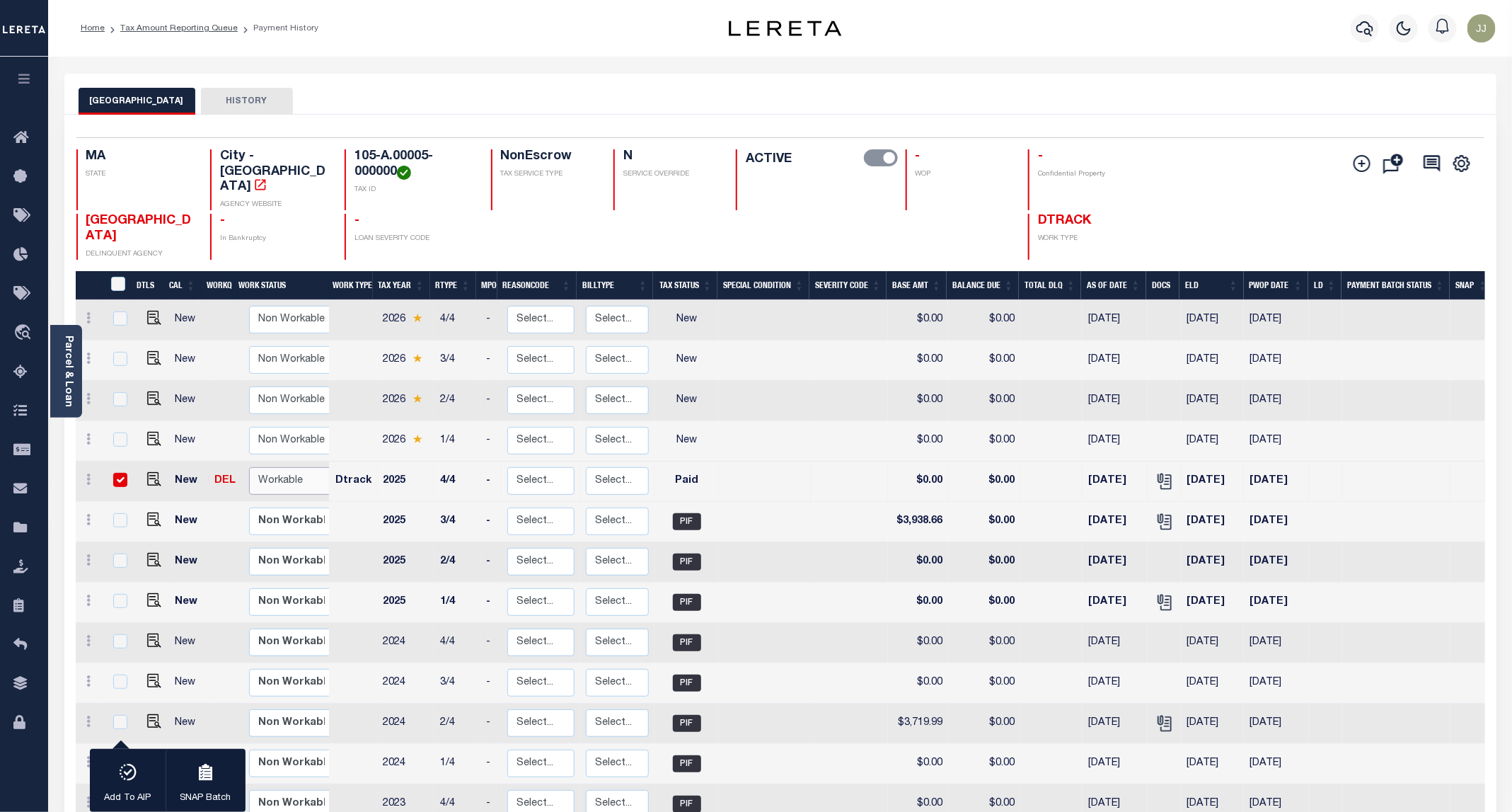
select select "true"
click at [249, 468] on select "Non Workable Workable" at bounding box center [291, 481] width 85 height 27
checkbox input "false"
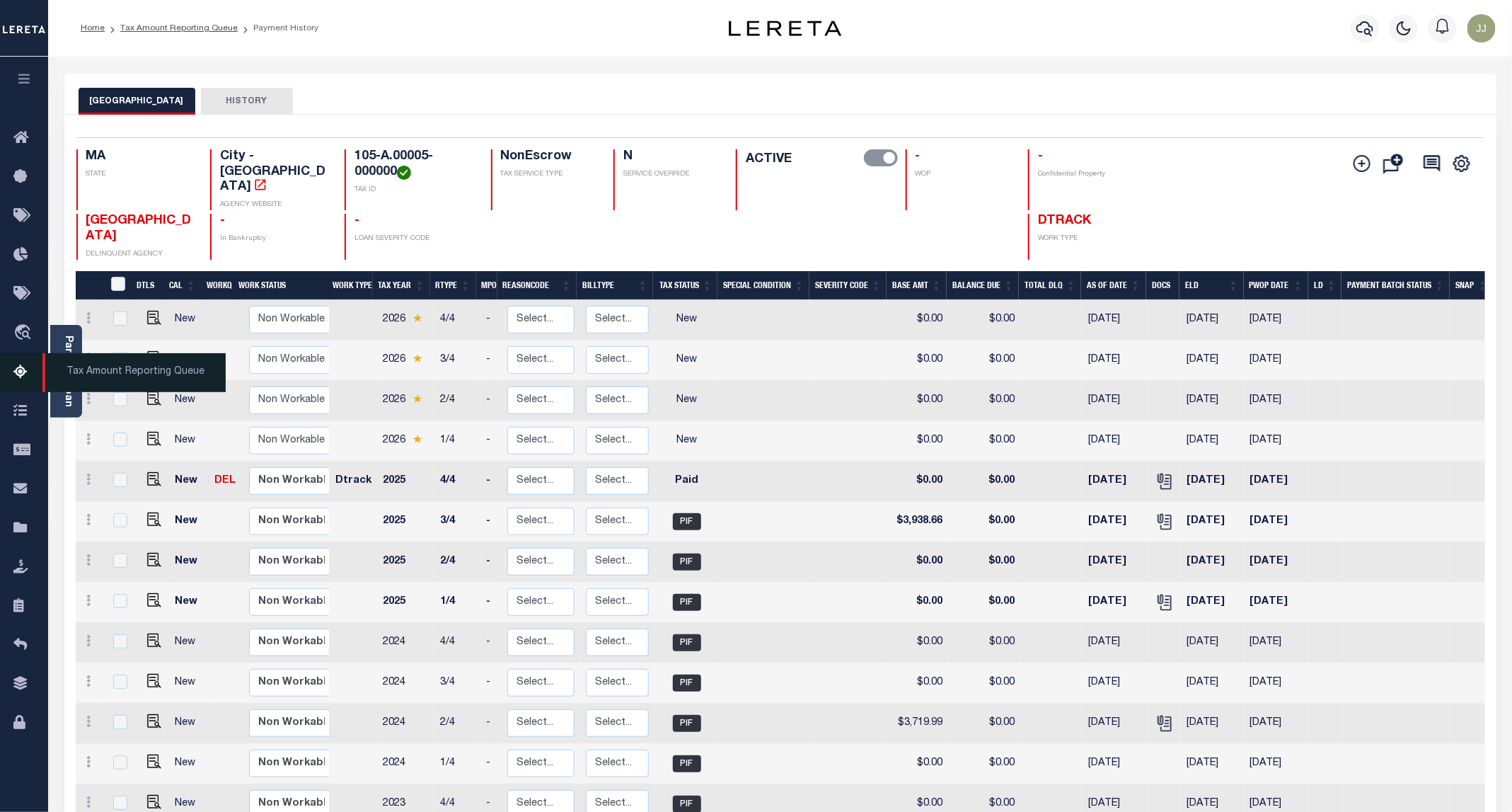
click at [17, 368] on icon at bounding box center [25, 372] width 23 height 17
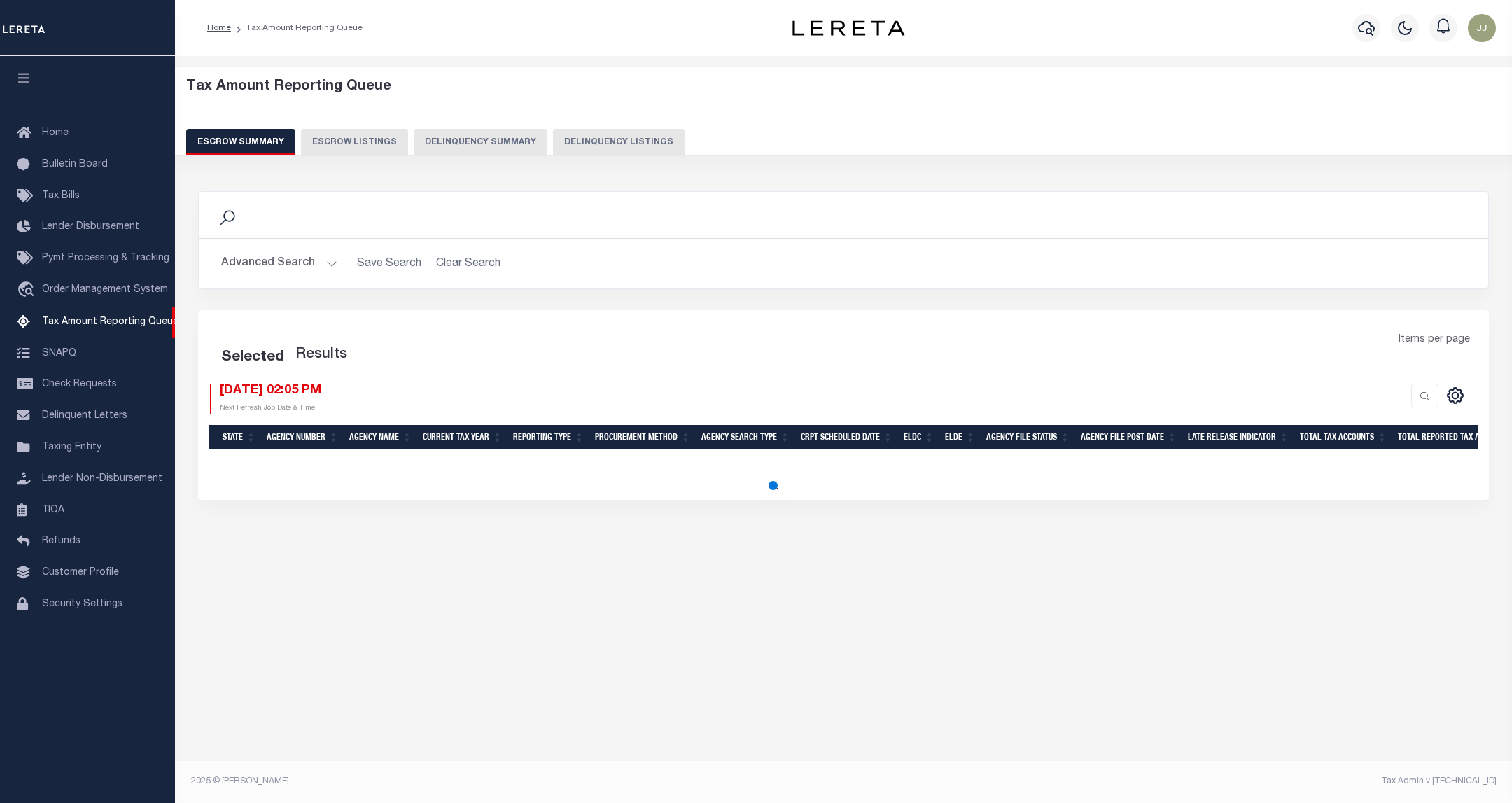
click at [595, 140] on button "Delinquency Listings" at bounding box center [619, 142] width 132 height 27
select select "100"
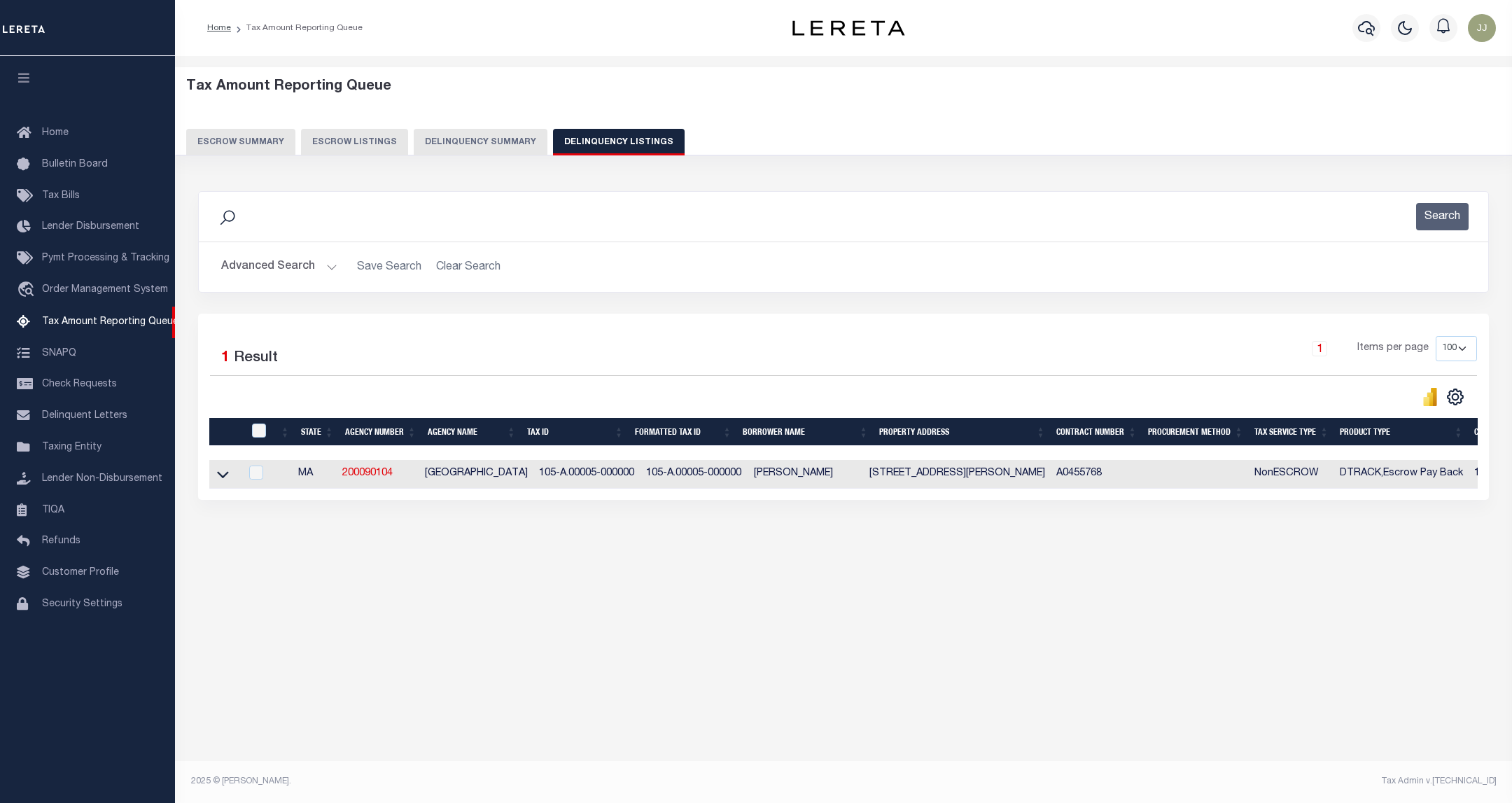
click at [332, 259] on button "Advanced Search" at bounding box center [279, 267] width 116 height 27
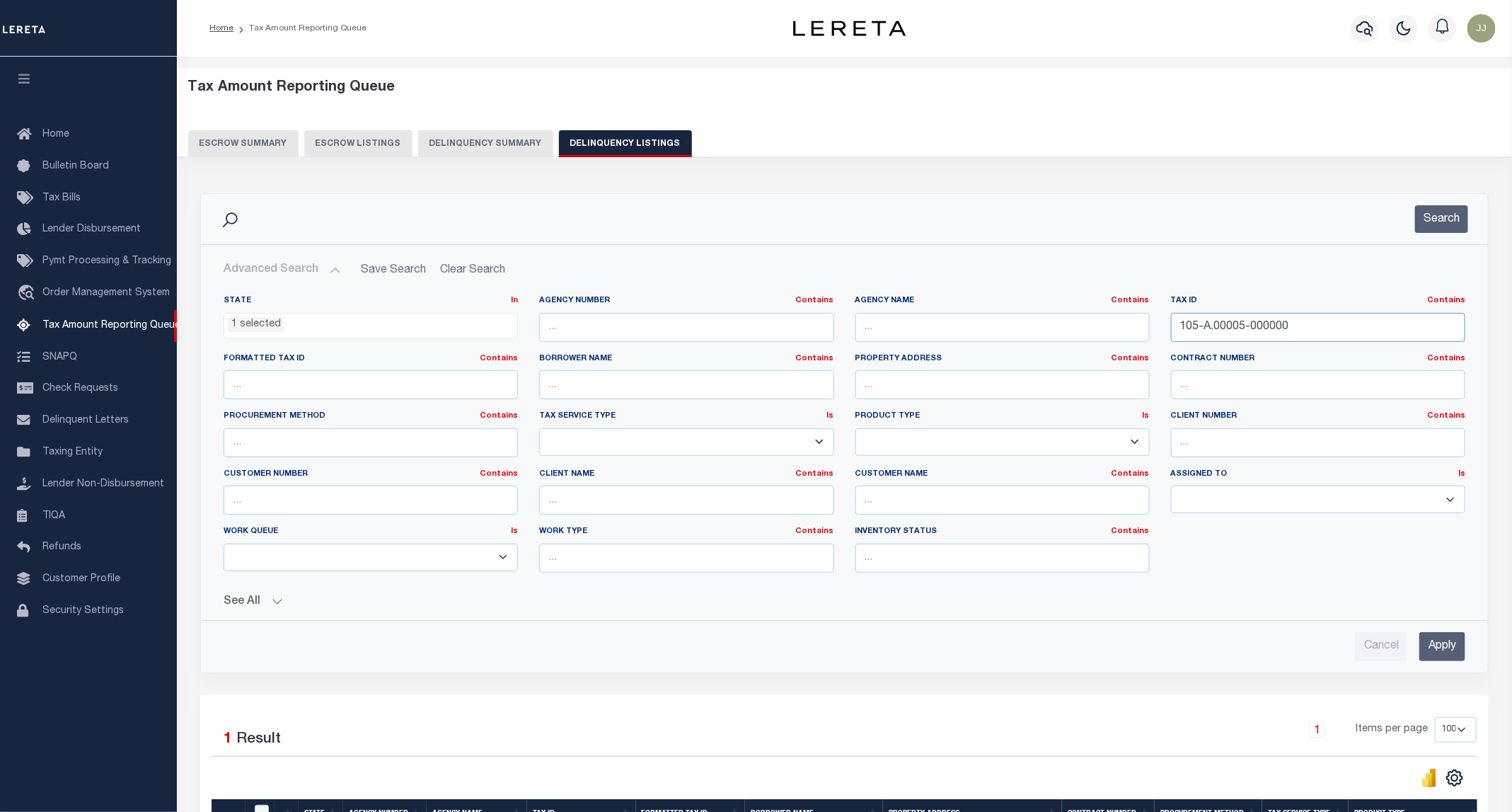
drag, startPoint x: 1317, startPoint y: 329, endPoint x: 1126, endPoint y: 332, distance: 191.0
click at [1126, 332] on div "State In In AK AL AR AZ CA CO CT DC DE FL GA GU HI IA ID IL IN KS [GEOGRAPHIC_D…" at bounding box center [844, 439] width 1263 height 289
paste input "0U09-00006-0003"
type input "0U09-00006-0003"
click at [1448, 221] on button "Search" at bounding box center [1442, 219] width 53 height 27
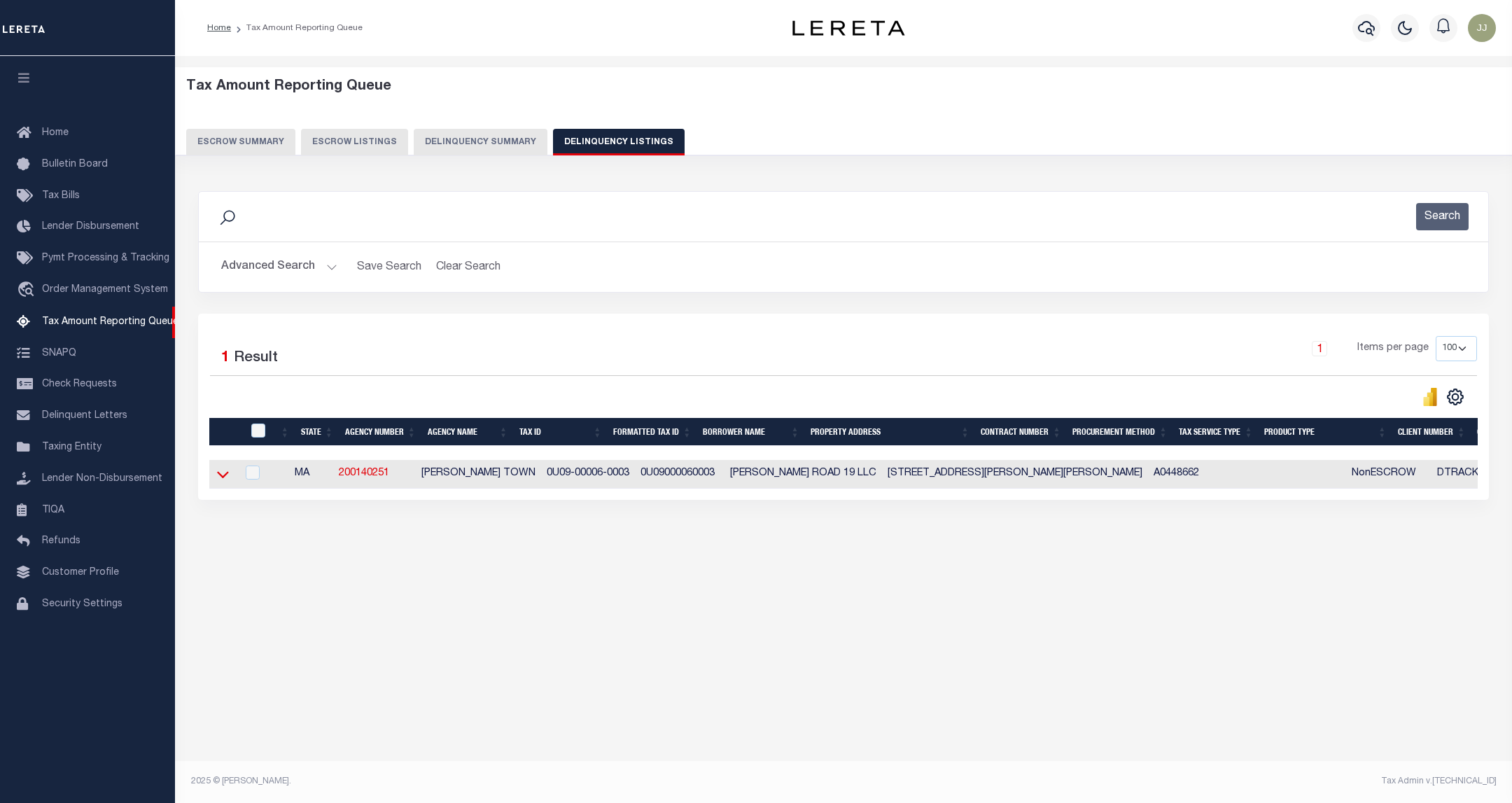
click at [225, 479] on icon at bounding box center [223, 476] width 12 height 7
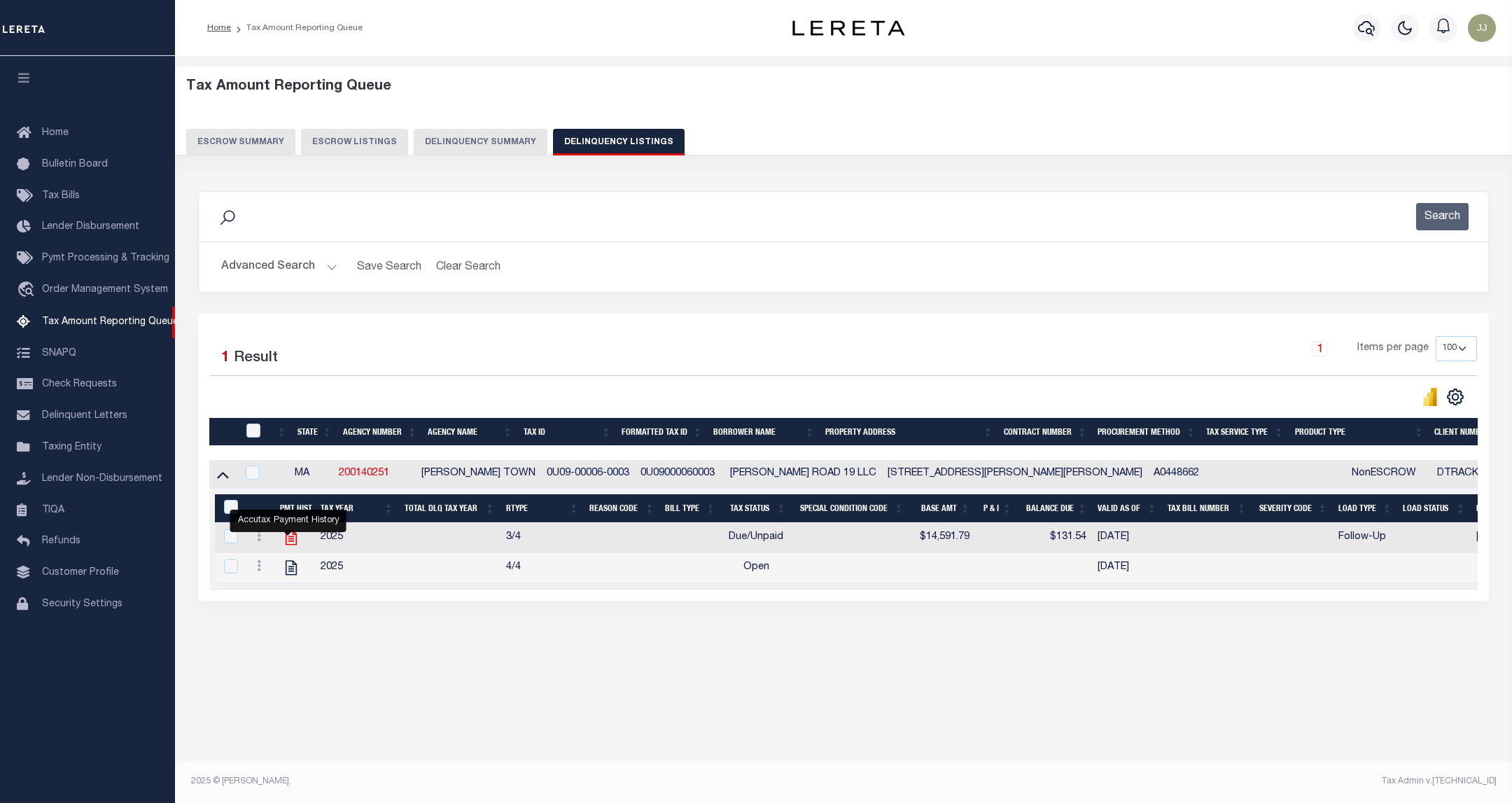
click at [282, 544] on icon "" at bounding box center [291, 538] width 18 height 18
checkbox input "true"
